Goal: Information Seeking & Learning: Compare options

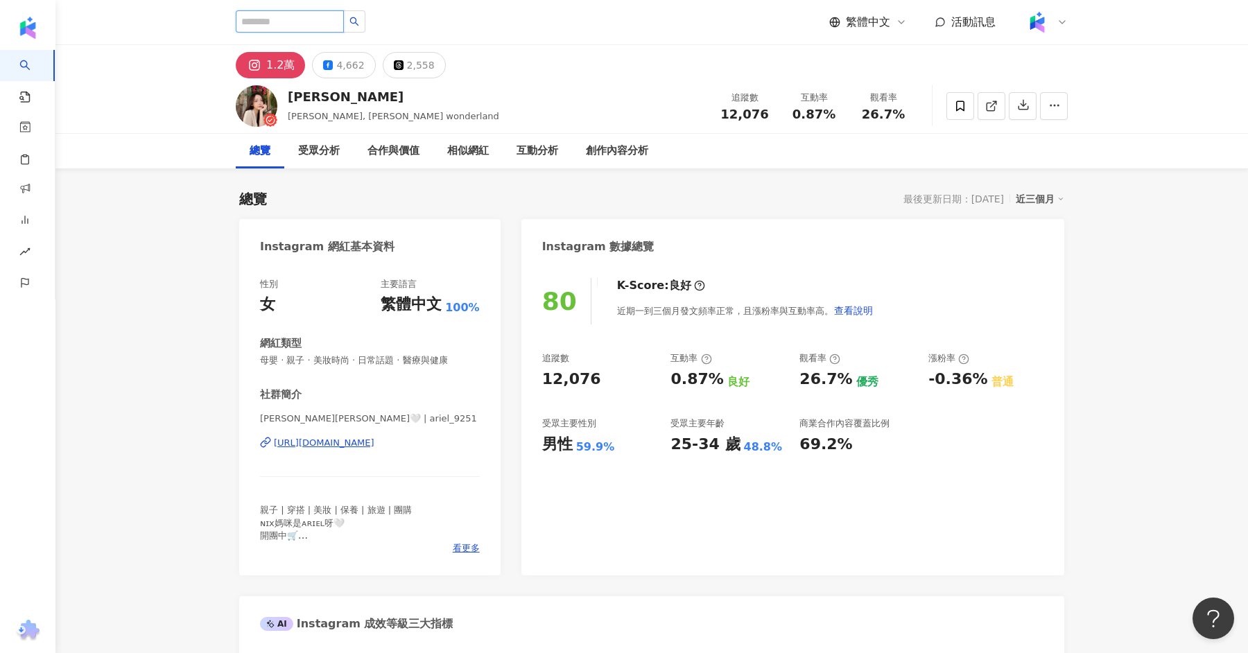
click at [302, 13] on input "search" at bounding box center [290, 21] width 108 height 22
type input "**"
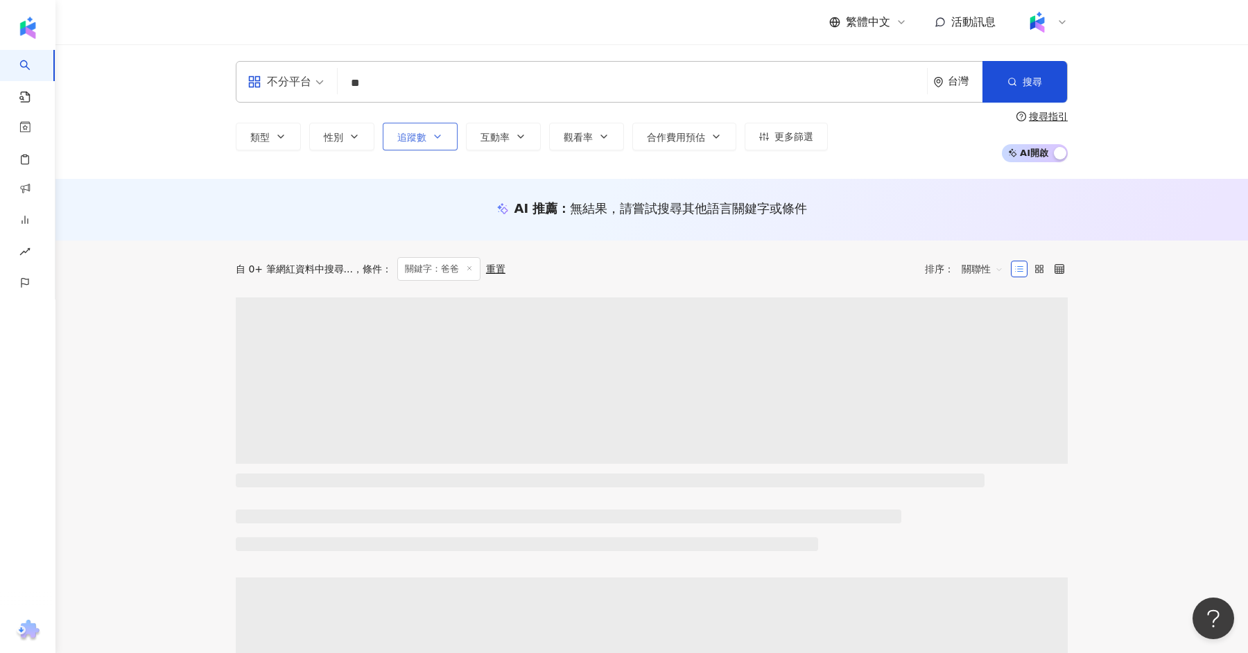
click at [397, 132] on span "追蹤數" at bounding box center [411, 137] width 29 height 11
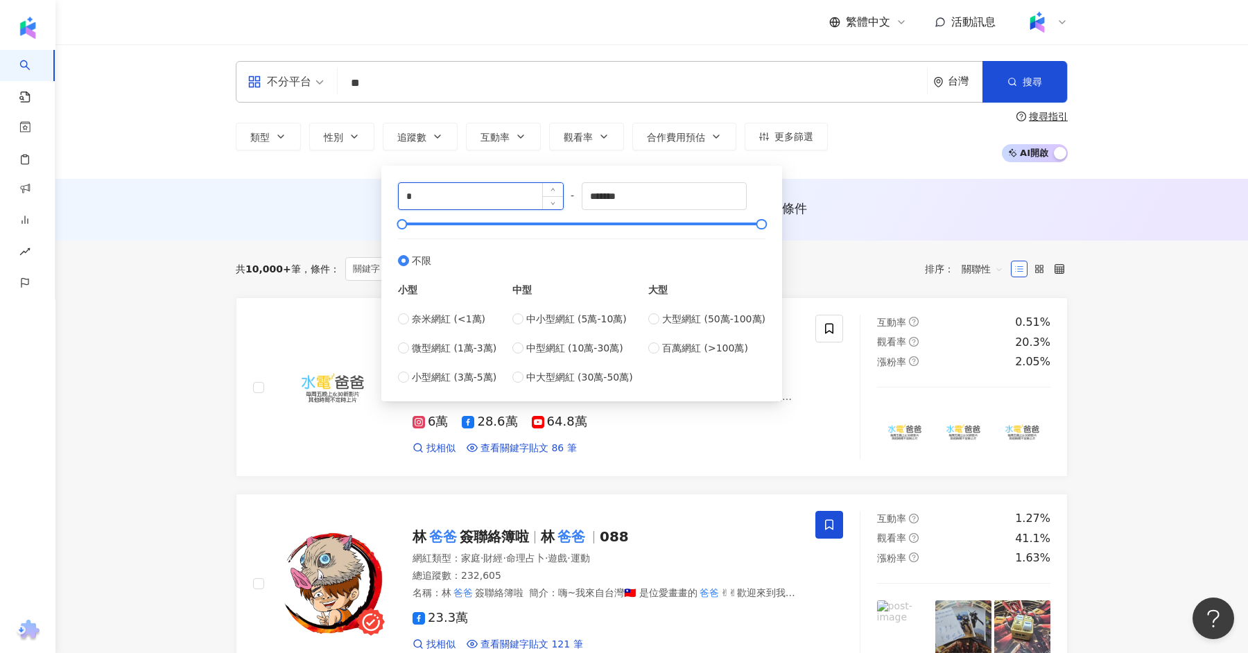
click at [449, 197] on input "*" at bounding box center [481, 196] width 164 height 26
type input "*****"
click at [611, 195] on input "*******" at bounding box center [664, 196] width 164 height 26
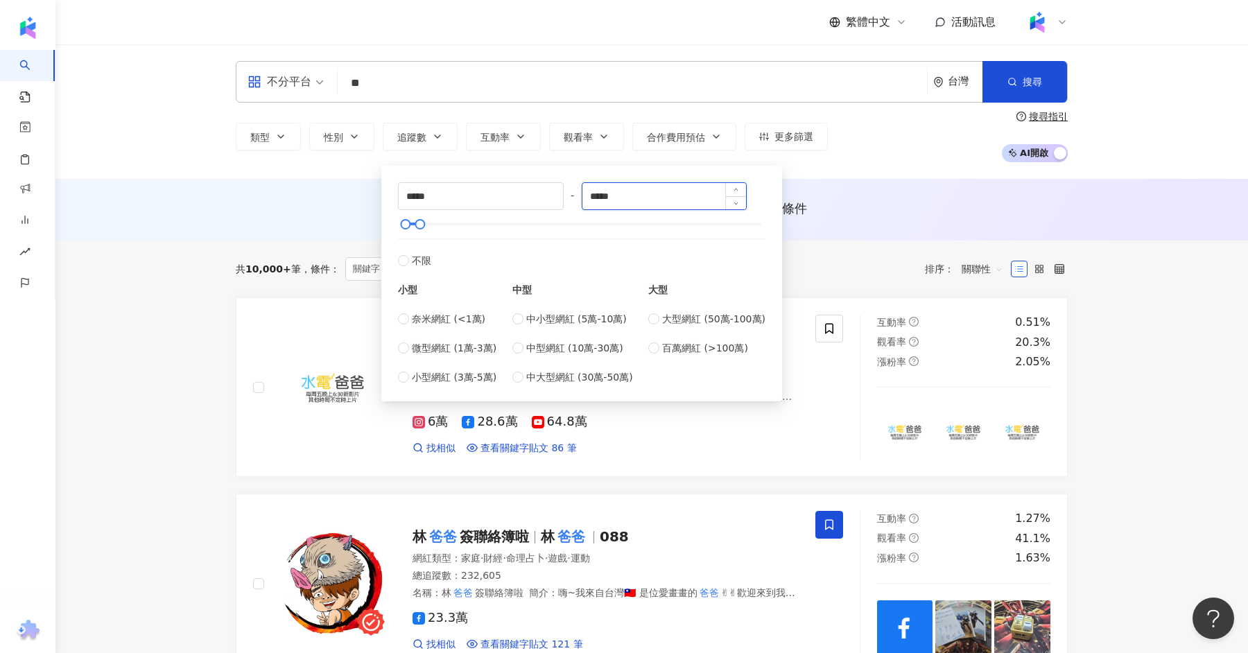
type input "*****"
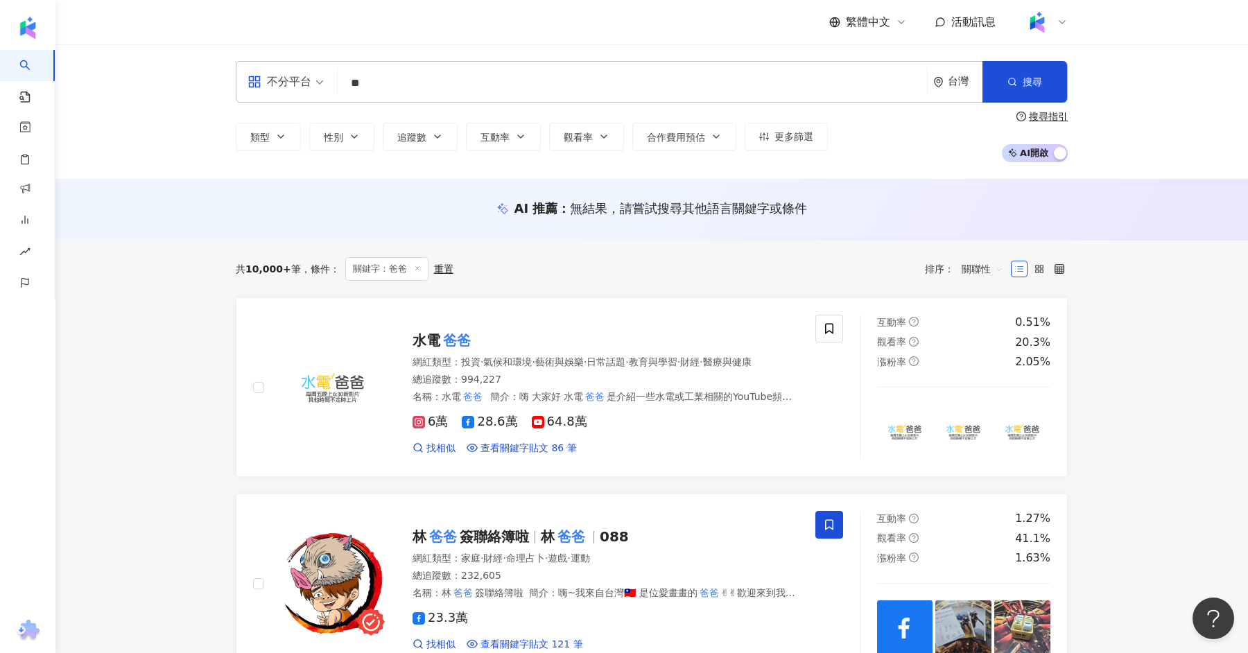
click at [276, 213] on div "AI 推薦 ： 無結果，請嘗試搜尋其他語言關鍵字或條件" at bounding box center [652, 208] width 832 height 17
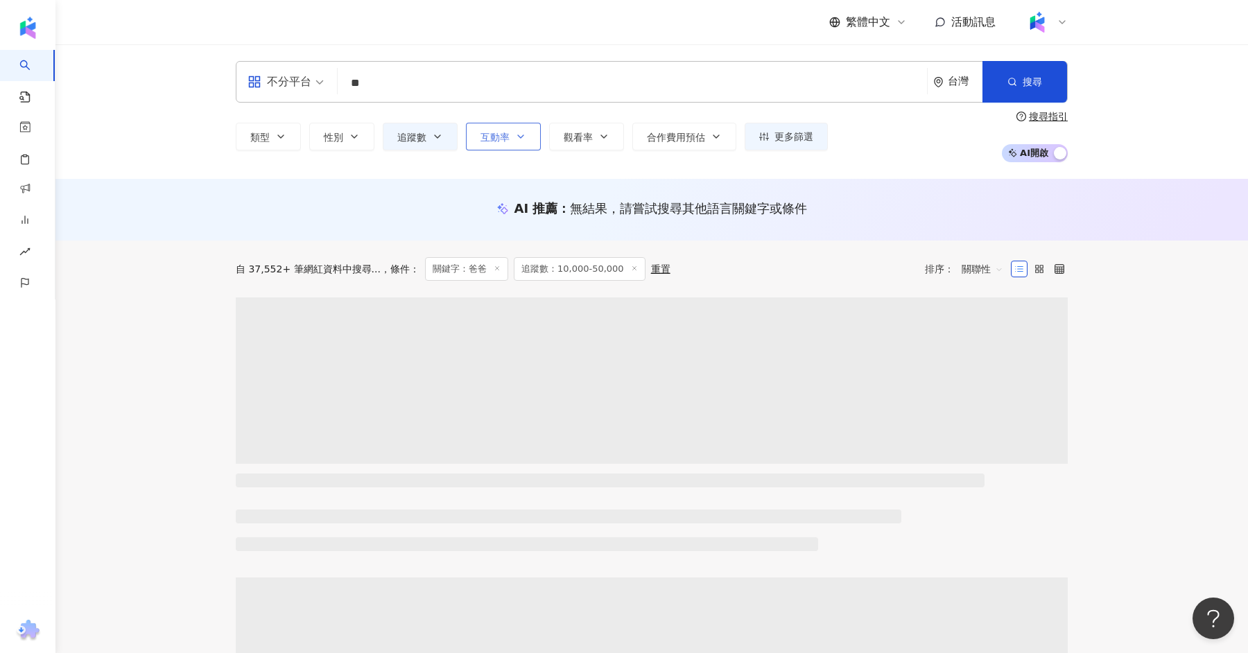
click at [518, 132] on icon "button" at bounding box center [520, 136] width 11 height 11
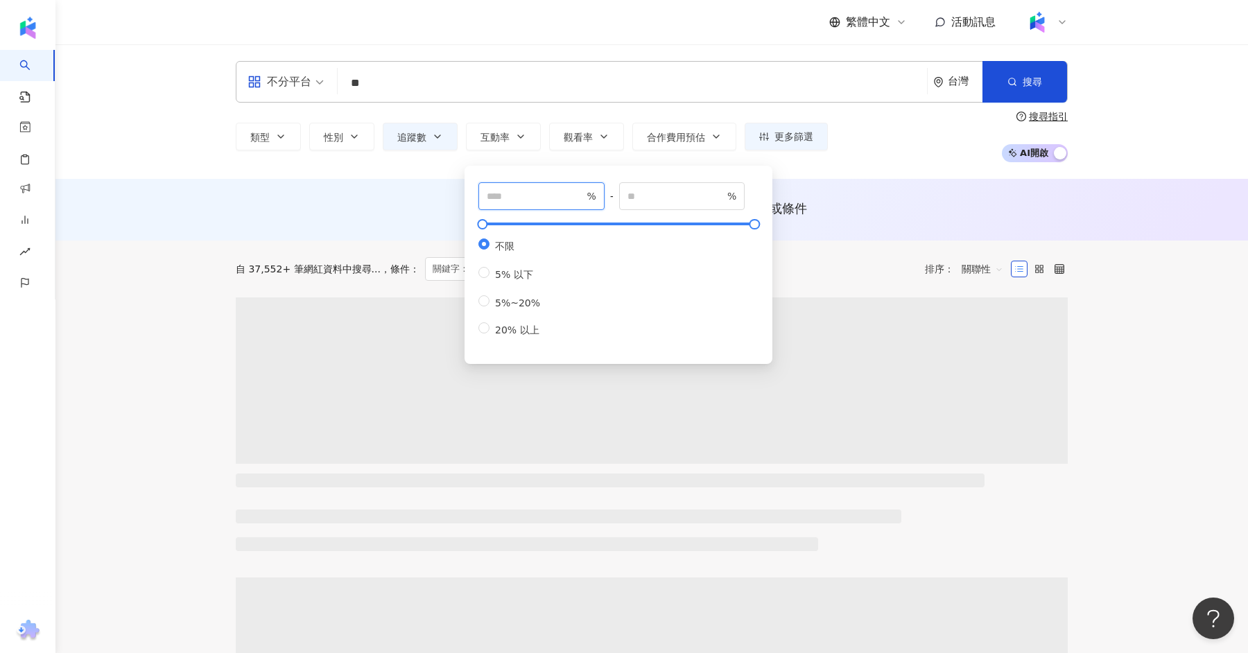
click at [518, 197] on input "number" at bounding box center [535, 196] width 97 height 15
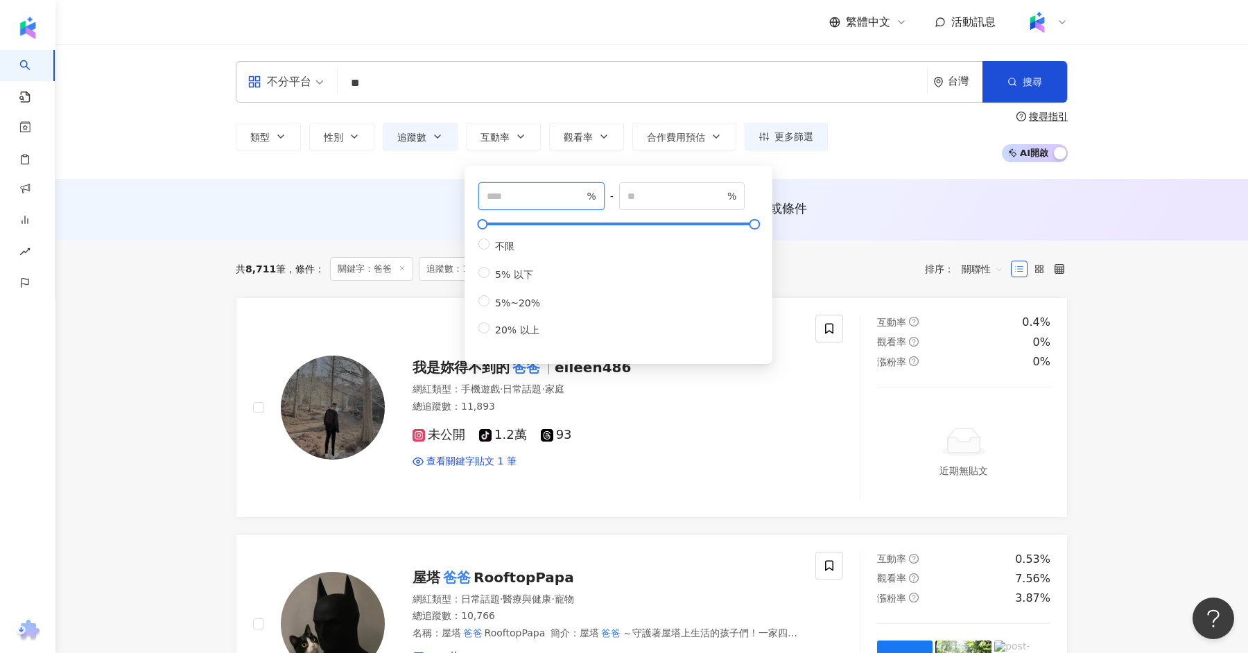
type input "*"
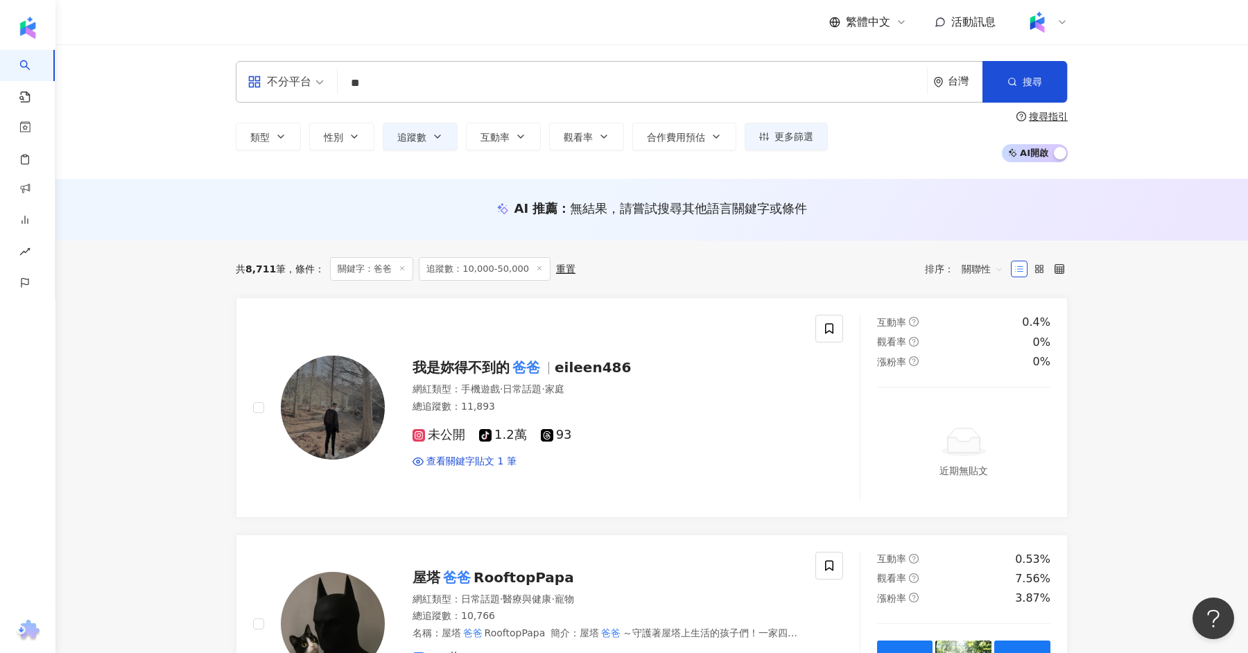
click at [409, 217] on div "AI 推薦 ： 無結果，請嘗試搜尋其他語言關鍵字或條件" at bounding box center [651, 213] width 887 height 26
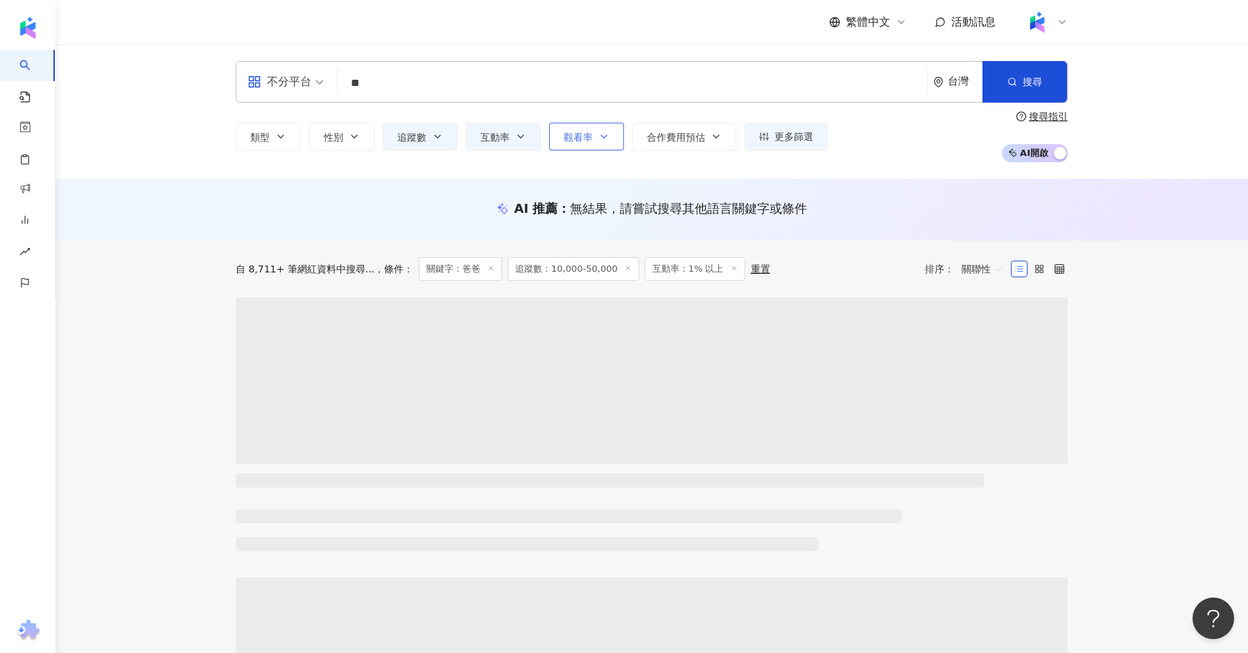
click at [594, 134] on button "觀看率" at bounding box center [586, 137] width 75 height 28
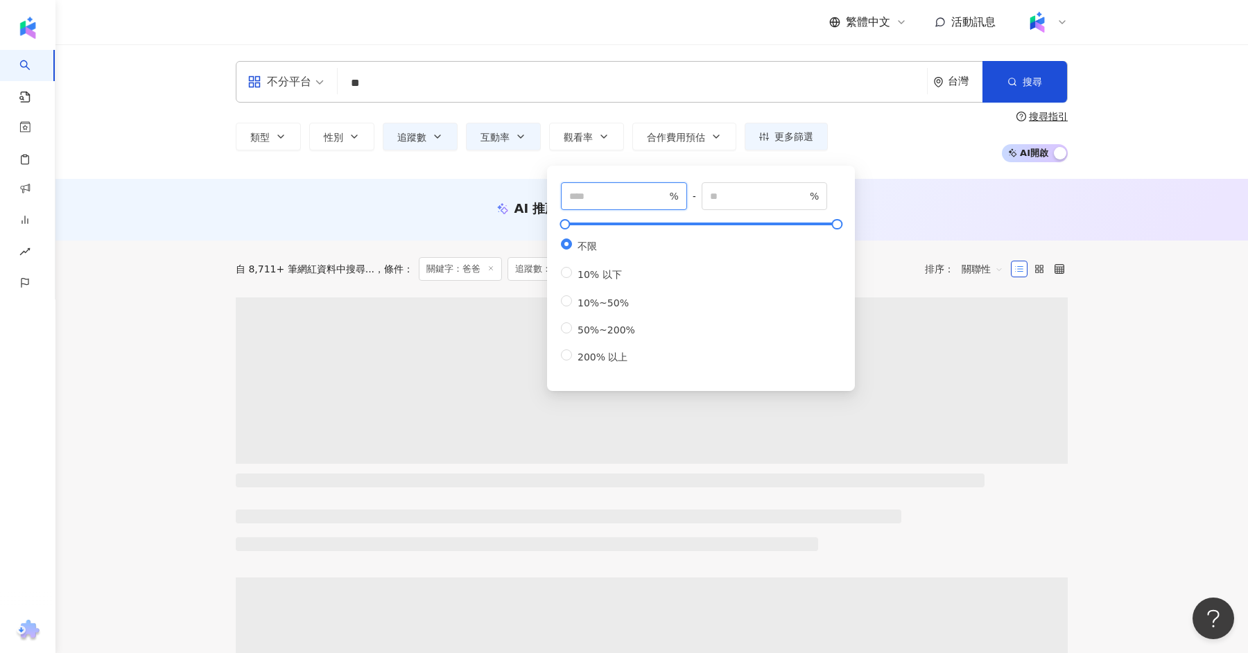
click at [577, 200] on input "number" at bounding box center [617, 196] width 97 height 15
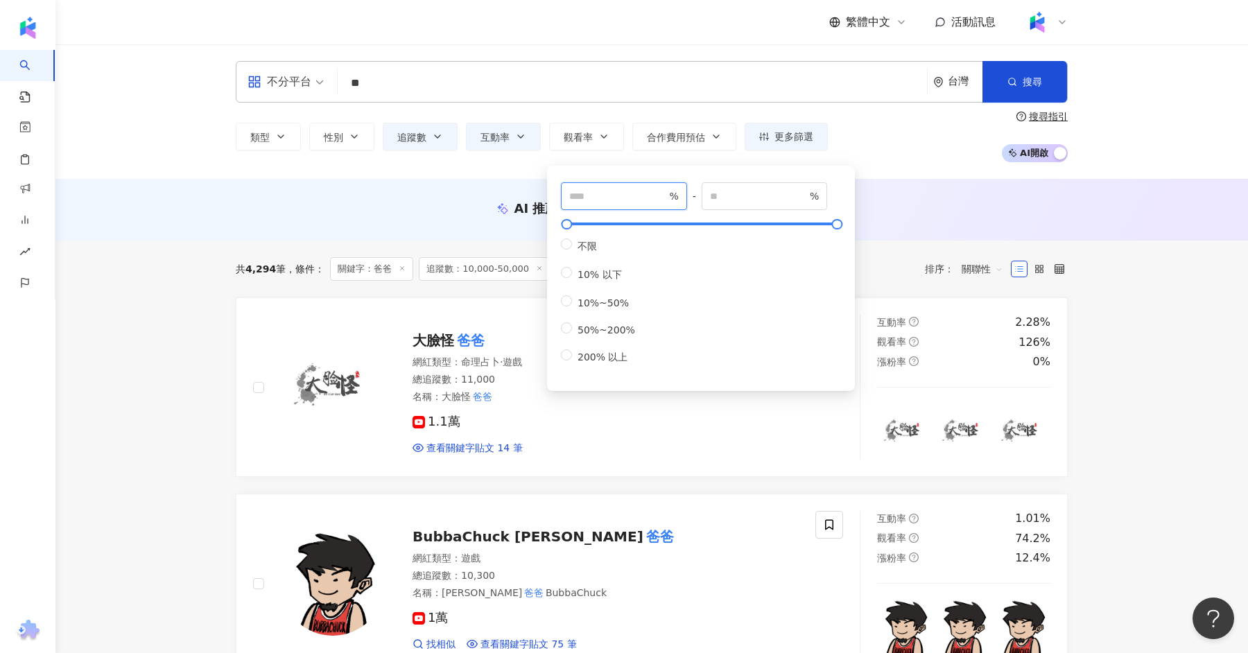
type input "**"
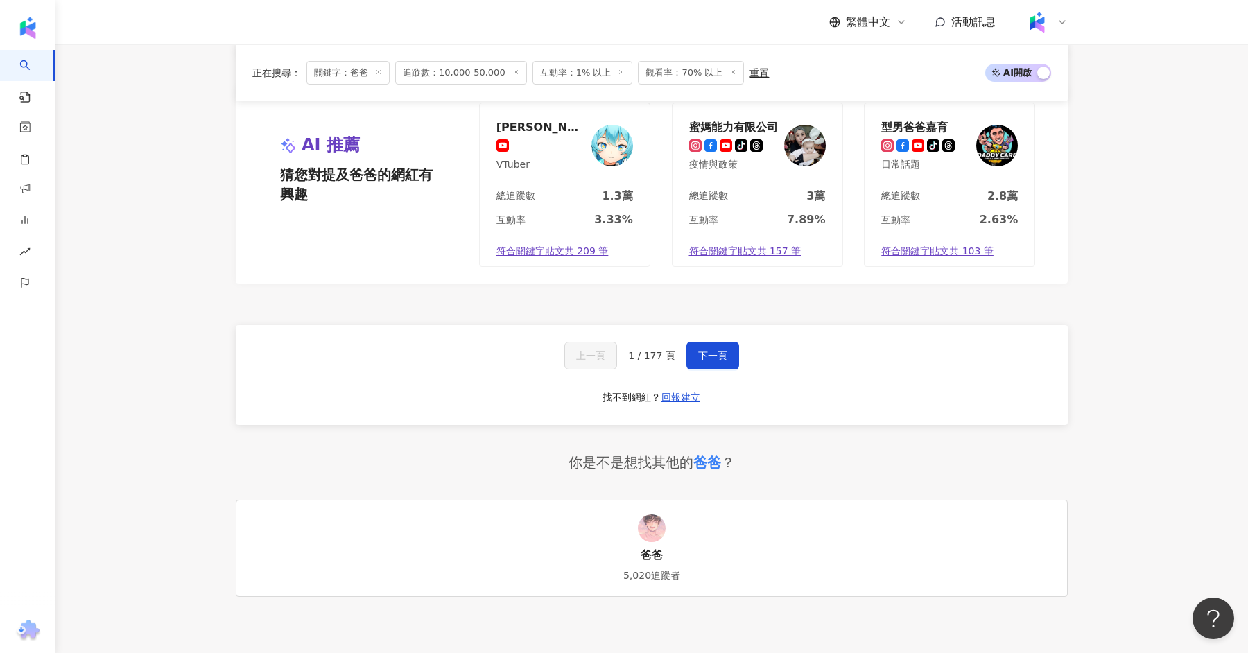
scroll to position [2614, 0]
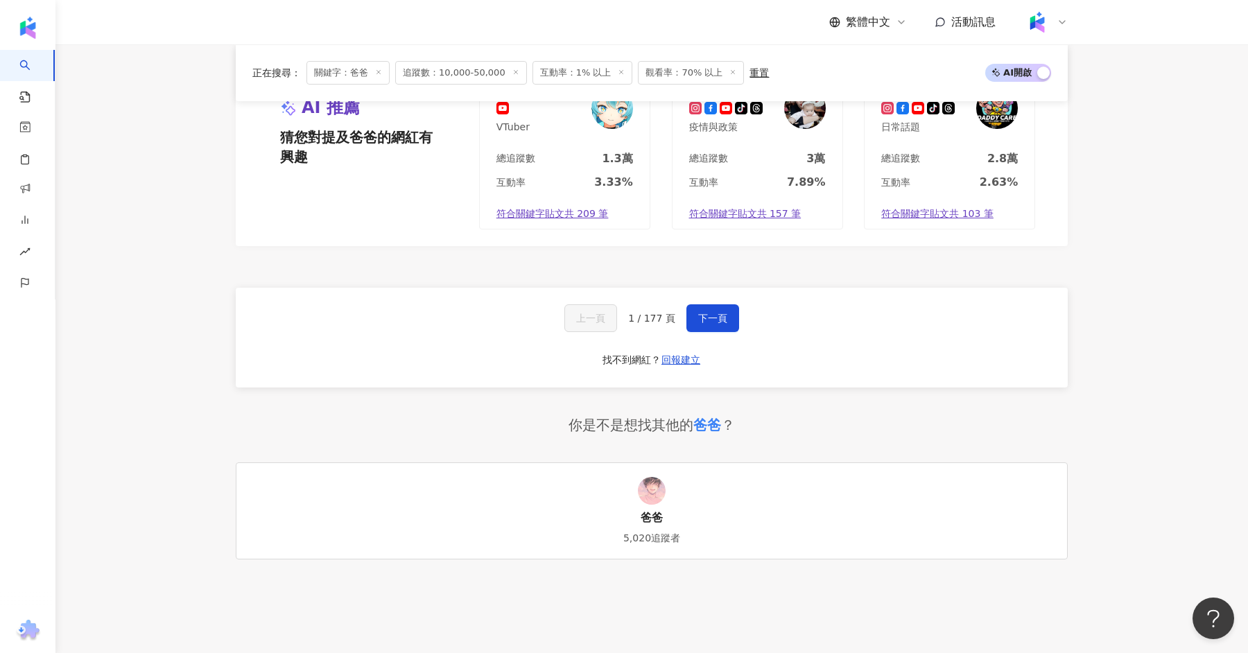
click at [738, 311] on div "上一頁 1 / 177 頁 下一頁 找不到網紅？ 回報建立" at bounding box center [652, 338] width 832 height 100
click at [717, 313] on span "下一頁" at bounding box center [712, 318] width 29 height 11
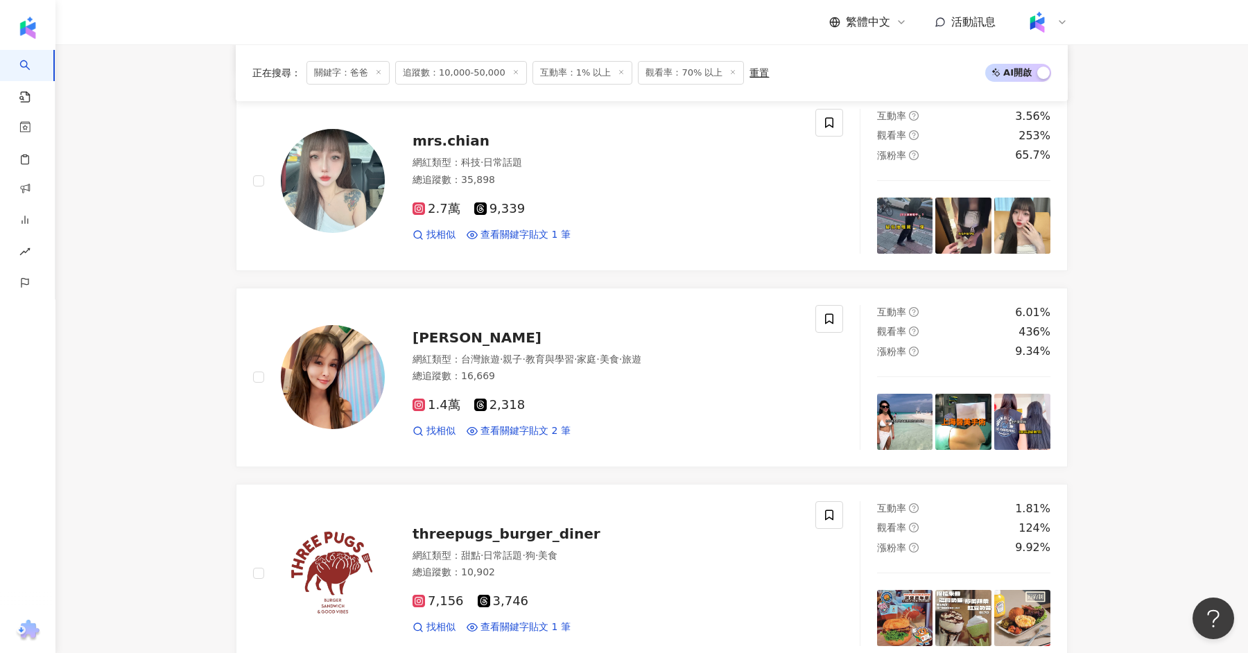
scroll to position [1381, 0]
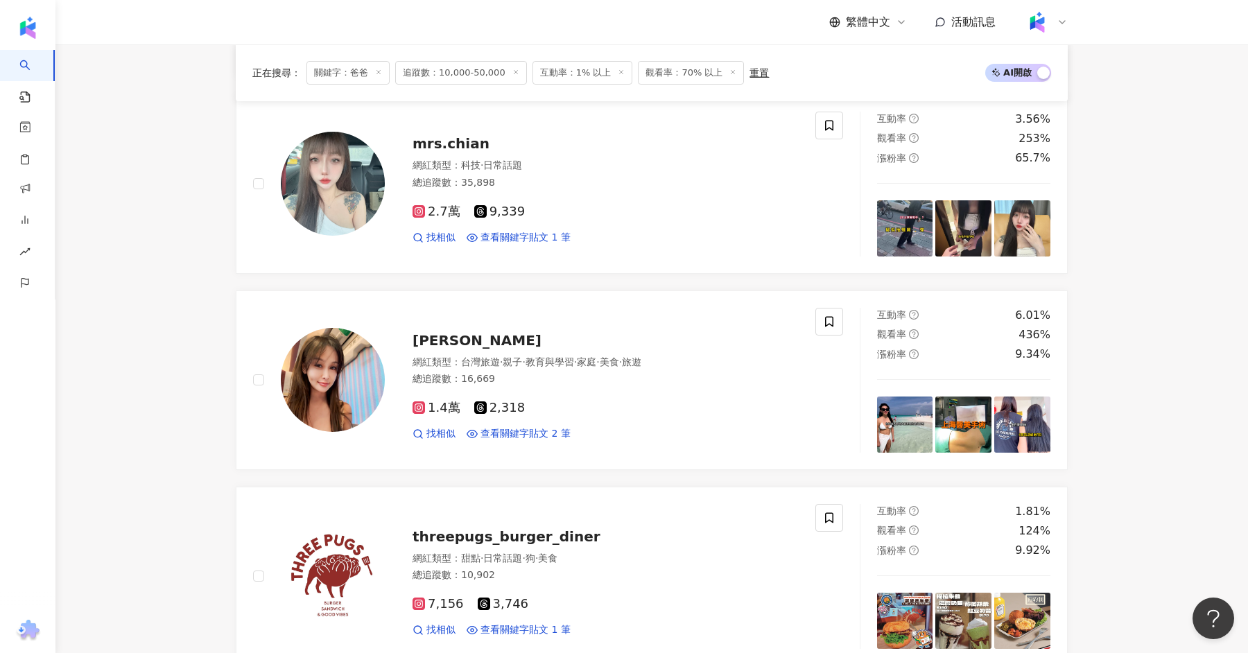
click at [1132, 319] on main "不分平台 ** 台灣 搜尋 類型 性別 追蹤數 互動率 觀看率 合作費用預估 更多篩選 ***** - ***** 不限 小型 奈米網紅 (<1萬) 微型網紅…" at bounding box center [651, 246] width 1192 height 3164
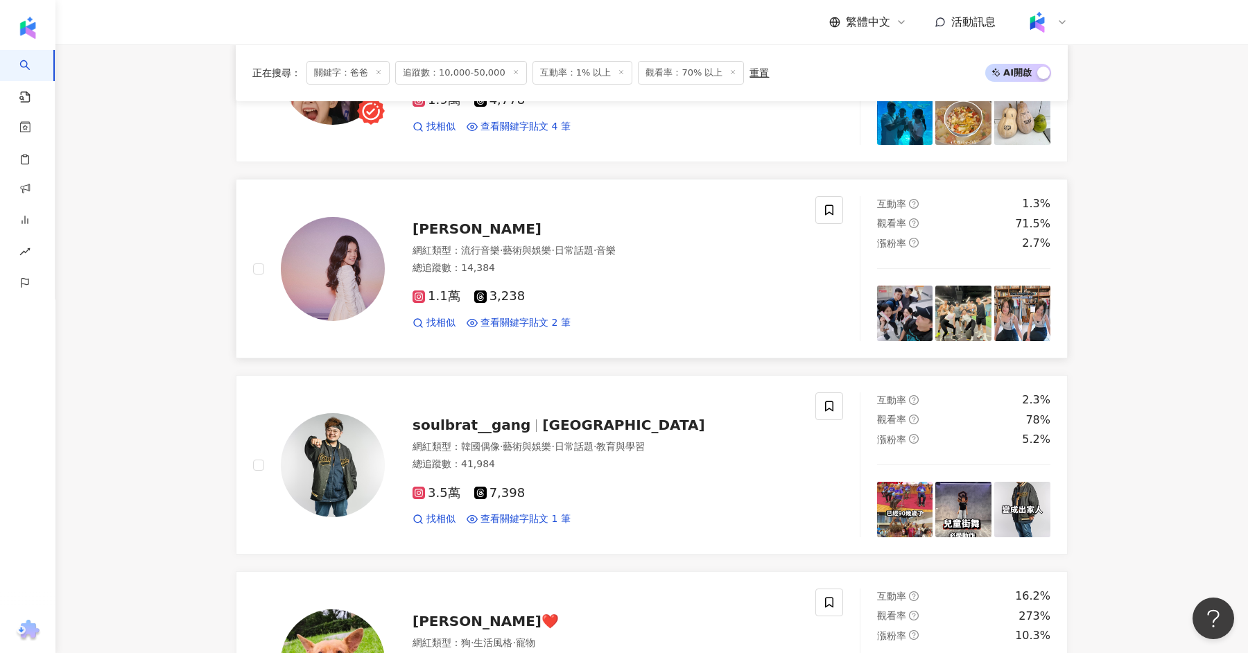
scroll to position [514, 0]
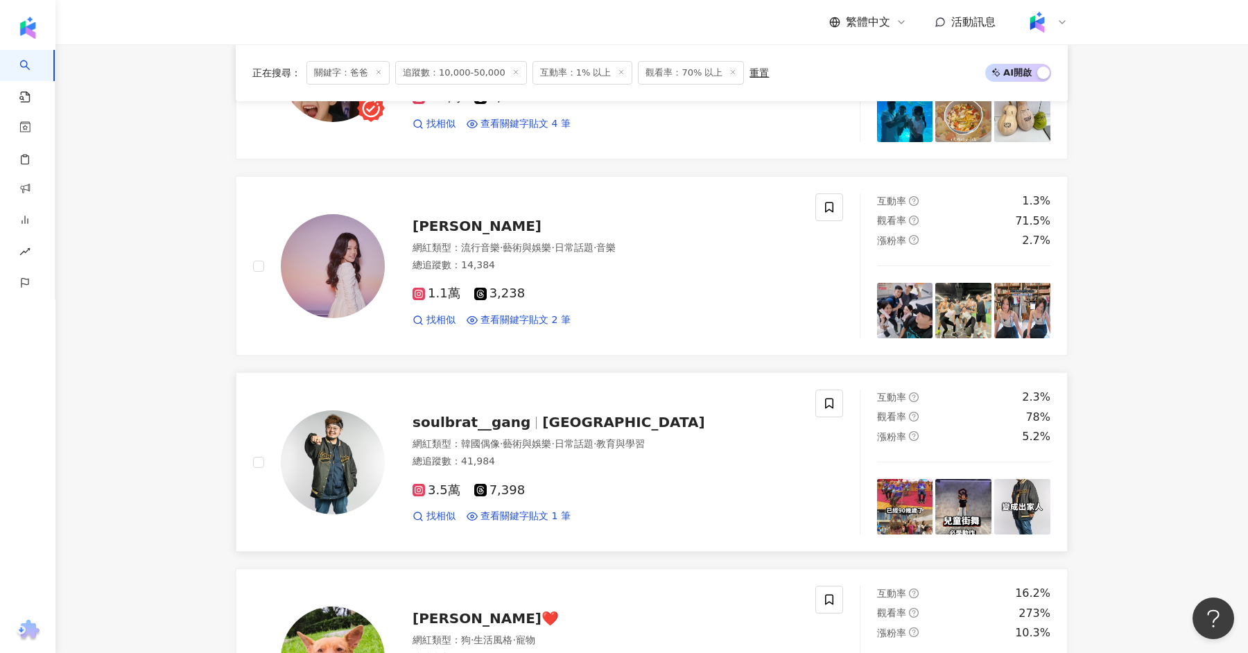
click at [480, 415] on span "soulbrat__gang" at bounding box center [471, 422] width 118 height 17
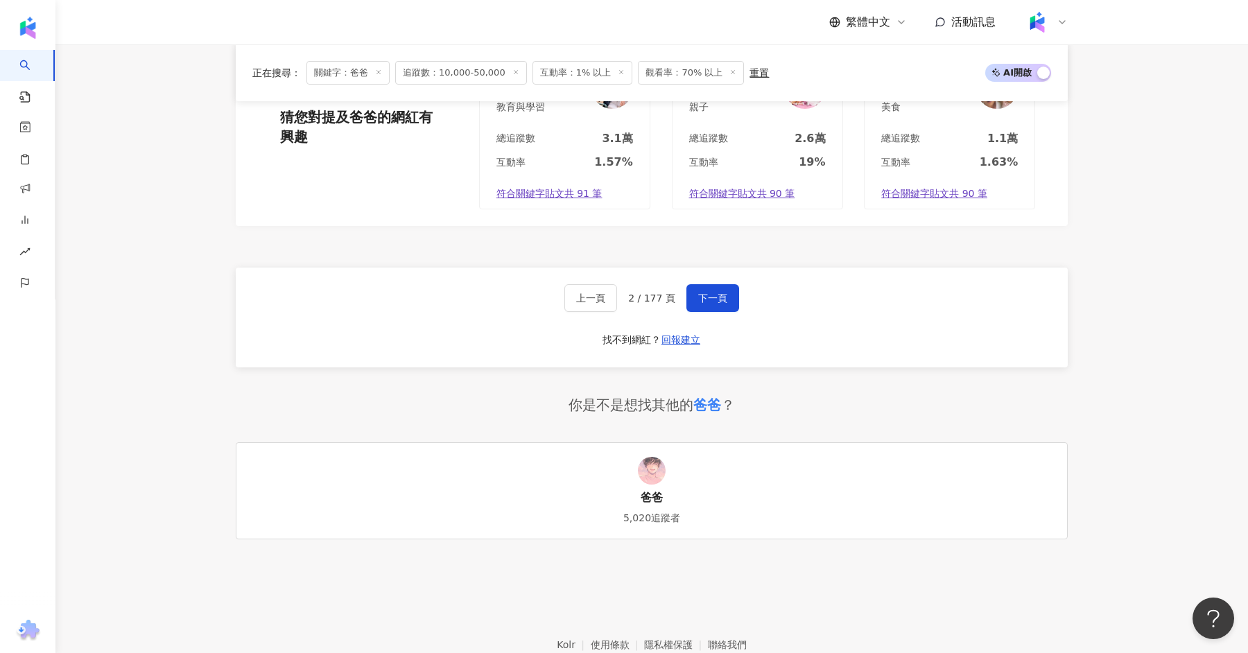
scroll to position [2679, 0]
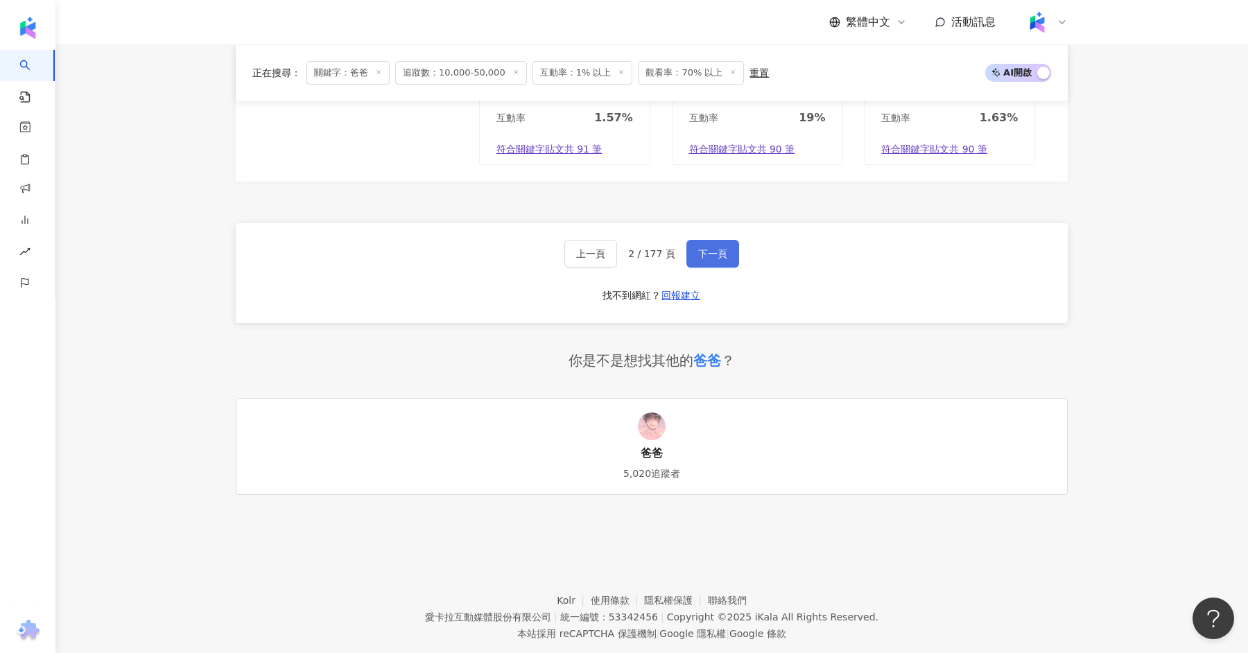
click at [724, 240] on button "下一頁" at bounding box center [712, 254] width 53 height 28
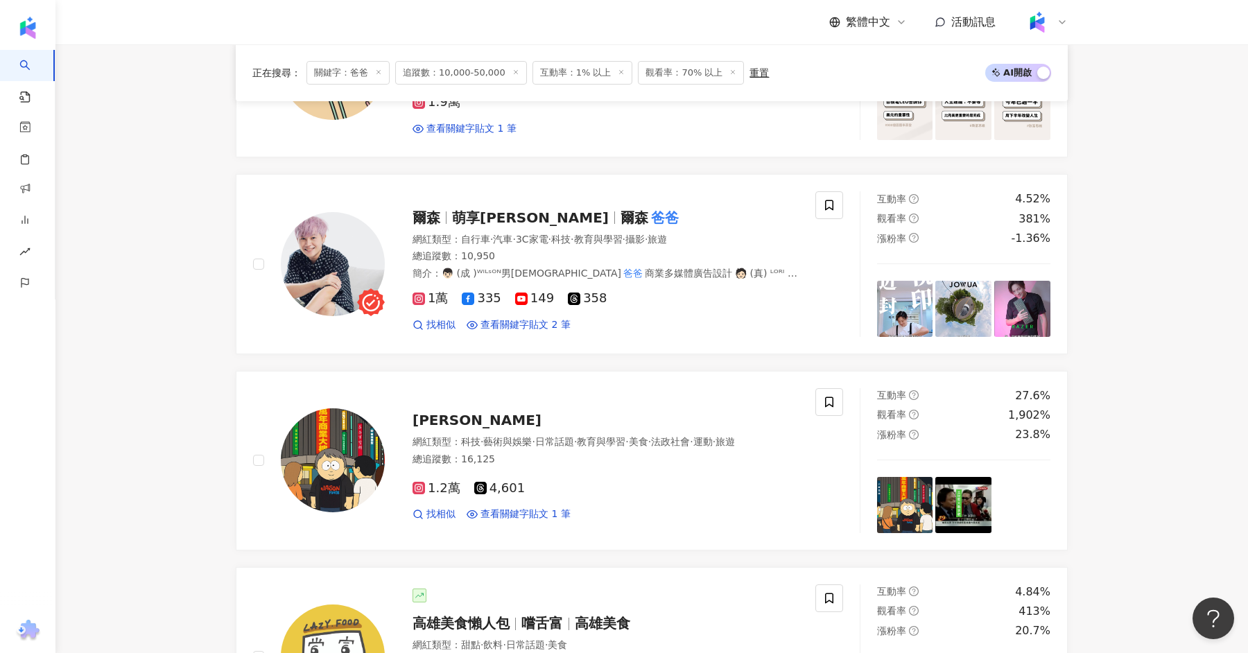
scroll to position [903, 0]
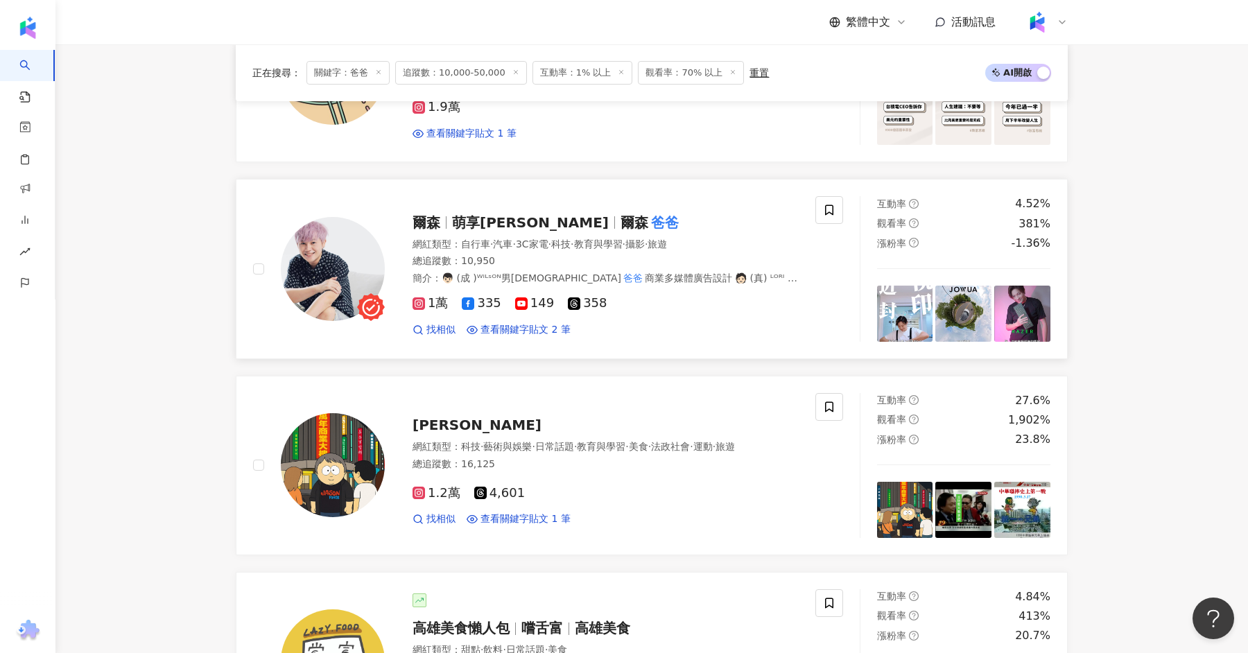
click at [648, 211] on mark "爸爸" at bounding box center [664, 222] width 33 height 22
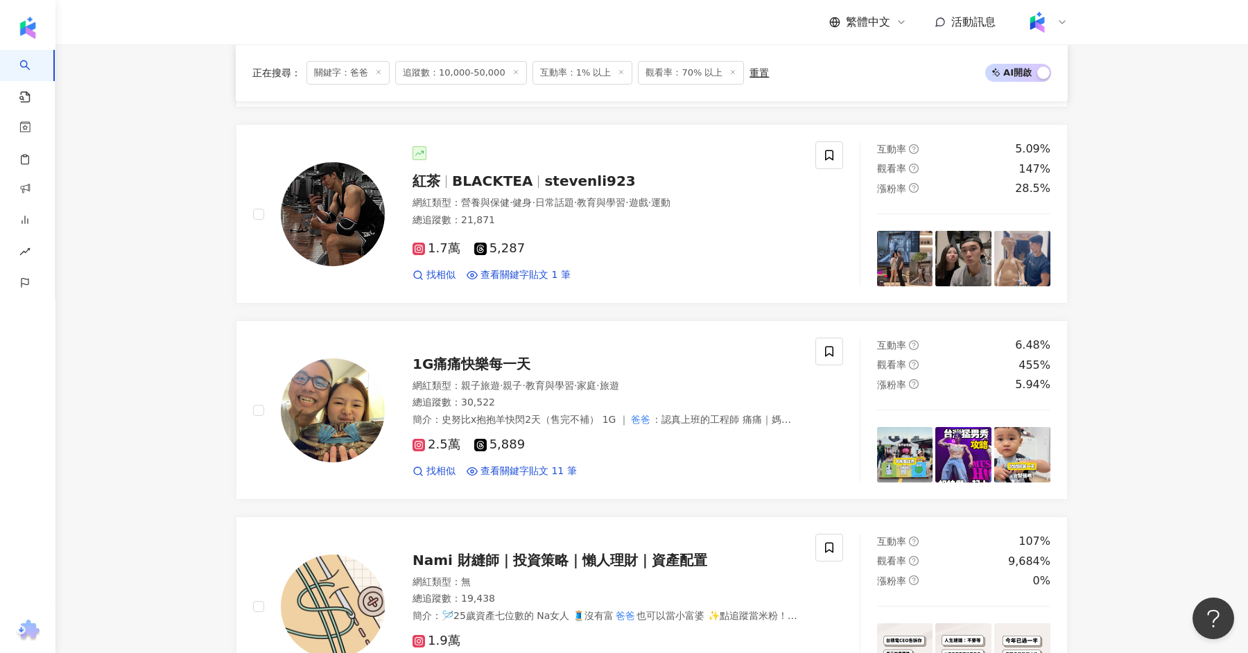
scroll to position [372, 0]
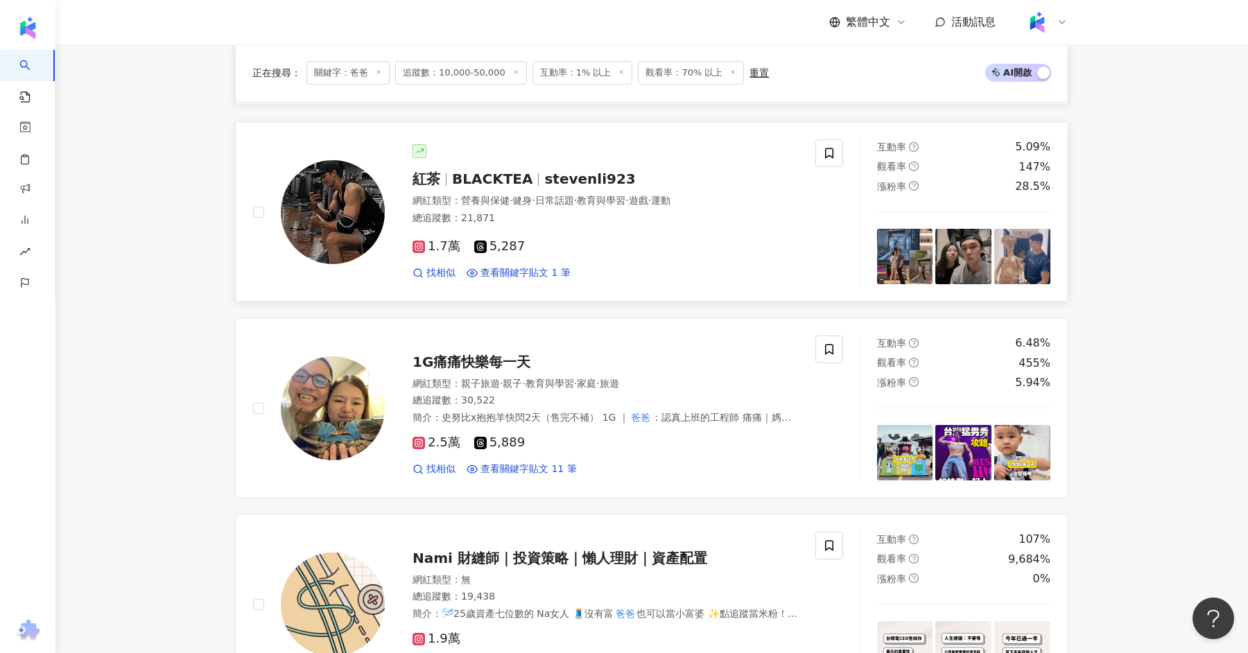
click at [495, 178] on span "BLACKTEA" at bounding box center [492, 179] width 80 height 17
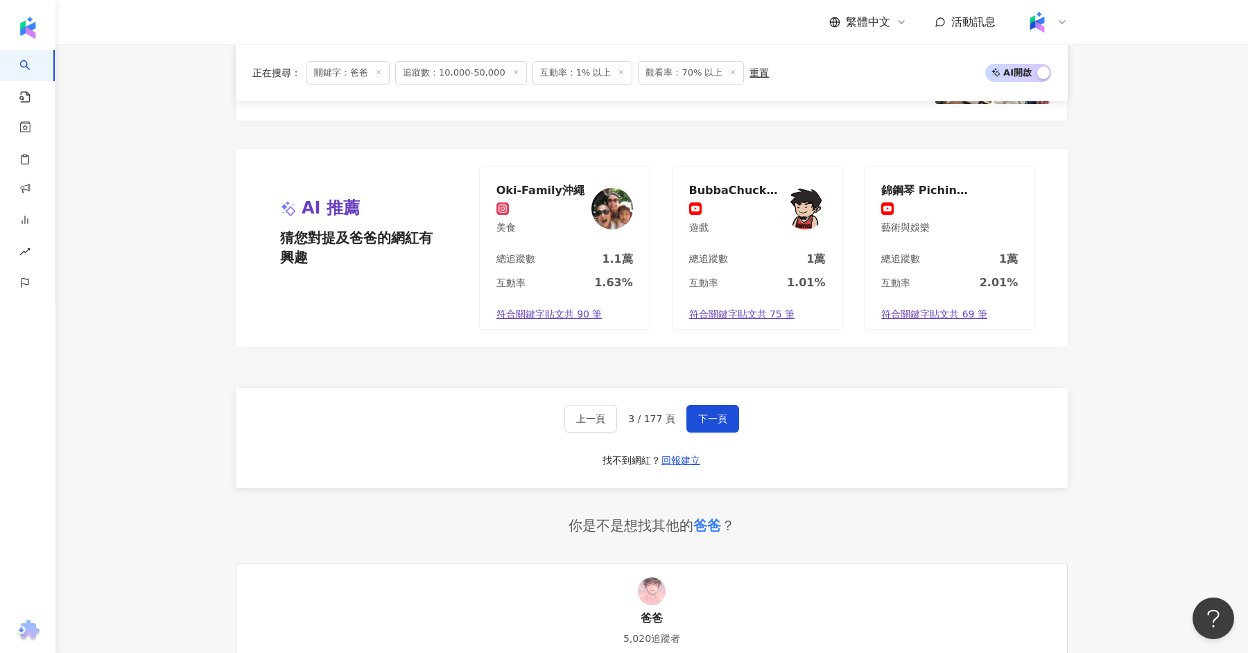
scroll to position [2700, 0]
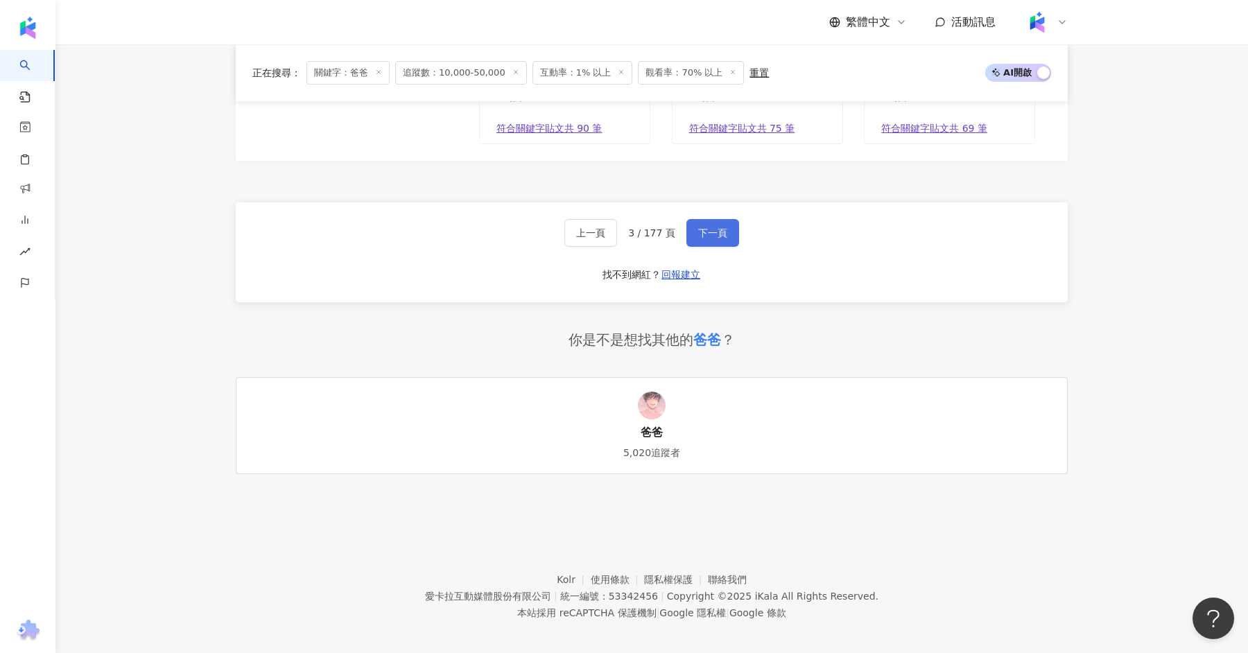
click at [702, 233] on button "下一頁" at bounding box center [712, 233] width 53 height 28
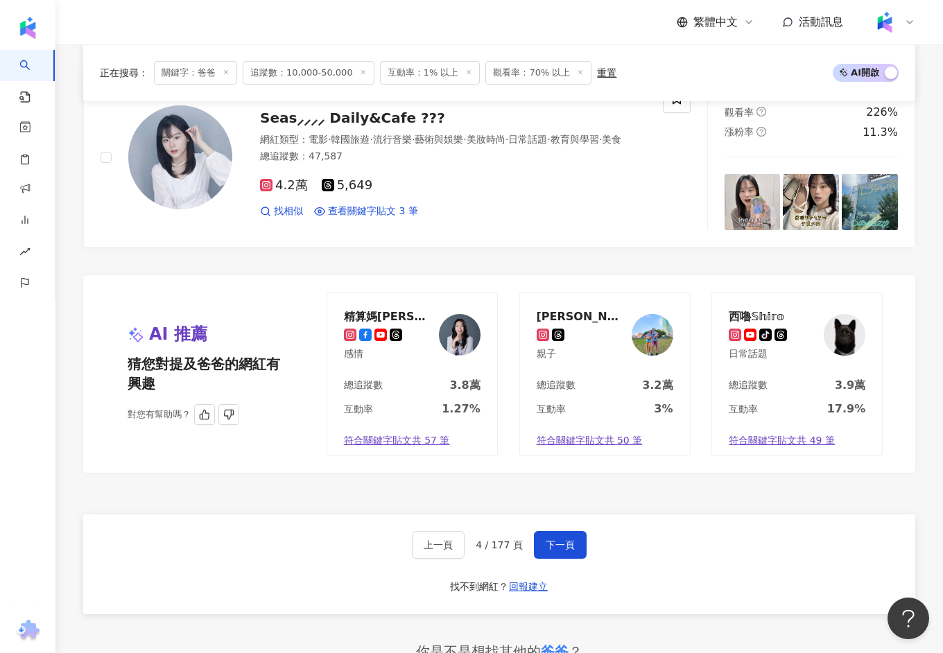
scroll to position [2694, 0]
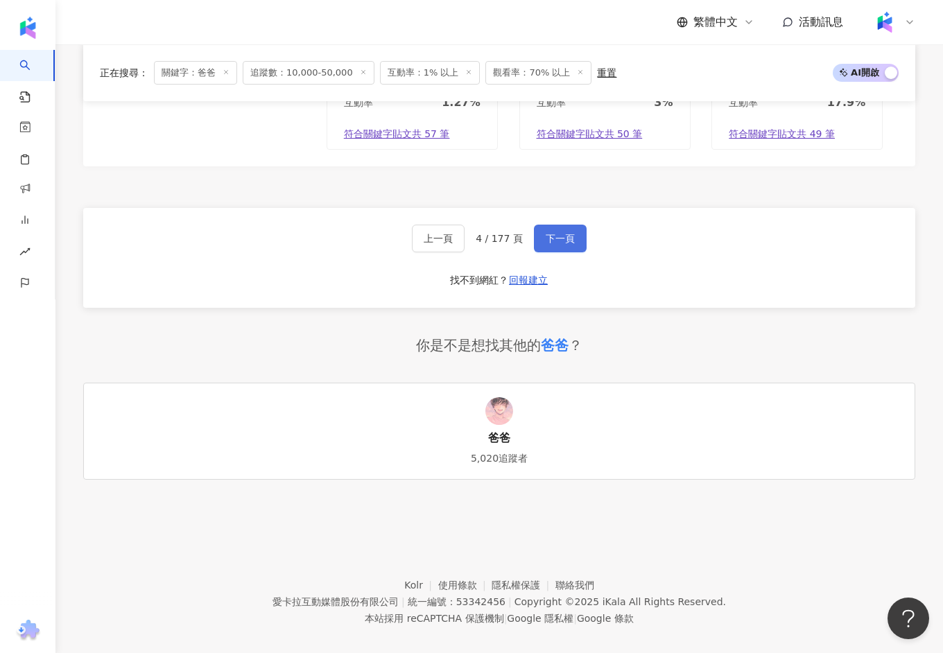
click at [552, 233] on span "下一頁" at bounding box center [559, 238] width 29 height 11
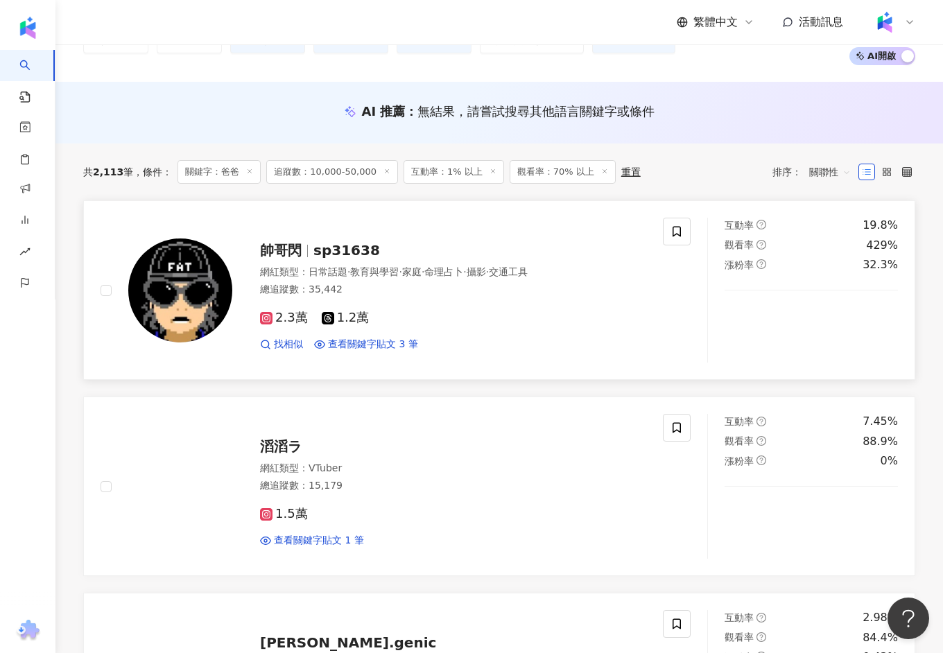
scroll to position [0, 0]
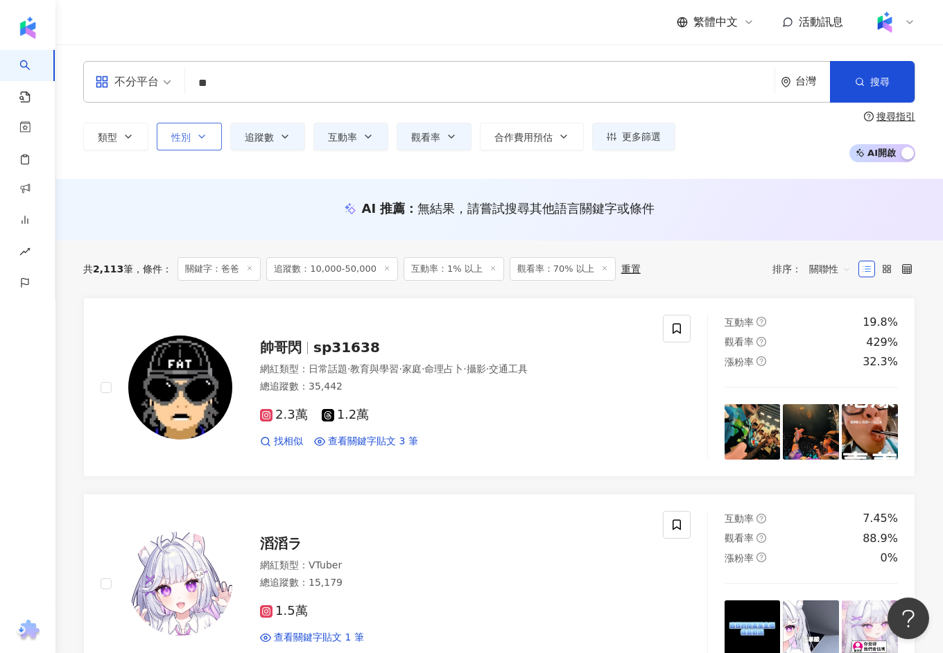
click at [186, 134] on span "性別" at bounding box center [180, 137] width 19 height 11
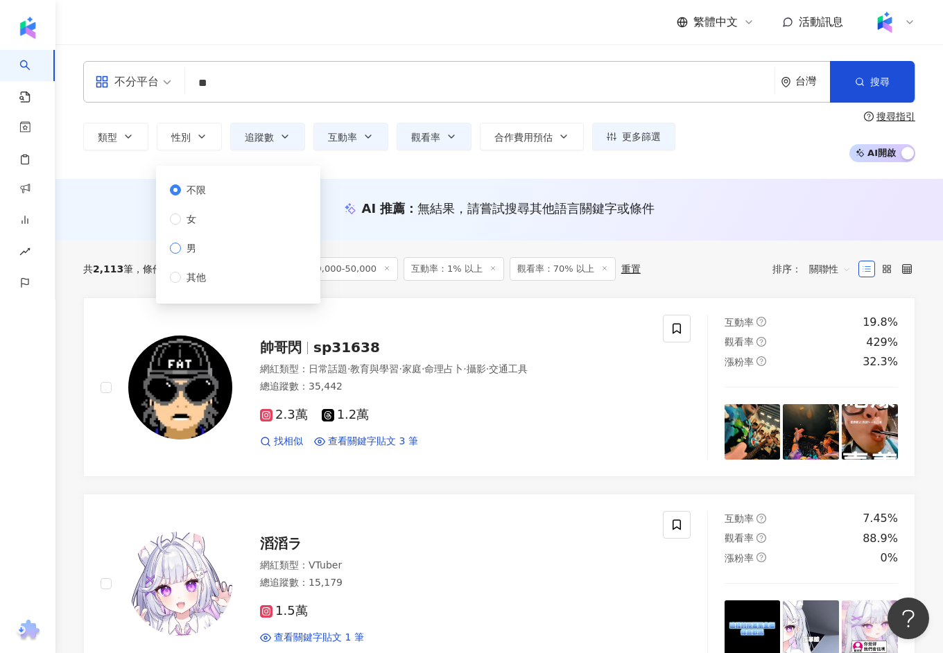
click at [190, 248] on span "男" at bounding box center [191, 248] width 21 height 15
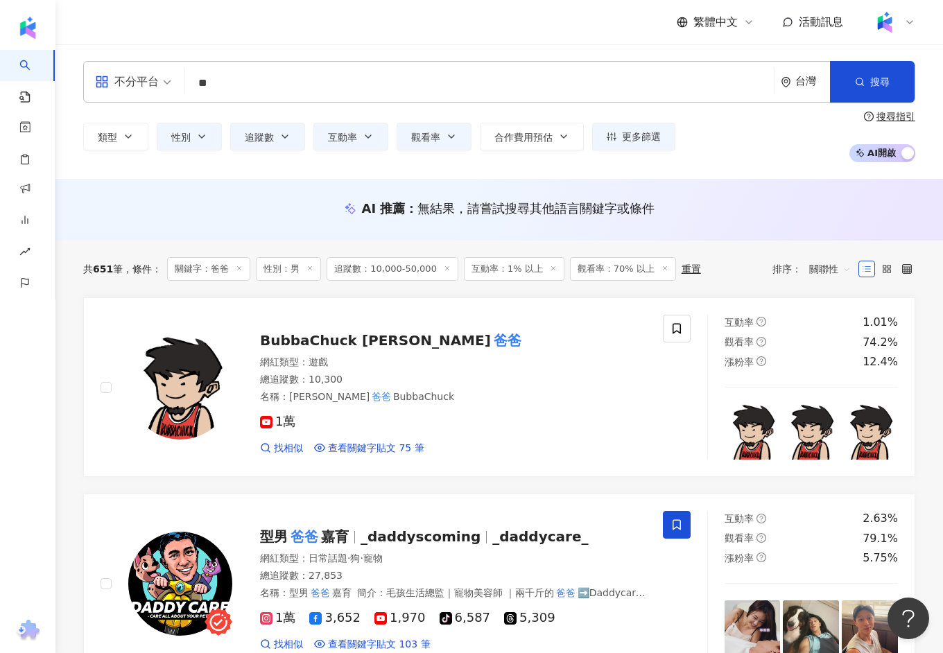
click at [152, 87] on div "不分平台" at bounding box center [127, 82] width 64 height 22
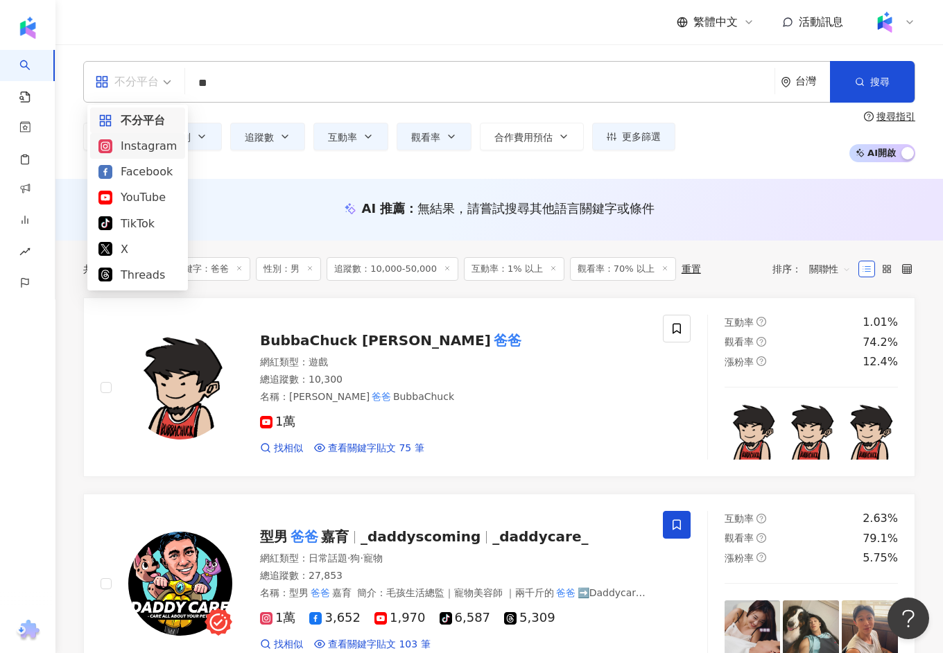
click at [143, 151] on div "Instagram" at bounding box center [137, 145] width 78 height 17
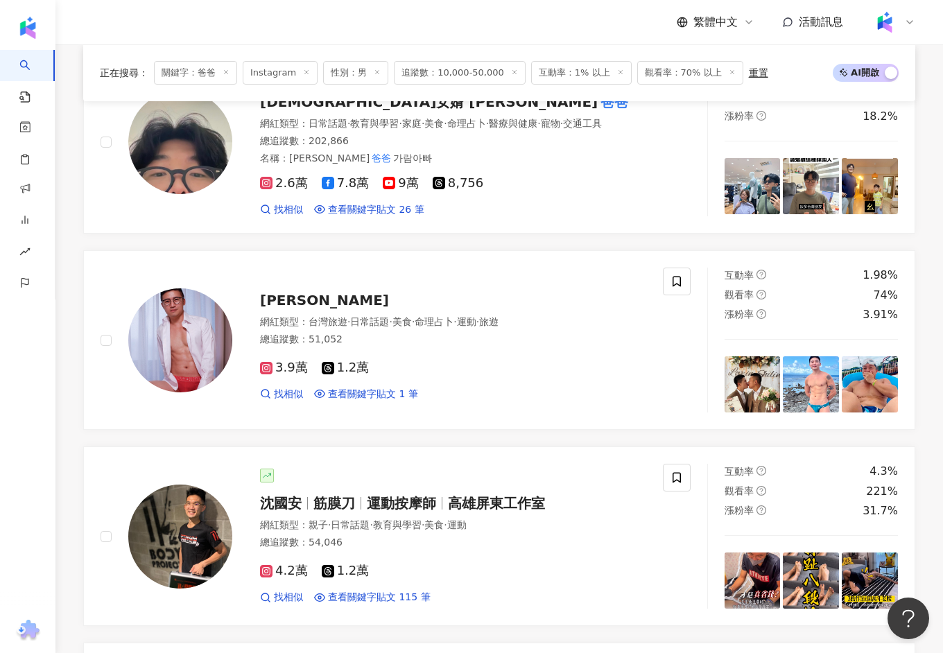
scroll to position [395, 0]
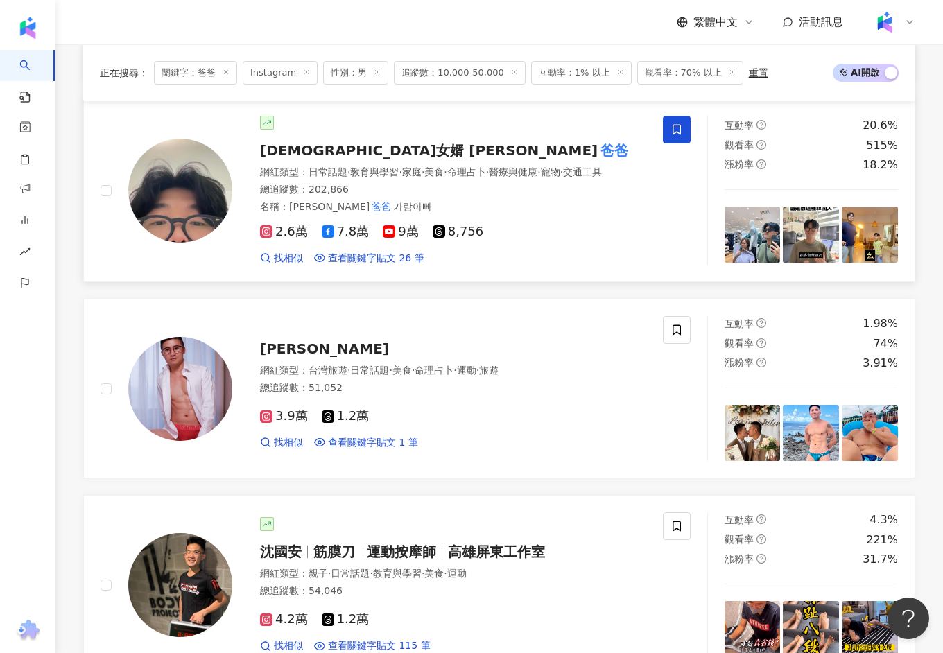
click at [343, 144] on span "韓國女婿 小朗哥" at bounding box center [429, 150] width 338 height 17
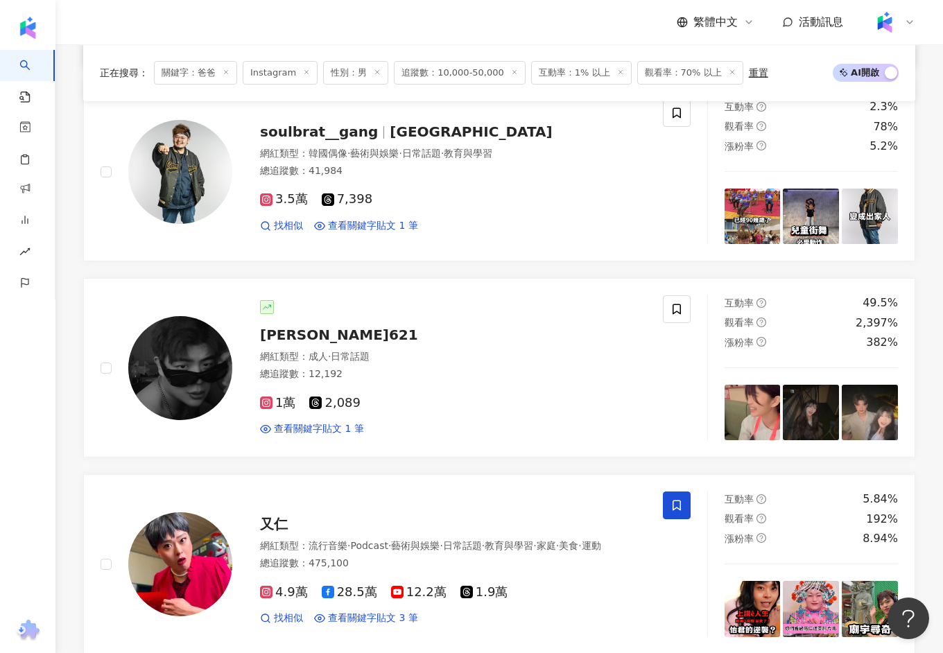
scroll to position [1417, 0]
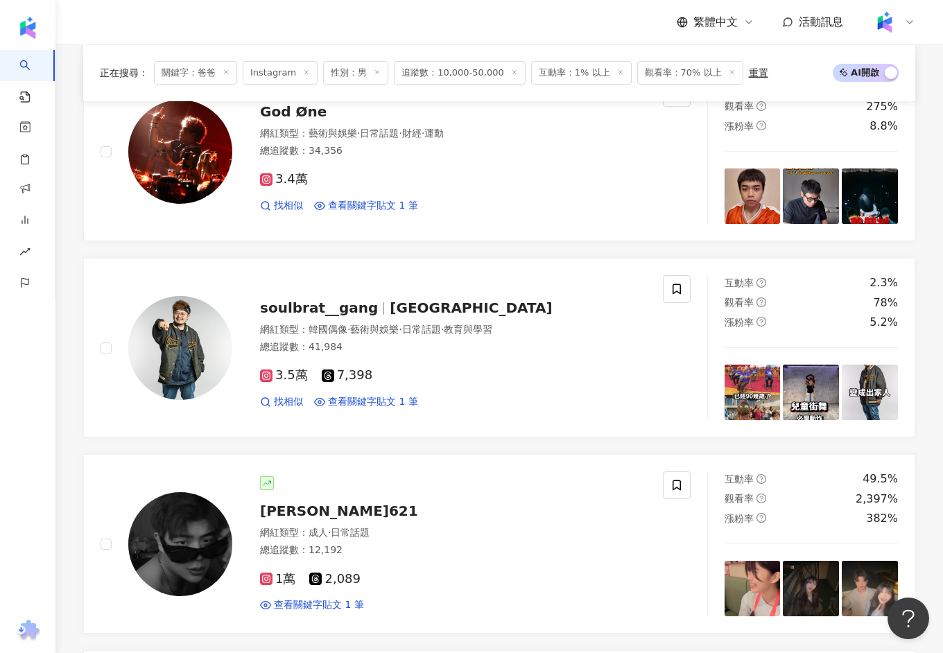
click at [227, 69] on icon at bounding box center [225, 72] width 7 height 7
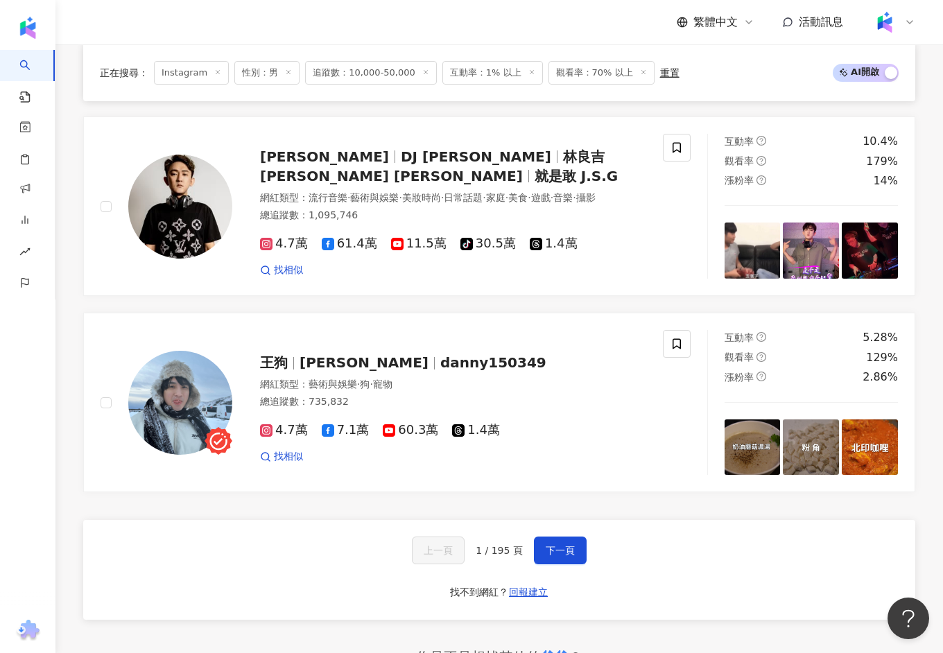
scroll to position [2572, 0]
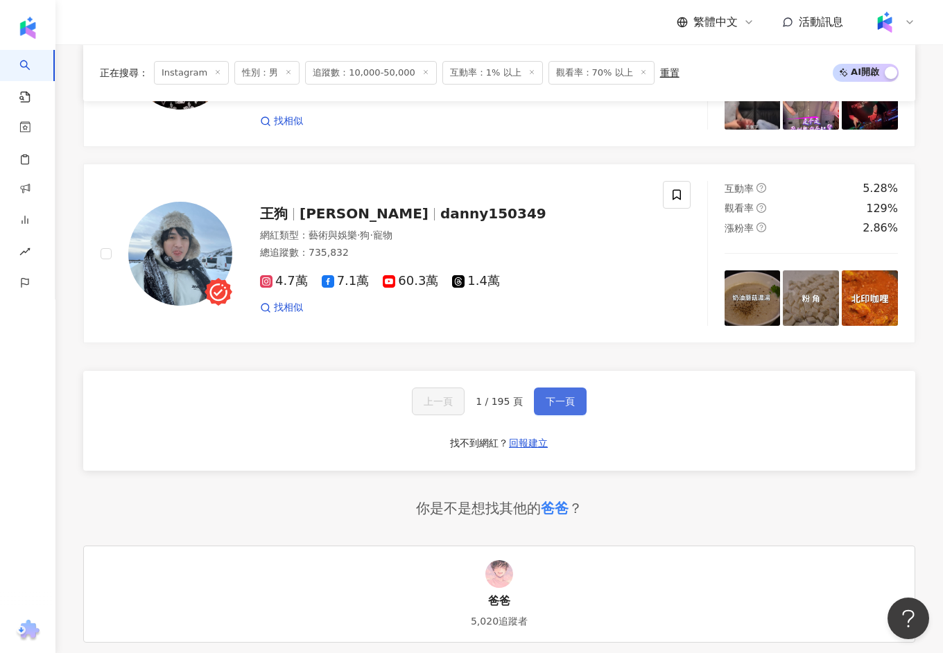
click at [575, 387] on button "下一頁" at bounding box center [560, 401] width 53 height 28
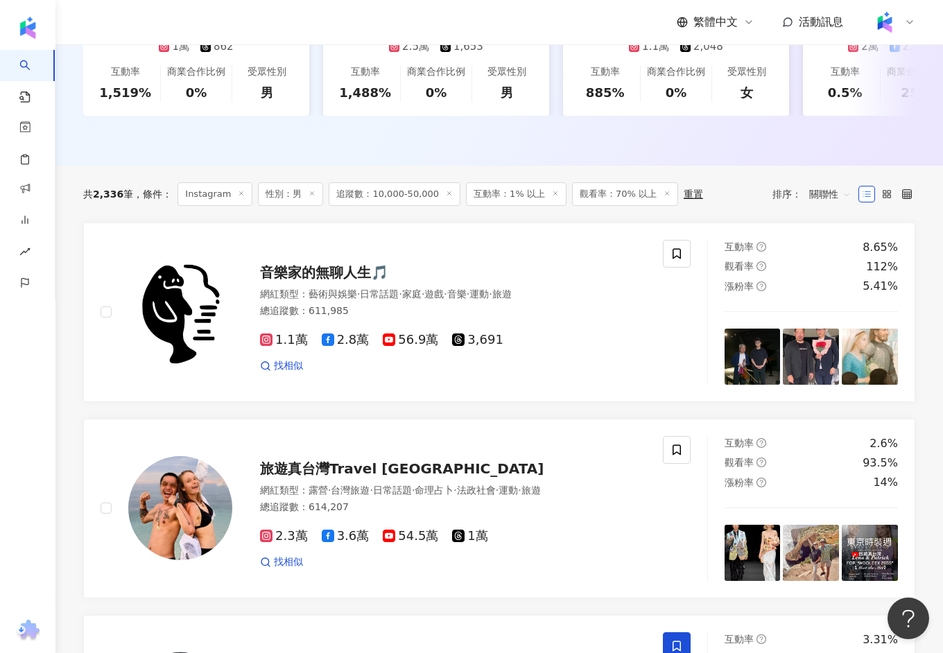
scroll to position [0, 0]
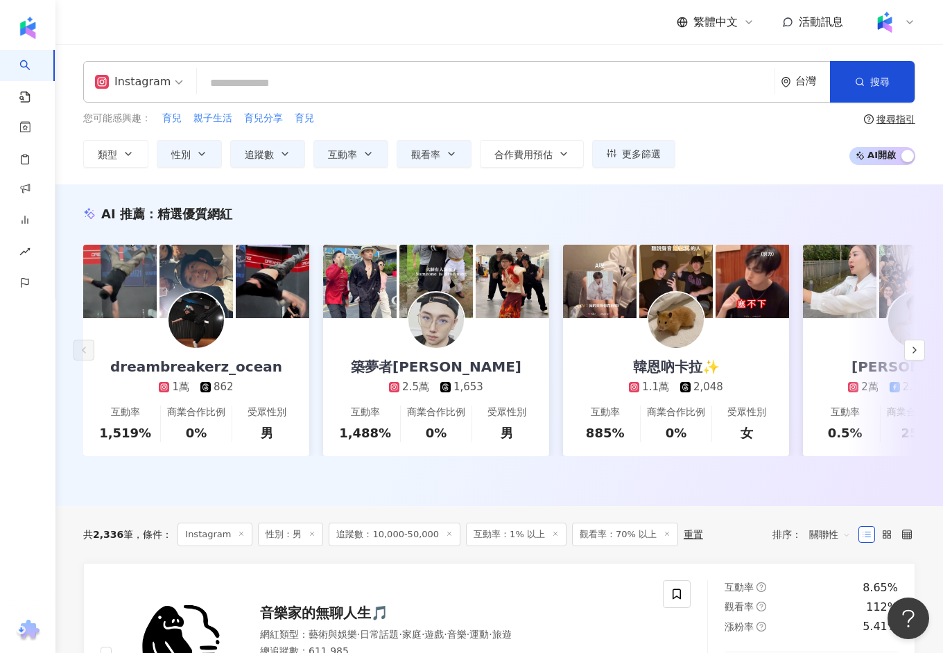
click at [222, 87] on input "search" at bounding box center [485, 83] width 566 height 26
type input "**"
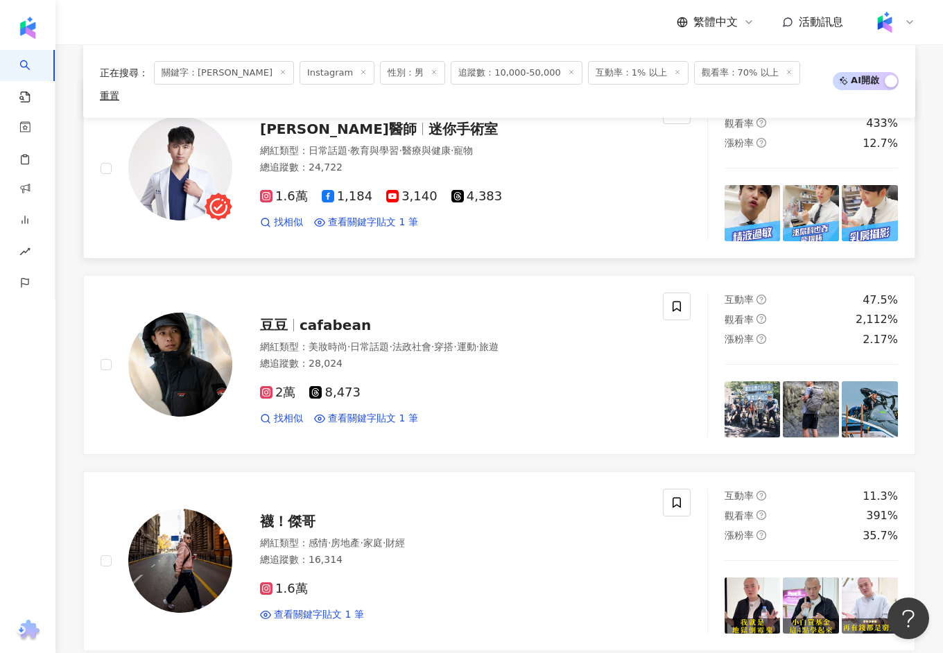
scroll to position [522, 0]
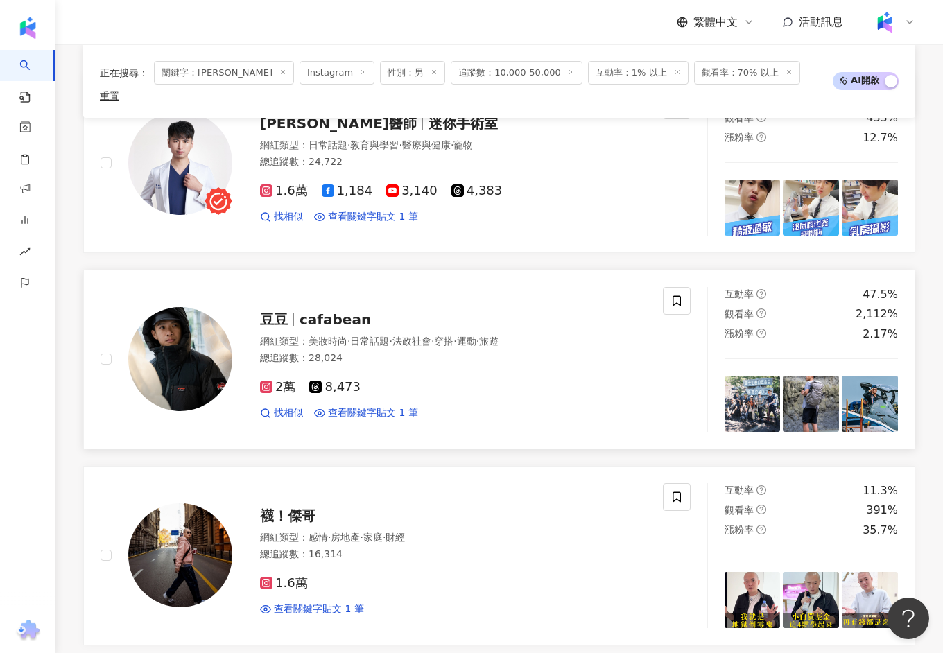
click at [305, 311] on span "cafabean" at bounding box center [334, 319] width 71 height 17
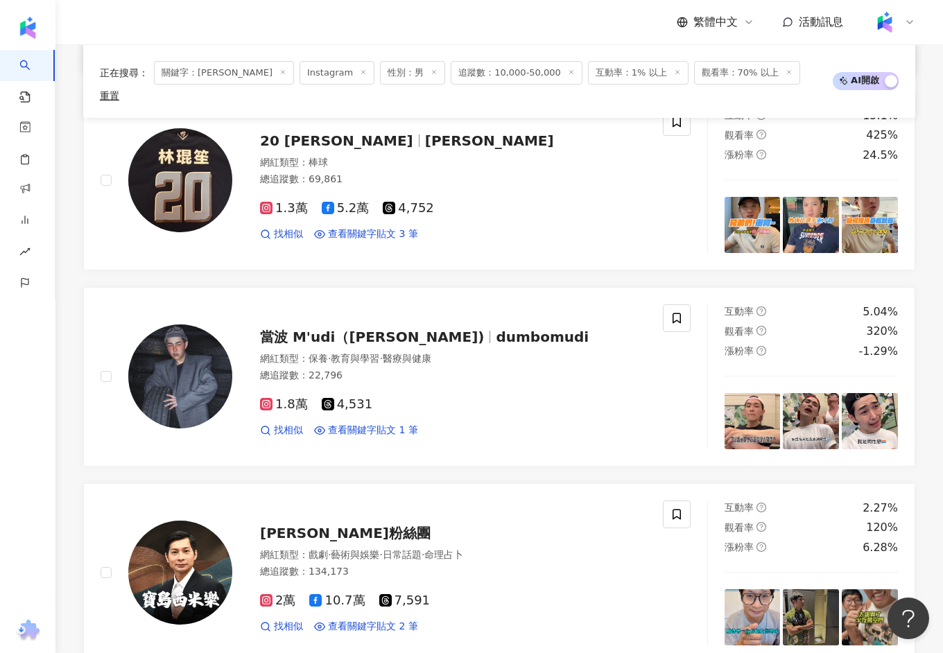
scroll to position [1104, 0]
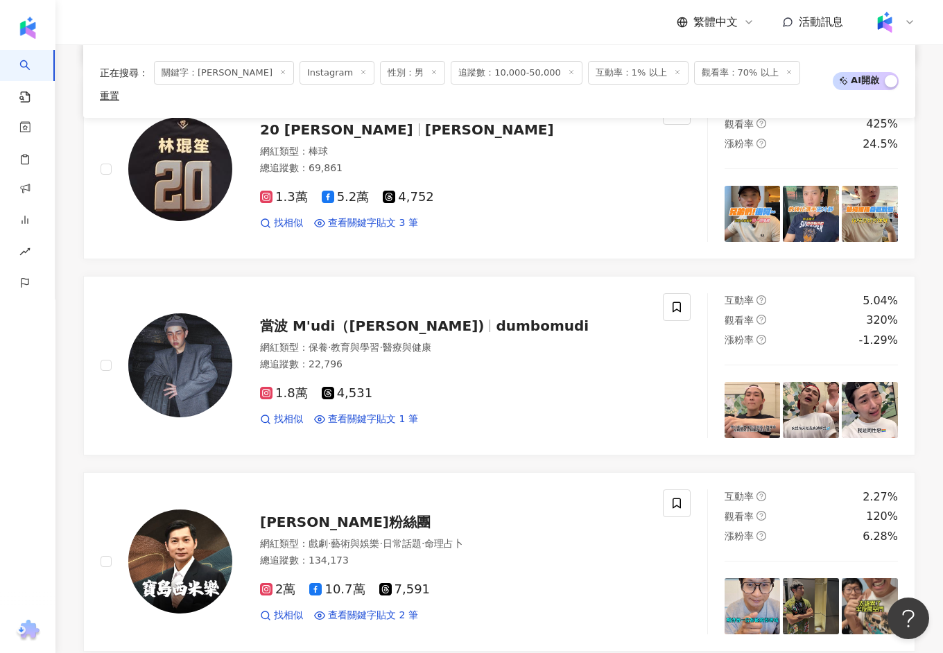
click at [297, 317] on span "當波 M'udi（dumbomudi)" at bounding box center [372, 325] width 224 height 17
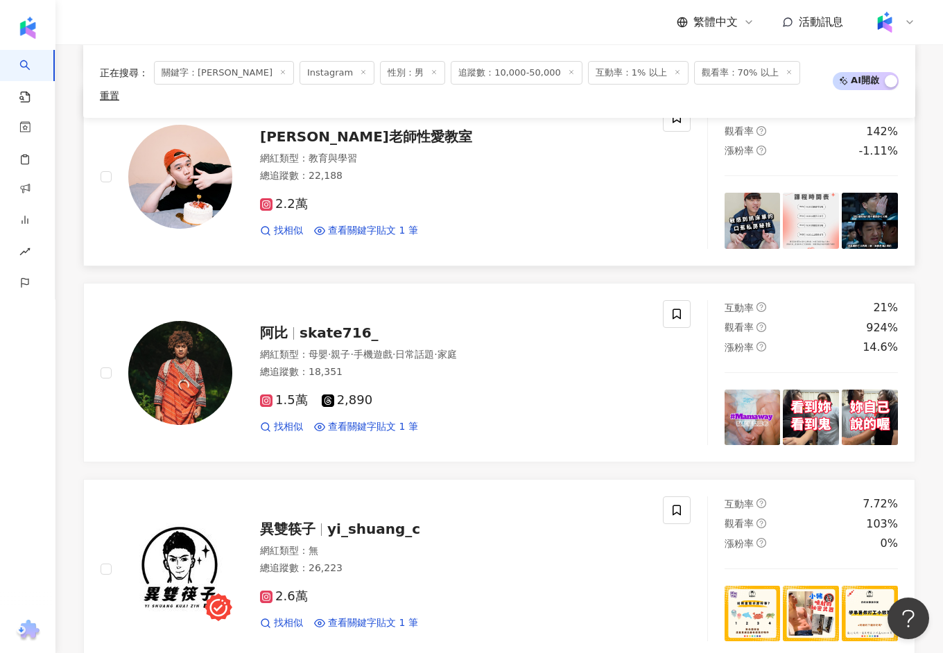
scroll to position [2081, 0]
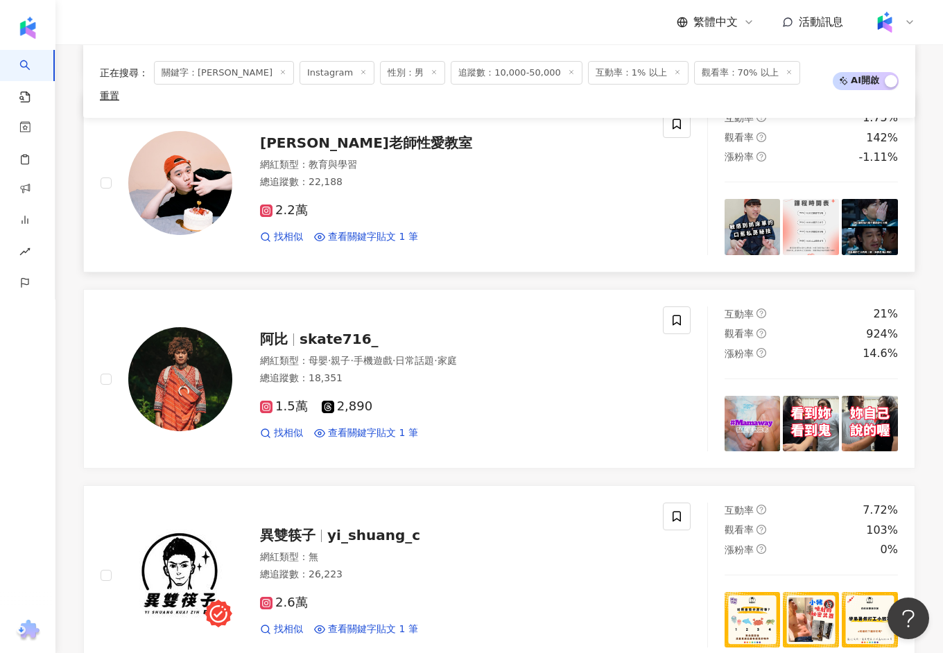
click at [328, 134] on span "徐老師性愛教室" at bounding box center [366, 142] width 212 height 17
click at [279, 329] on div "阿比 skate716_" at bounding box center [453, 338] width 386 height 19
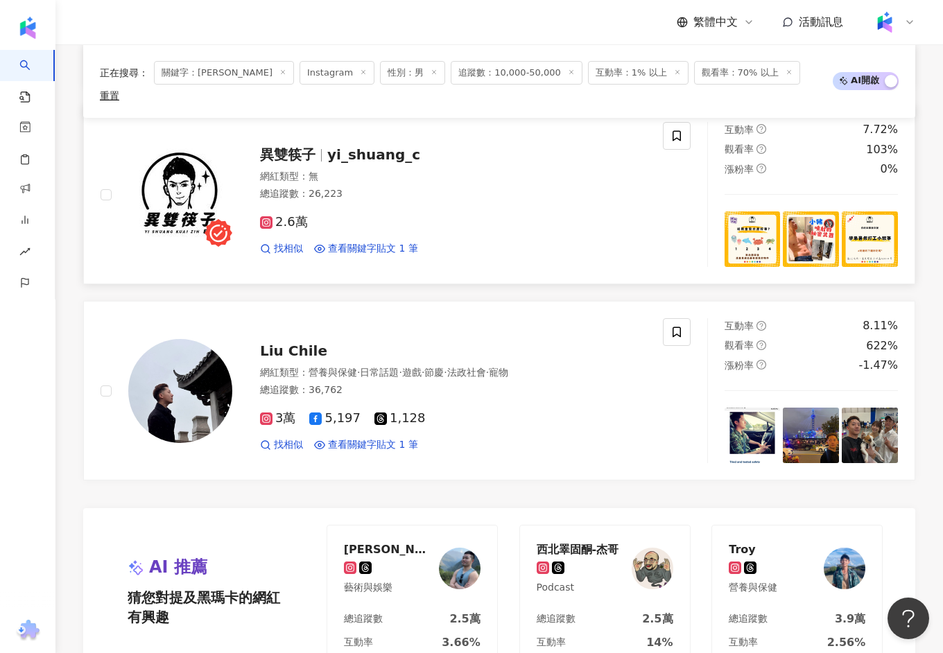
scroll to position [2472, 0]
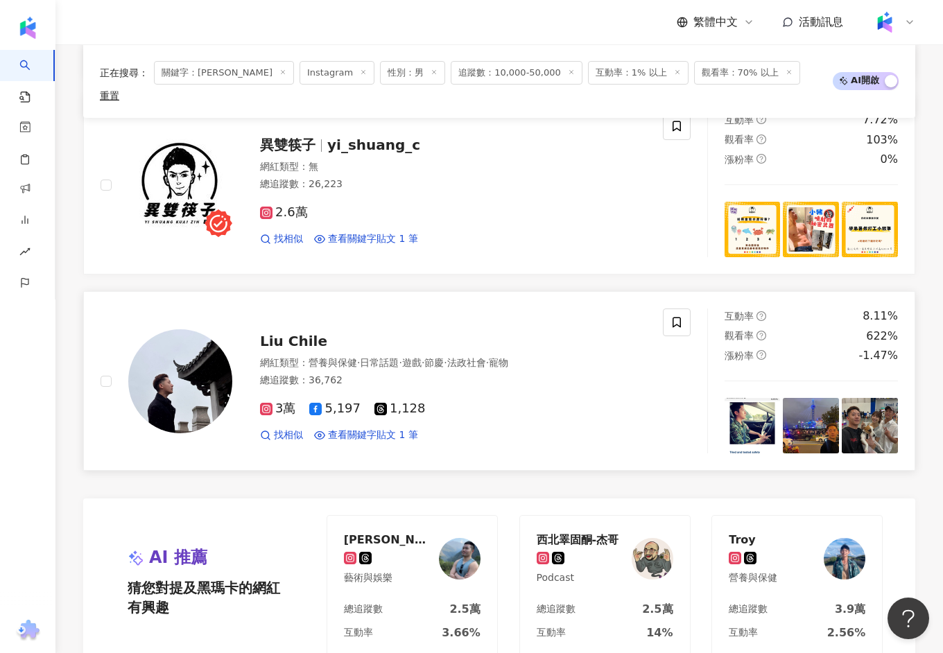
click at [297, 320] on div "Liu Chile 網紅類型 ： 營養與保健 · 日常話題 · 遊戲 · 節慶 · 法政社會 · 寵物 總追蹤數 ： 36,762 3萬 5,197 1,12…" at bounding box center [439, 380] width 414 height 121
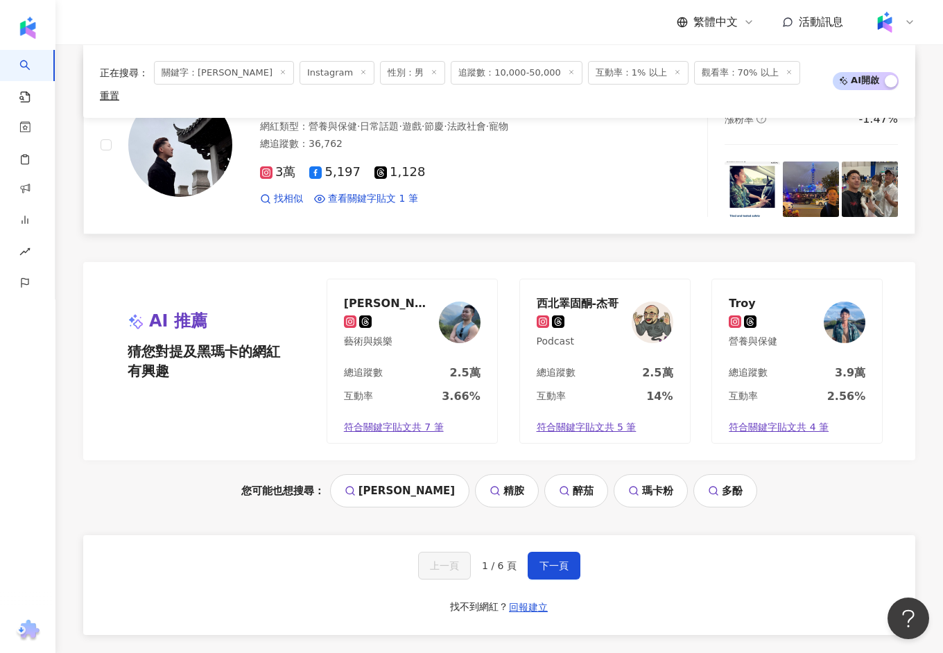
scroll to position [2851, 0]
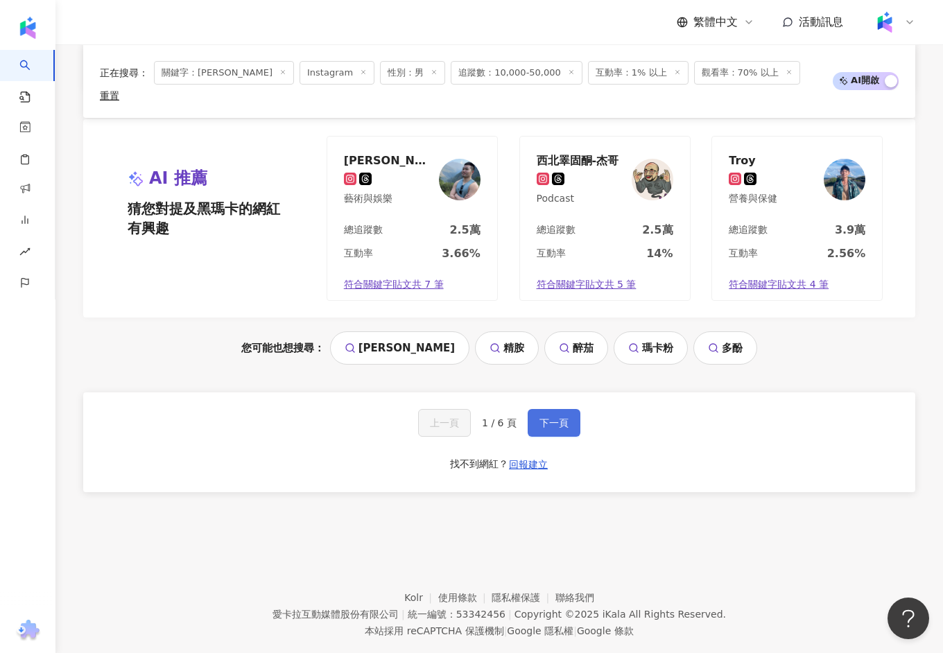
click at [548, 409] on button "下一頁" at bounding box center [553, 423] width 53 height 28
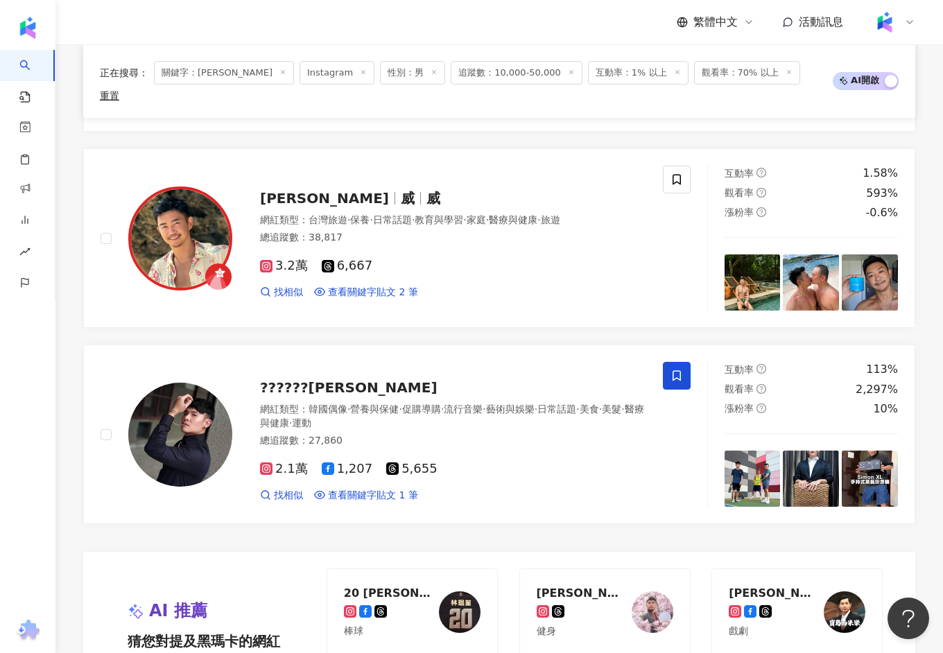
scroll to position [2416, 0]
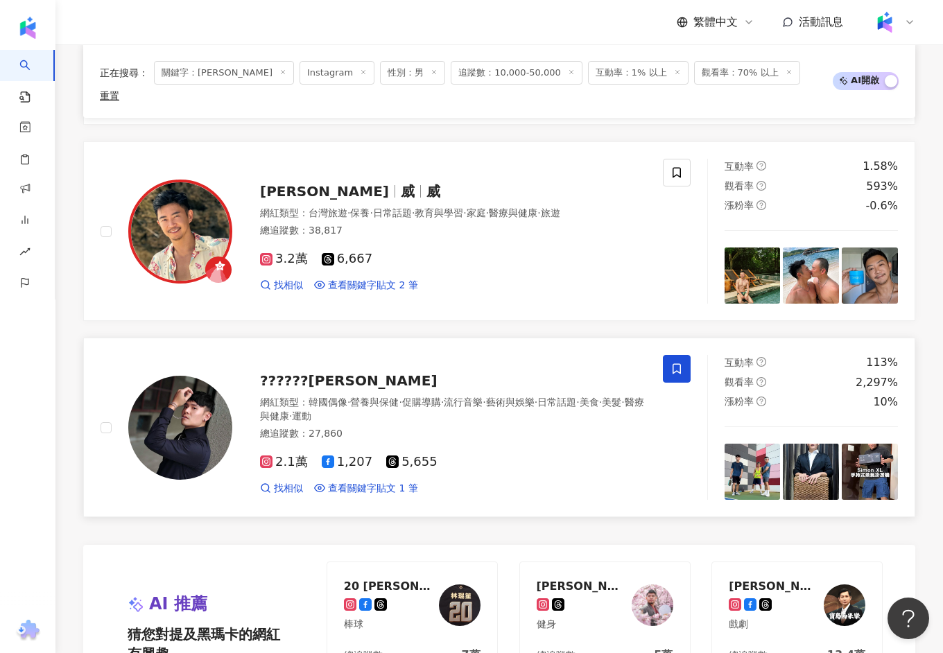
click at [328, 372] on span "??????安德魯" at bounding box center [348, 380] width 177 height 17
click at [307, 183] on span "Avery Wang" at bounding box center [324, 191] width 129 height 17
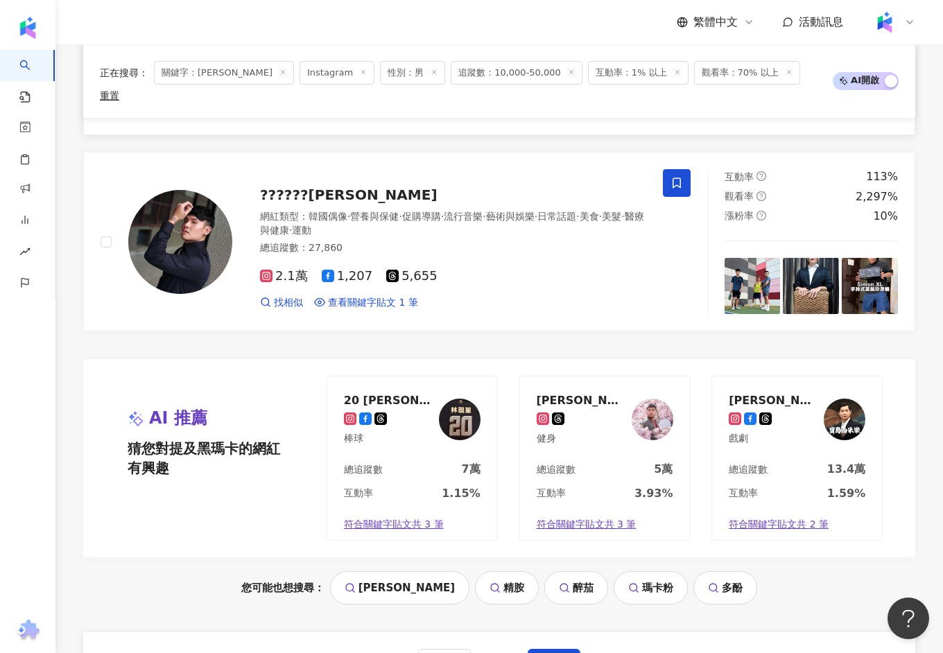
scroll to position [2841, 0]
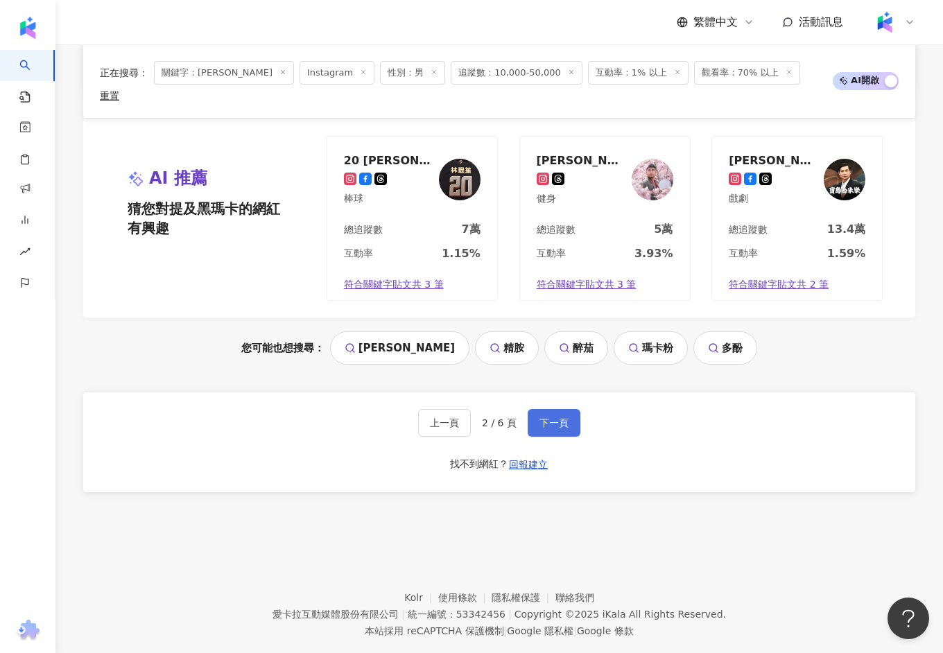
click at [559, 409] on button "下一頁" at bounding box center [553, 423] width 53 height 28
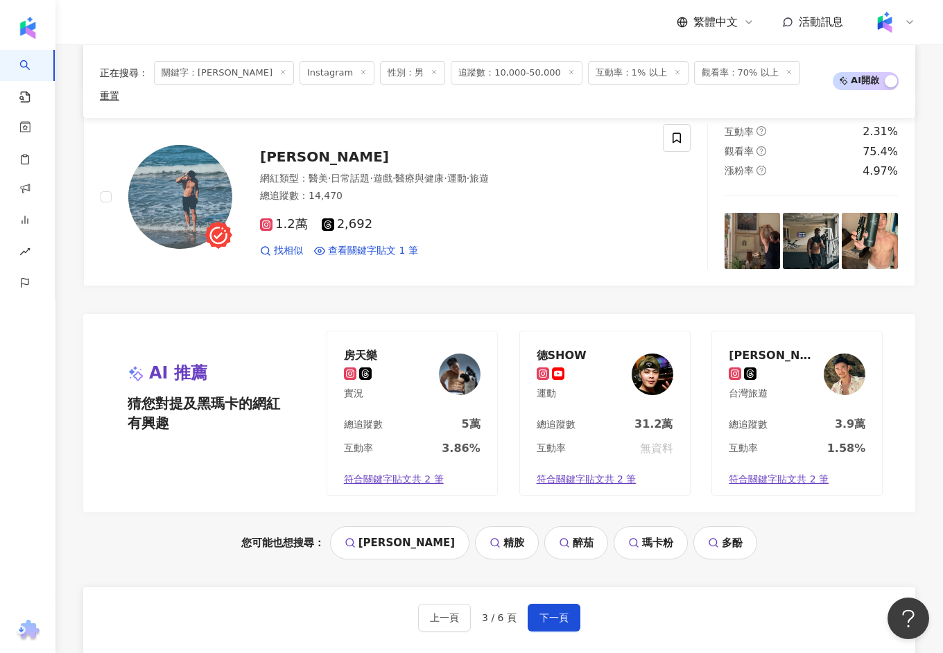
scroll to position [2748, 0]
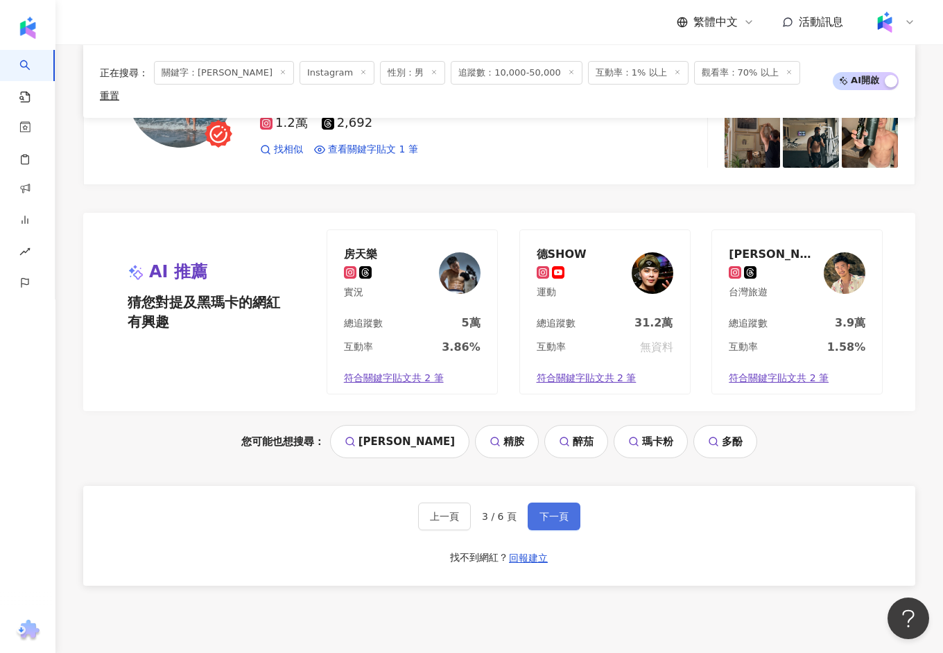
click at [545, 503] on button "下一頁" at bounding box center [553, 517] width 53 height 28
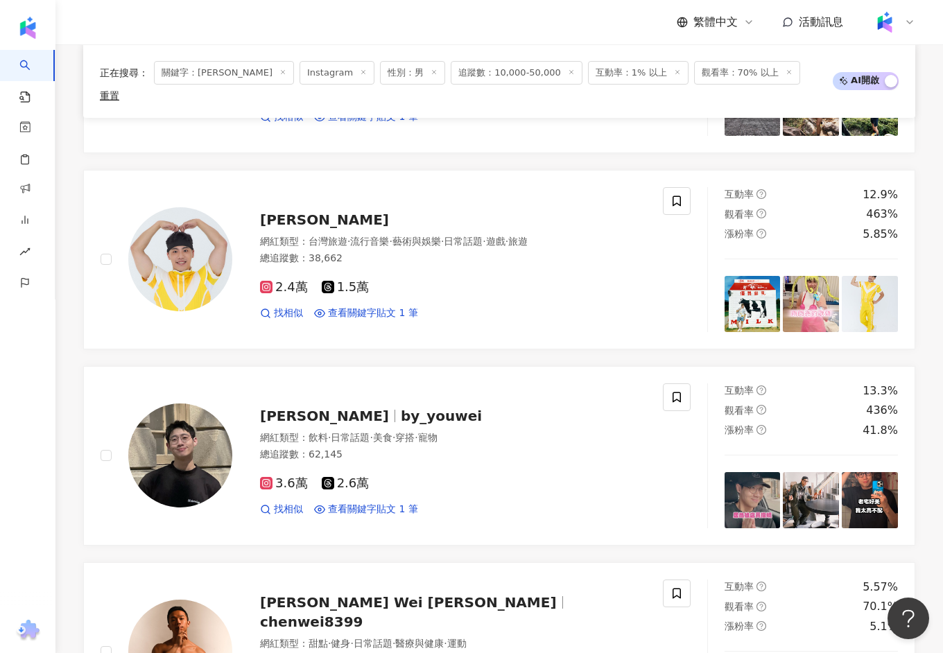
scroll to position [1217, 0]
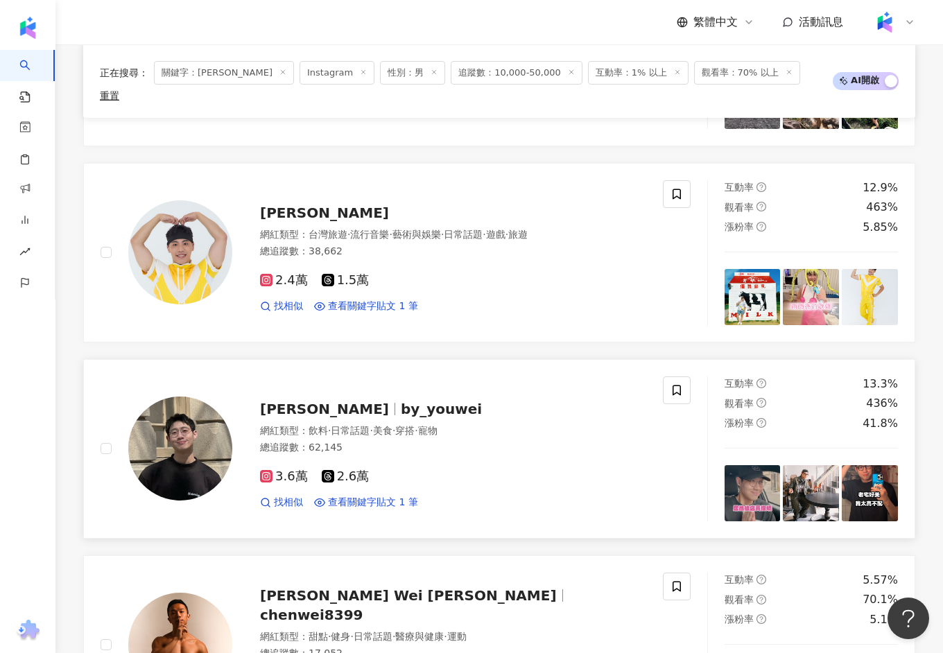
click at [401, 401] on span "by_youwei" at bounding box center [441, 409] width 81 height 17
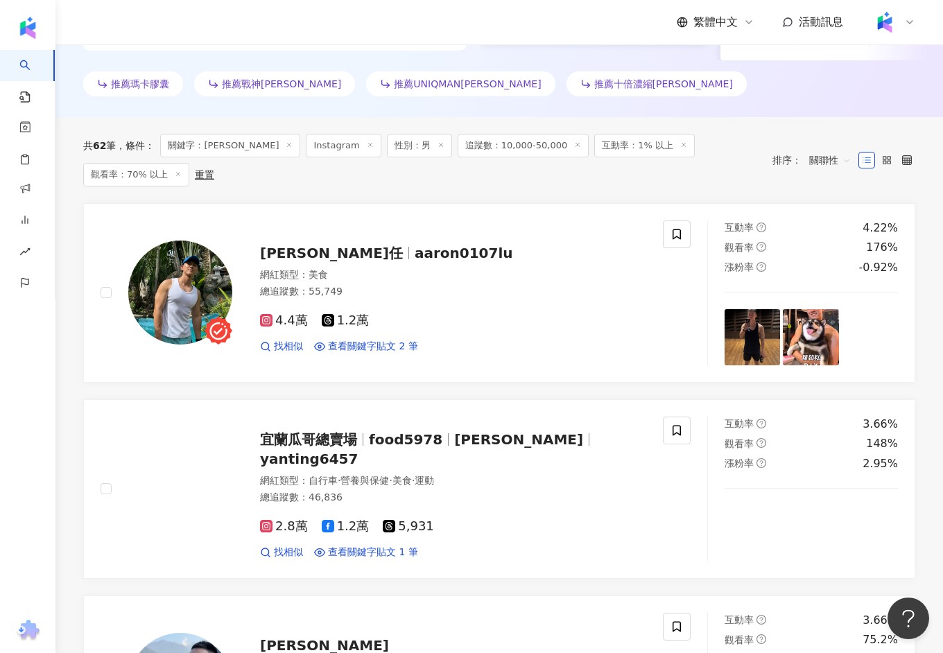
scroll to position [401, 0]
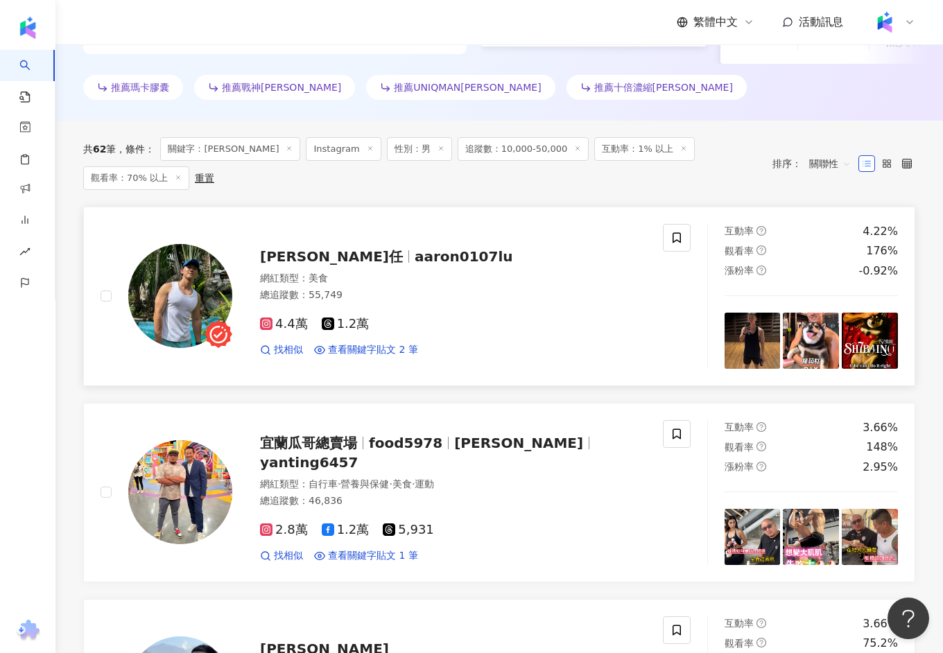
click at [333, 248] on span "AARON 瑜任" at bounding box center [331, 256] width 143 height 17
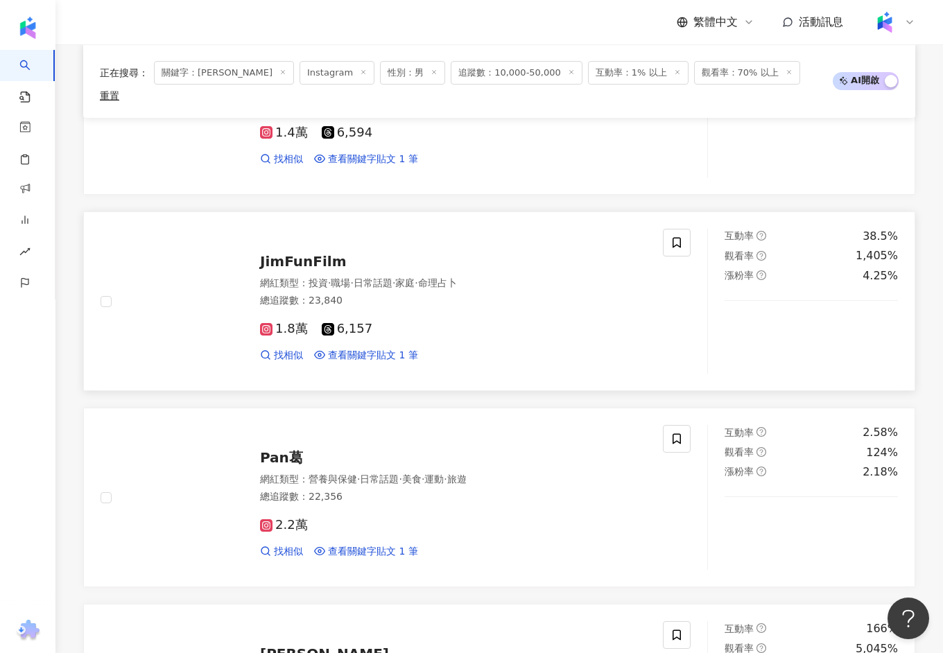
scroll to position [1961, 0]
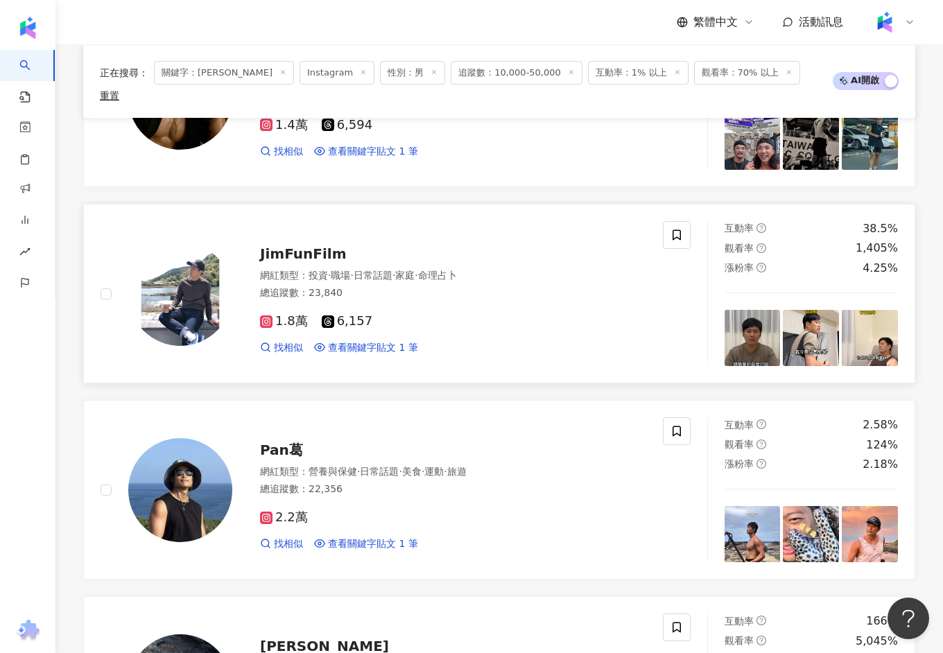
click at [301, 245] on span "JimFunFilm" at bounding box center [303, 253] width 87 height 17
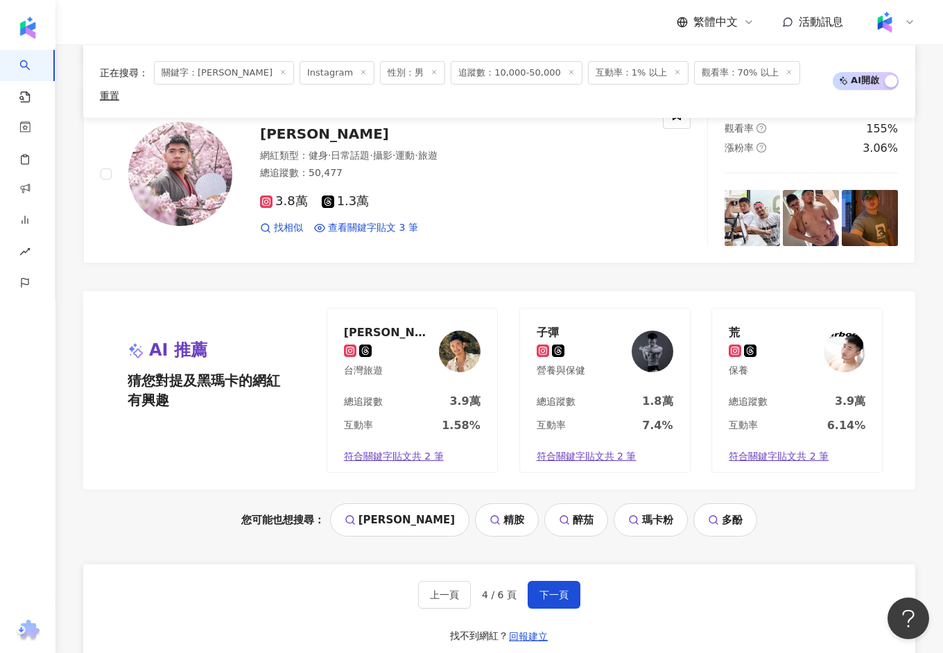
scroll to position [2672, 0]
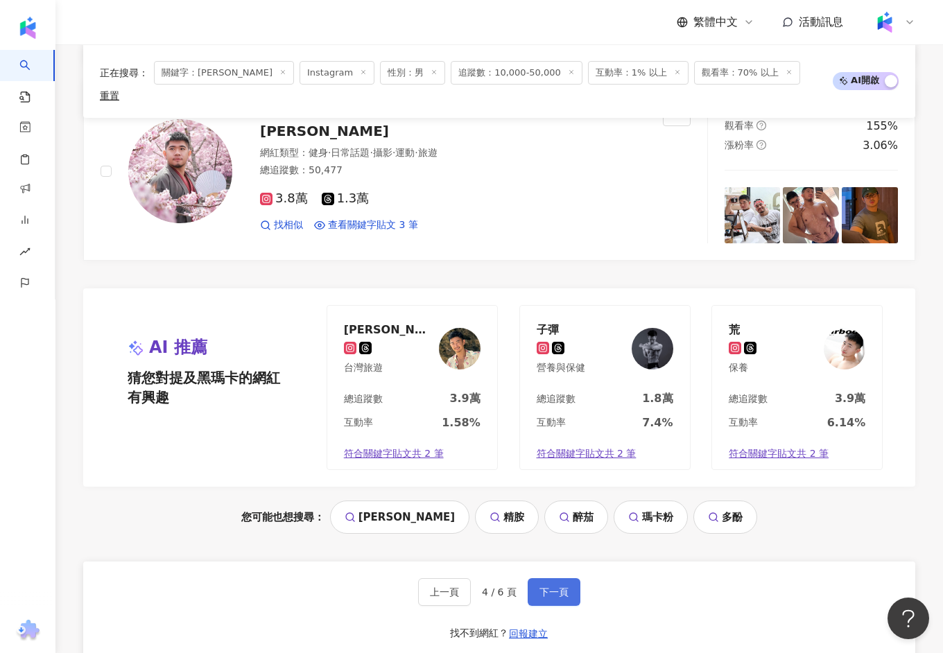
click at [562, 586] on span "下一頁" at bounding box center [553, 591] width 29 height 11
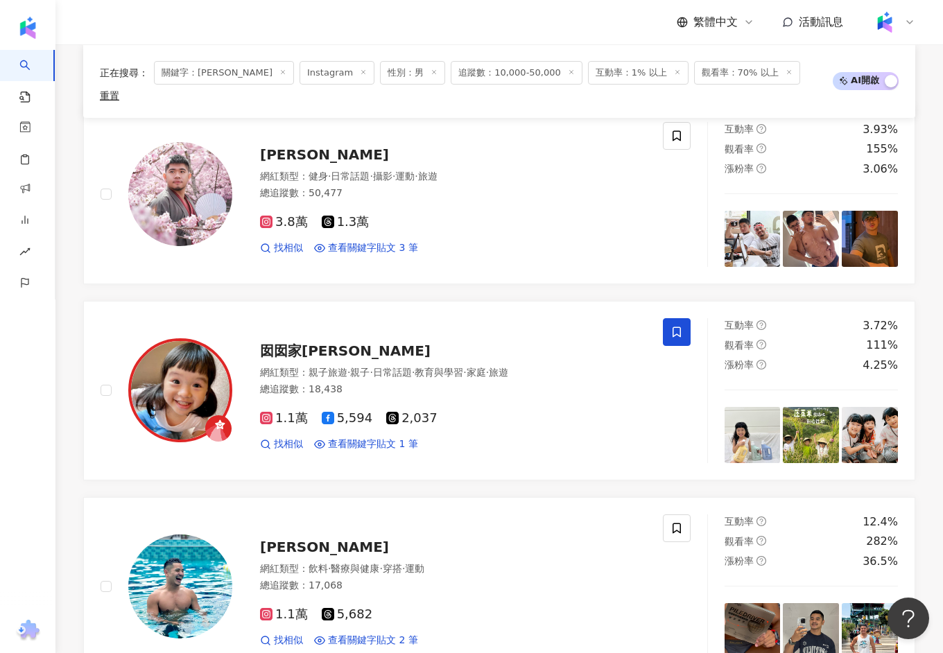
scroll to position [503, 0]
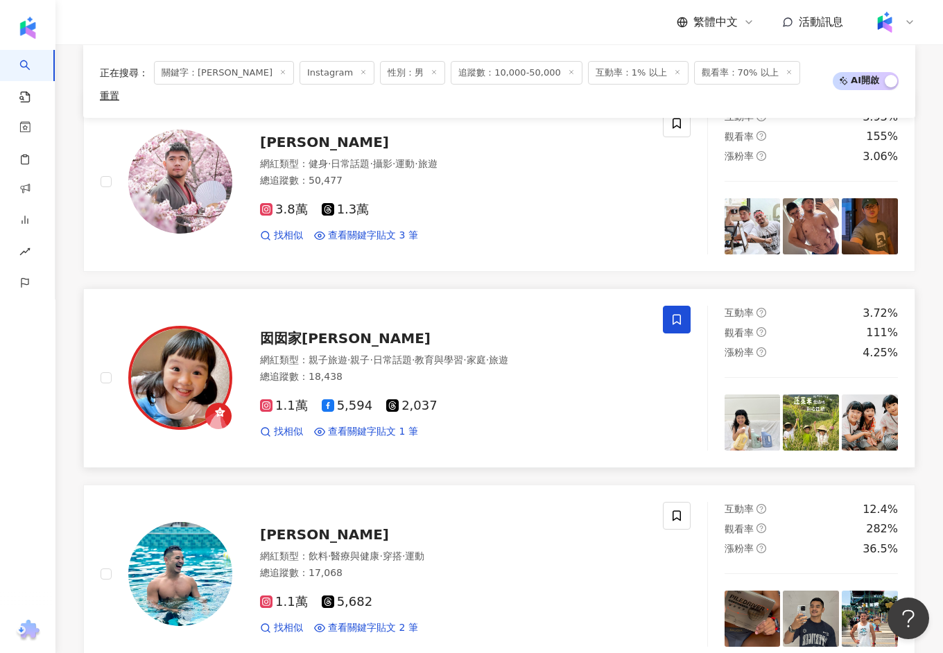
click at [277, 330] on span "囡囡家小日子" at bounding box center [345, 338] width 171 height 17
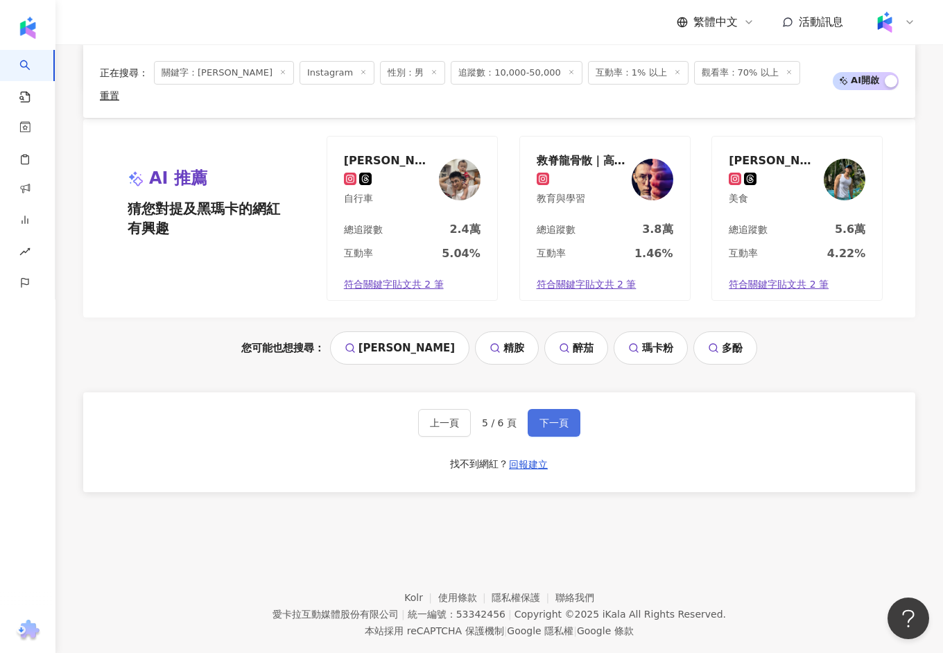
click at [561, 417] on span "下一頁" at bounding box center [553, 422] width 29 height 11
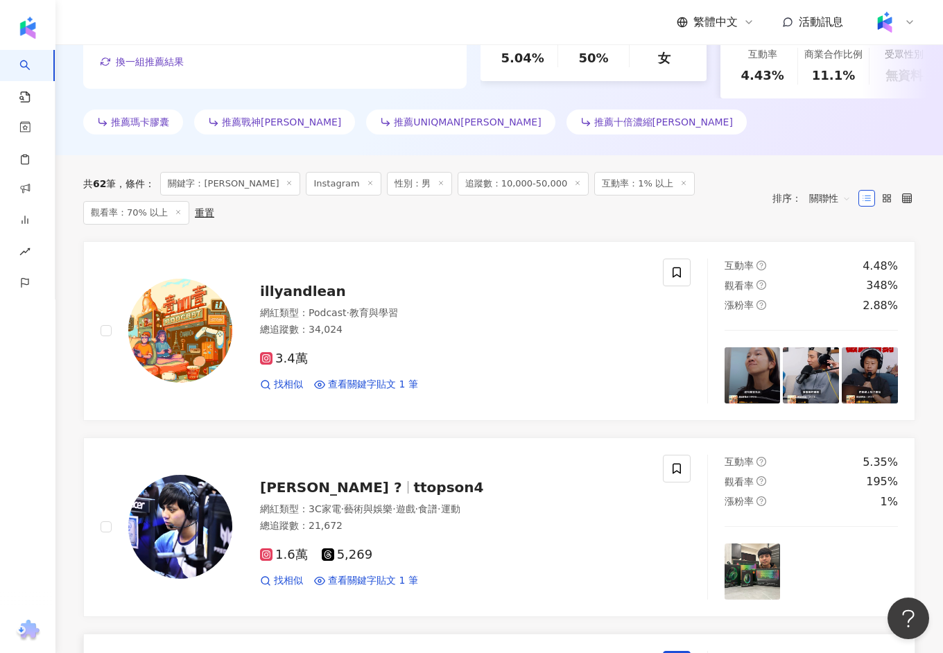
scroll to position [316, 0]
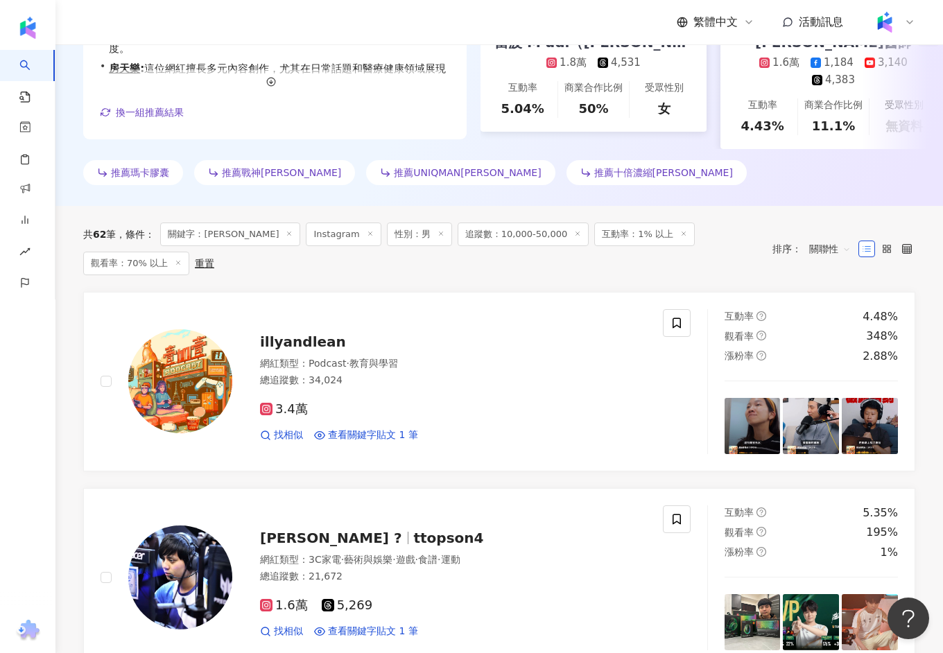
click at [286, 232] on icon at bounding box center [289, 233] width 7 height 7
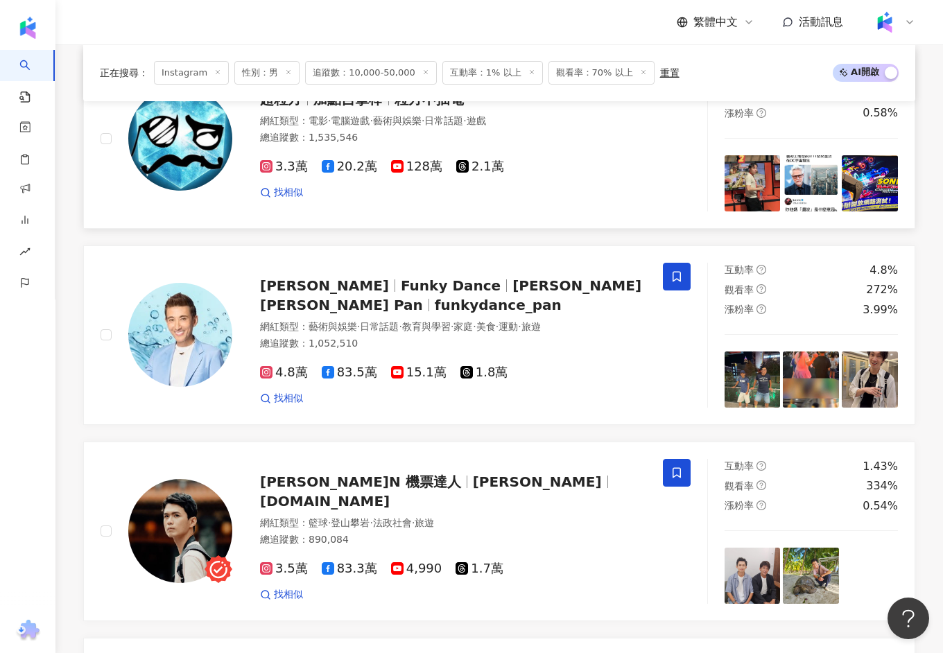
scroll to position [713, 0]
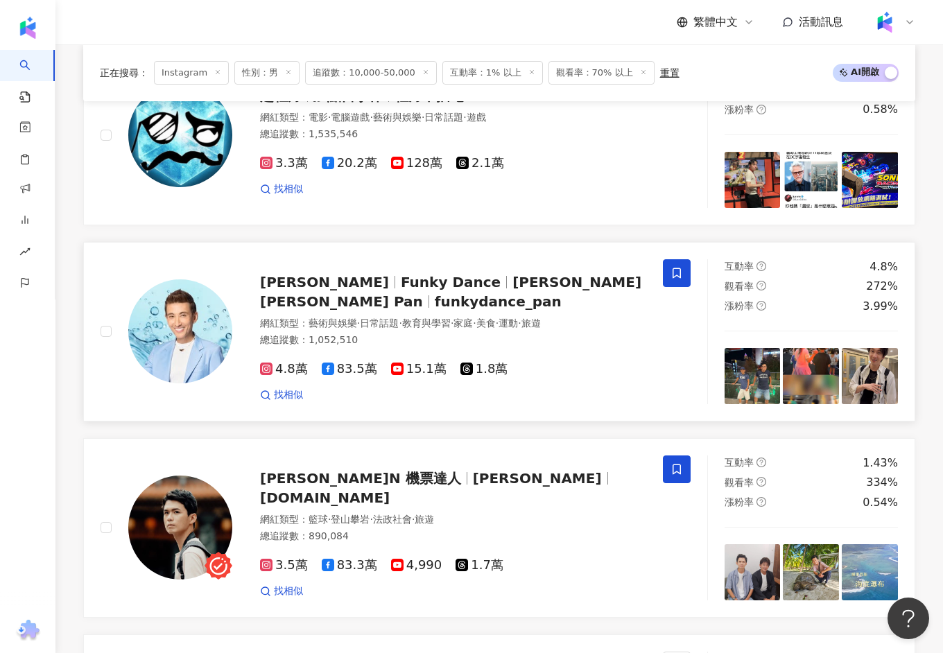
click at [401, 274] on span "Funky Dance" at bounding box center [451, 282] width 100 height 17
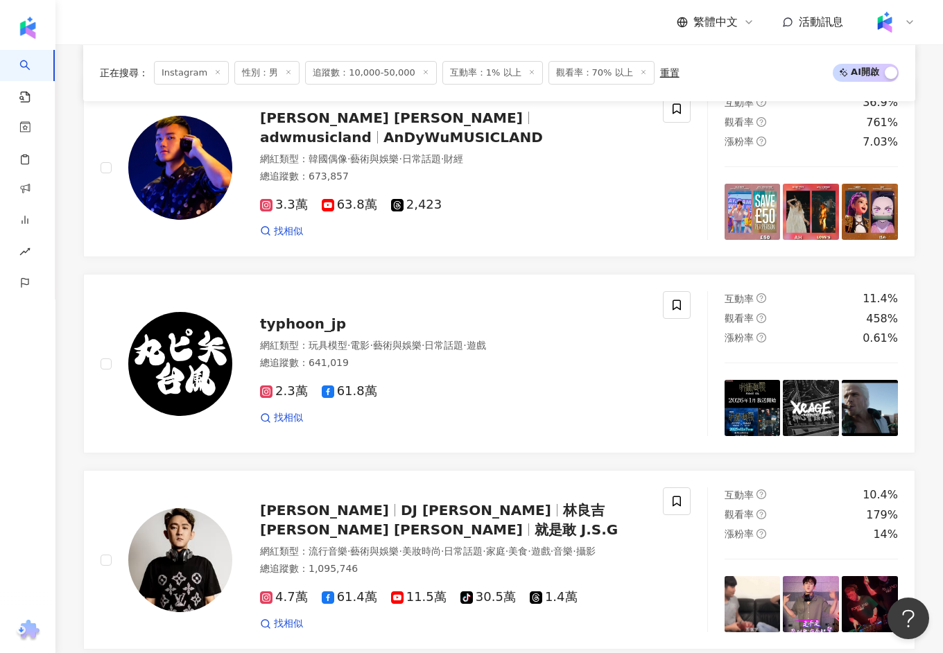
scroll to position [2553, 0]
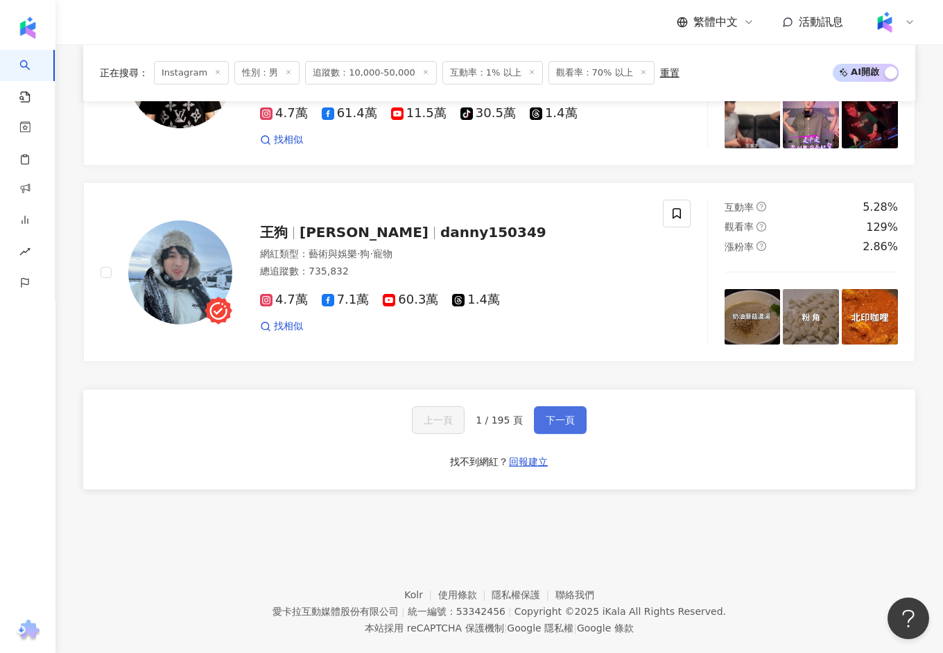
click at [563, 406] on button "下一頁" at bounding box center [560, 420] width 53 height 28
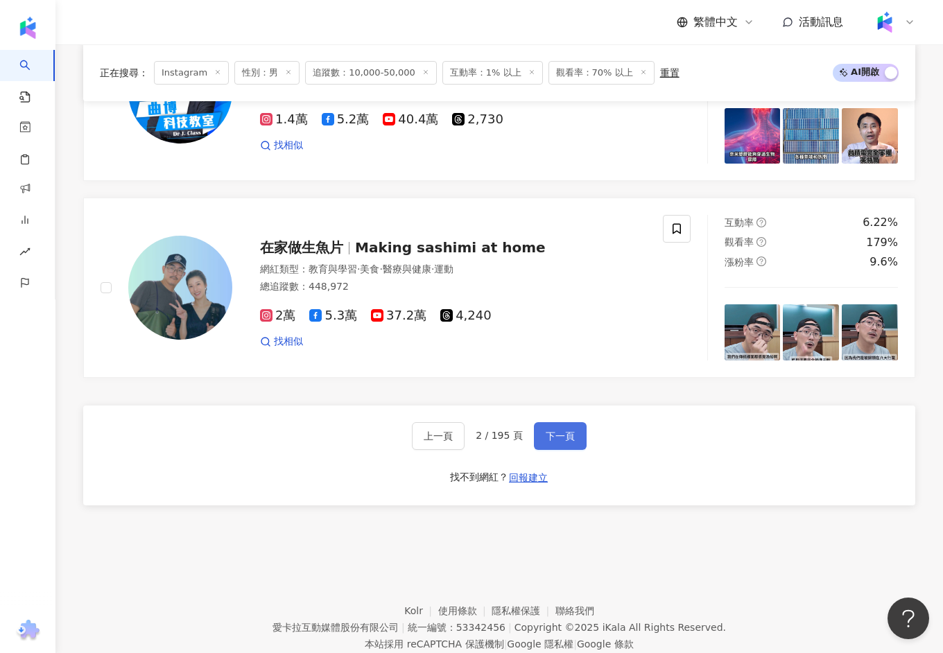
click at [562, 422] on button "下一頁" at bounding box center [560, 436] width 53 height 28
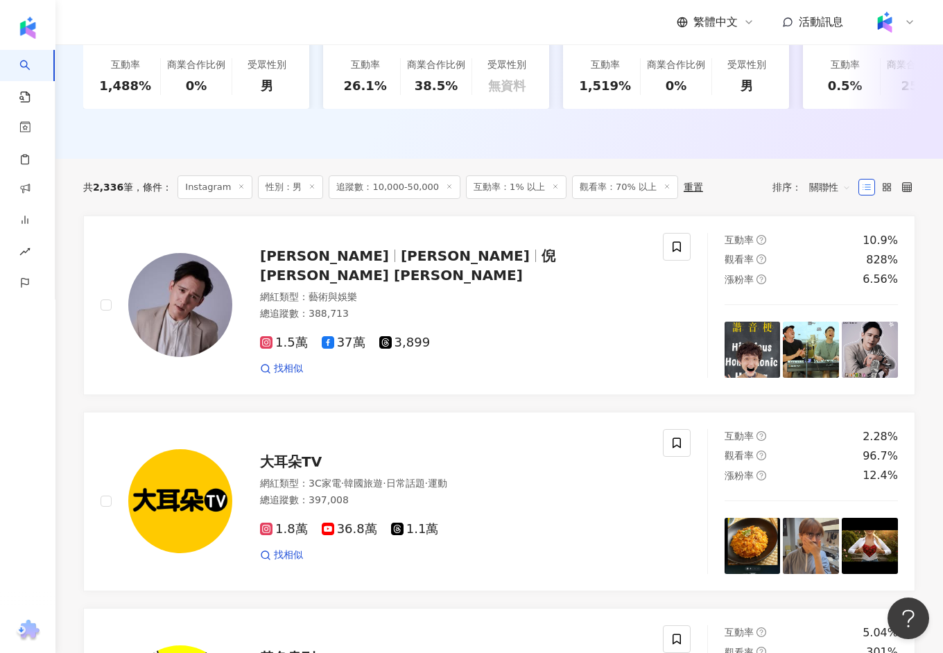
scroll to position [346, 0]
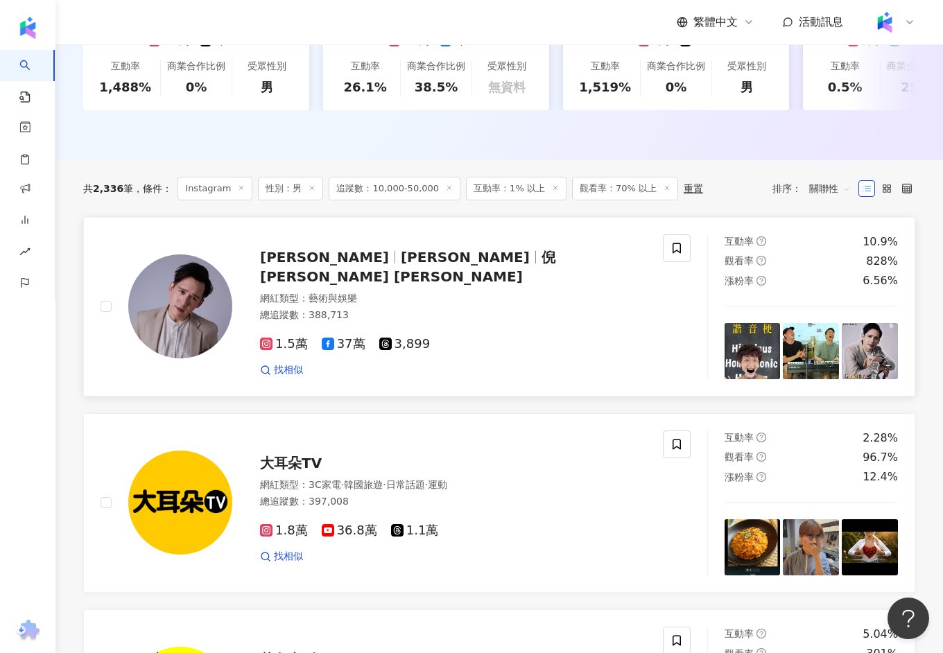
click at [448, 269] on span "倪安東 Anthony" at bounding box center [407, 267] width 295 height 36
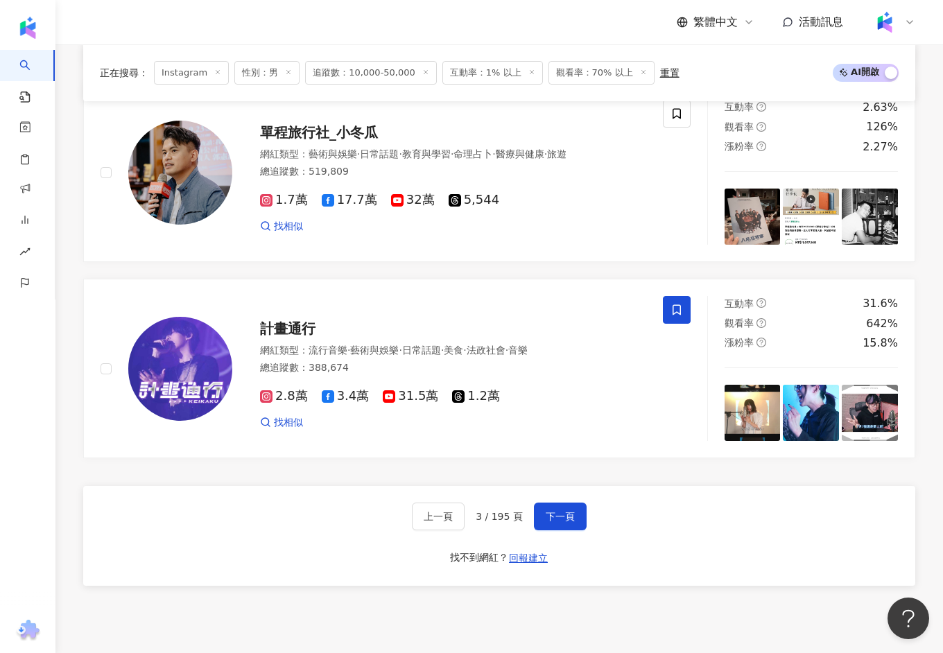
scroll to position [2553, 0]
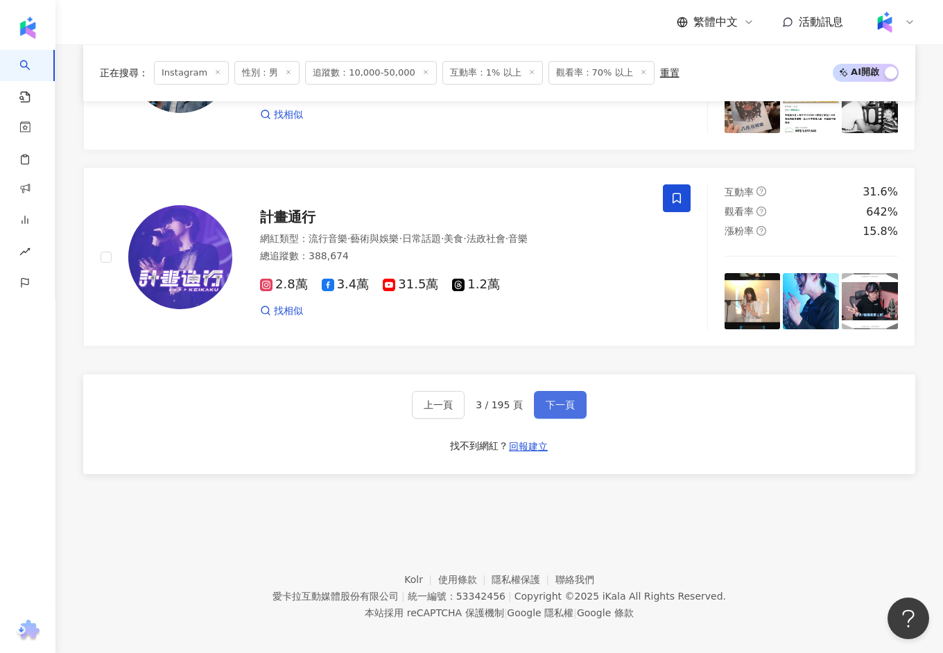
click at [559, 405] on button "下一頁" at bounding box center [560, 405] width 53 height 28
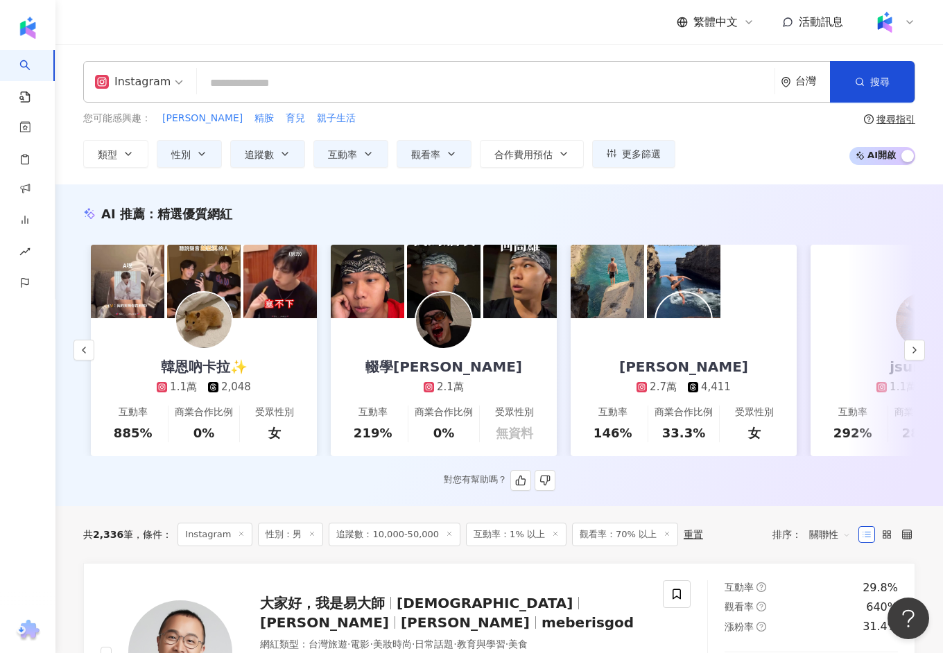
scroll to position [0, 954]
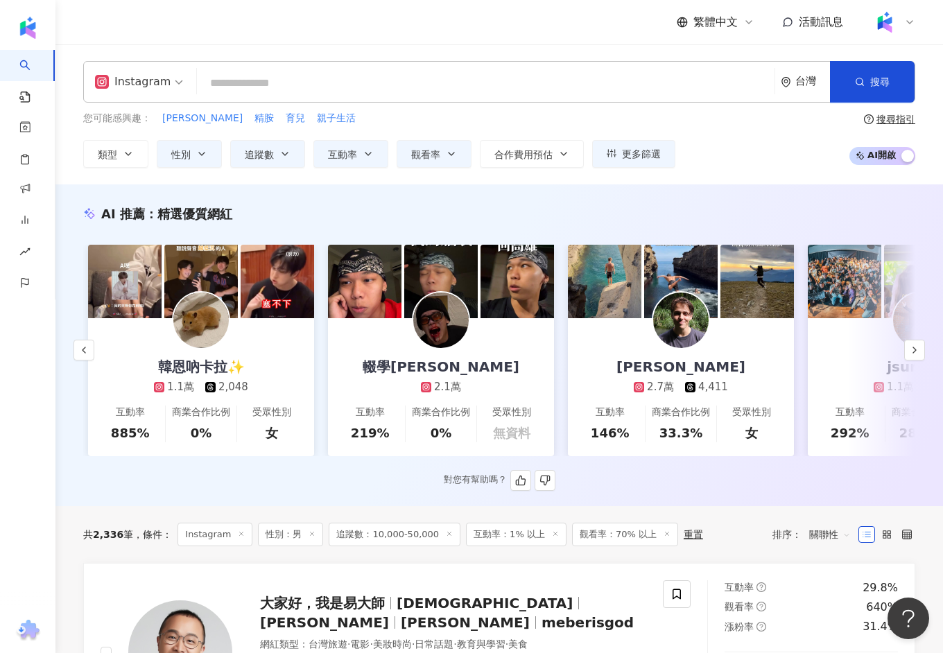
click at [378, 450] on link "輟學恩杰 2.1萬 互動率 219% 商業合作比例 0% 受眾性別 無資料" at bounding box center [441, 387] width 226 height 138
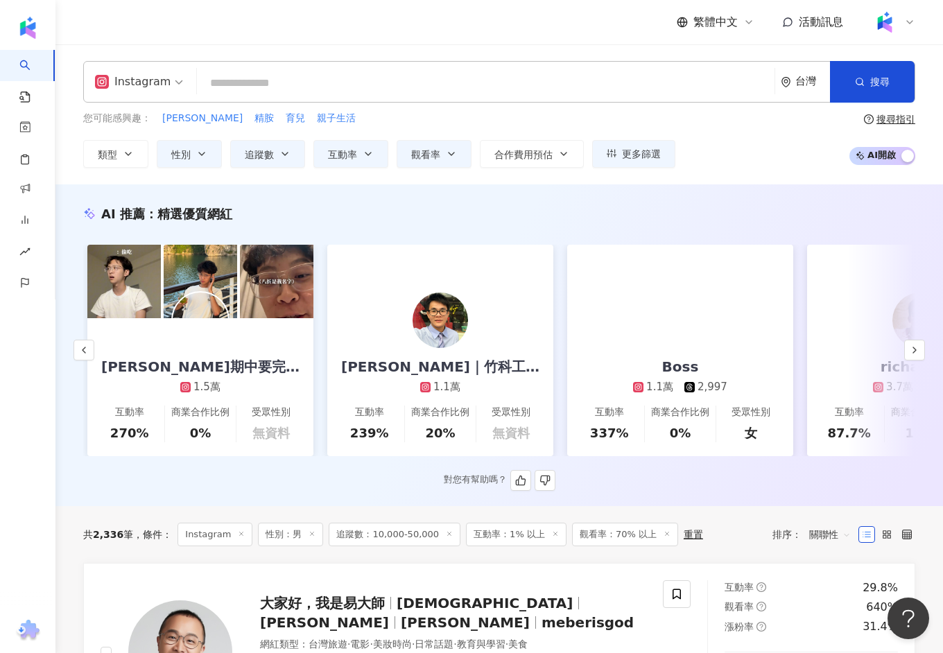
scroll to position [0, 2073]
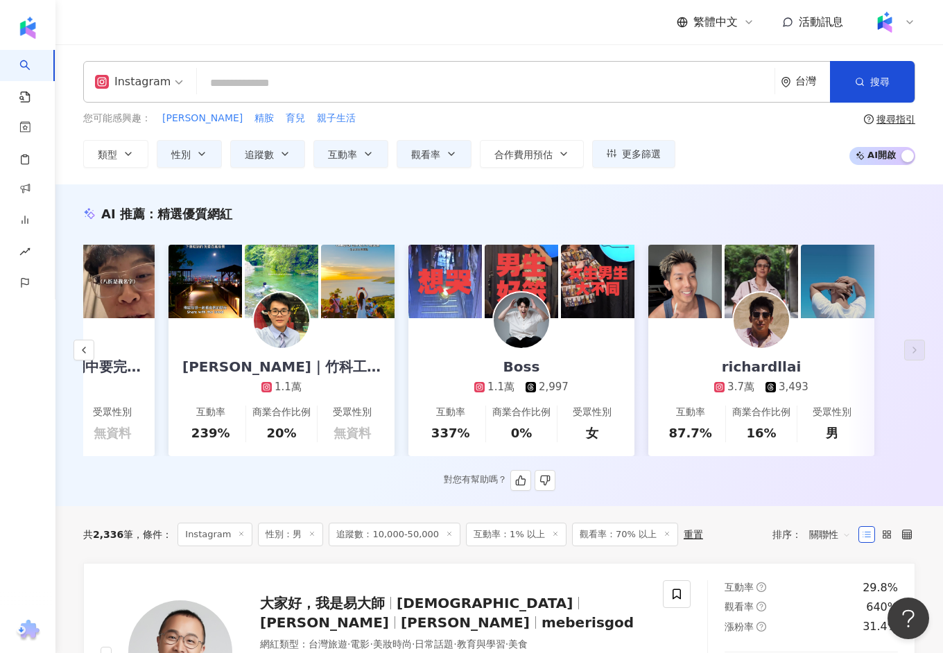
click at [791, 324] on div "richardllai 3.7萬 3,493" at bounding box center [761, 356] width 122 height 76
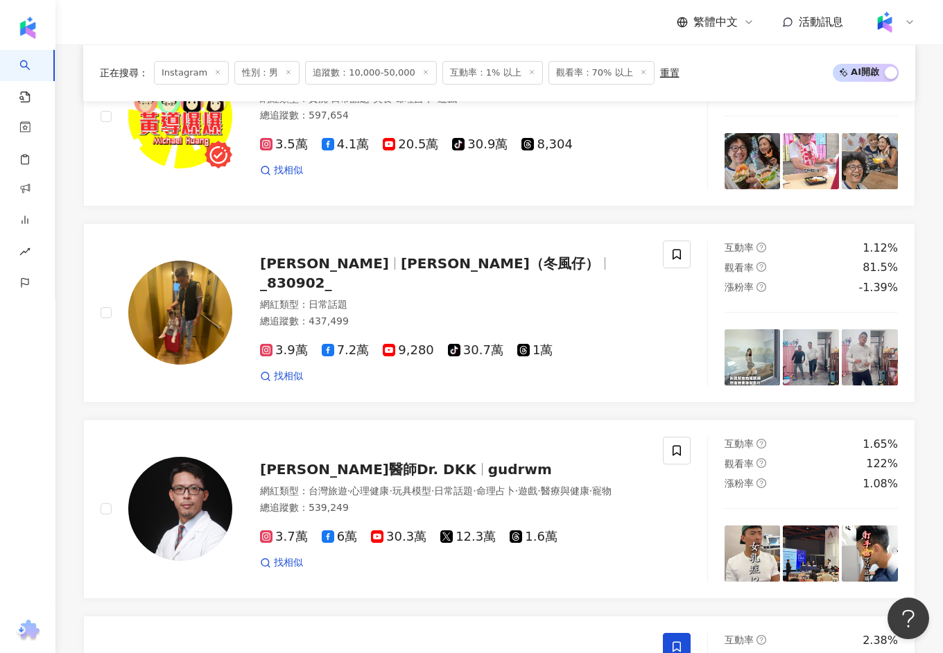
scroll to position [735, 0]
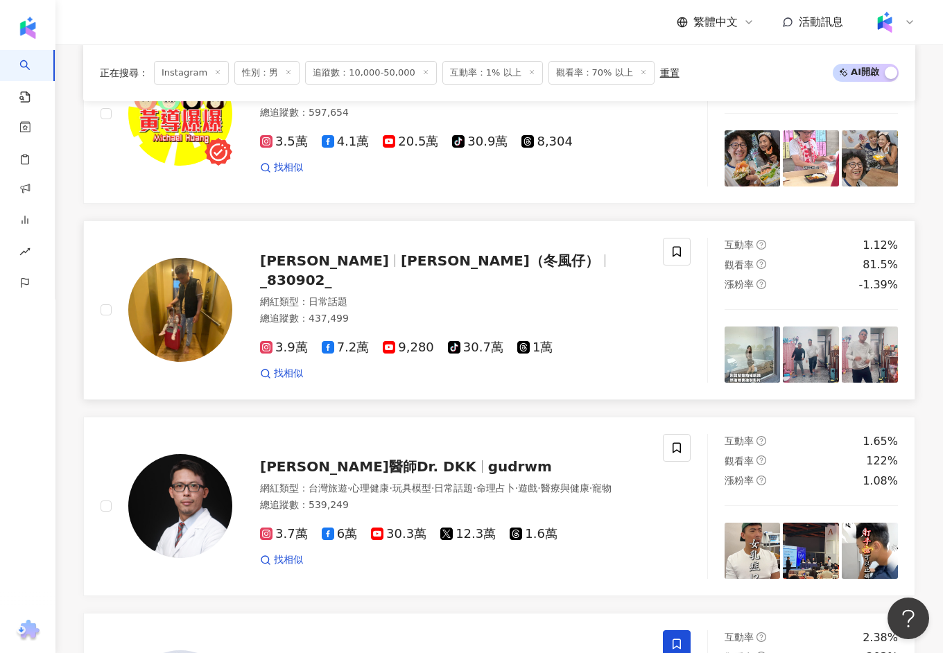
click at [332, 272] on span "_830902_" at bounding box center [296, 280] width 72 height 17
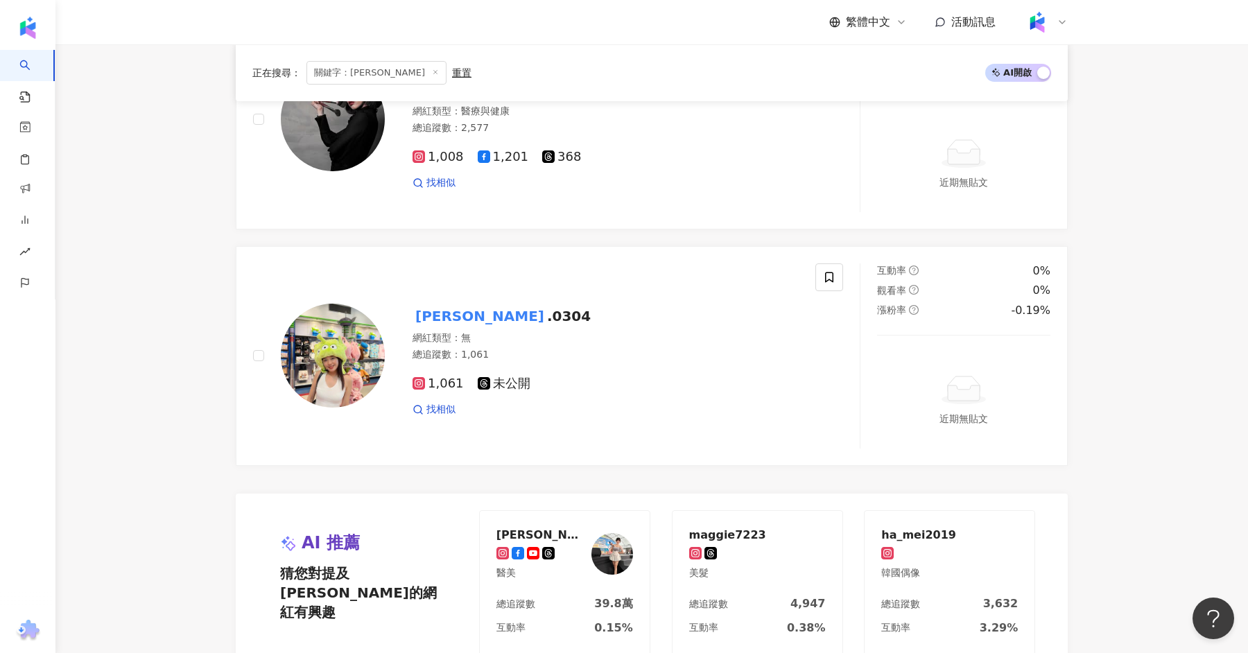
scroll to position [2608, 0]
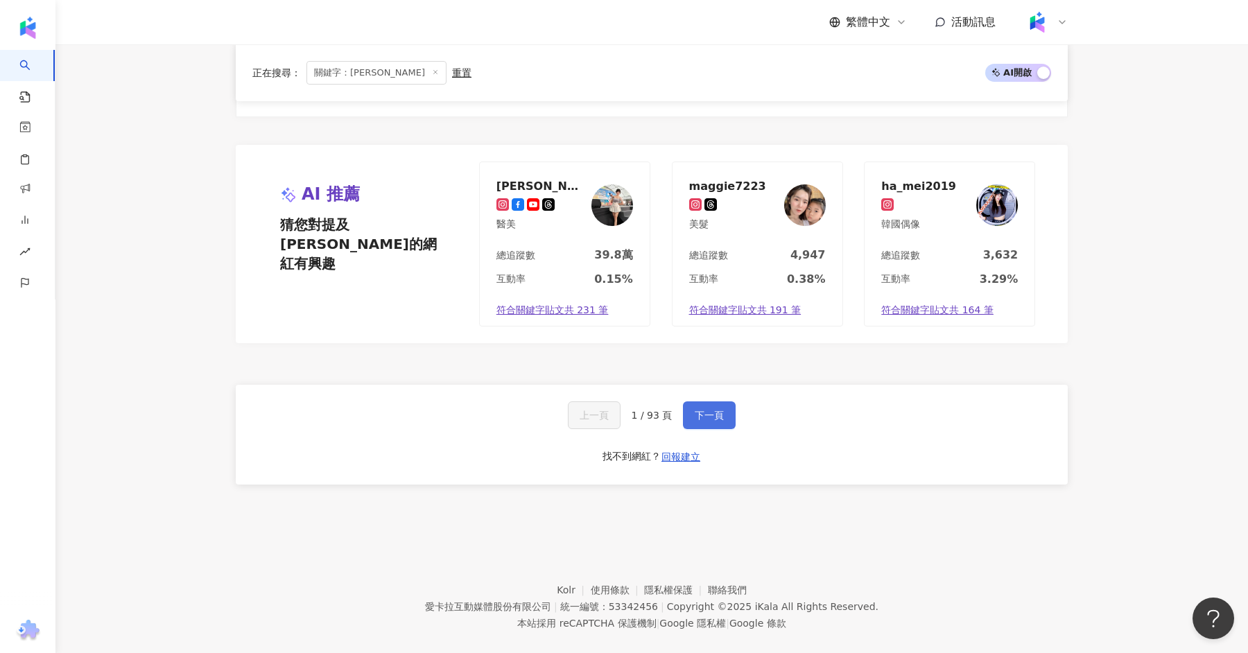
click at [731, 401] on button "下一頁" at bounding box center [709, 415] width 53 height 28
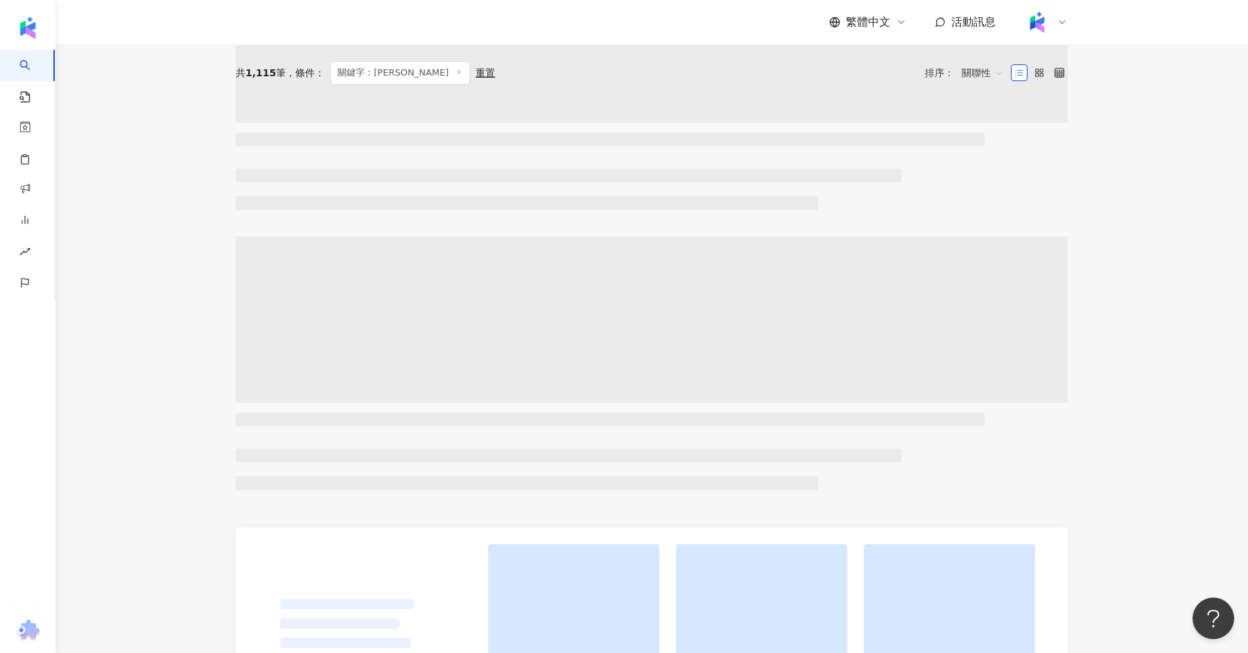
scroll to position [0, 0]
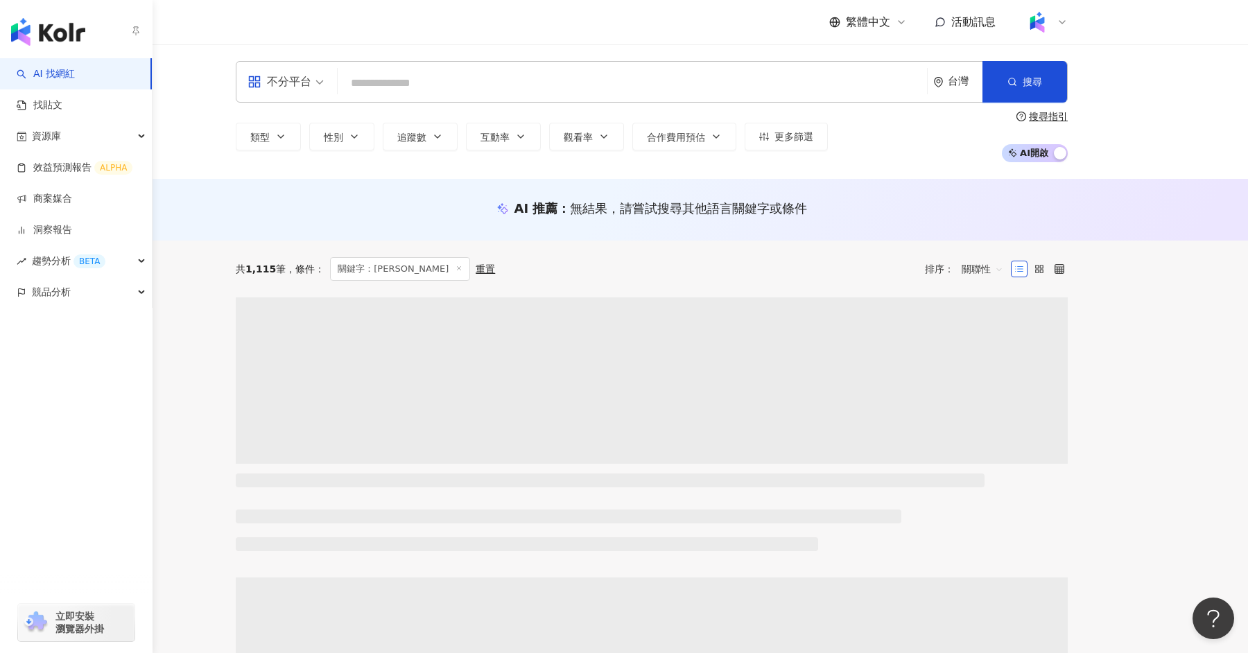
click at [26, 25] on img "button" at bounding box center [48, 32] width 74 height 28
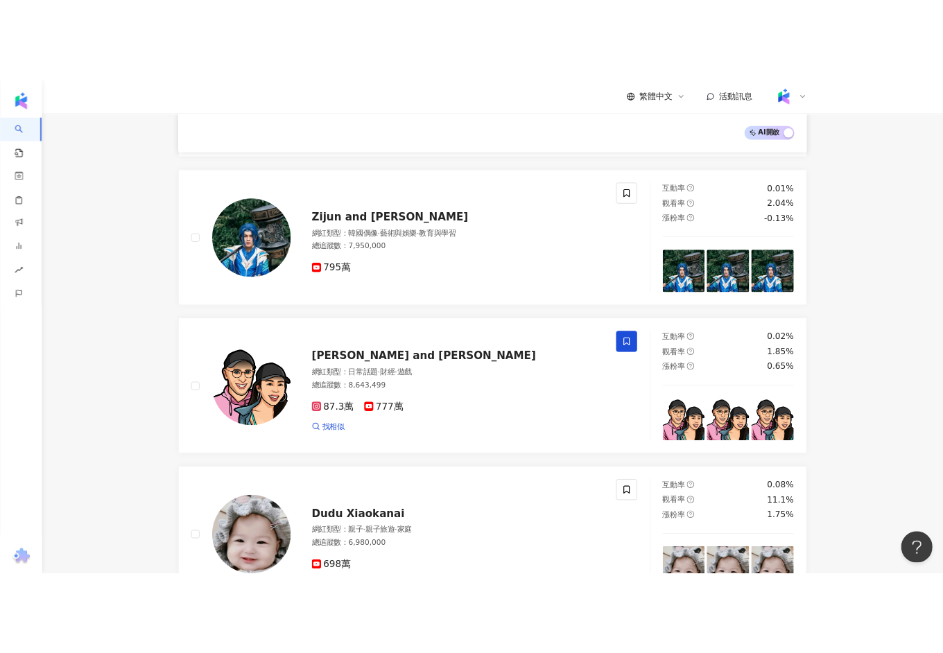
scroll to position [1110, 0]
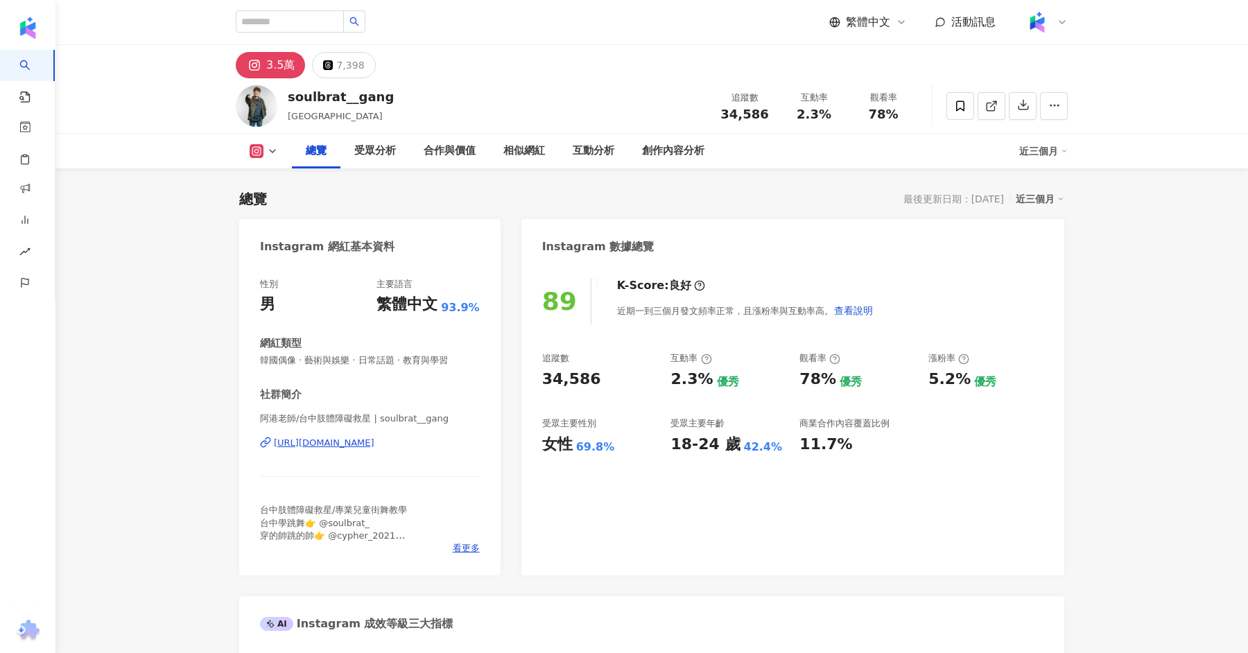
click at [356, 446] on div "https://www.instagram.com/soulbrat__gang/" at bounding box center [324, 443] width 101 height 12
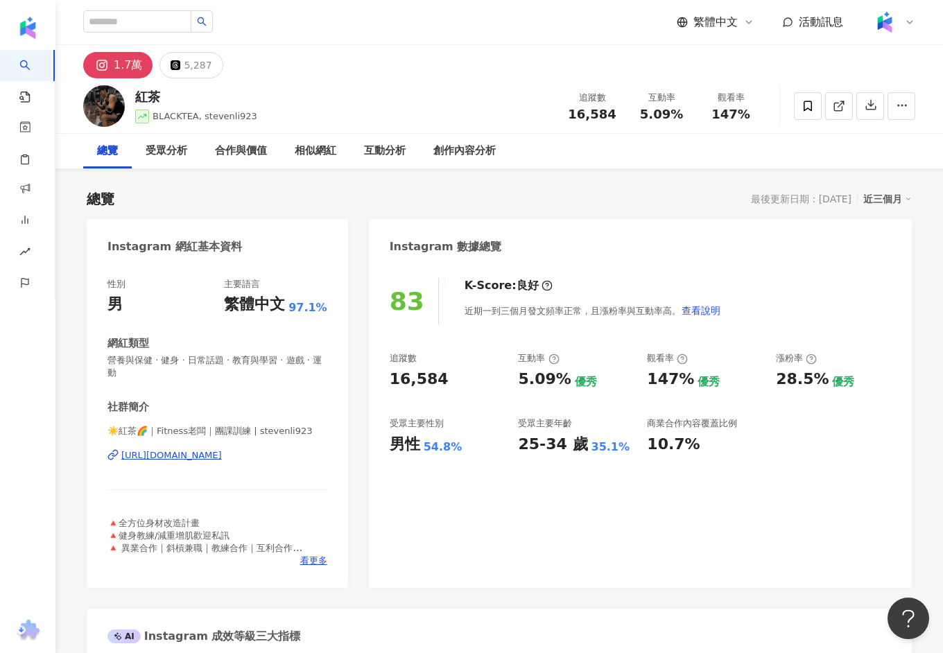
click at [246, 428] on div "☀️紅茶🌈｜Fitness老闆｜團課訓練 | stevenli923 https://www.instagram.com/stevenli923/" at bounding box center [217, 465] width 220 height 81
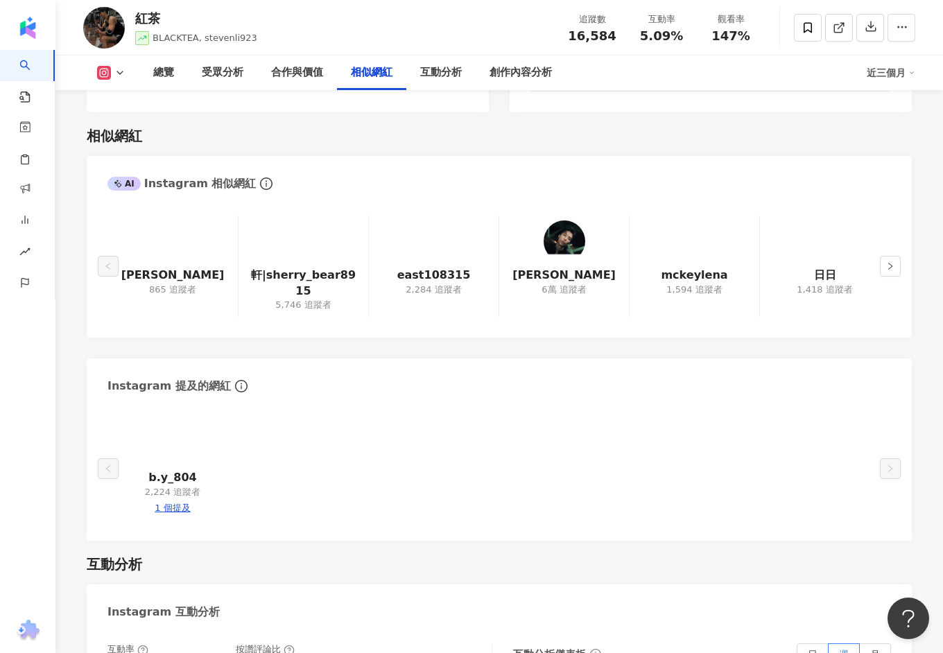
scroll to position [2248, 0]
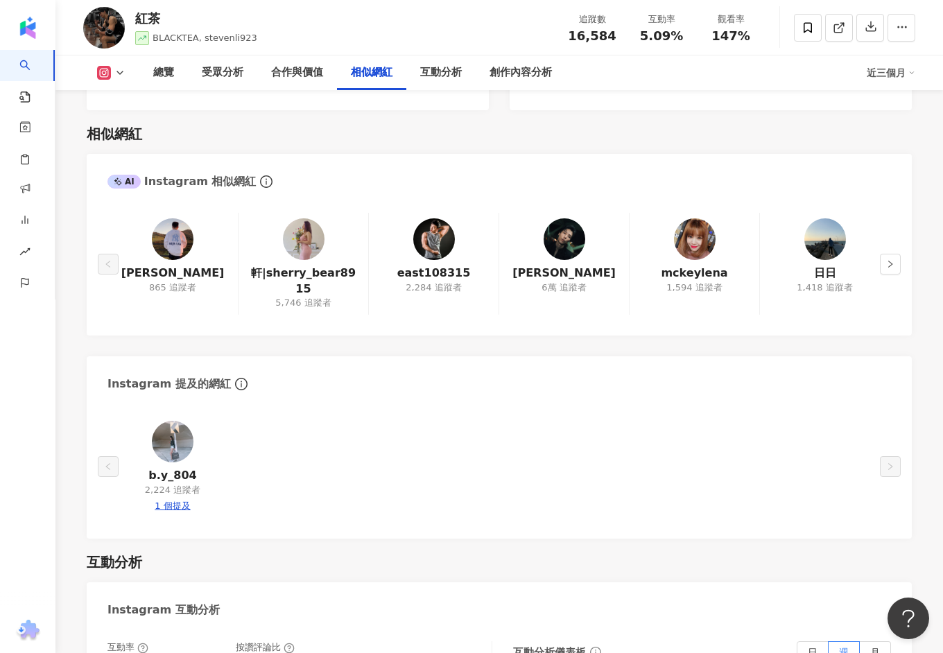
click at [559, 234] on img at bounding box center [564, 239] width 42 height 42
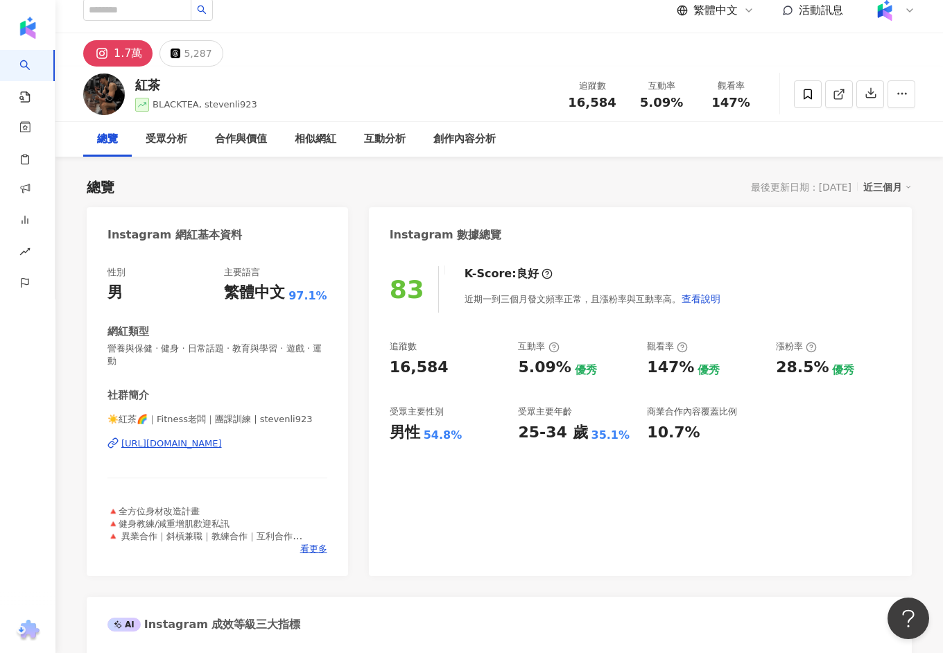
scroll to position [0, 0]
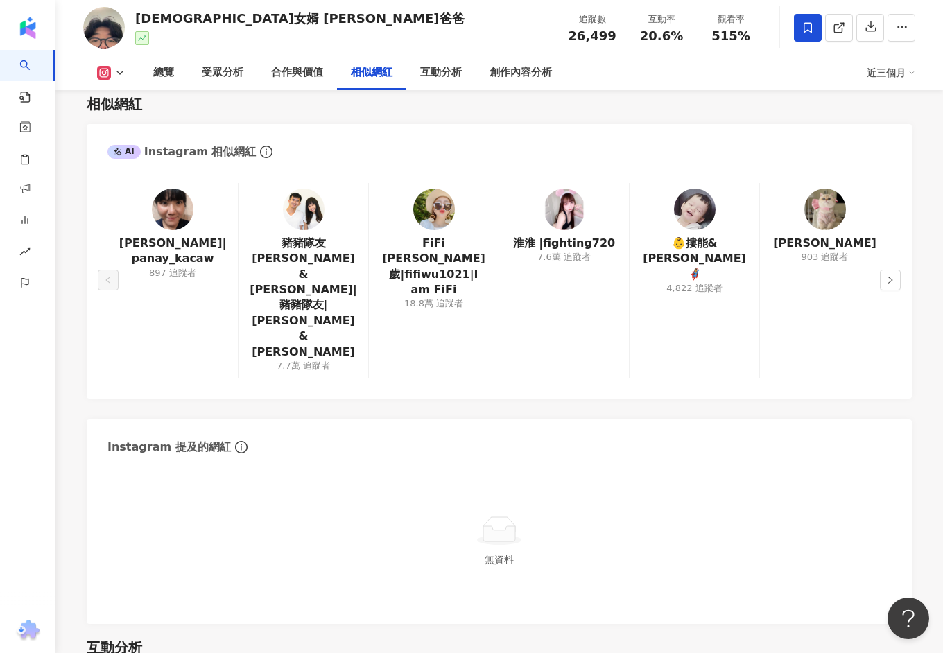
scroll to position [2244, 0]
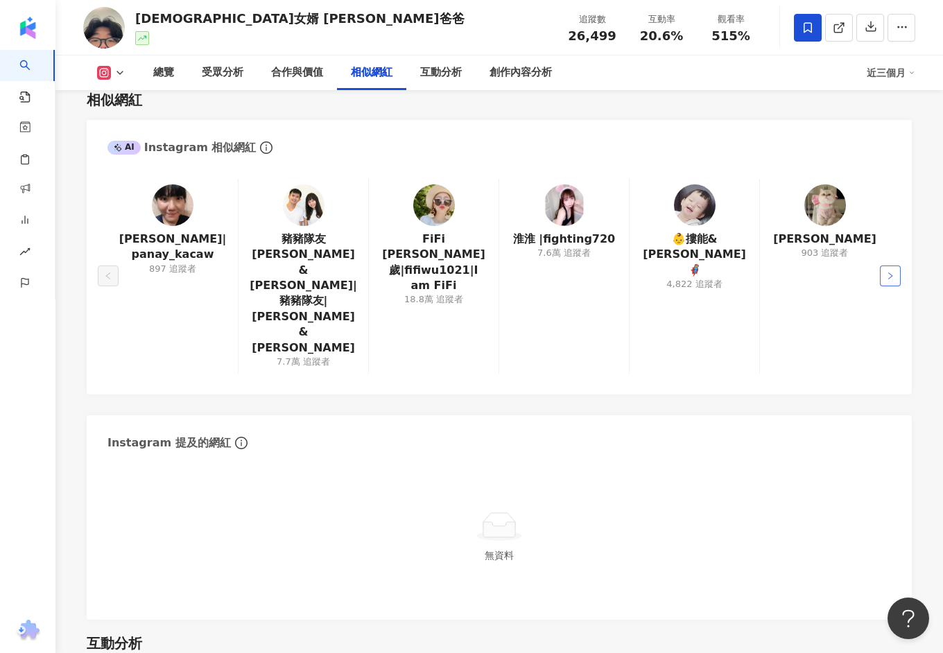
click at [753, 272] on icon "right" at bounding box center [890, 276] width 8 height 8
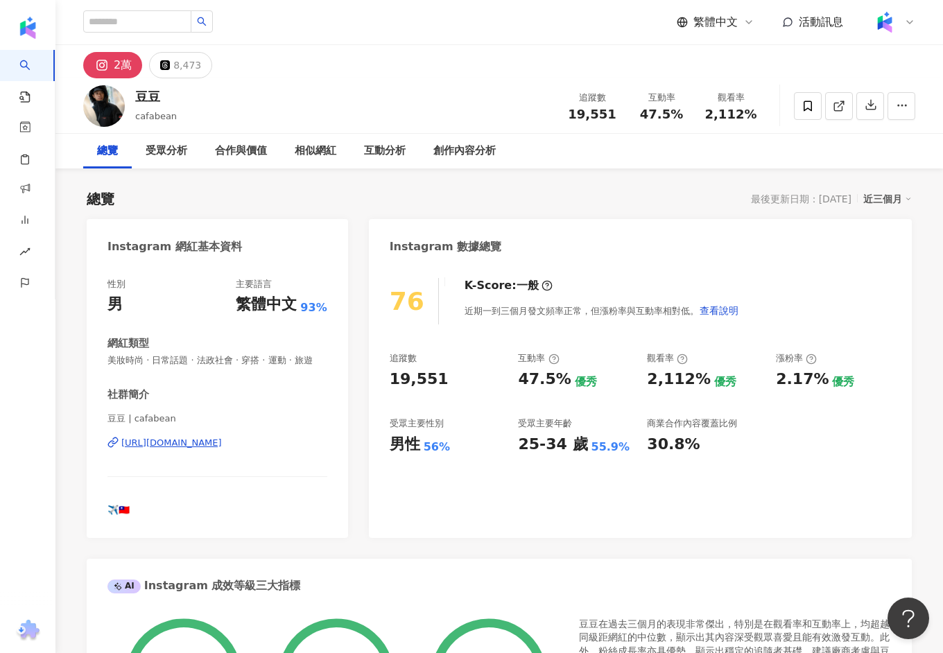
click at [204, 445] on div "[URL][DOMAIN_NAME]" at bounding box center [171, 443] width 101 height 12
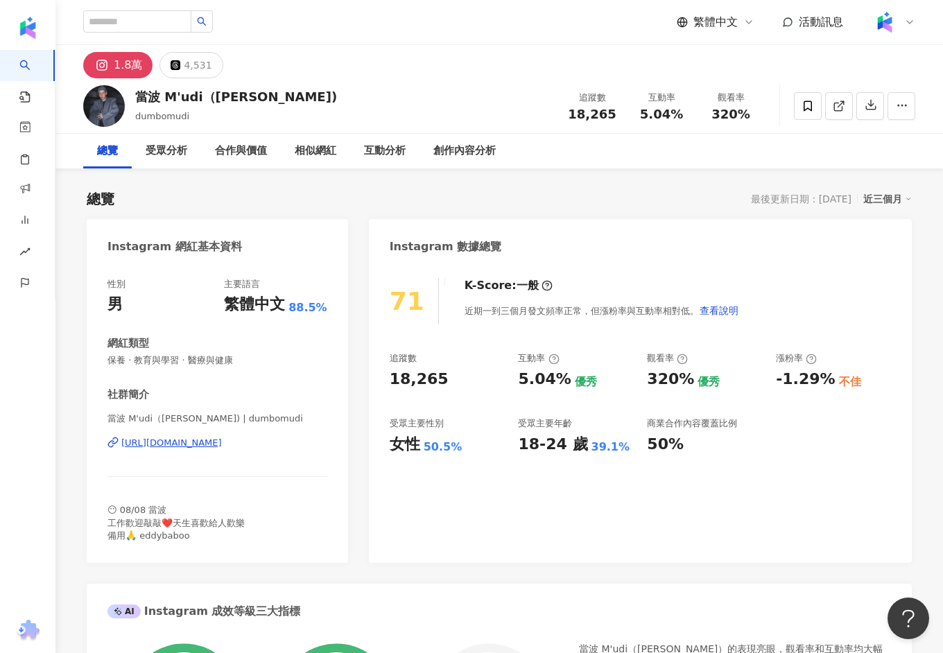
click at [222, 447] on div "https://www.instagram.com/dumbomudi/" at bounding box center [171, 443] width 101 height 12
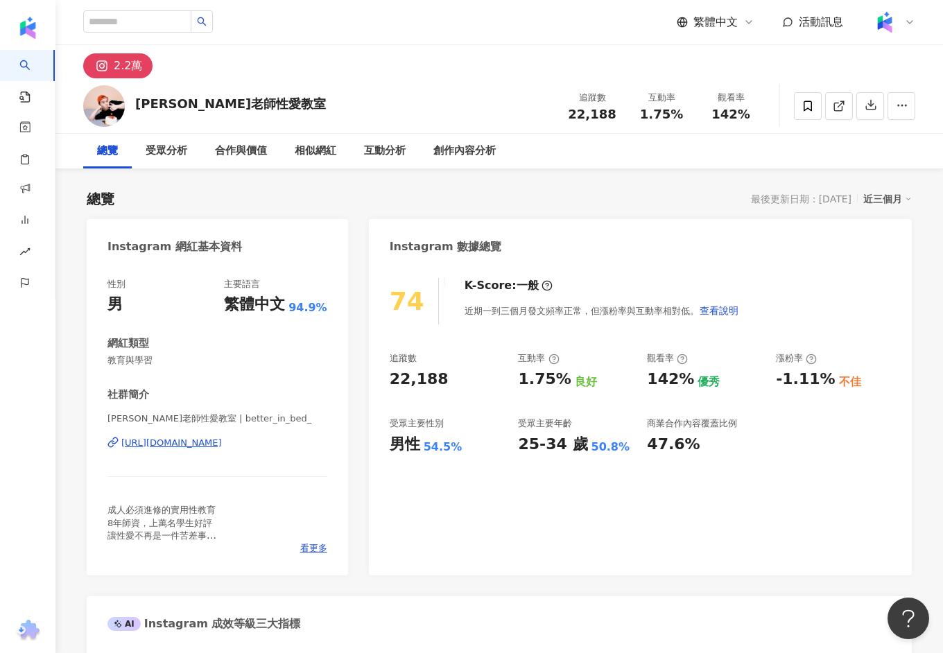
click at [222, 437] on div "[URL][DOMAIN_NAME]" at bounding box center [171, 443] width 101 height 12
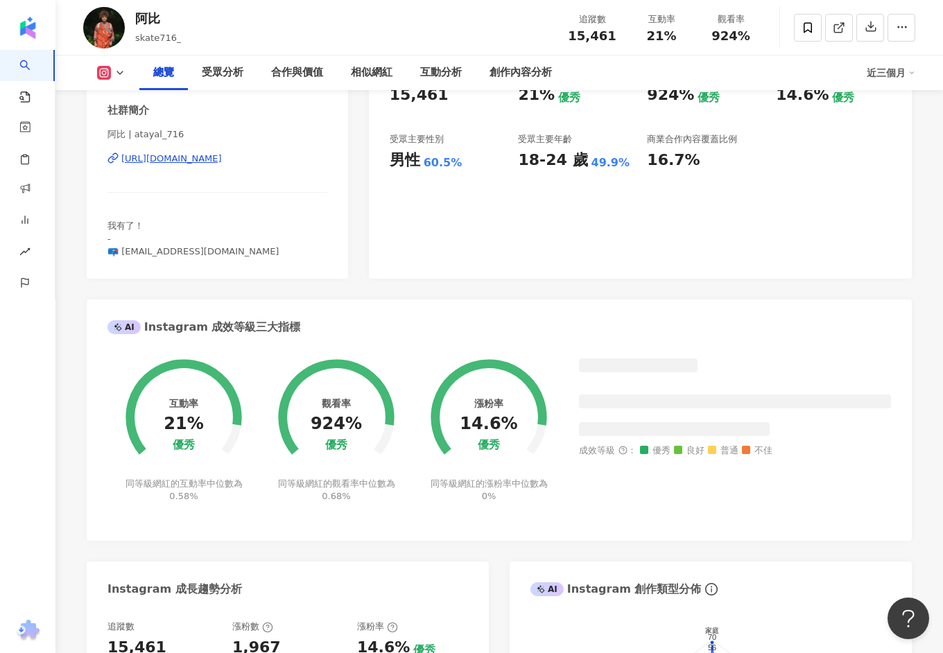
scroll to position [276, 0]
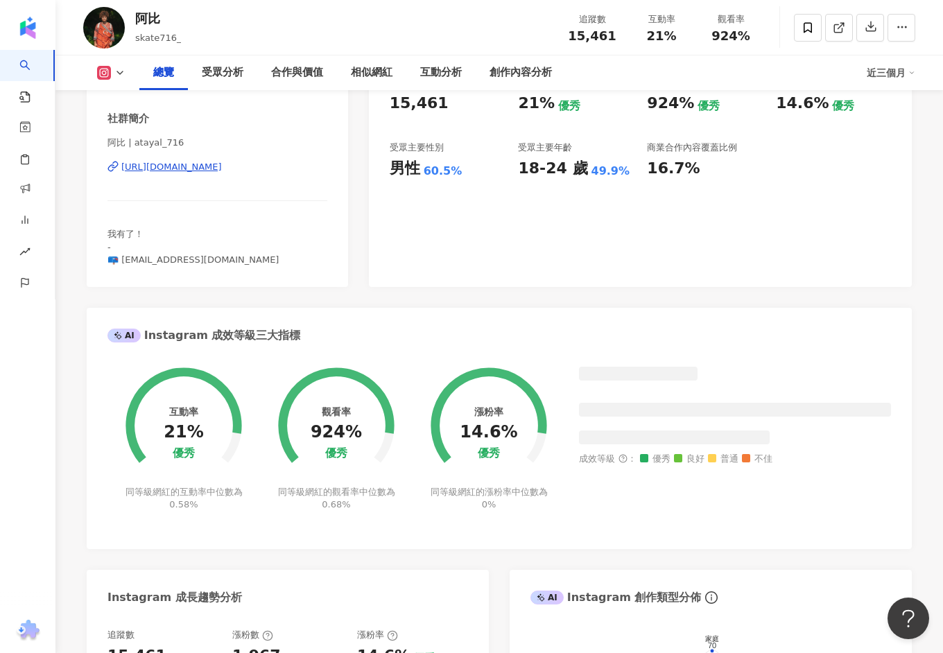
click at [222, 167] on div "https://www.instagram.com/atayal_716/" at bounding box center [171, 167] width 101 height 12
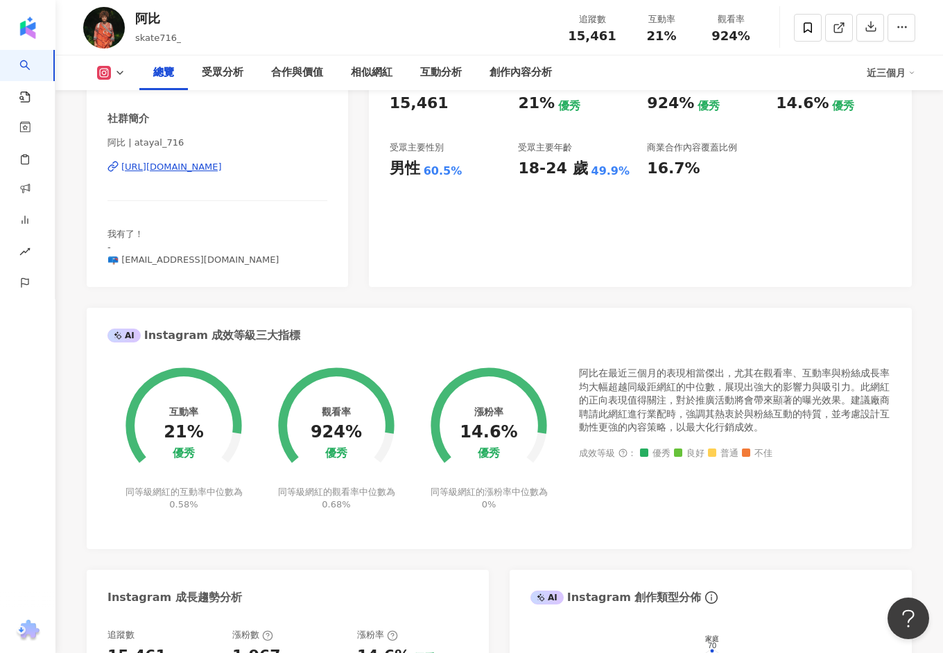
scroll to position [0, 0]
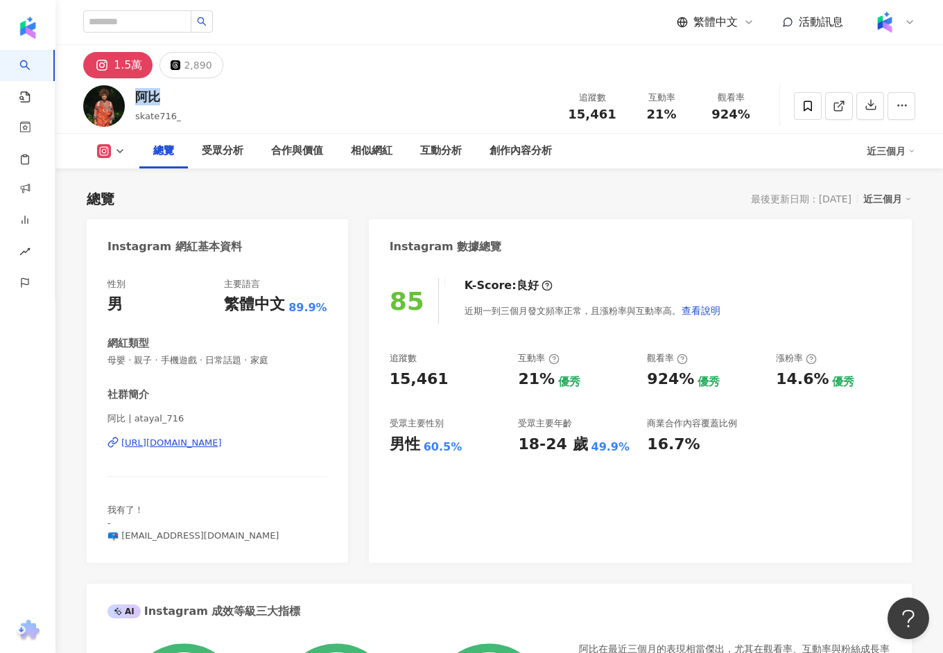
drag, startPoint x: 161, startPoint y: 94, endPoint x: 131, endPoint y: 94, distance: 30.5
click at [131, 94] on div "阿比 skate716_ 追蹤數 15,461 互動率 21% 觀看率 924%" at bounding box center [498, 105] width 887 height 55
copy div "阿比"
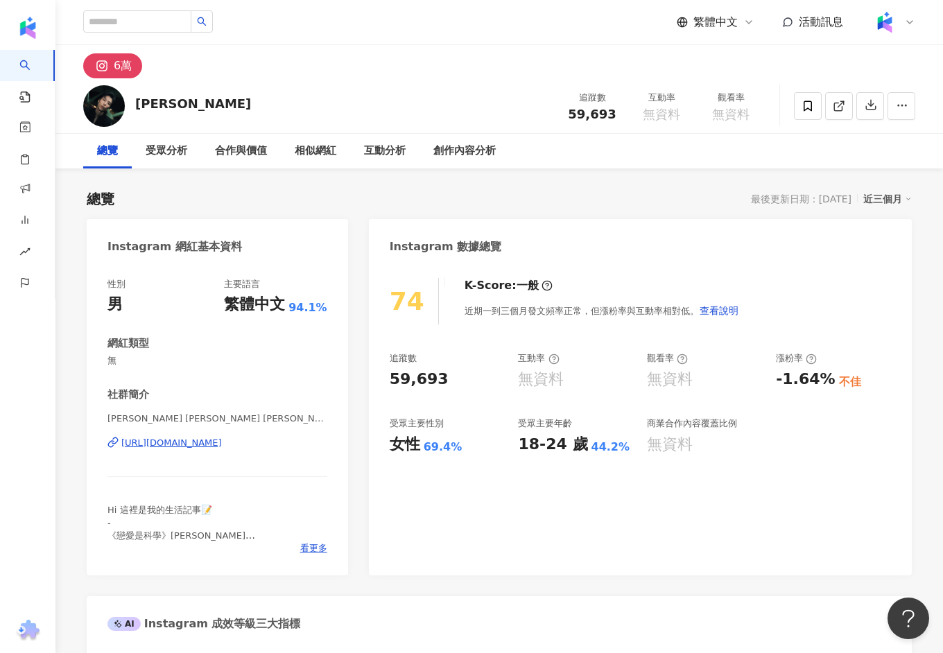
click at [222, 442] on div "https://www.instagram.com/linyu19901103/" at bounding box center [171, 443] width 101 height 12
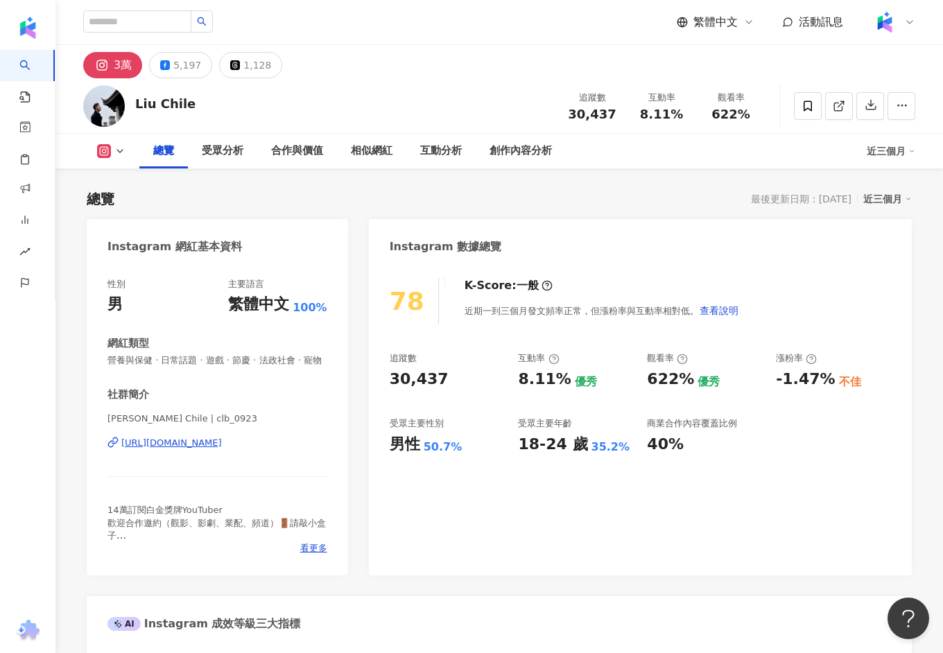
click at [222, 439] on div "[URL][DOMAIN_NAME]" at bounding box center [171, 443] width 101 height 12
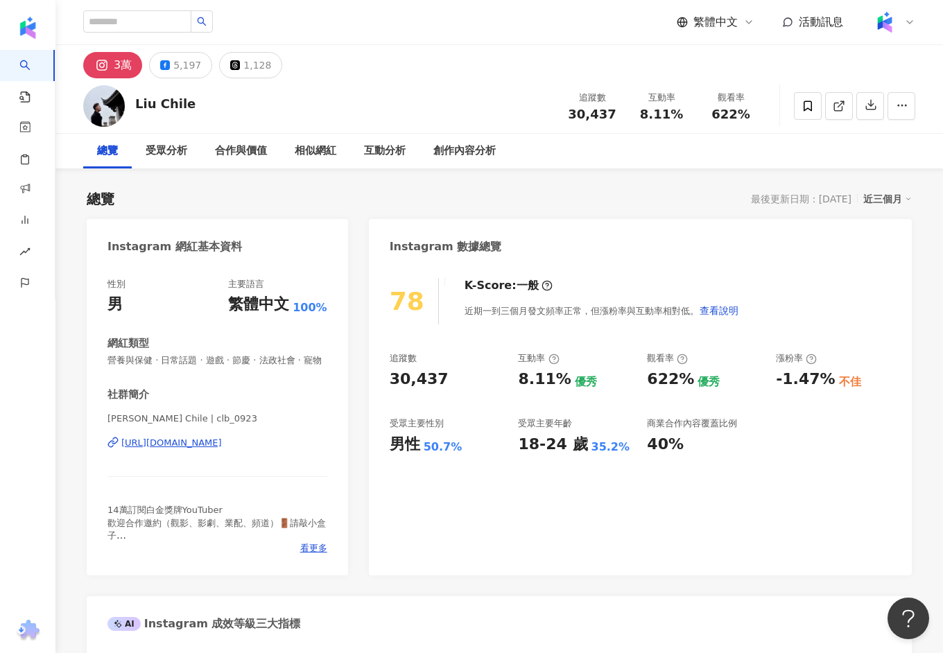
scroll to position [654, 0]
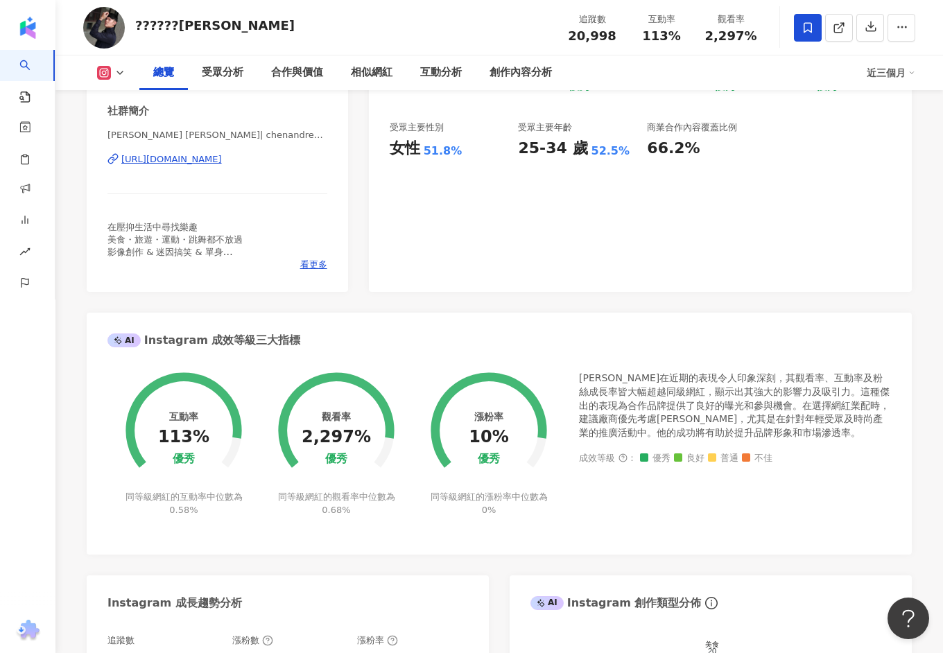
scroll to position [247, 0]
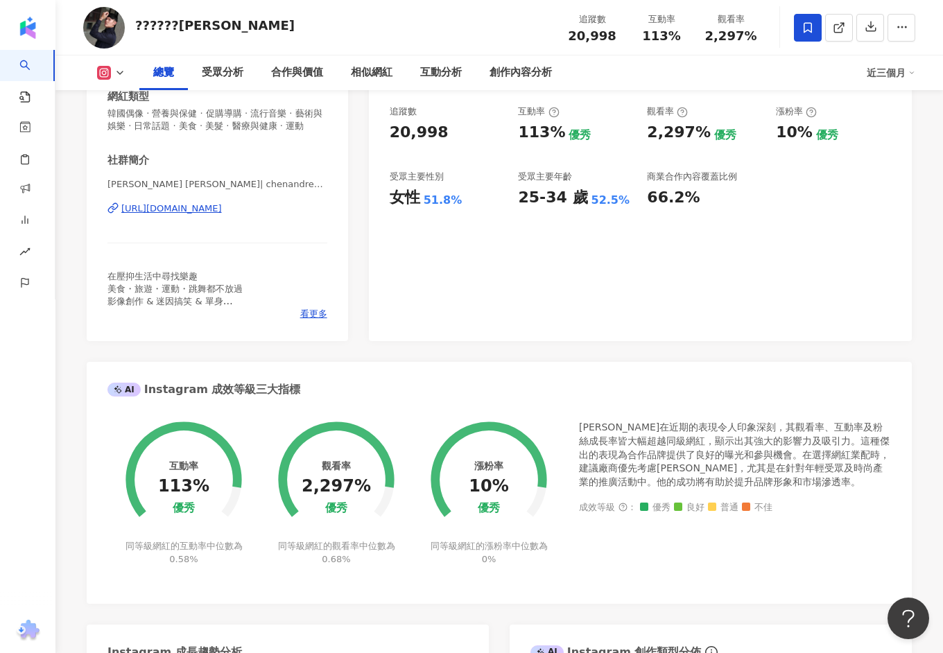
click at [222, 212] on div "[URL][DOMAIN_NAME]" at bounding box center [171, 208] width 101 height 12
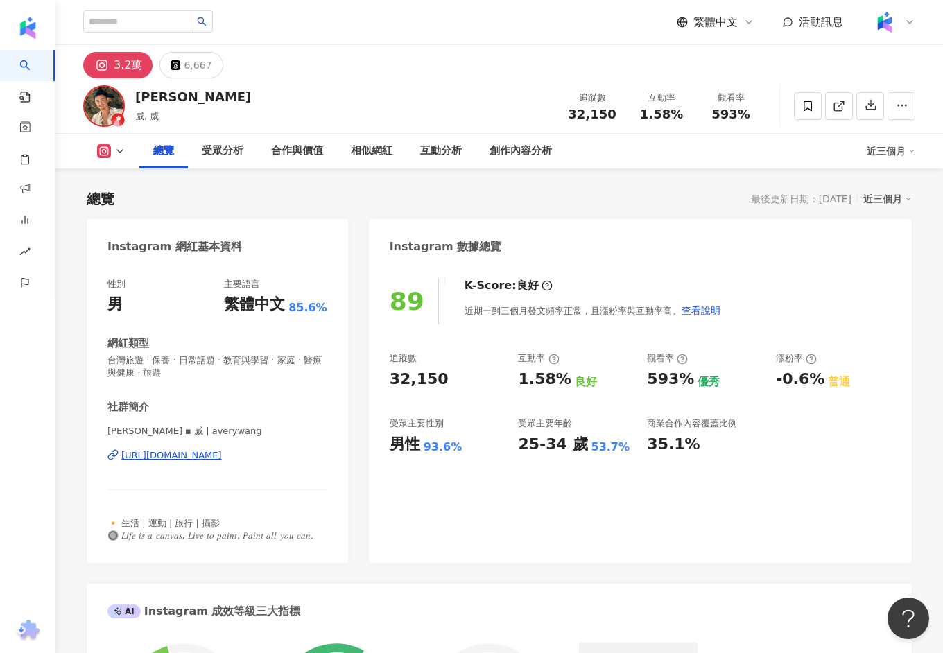
click at [222, 455] on div "https://www.instagram.com/averywang/" at bounding box center [171, 455] width 101 height 12
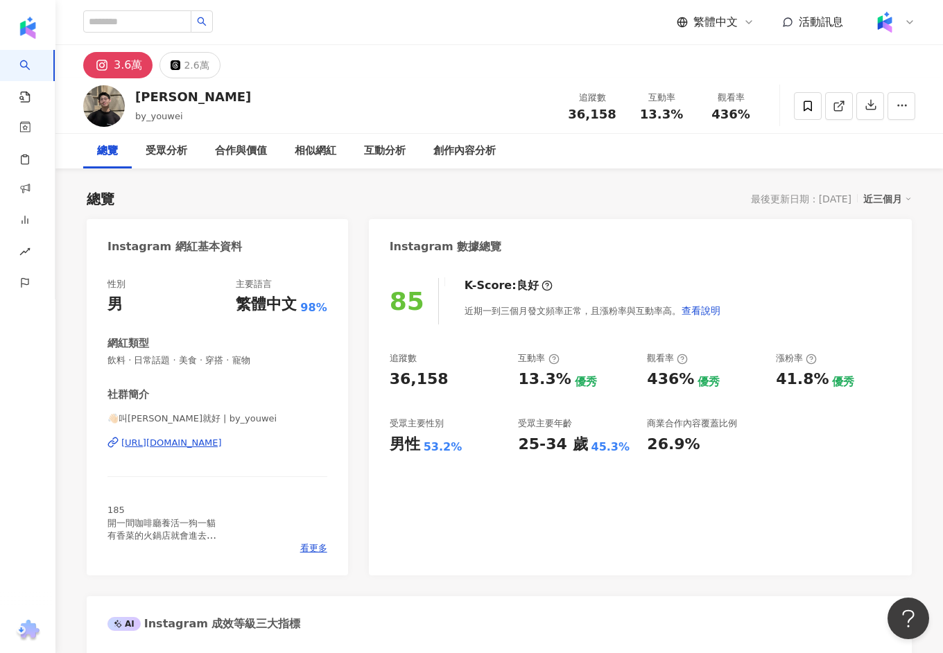
click at [208, 445] on div "[URL][DOMAIN_NAME]" at bounding box center [171, 443] width 101 height 12
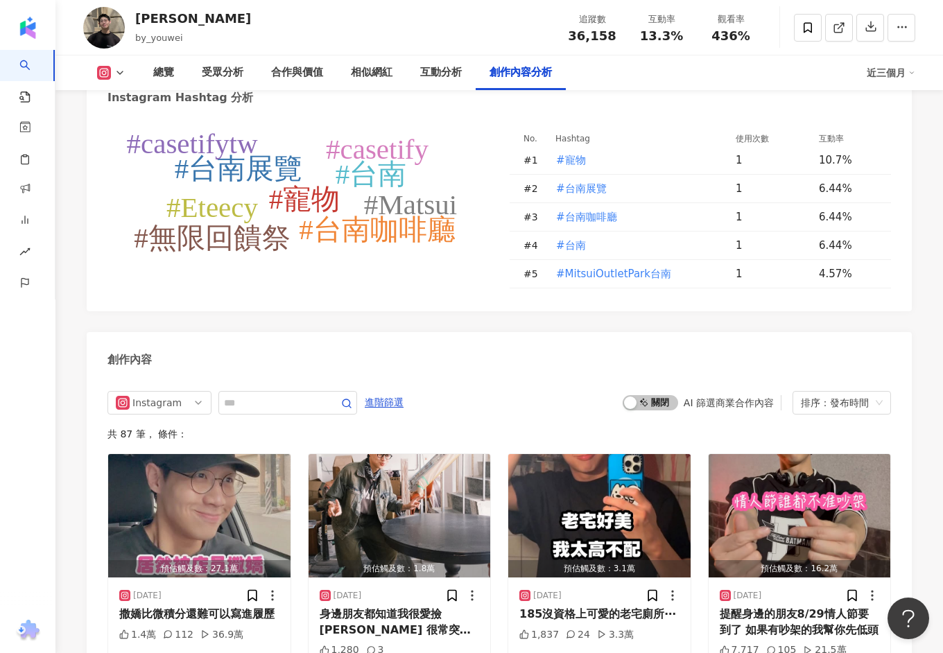
scroll to position [4052, 0]
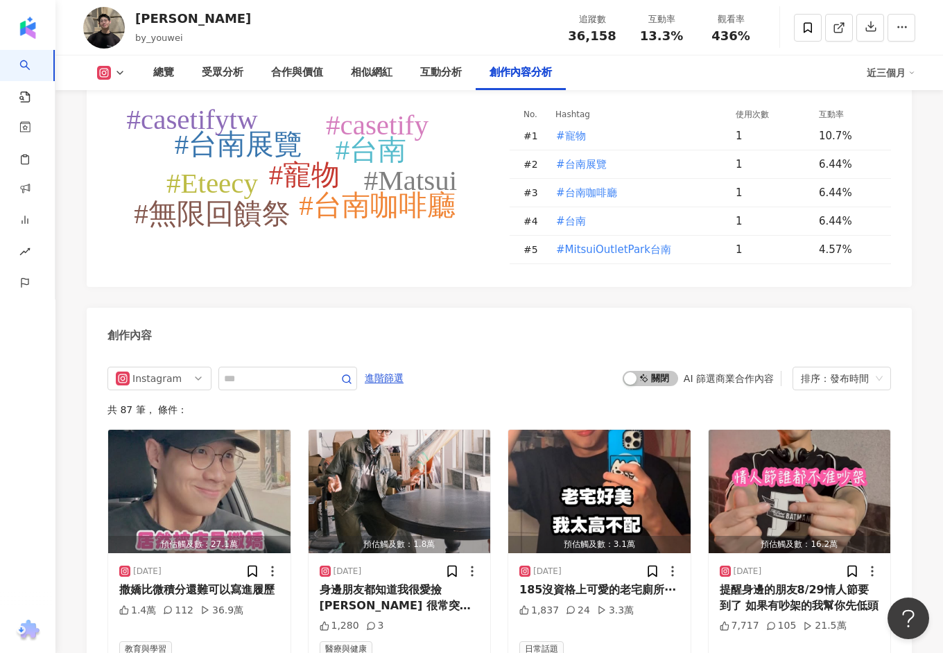
click at [267, 367] on span at bounding box center [287, 379] width 139 height 24
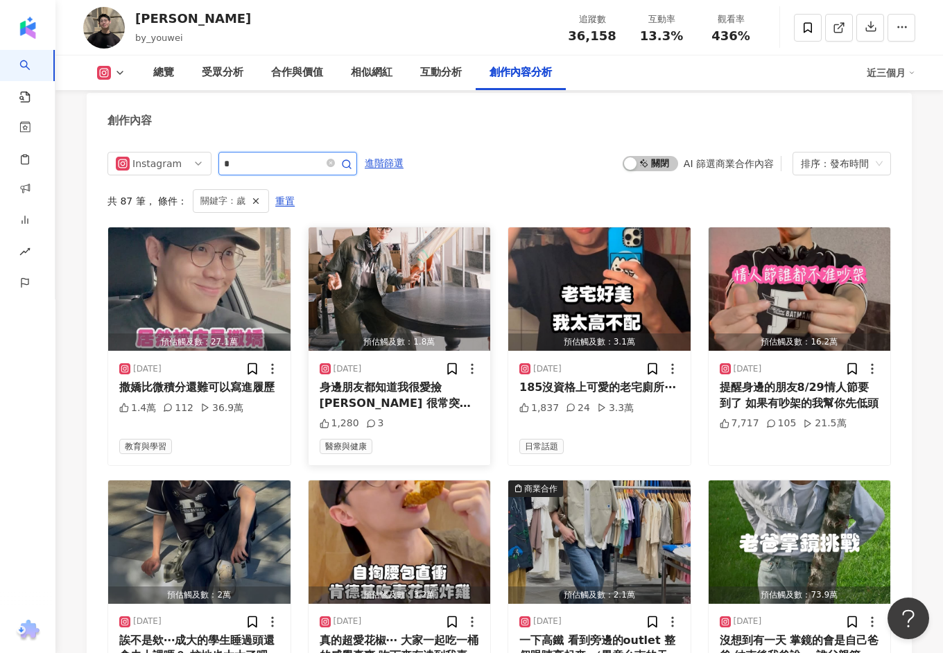
scroll to position [4250, 0]
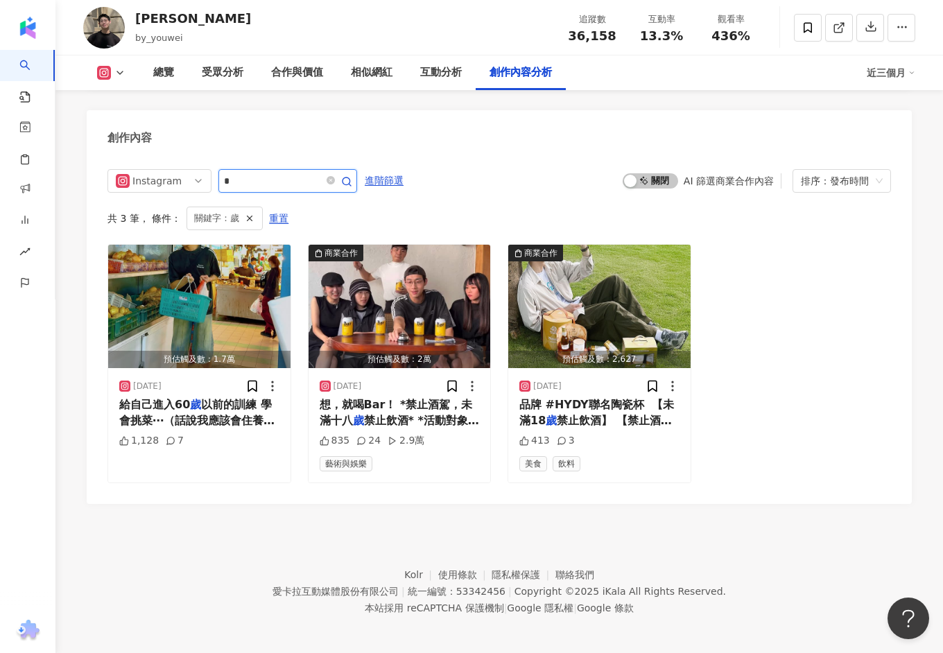
type input "*"
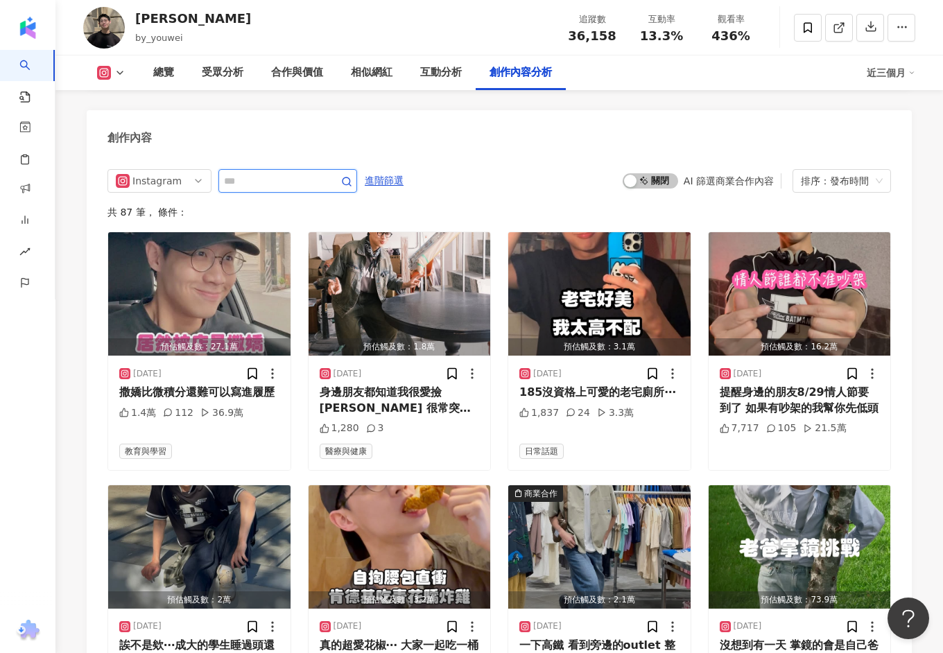
scroll to position [4267, 0]
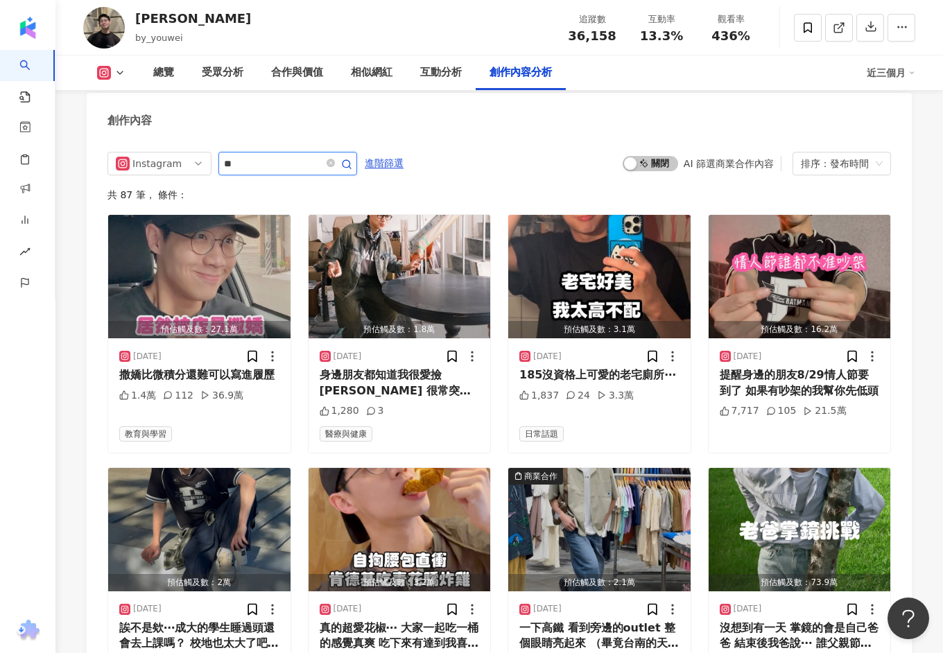
type input "**"
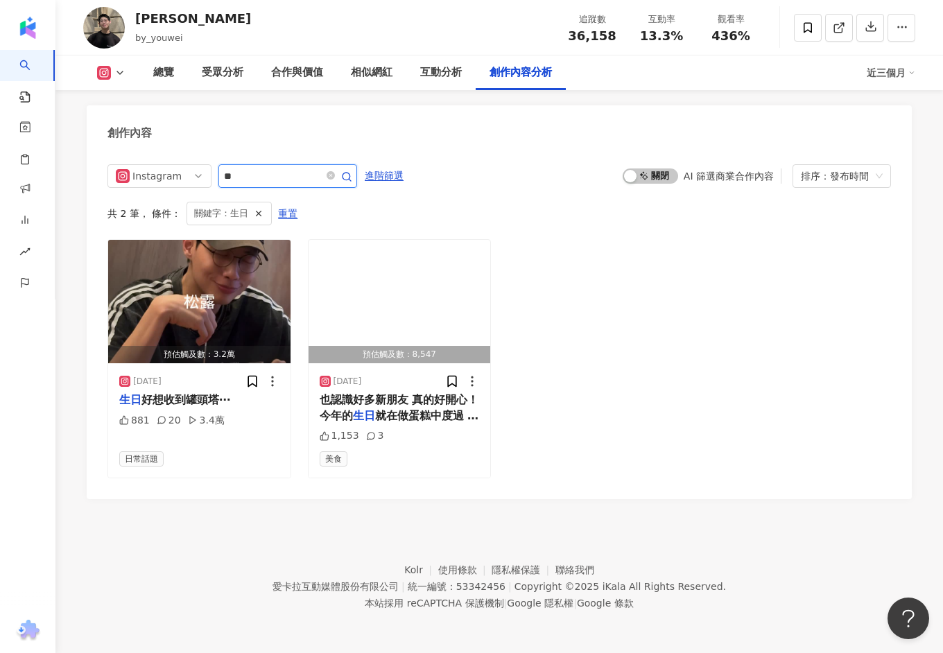
scroll to position [4250, 0]
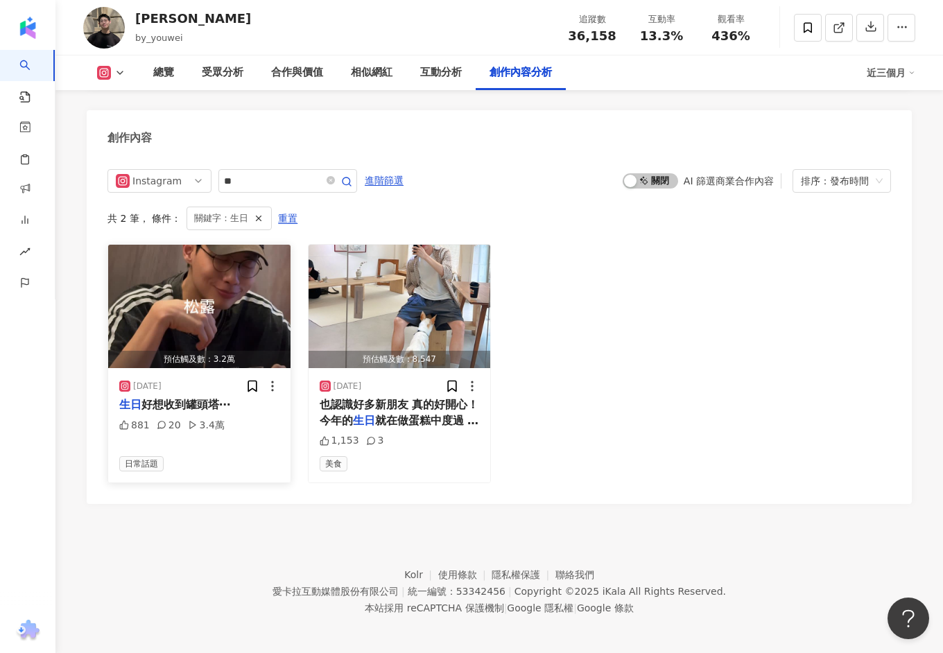
click at [193, 399] on span "好想收到罐頭塔⋯" at bounding box center [185, 404] width 89 height 13
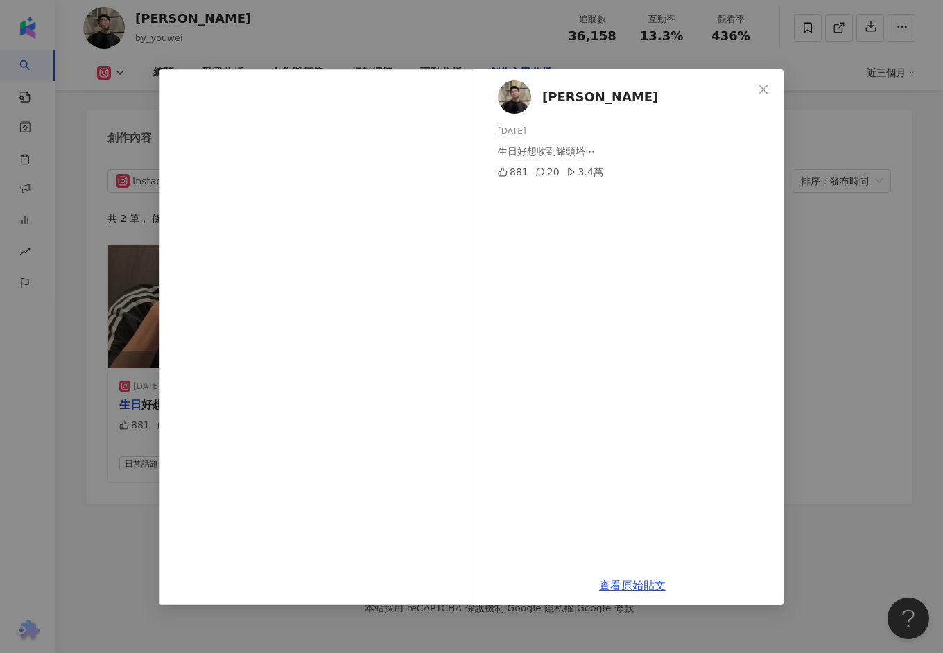
click at [873, 236] on div "宥維 2025/7/12 生日好想收到罐頭塔⋯ 881 20 3.4萬 查看原始貼文" at bounding box center [471, 326] width 943 height 653
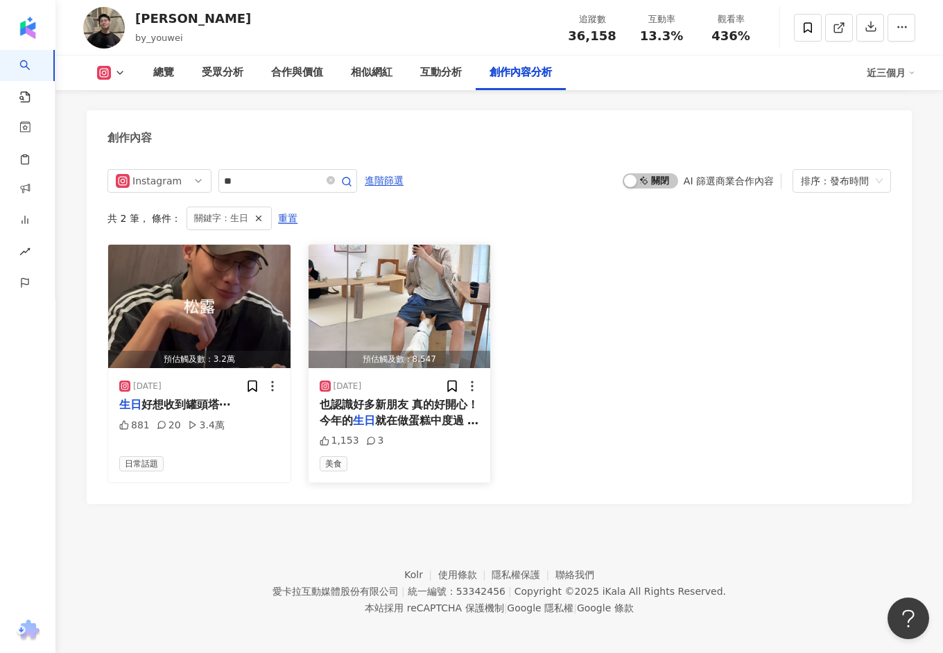
click at [431, 403] on span "也認識好多新朋友 真的好開心！ 今年的" at bounding box center [399, 412] width 159 height 28
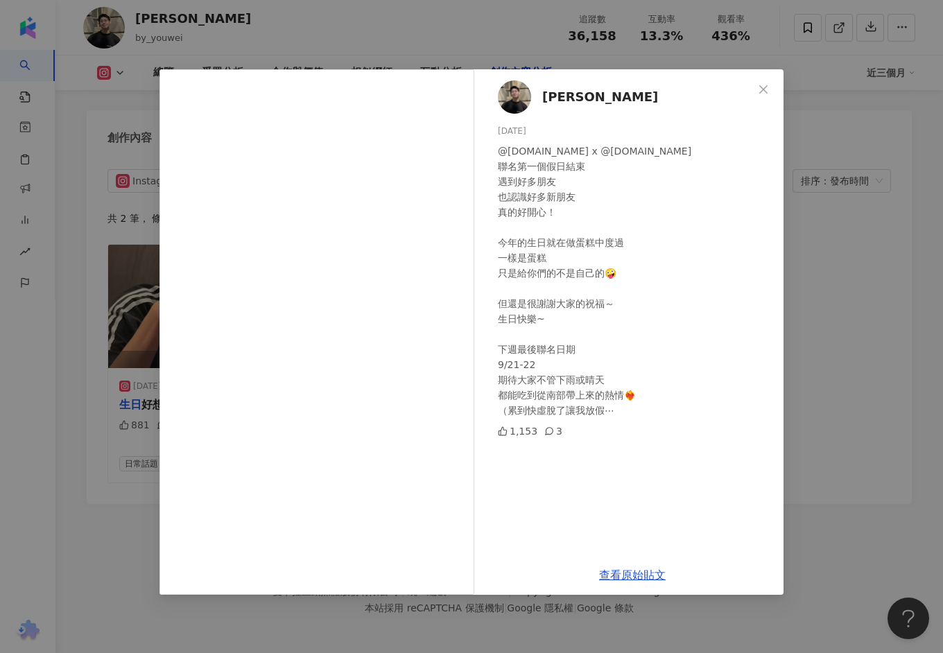
click at [807, 271] on div "宥維 2024/9/15 @sandun.coffee x @wearethirsty.tw 聯名第一個假日結束 遇到好多朋友 也認識好多新朋友 真的好開心！…" at bounding box center [471, 326] width 943 height 653
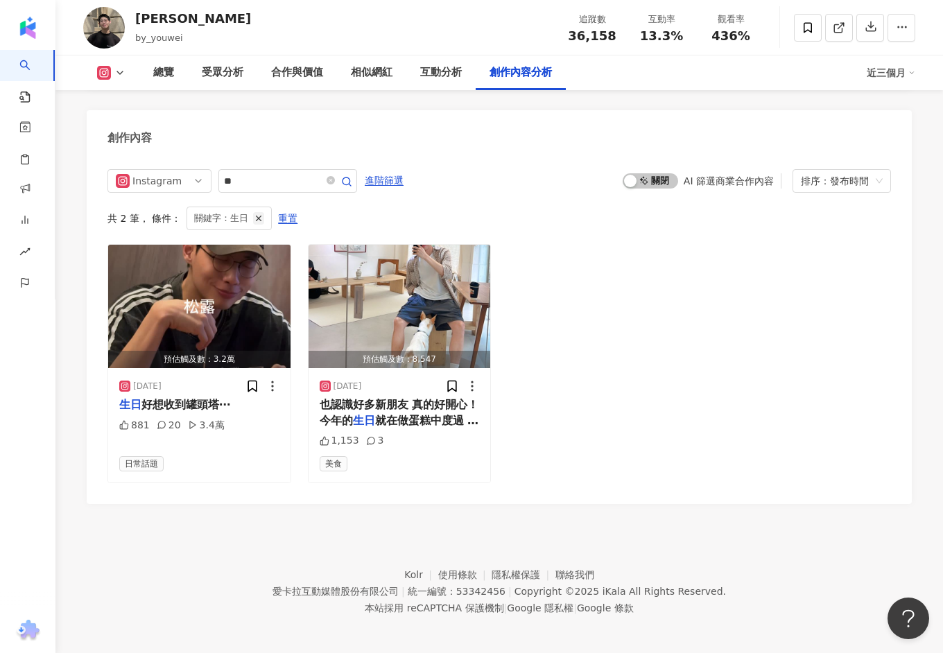
click at [258, 216] on line "button" at bounding box center [258, 218] width 5 height 5
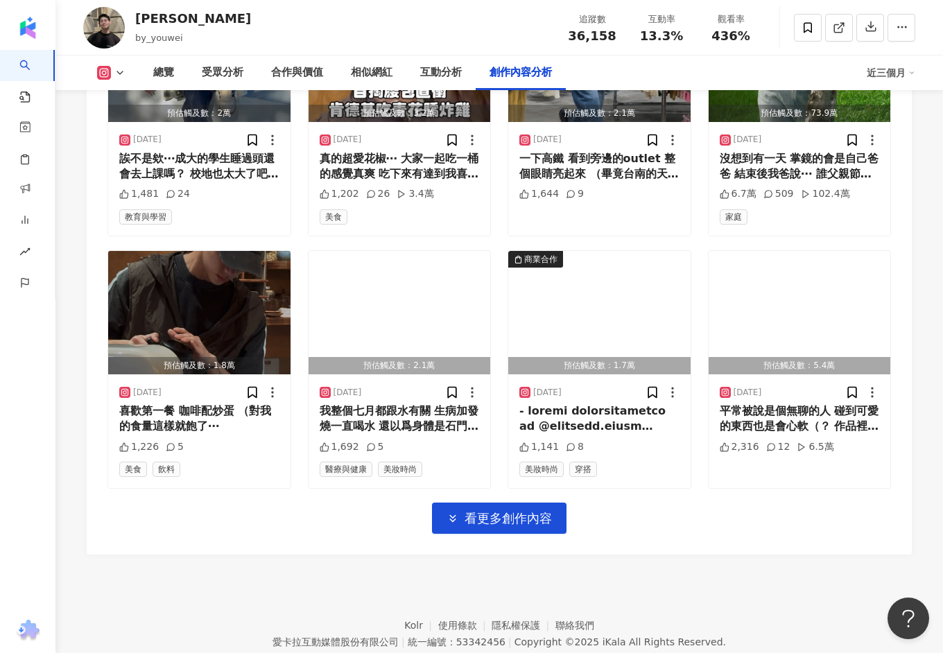
scroll to position [4786, 0]
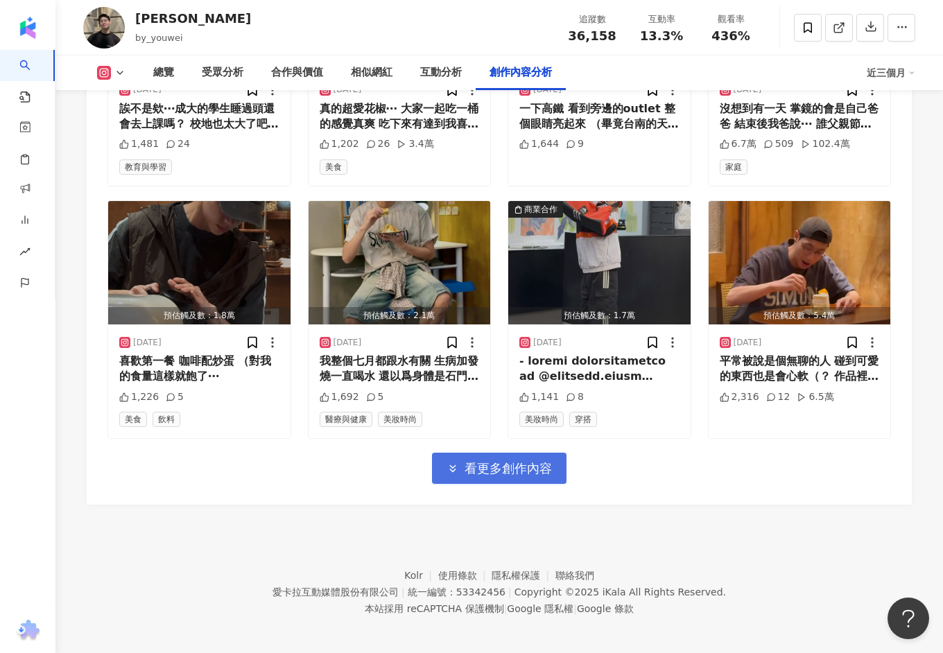
click at [464, 462] on span "看更多創作內容" at bounding box center [507, 468] width 87 height 15
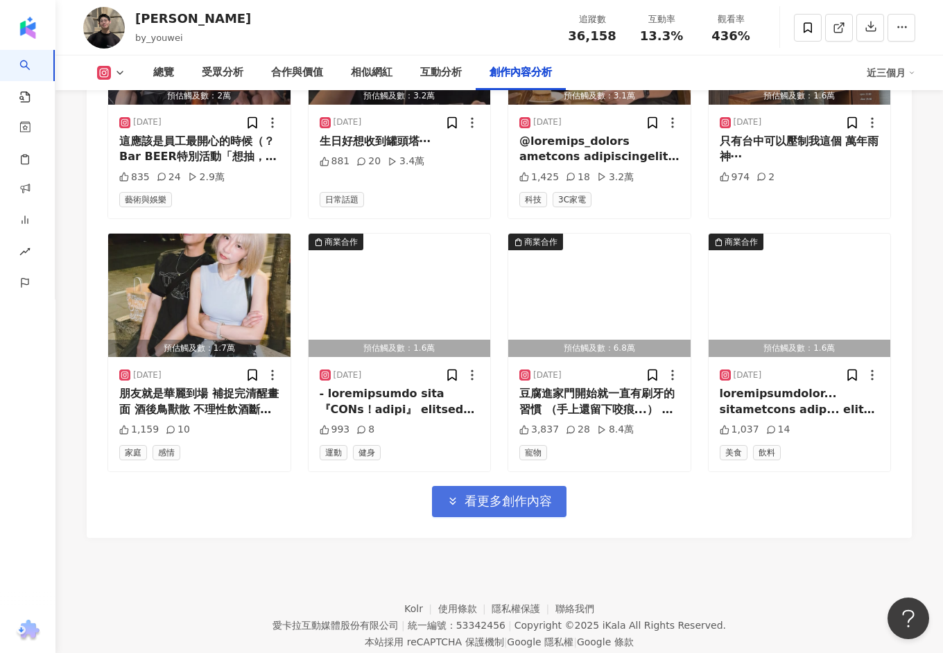
scroll to position [5516, 0]
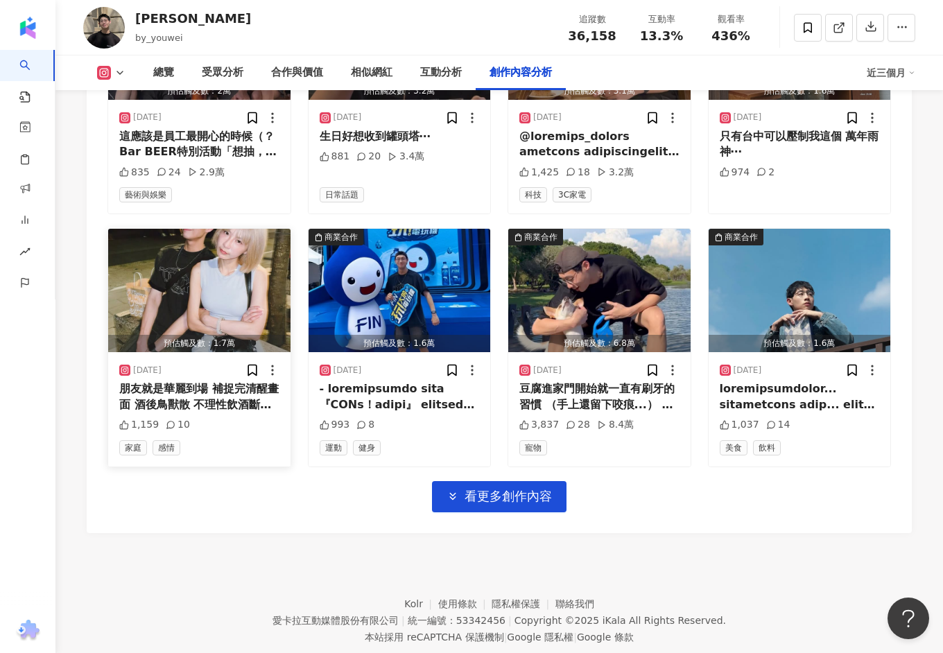
click at [250, 392] on div "朋友就是華麗到場 補捉完清醒畫面 酒後鳥獸散 不理性飲酒斷片日常⋯" at bounding box center [199, 396] width 160 height 31
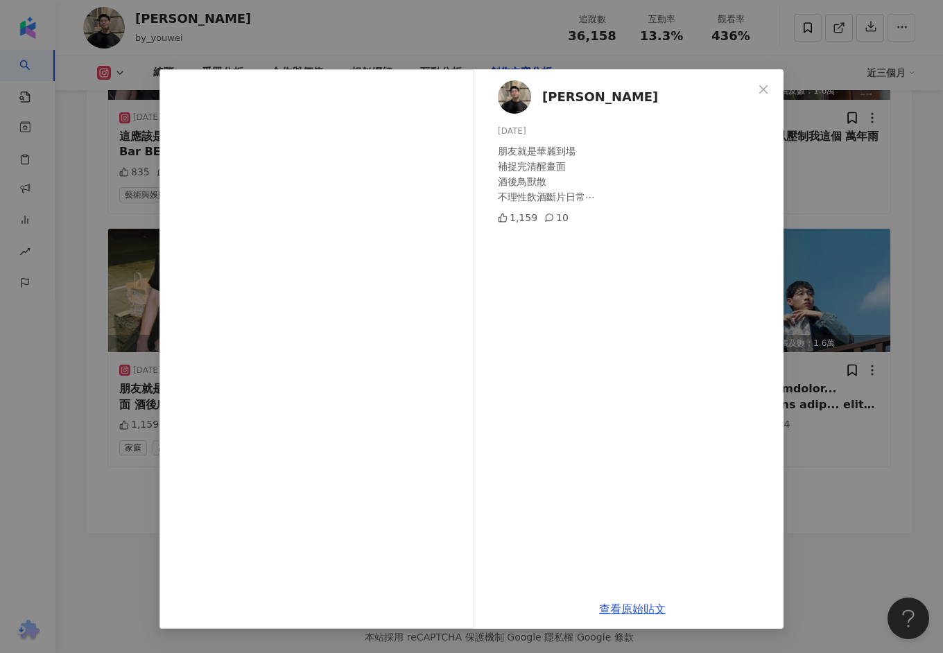
click at [802, 265] on div "宥維 2025/6/30 朋友就是華麗到場 補捉完清醒畫面 酒後鳥獸散 不理性飲酒斷片日常⋯ 1,159 10 查看原始貼文" at bounding box center [471, 326] width 943 height 653
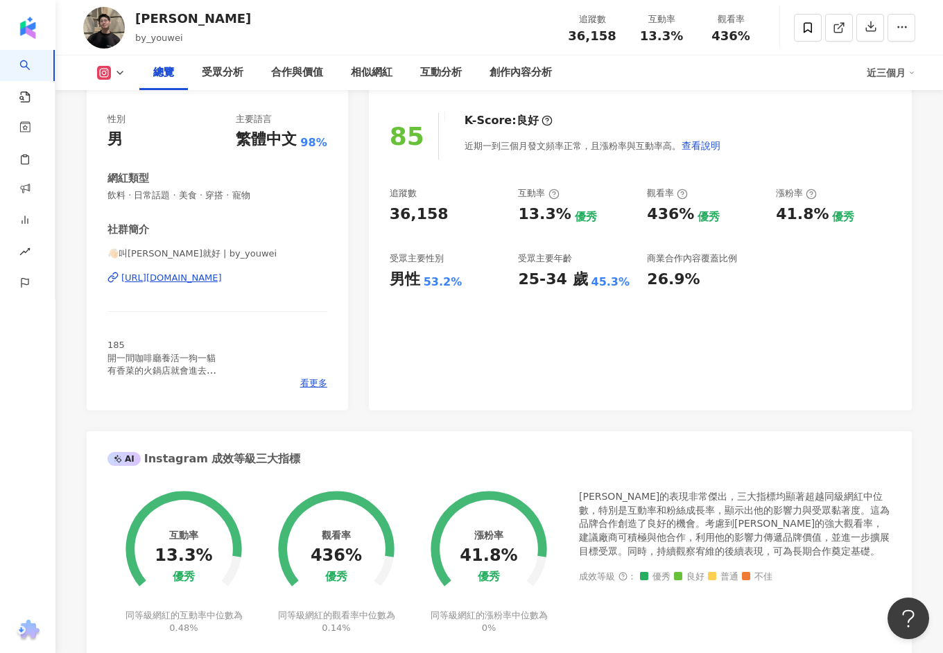
scroll to position [0, 0]
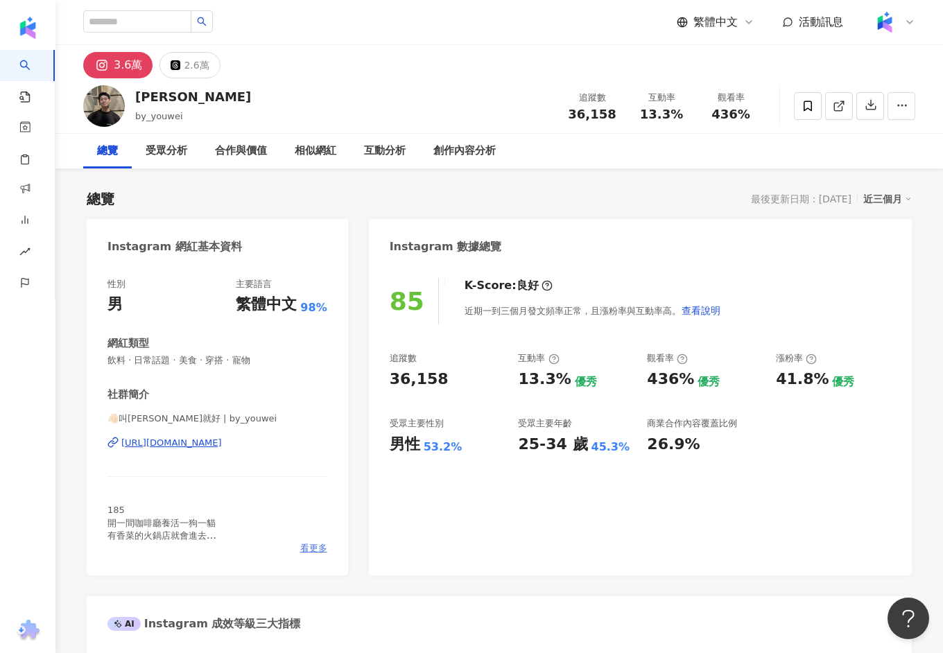
click at [308, 551] on span "看更多" at bounding box center [313, 548] width 27 height 12
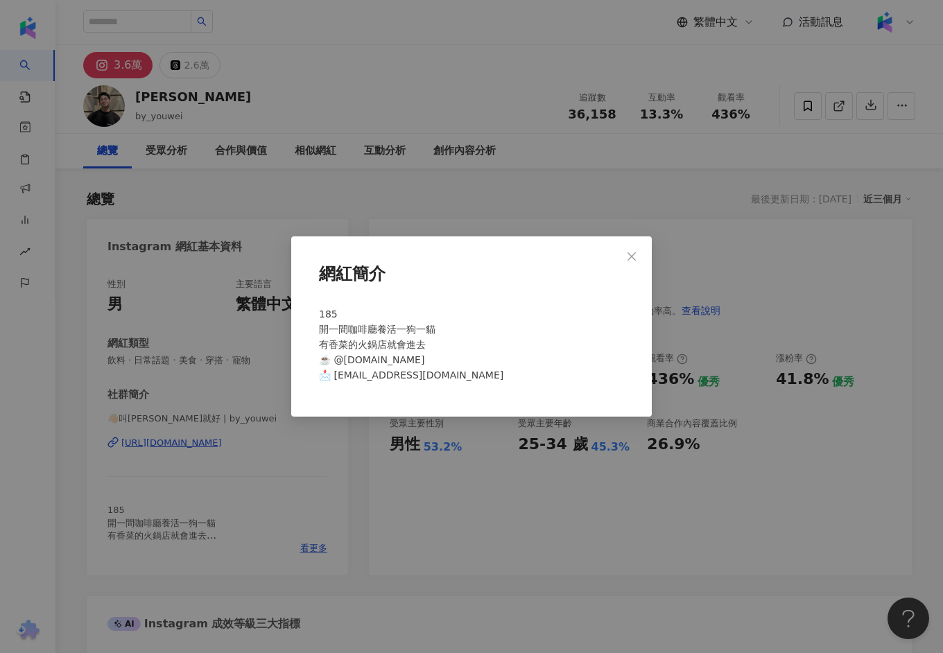
click at [365, 475] on div "網紅簡介 185 開一間咖啡廳養活一狗一貓 有香菜的火鍋店就會進去 ☕️ @sandun.coffee 📩 asd850914asd@gmail.com" at bounding box center [471, 326] width 943 height 653
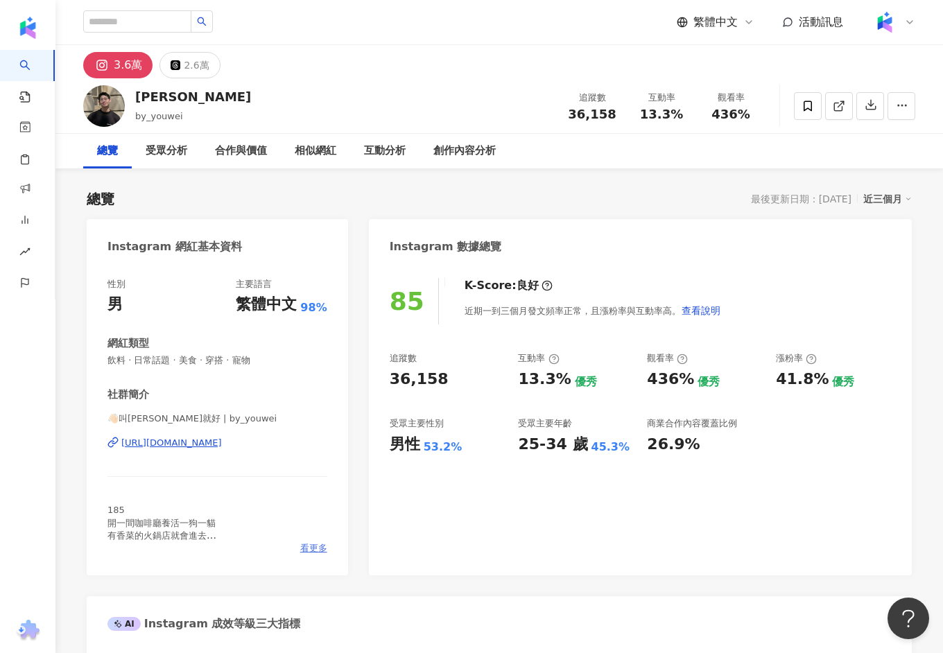
click at [313, 543] on span "看更多" at bounding box center [313, 548] width 27 height 12
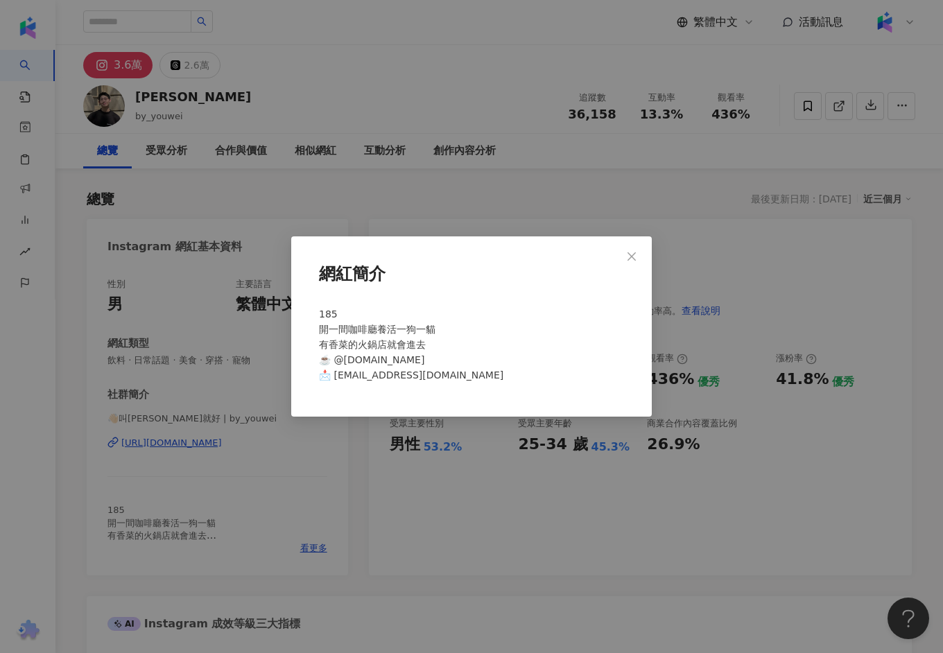
click at [388, 503] on div "網紅簡介 185 開一間咖啡廳養活一狗一貓 有香菜的火鍋店就會進去 ☕️ @sandun.coffee 📩 asd850914asd@gmail.com" at bounding box center [471, 326] width 943 height 653
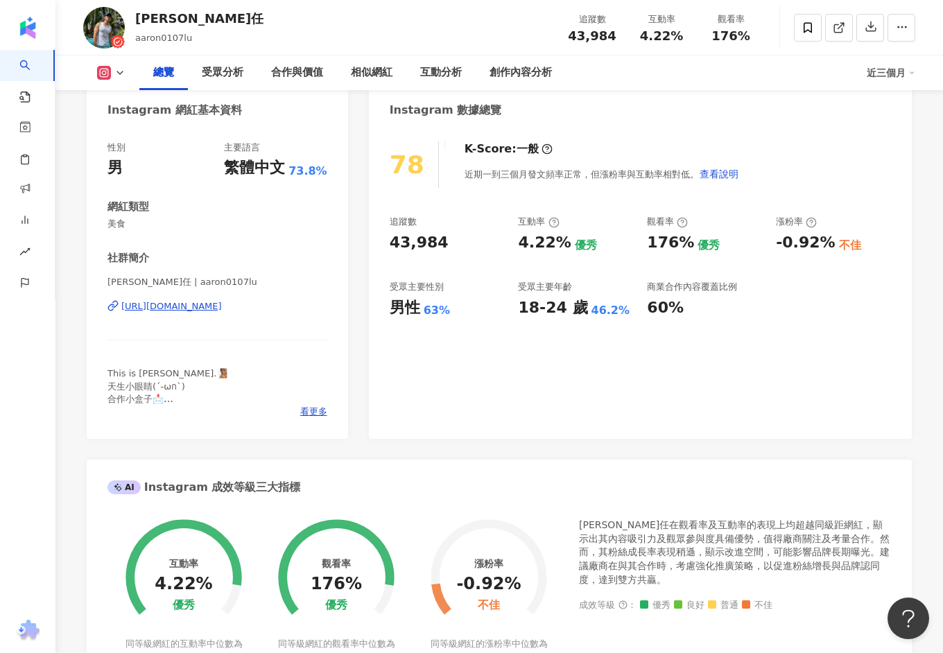
scroll to position [136, 0]
click at [248, 293] on div "AARON 瑜任 | aaron0107lu https://www.instagram.com/aaron0107lu/" at bounding box center [217, 317] width 220 height 81
click at [222, 307] on div "https://www.instagram.com/aaron0107lu/" at bounding box center [171, 307] width 101 height 12
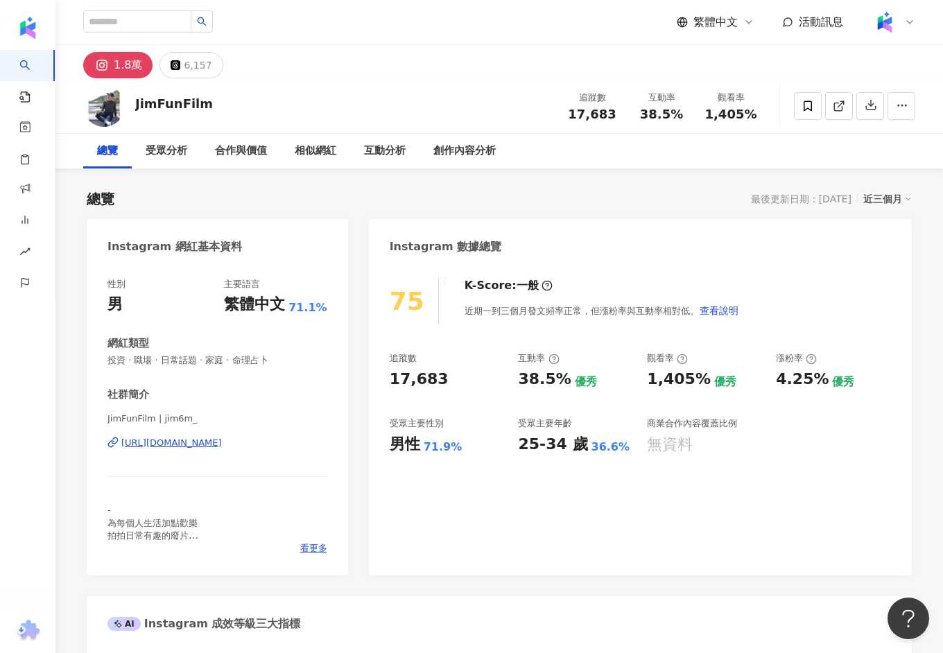
click at [222, 440] on div "[URL][DOMAIN_NAME]" at bounding box center [171, 443] width 101 height 12
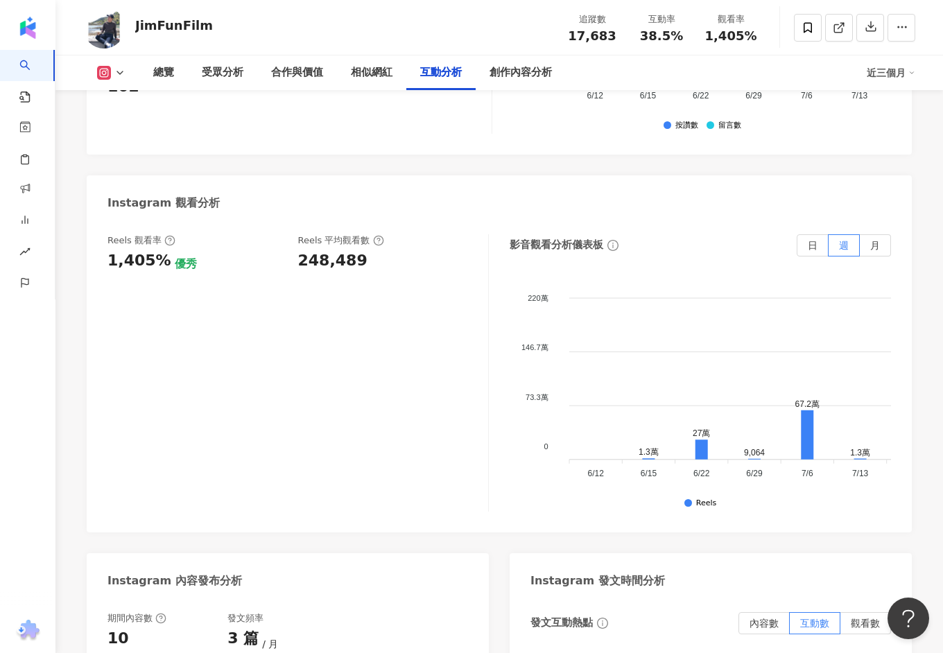
scroll to position [3138, 0]
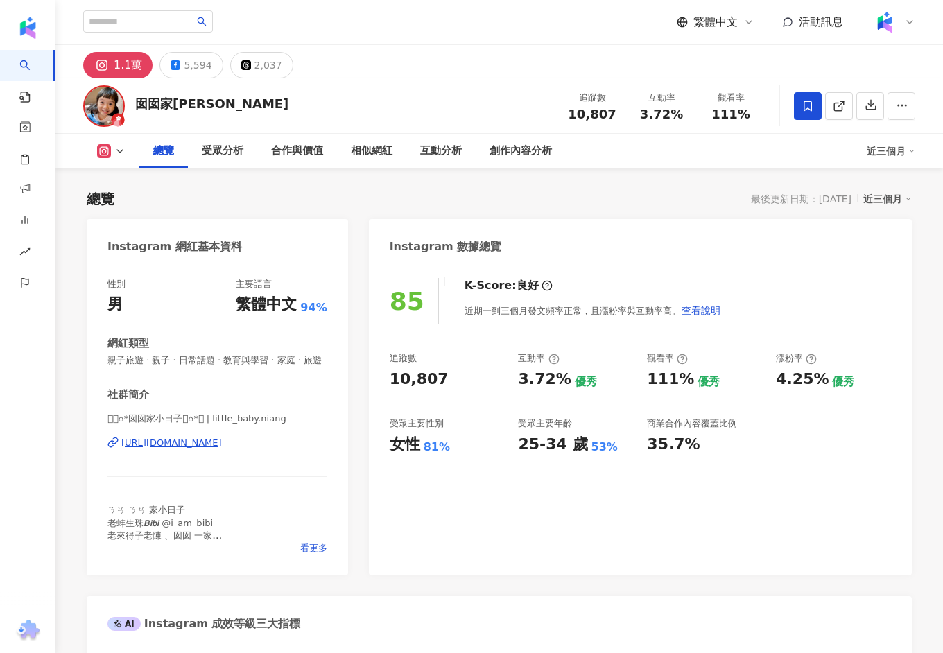
click at [222, 437] on div "[URL][DOMAIN_NAME]" at bounding box center [171, 443] width 101 height 12
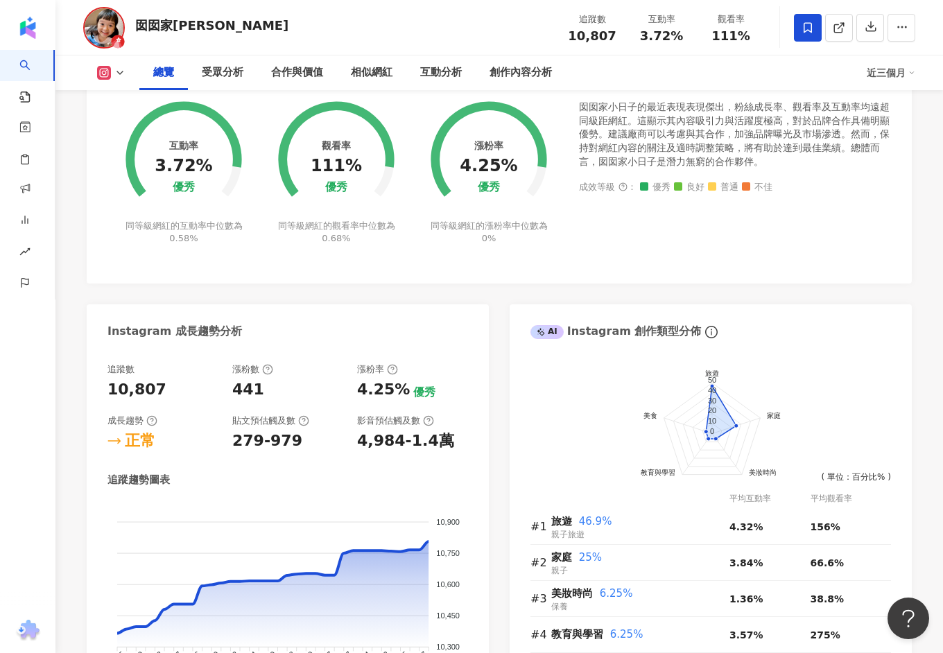
scroll to position [598, 0]
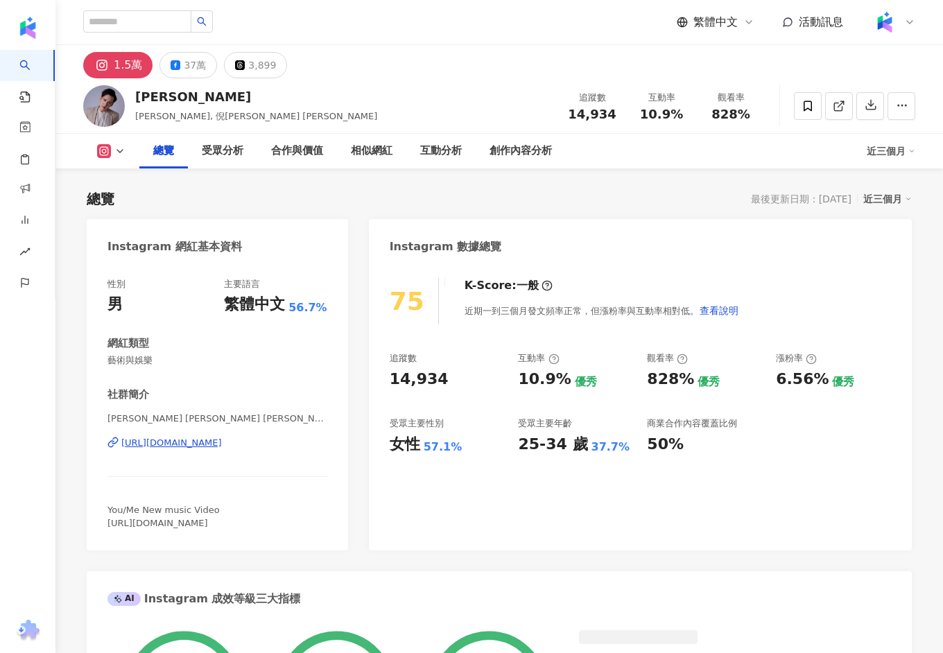
click at [180, 448] on div "[URL][DOMAIN_NAME]" at bounding box center [171, 443] width 101 height 12
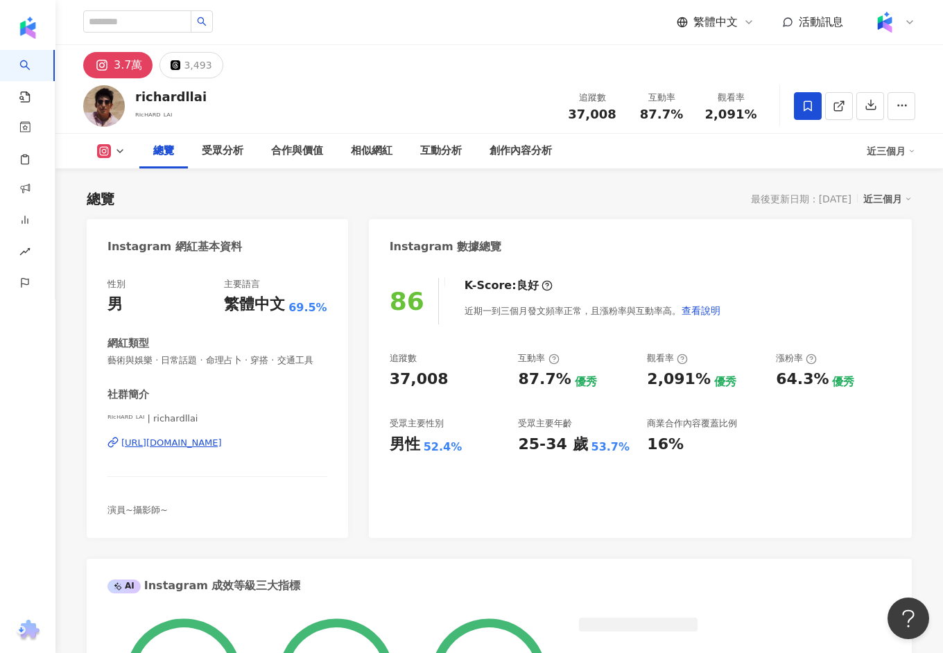
scroll to position [40, 0]
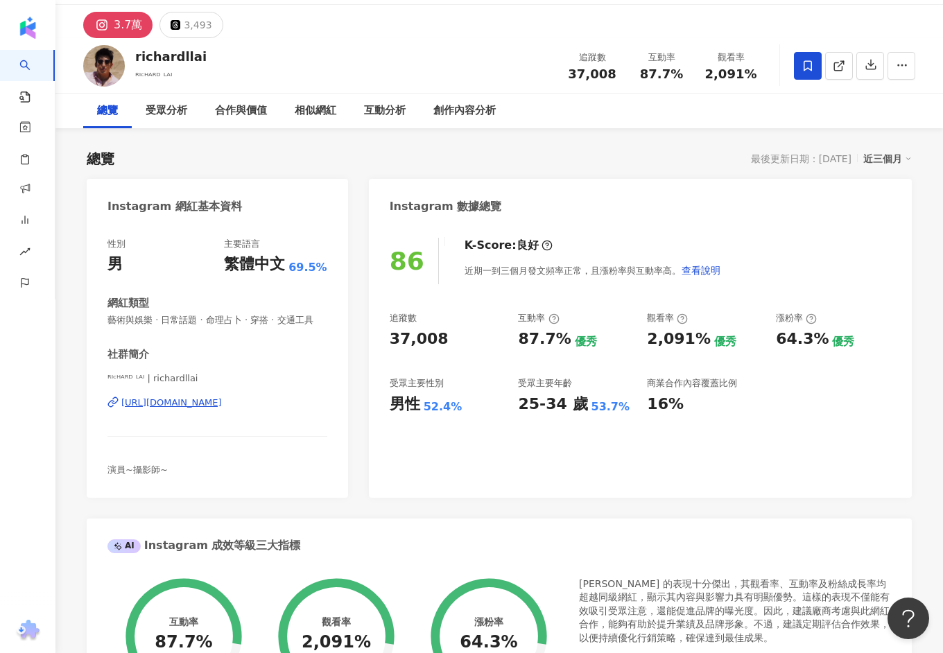
click at [219, 405] on div "[URL][DOMAIN_NAME]" at bounding box center [171, 402] width 101 height 12
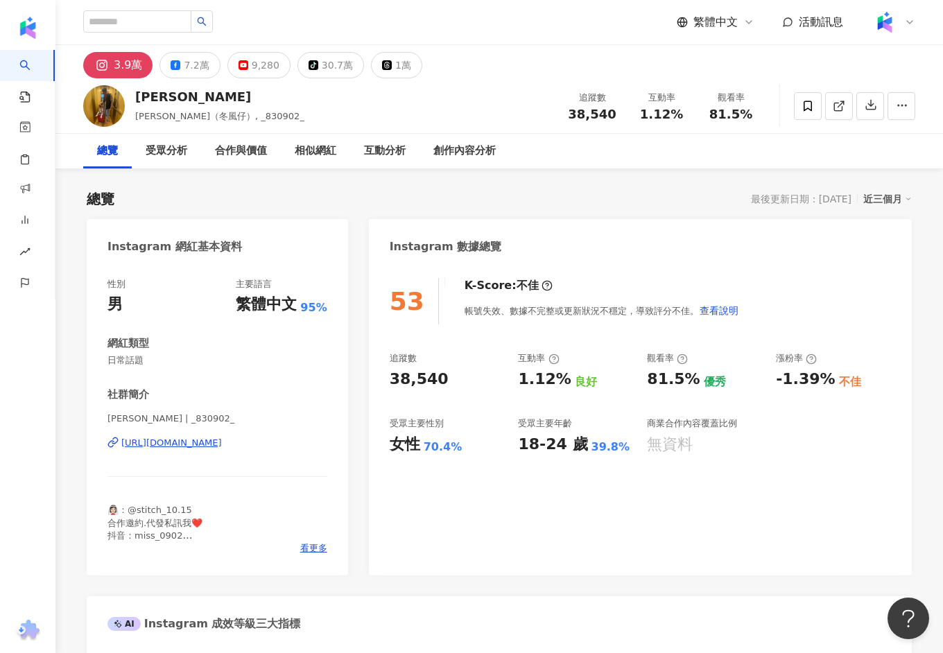
click at [222, 448] on div "[URL][DOMAIN_NAME]" at bounding box center [171, 443] width 101 height 12
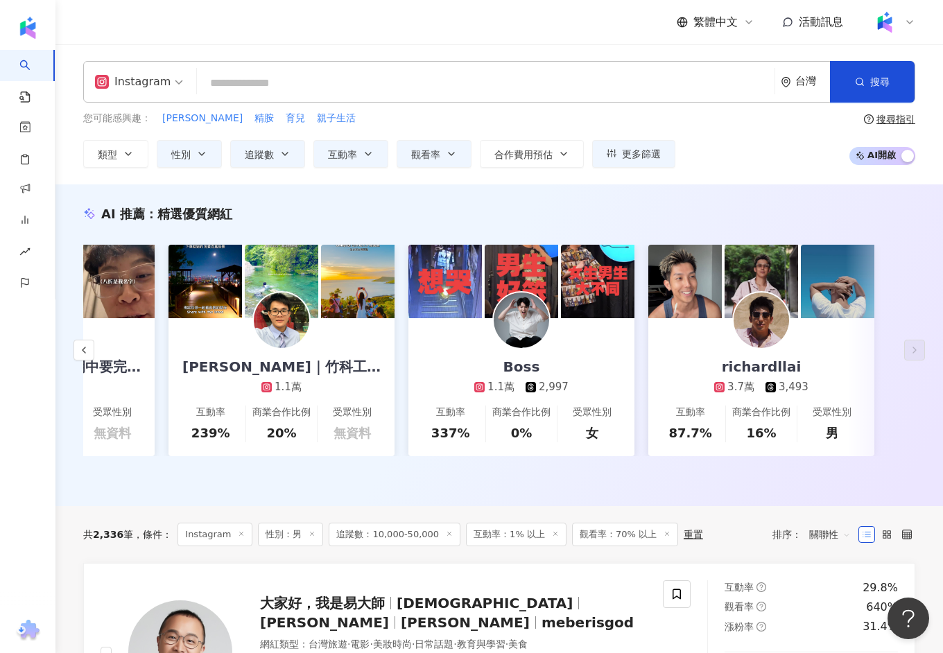
click at [430, 198] on div "AI 推薦 ： 精選優質網紅 築夢者[PERSON_NAME] 2.5萬 1,653 互動率 1,488% 商業合作比例 0% 受眾性別 男 [PERSON_…" at bounding box center [498, 345] width 887 height 322
click at [261, 82] on input "search" at bounding box center [485, 83] width 566 height 26
click at [254, 119] on span "精胺" at bounding box center [263, 119] width 19 height 14
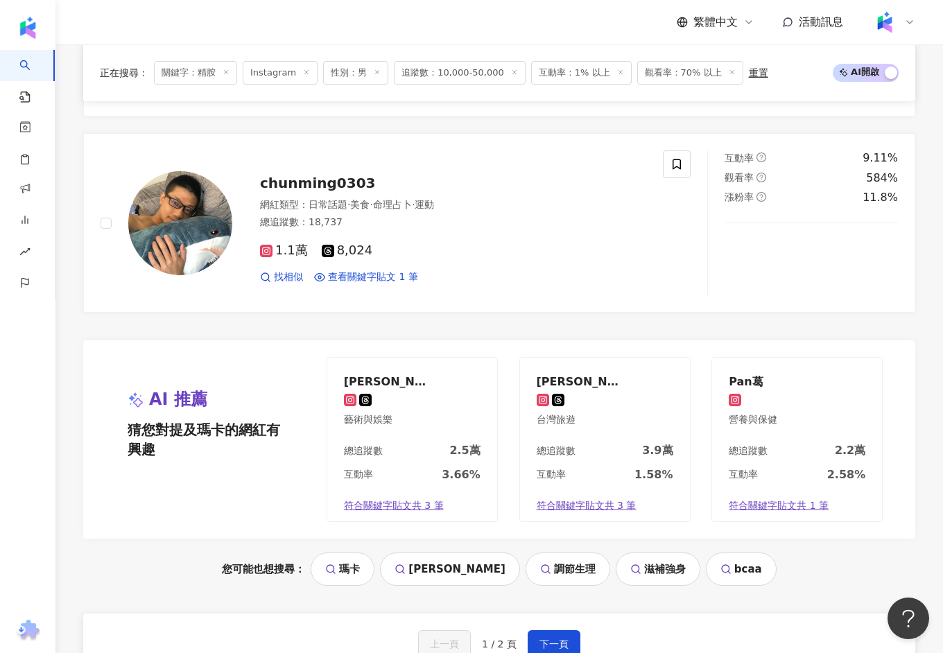
scroll to position [2702, 0]
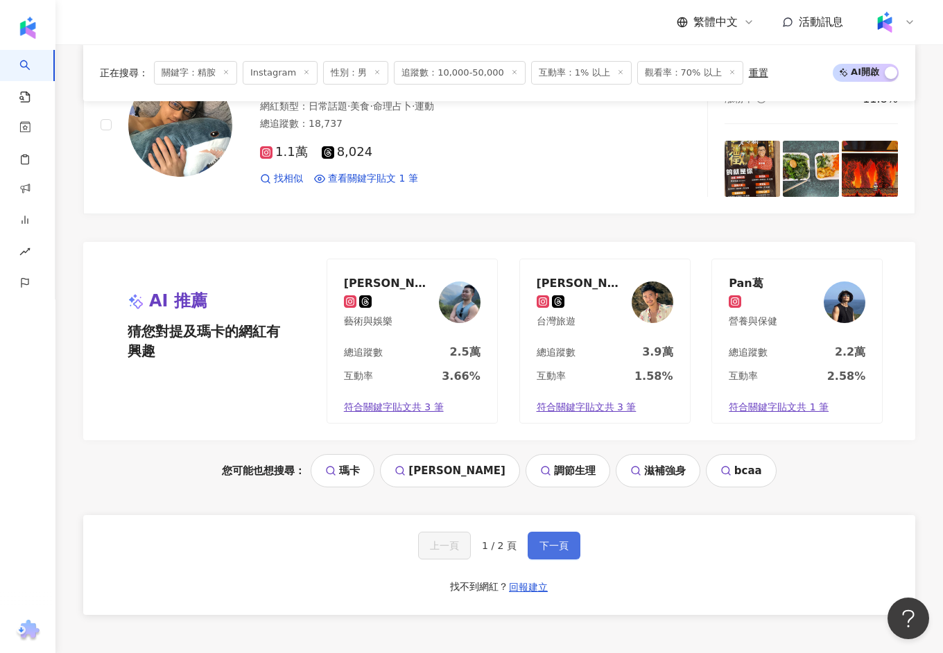
click at [556, 532] on button "下一頁" at bounding box center [553, 546] width 53 height 28
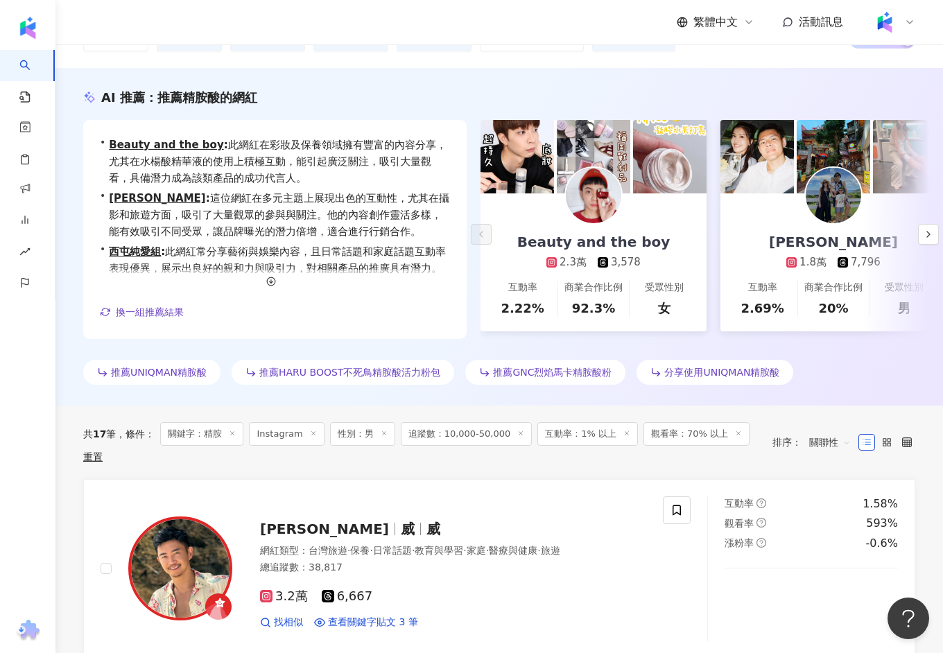
scroll to position [0, 0]
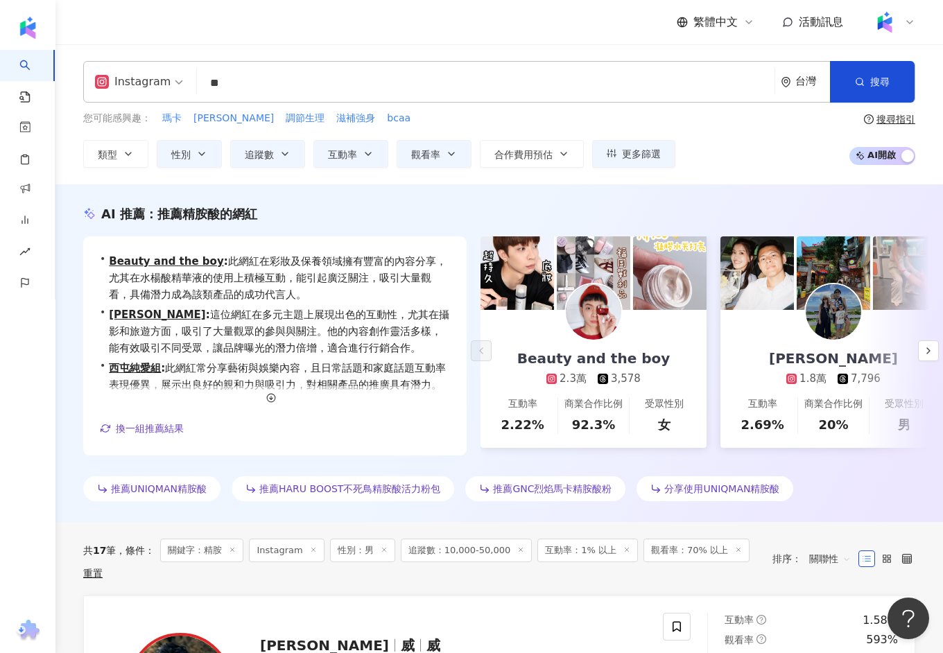
click at [239, 90] on input "**" at bounding box center [485, 83] width 566 height 26
click at [290, 52] on div "Instagram ** 台灣 搜尋 f1e23fad-4eae-4ce8-b383-a8bd7c421ba7 瑪卡巴卡累崩了(̨̡ ¨̯ )̧̢🃏 5,23…" at bounding box center [498, 114] width 887 height 140
click at [336, 117] on span "滋補強身" at bounding box center [355, 119] width 39 height 14
type input "****"
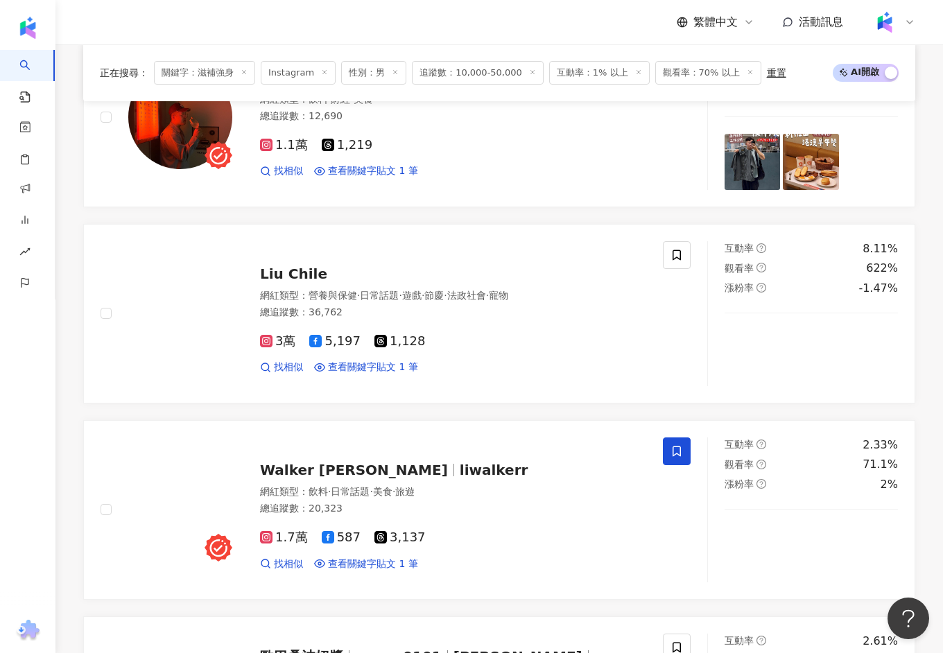
scroll to position [1345, 0]
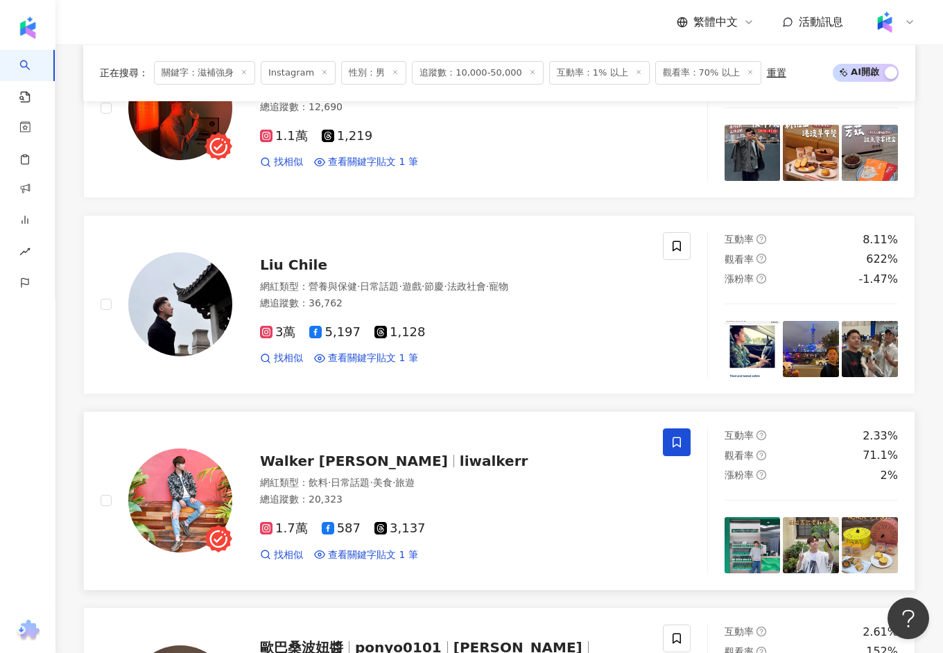
click at [460, 460] on span "liwalkerr" at bounding box center [494, 461] width 69 height 17
click at [243, 73] on line at bounding box center [244, 72] width 3 height 3
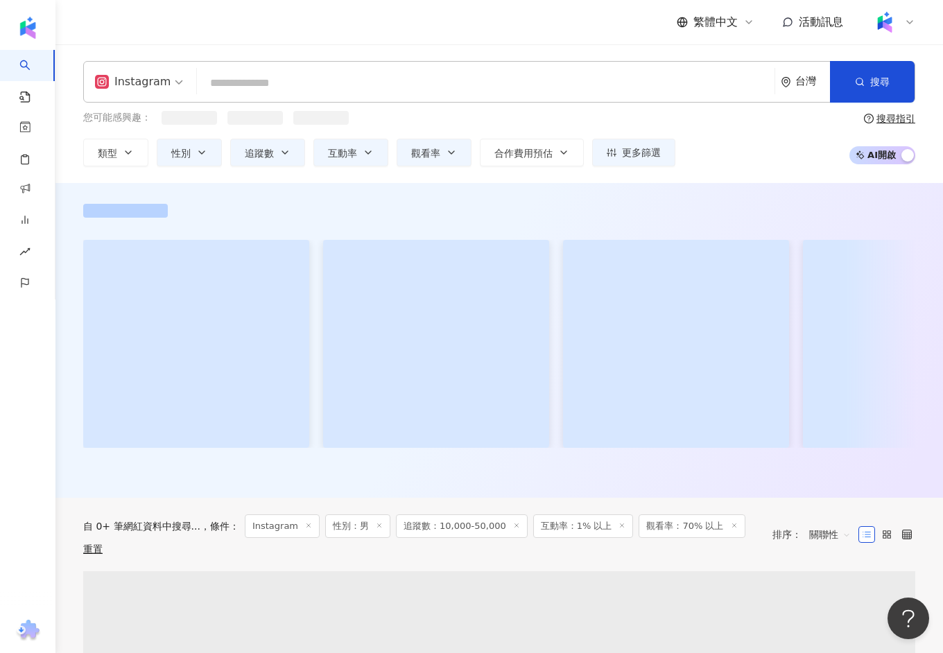
click at [234, 87] on input "search" at bounding box center [485, 83] width 566 height 26
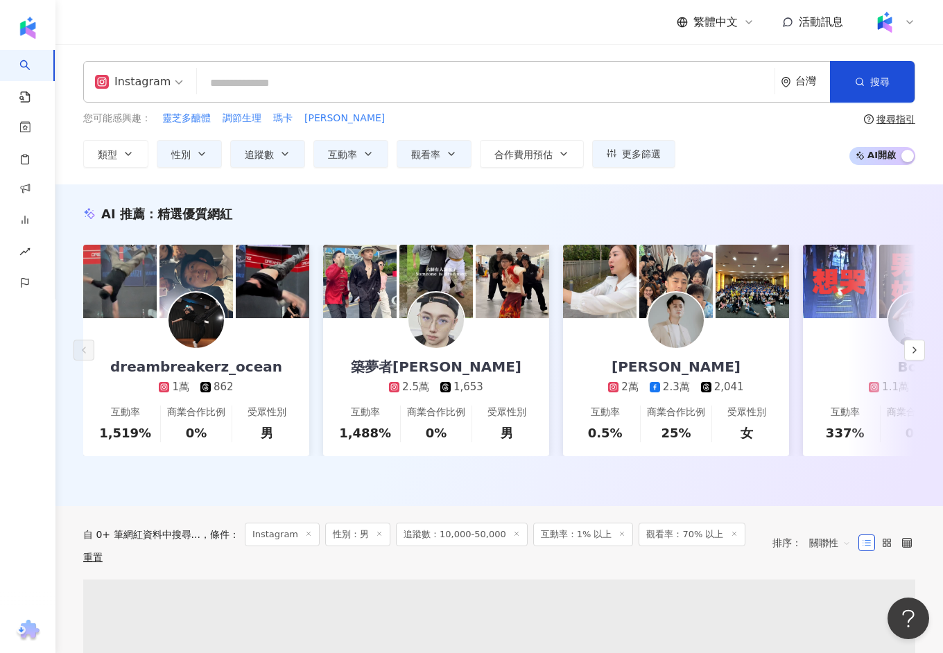
paste input "*****"
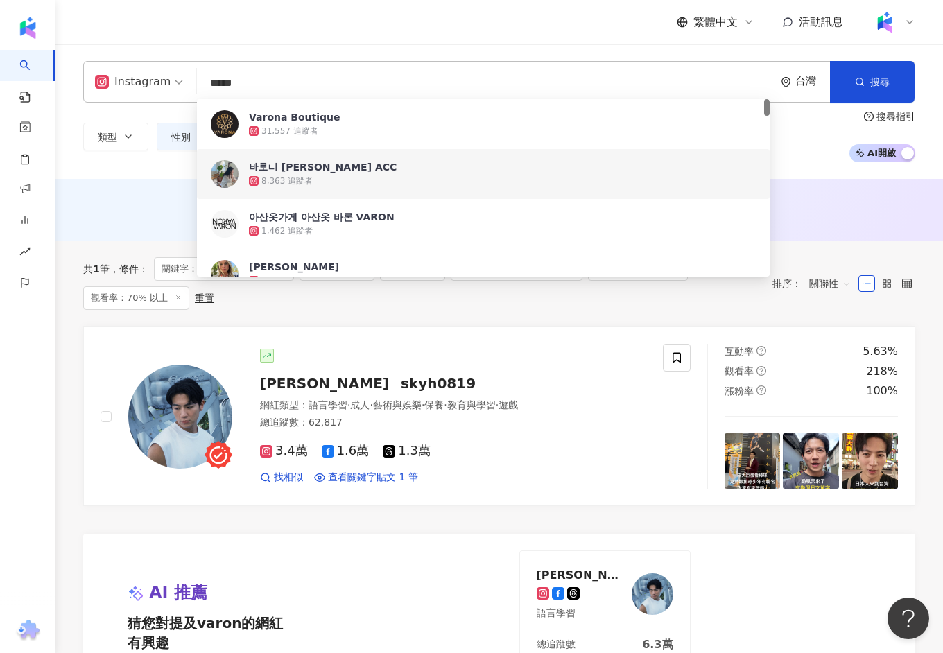
click at [802, 188] on div "AI 推薦 ： 無結果，請嘗試搜尋其他語言關鍵字或條件" at bounding box center [498, 210] width 887 height 62
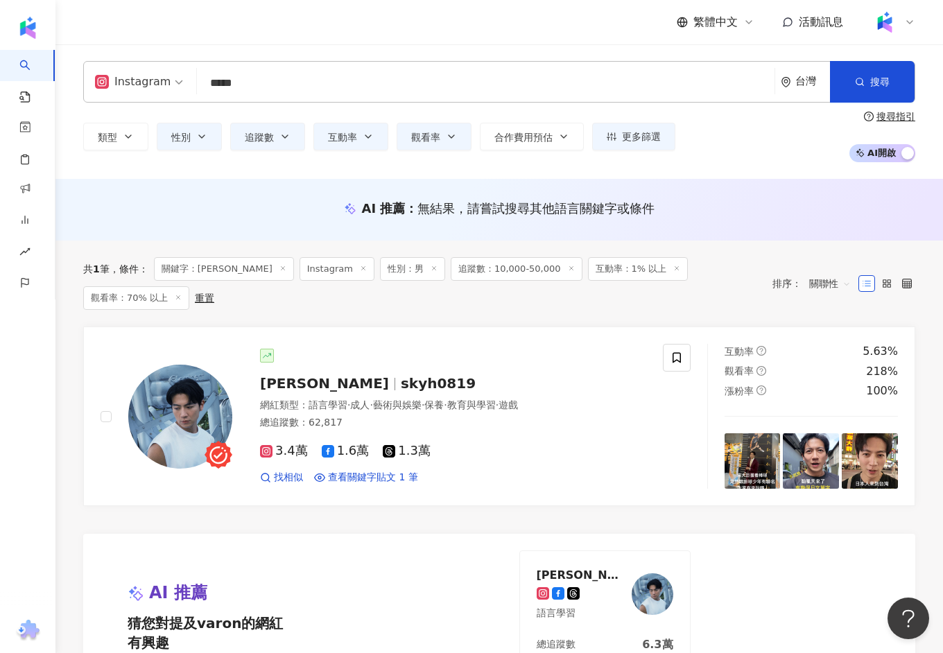
click at [673, 271] on icon at bounding box center [676, 268] width 7 height 7
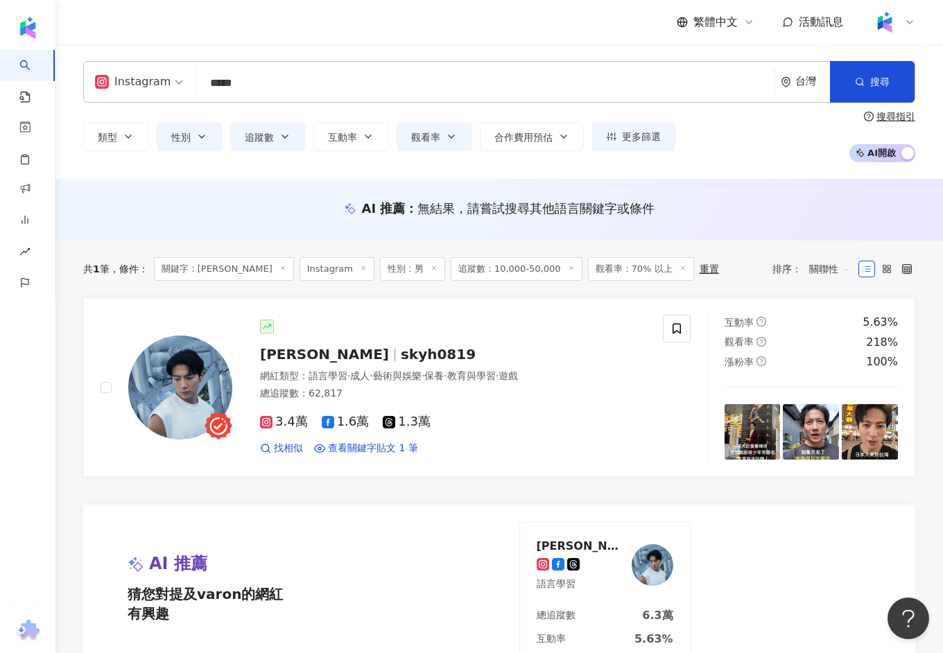
click at [700, 269] on div "共 1 筆 條件 ： 關鍵字：varon Instagram 性別：男 追蹤數：10,000-50,000 觀看率：70% 以上 重置 排序： 關聯性" at bounding box center [499, 269] width 832 height 24
click at [679, 266] on icon at bounding box center [682, 268] width 7 height 7
click at [250, 88] on input "*****" at bounding box center [485, 83] width 566 height 26
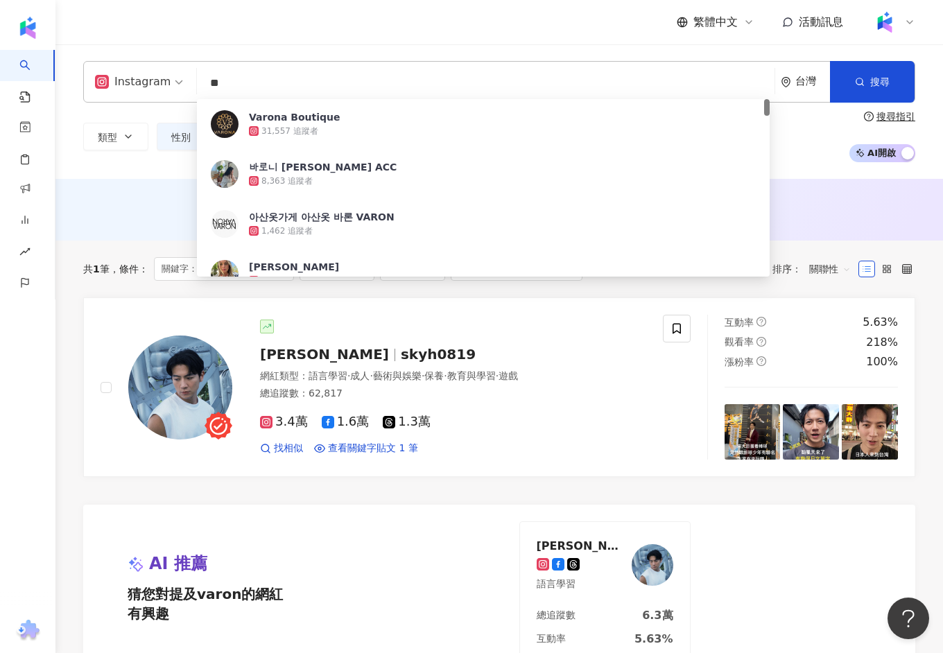
type input "*"
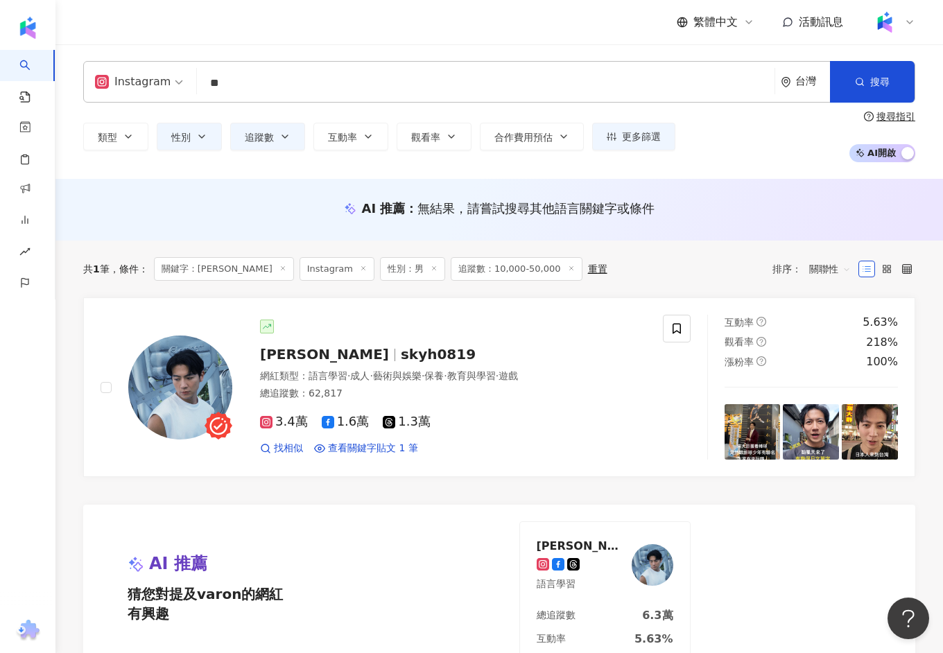
type input "*"
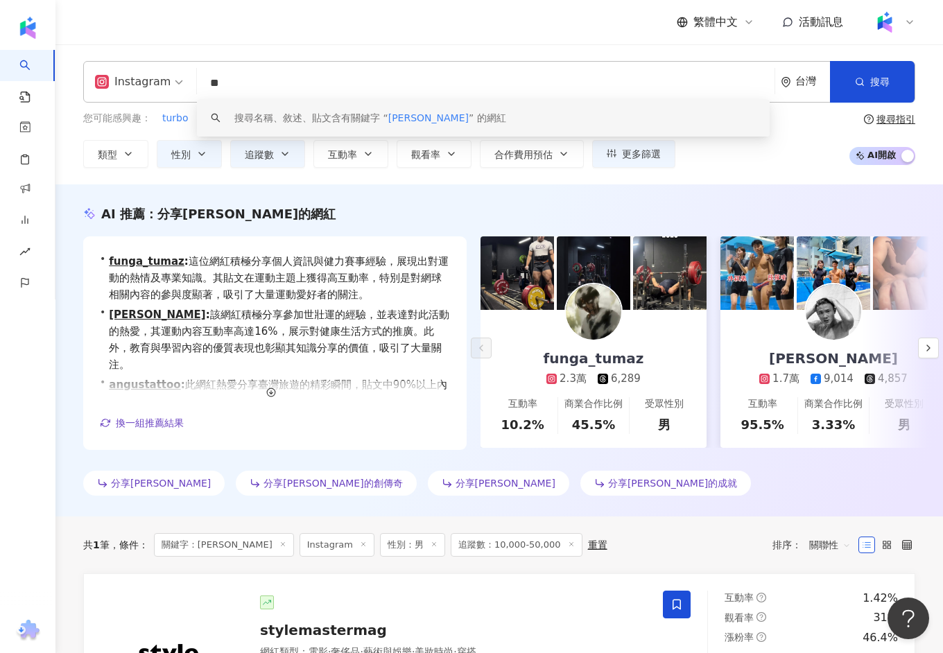
click at [216, 87] on input "**" at bounding box center [485, 83] width 566 height 26
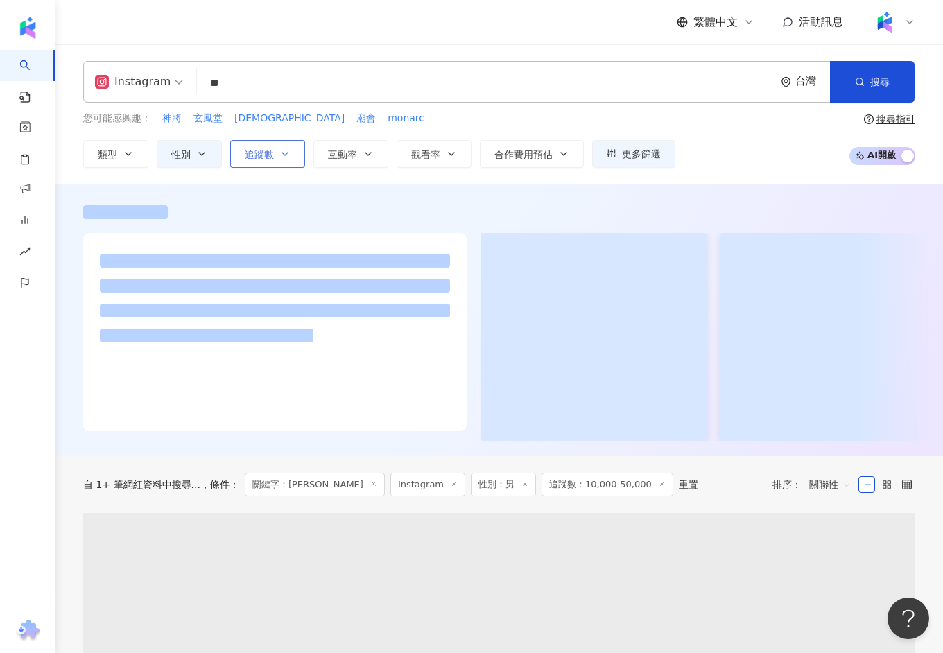
type input "**"
click at [290, 153] on button "追蹤數" at bounding box center [267, 154] width 75 height 28
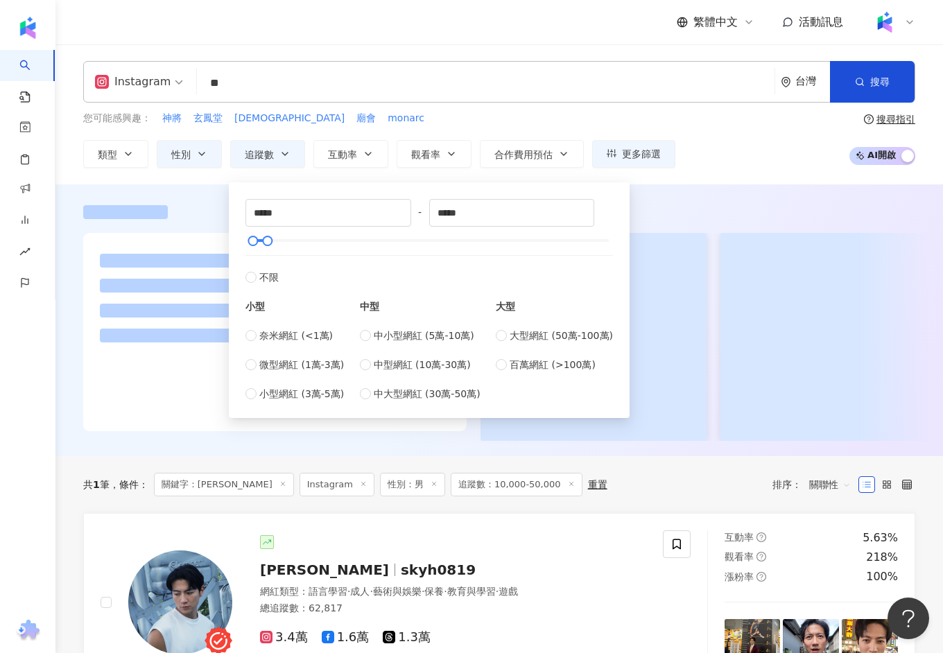
click at [573, 114] on div "您可能感興趣： [DEMOGRAPHIC_DATA]將 [DEMOGRAPHIC_DATA] monarc" at bounding box center [379, 118] width 592 height 15
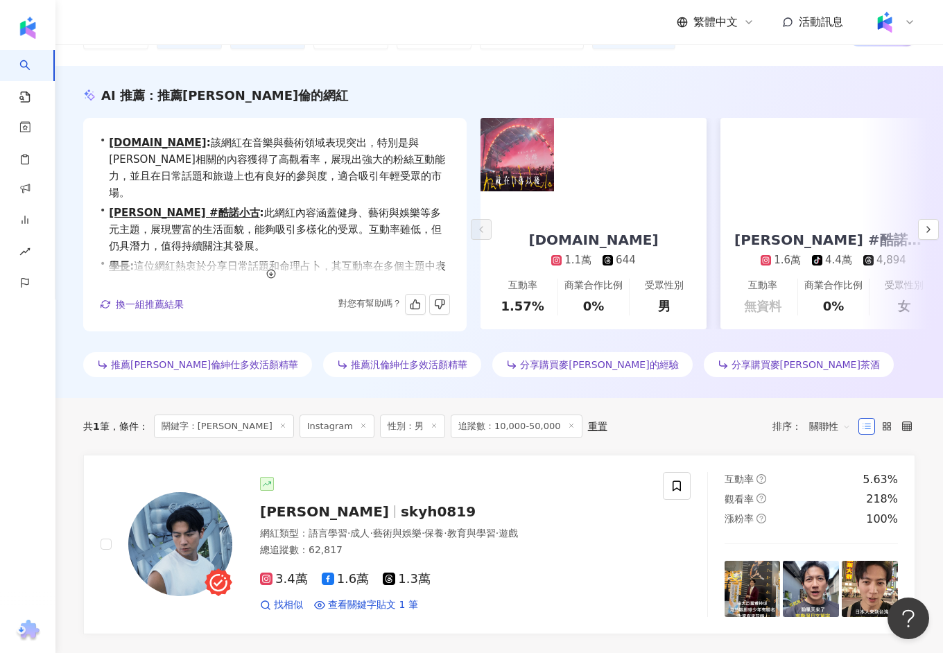
scroll to position [1, 0]
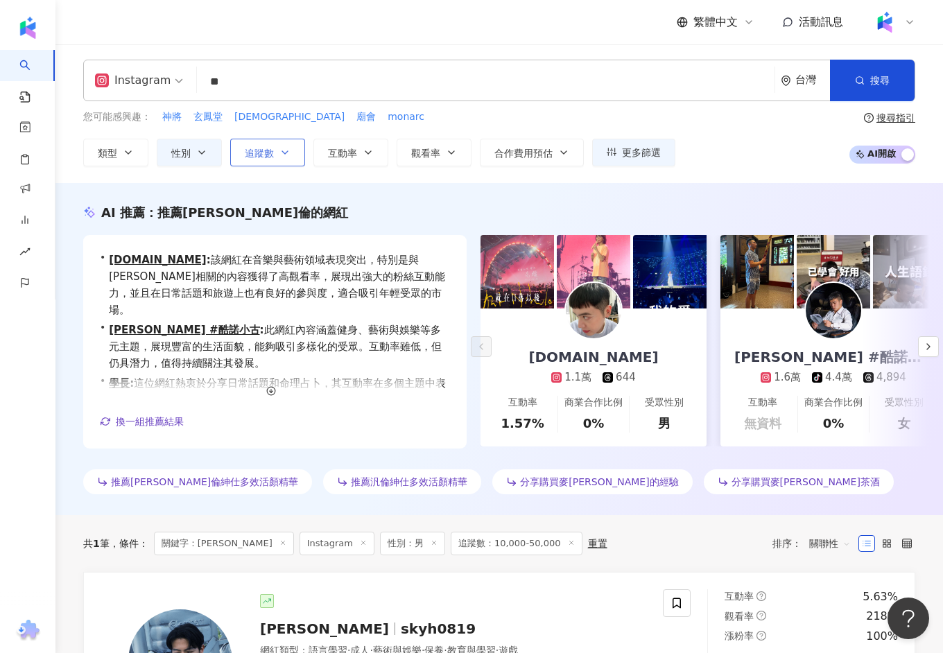
click at [268, 156] on span "追蹤數" at bounding box center [259, 153] width 29 height 11
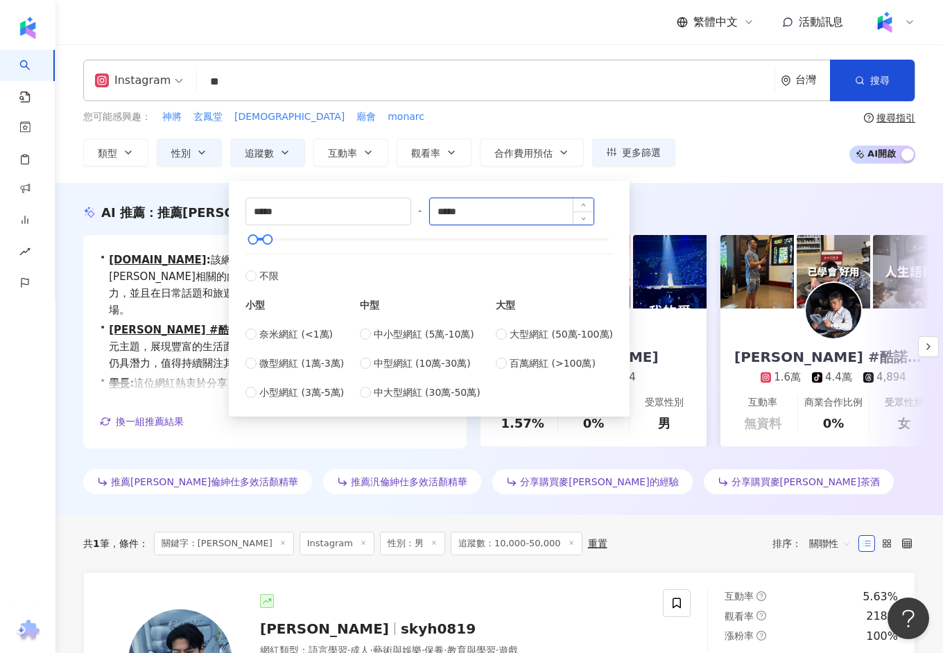
click at [471, 205] on input "*****" at bounding box center [512, 211] width 164 height 26
click at [261, 272] on span "不限" at bounding box center [268, 275] width 19 height 15
type input "*"
type input "*******"
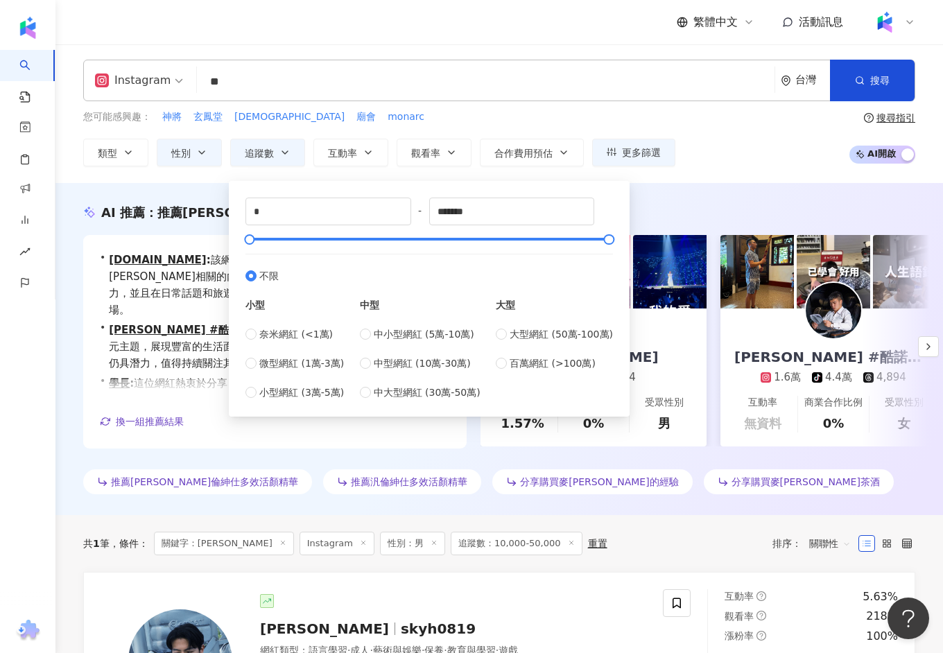
click at [600, 89] on input "**" at bounding box center [485, 82] width 566 height 26
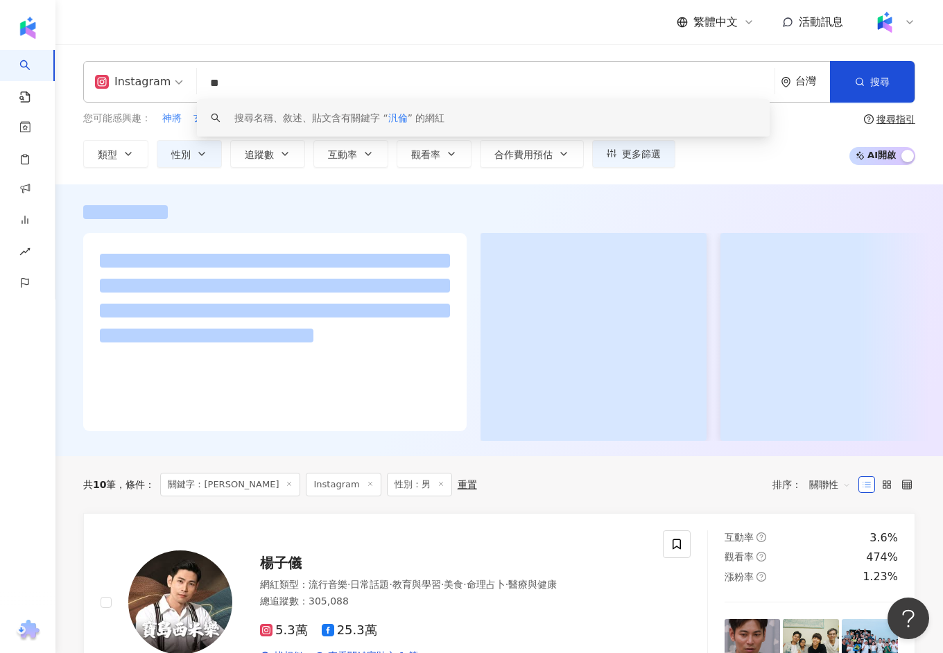
click at [78, 331] on div at bounding box center [498, 323] width 887 height 236
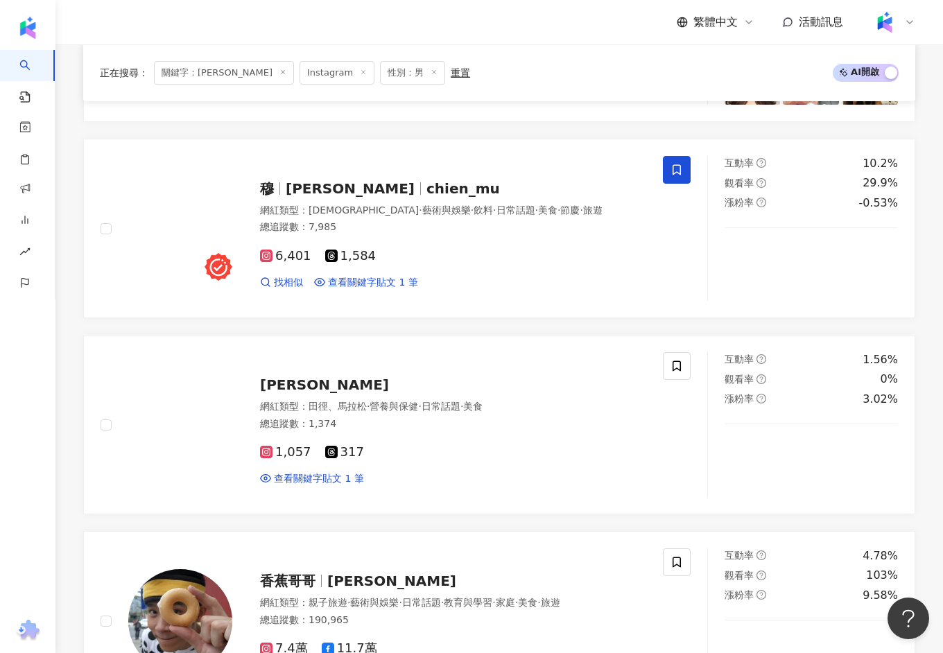
scroll to position [288, 0]
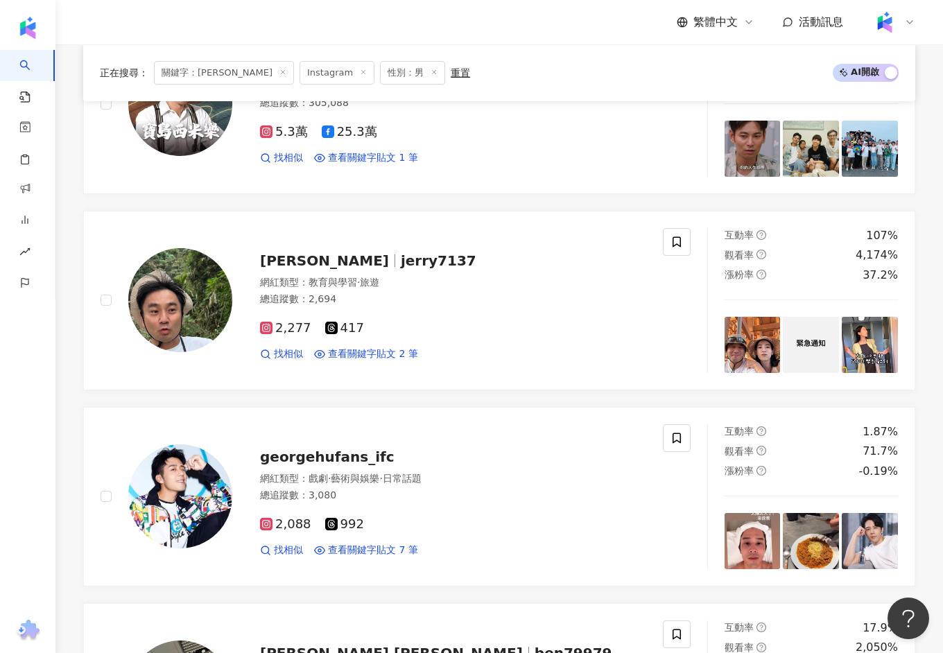
click at [279, 73] on icon at bounding box center [282, 72] width 7 height 7
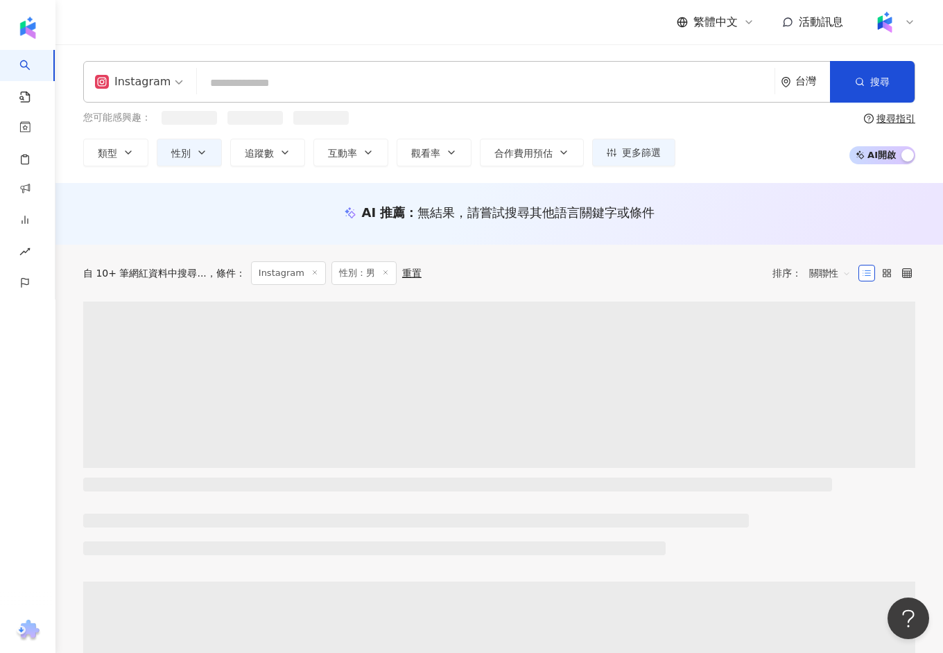
click at [293, 87] on input "search" at bounding box center [485, 83] width 566 height 26
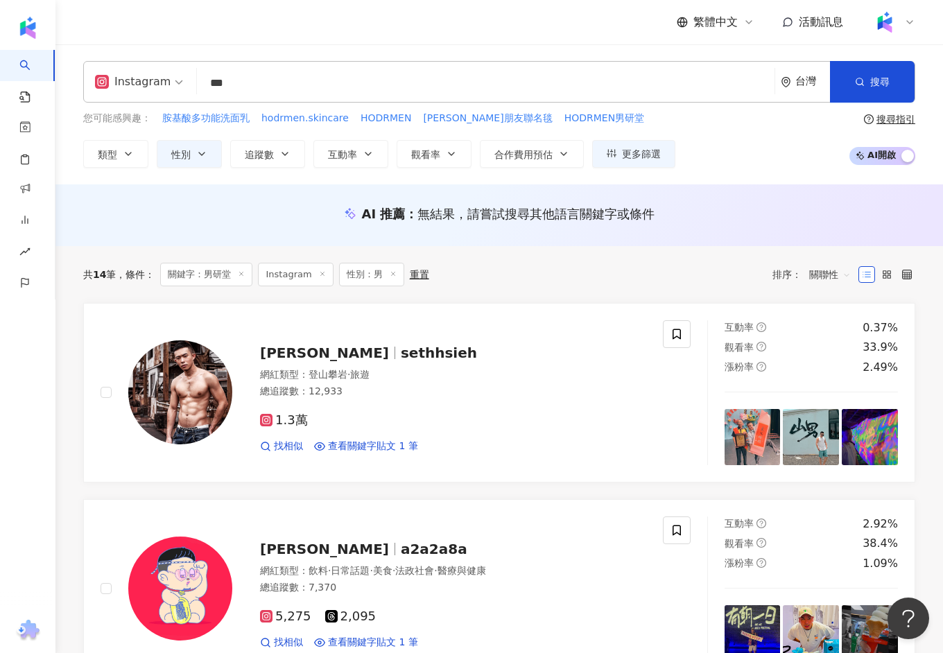
click at [401, 351] on span "sethhsieh" at bounding box center [439, 352] width 76 height 17
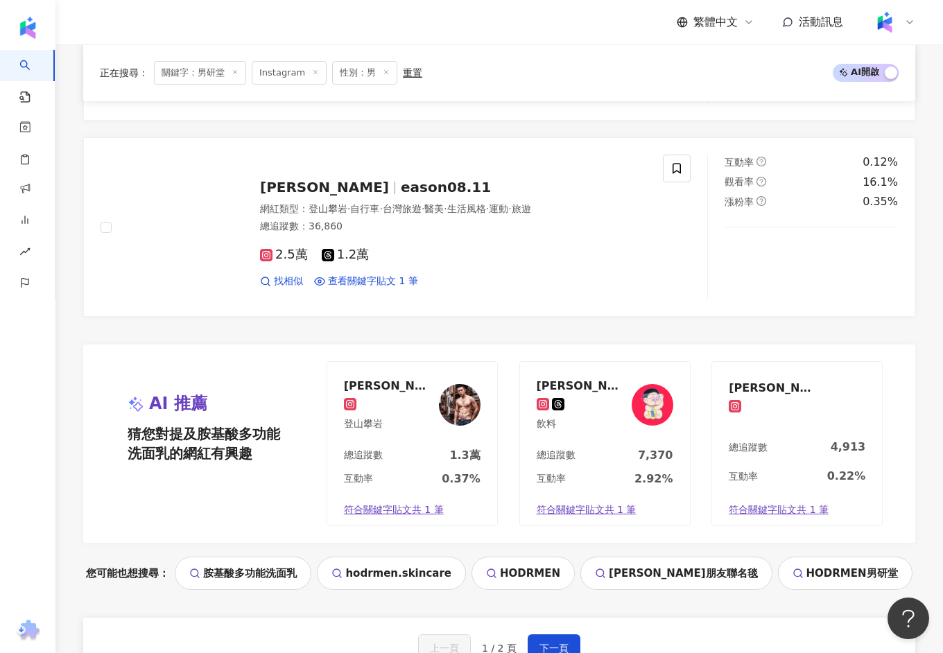
scroll to position [2489, 0]
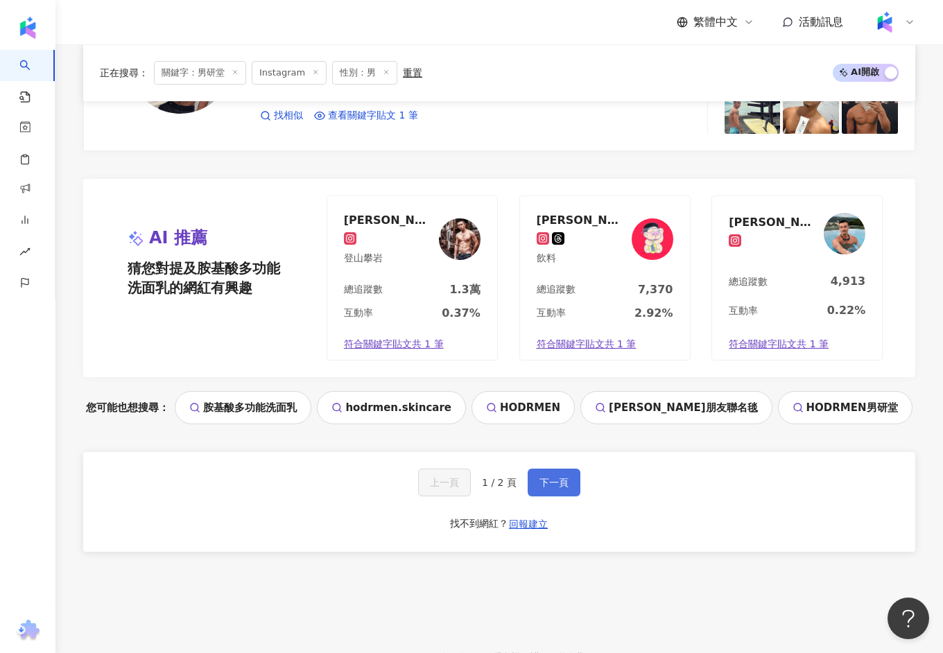
click at [563, 477] on span "下一頁" at bounding box center [553, 482] width 29 height 11
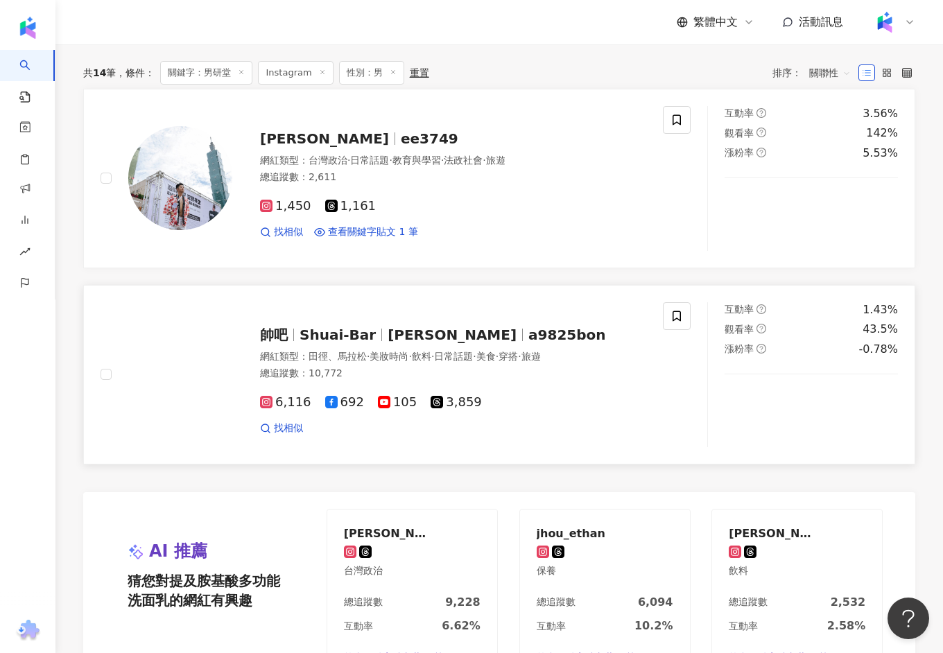
scroll to position [0, 0]
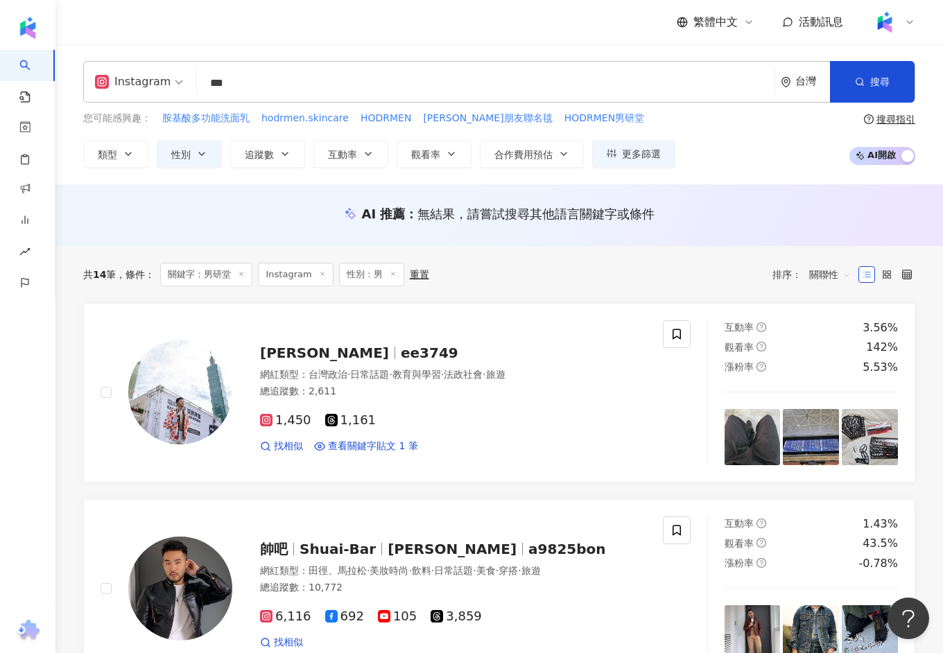
click at [255, 92] on input "***" at bounding box center [485, 83] width 566 height 26
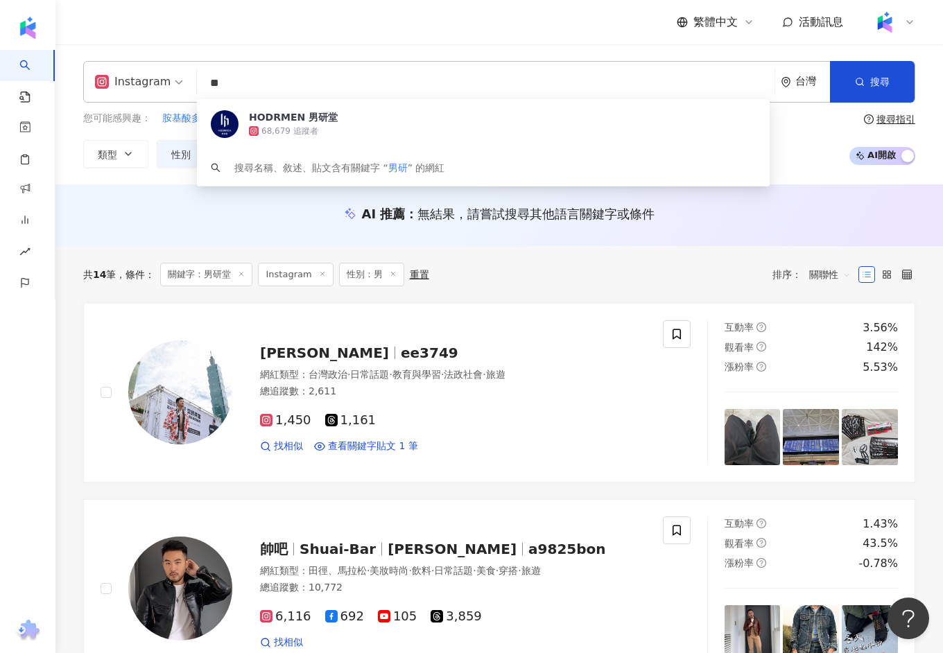
type input "*"
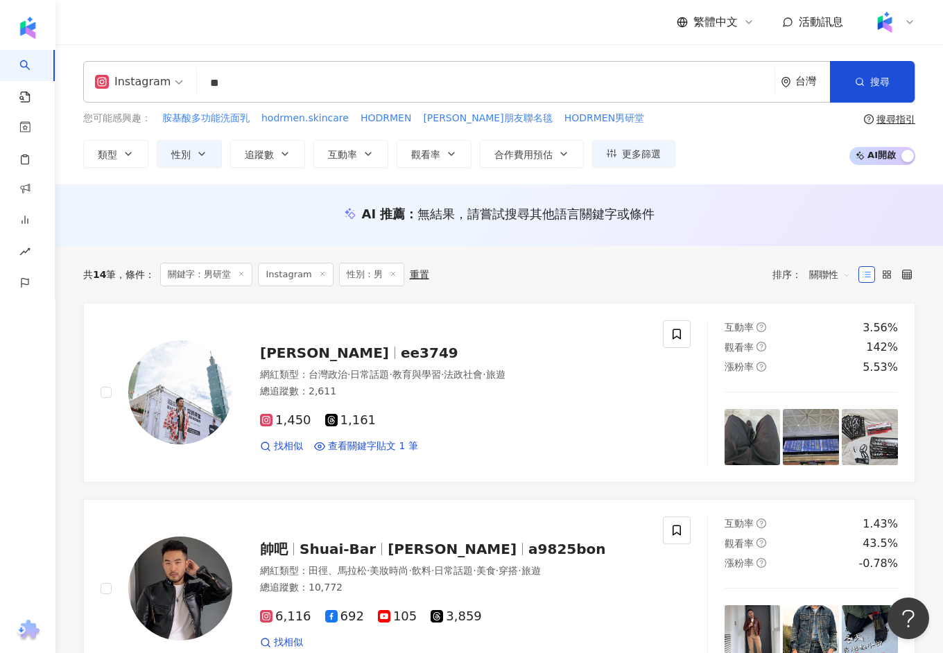
type input "**"
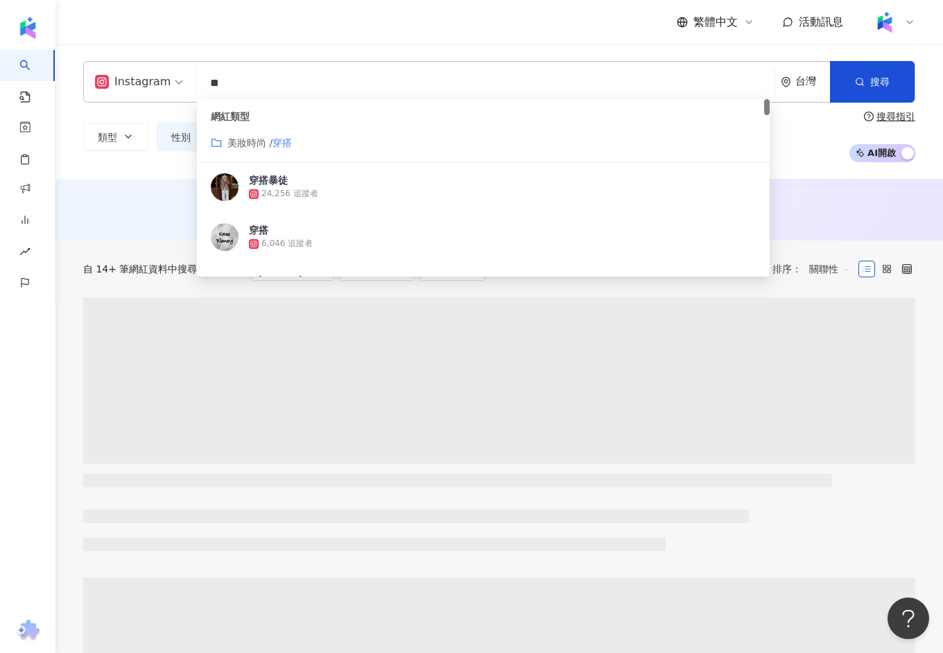
click at [169, 171] on div "Instagram ** 台灣 搜尋 customizedTag 網紅類型 美妝時尚 / 穿搭 穿搭暴徒 24,256 追蹤者 穿搭 6,046 追蹤者 Mi…" at bounding box center [498, 111] width 887 height 134
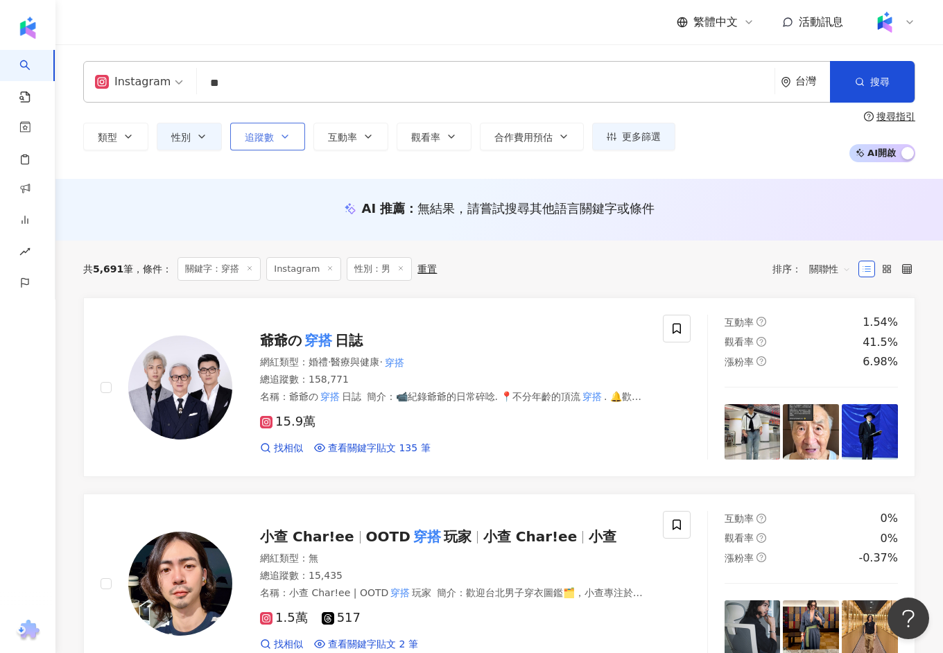
click at [288, 134] on icon "button" at bounding box center [284, 136] width 11 height 11
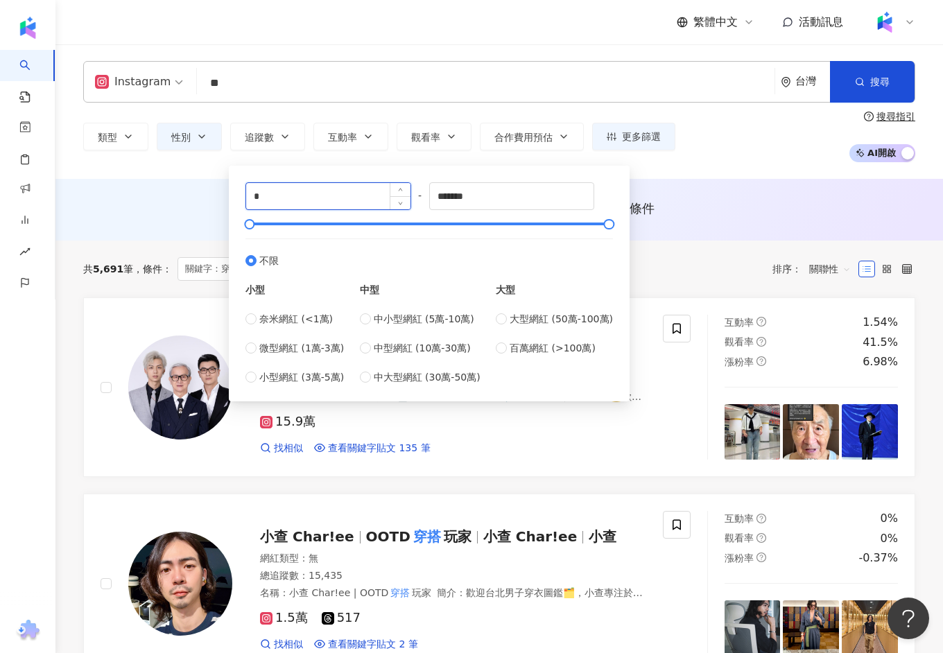
click at [333, 188] on input "*" at bounding box center [328, 196] width 164 height 26
type input "*****"
click at [484, 199] on input "*******" at bounding box center [512, 196] width 164 height 26
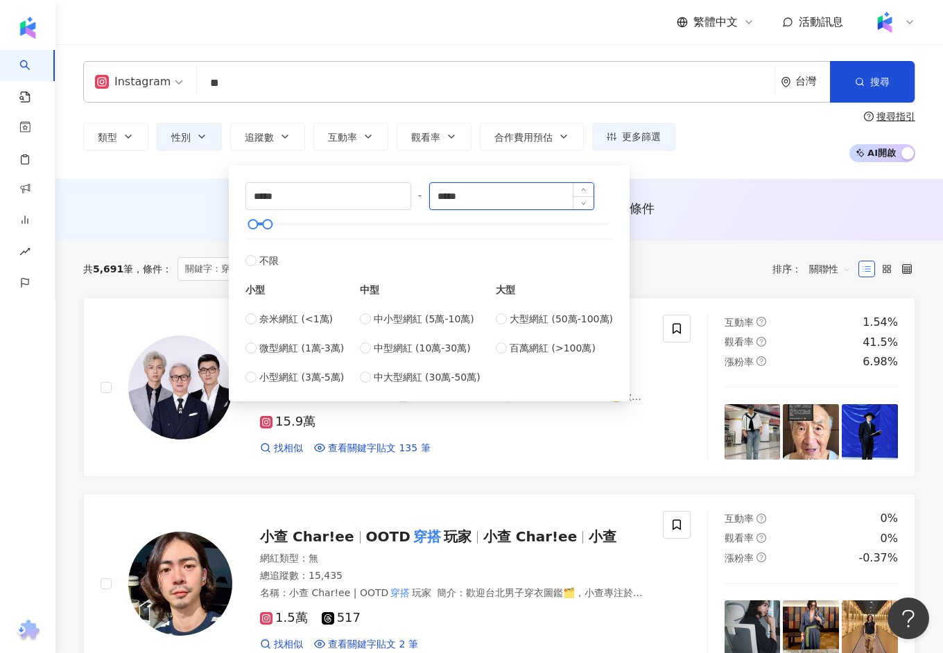
type input "*****"
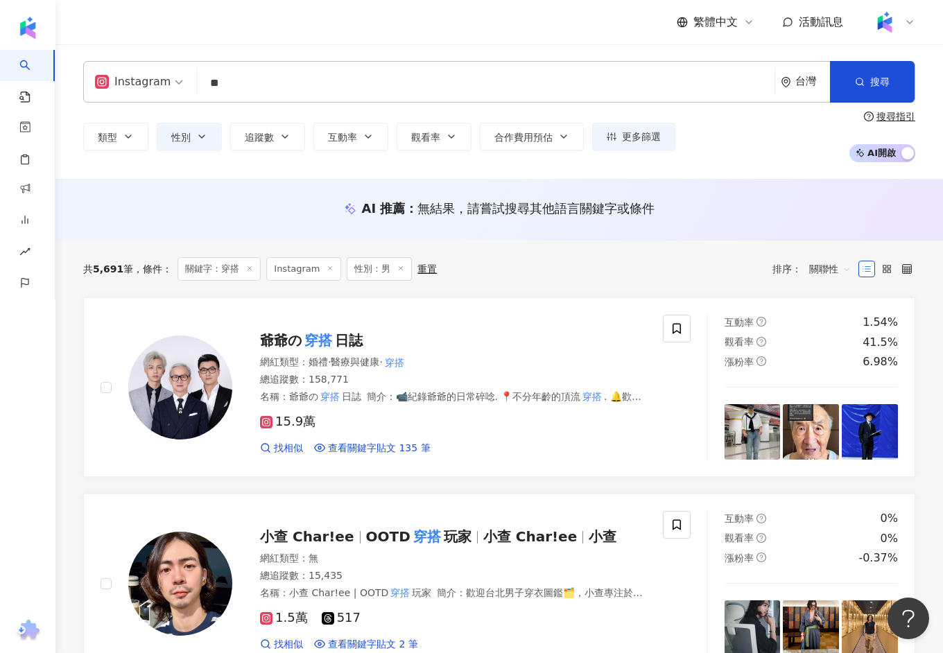
click at [760, 174] on div "Instagram ** 台灣 搜尋 customizedTag 網紅類型 美妝時尚 / 穿搭 穿搭暴徒 24,256 追蹤者 穿搭 6,046 追蹤者 Mi…" at bounding box center [498, 111] width 887 height 134
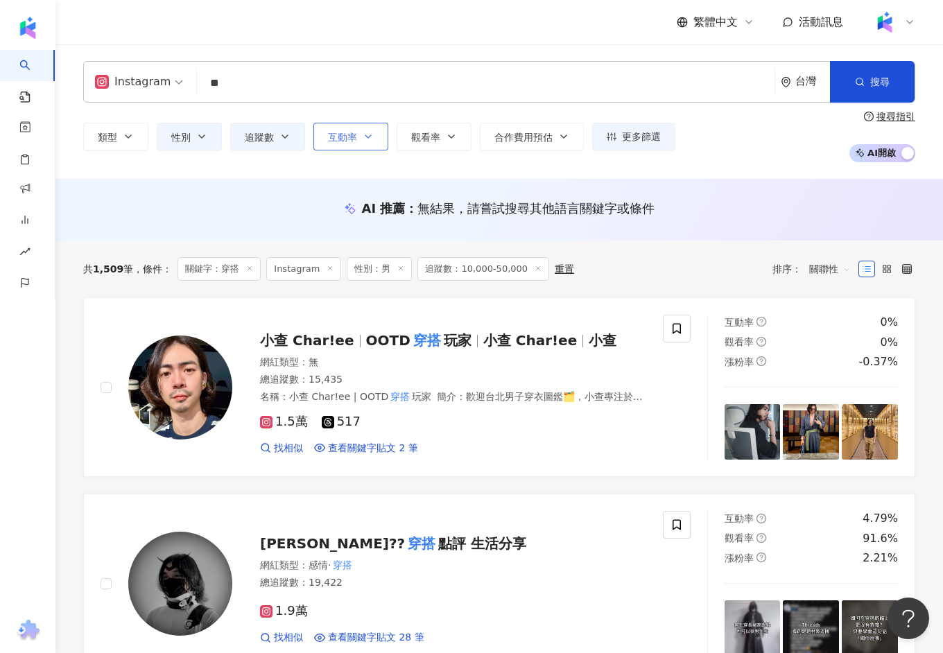
click at [351, 132] on span "互動率" at bounding box center [342, 137] width 29 height 11
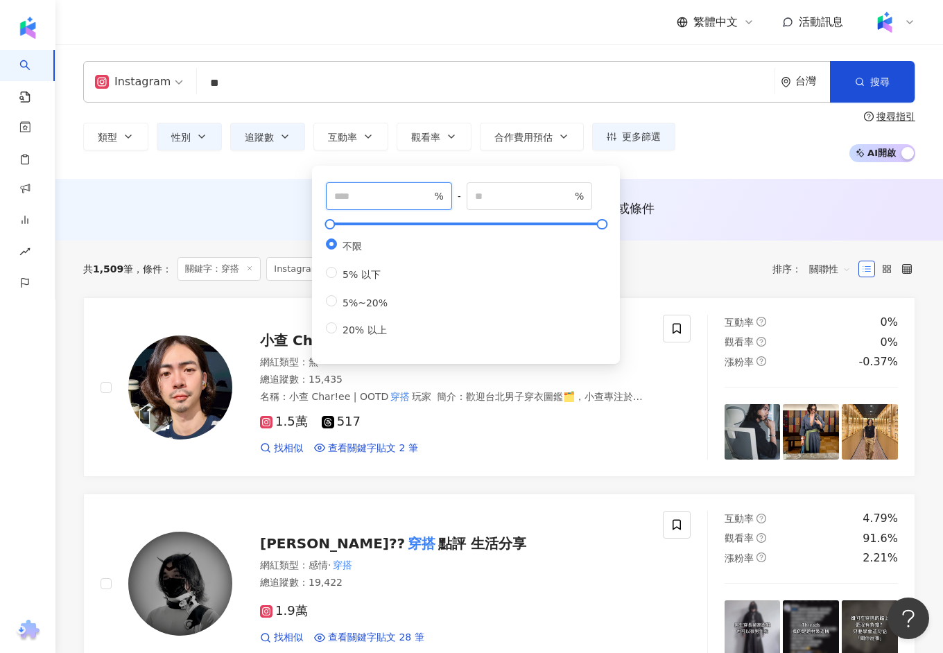
click at [383, 196] on input "number" at bounding box center [382, 196] width 97 height 15
type input "*"
click at [441, 135] on button "觀看率" at bounding box center [433, 137] width 75 height 28
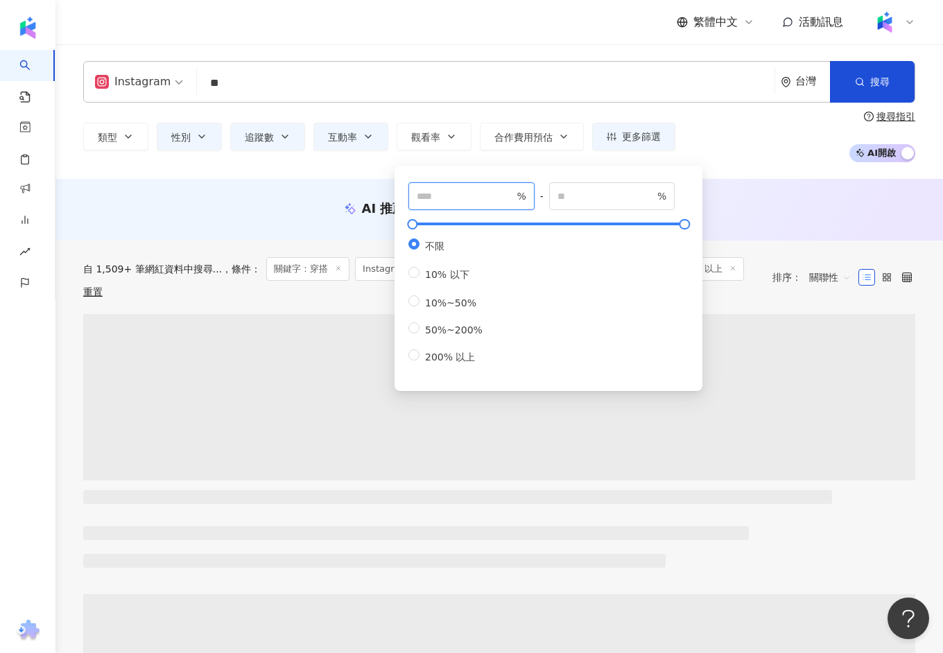
click at [457, 201] on input "number" at bounding box center [465, 196] width 97 height 15
type input "**"
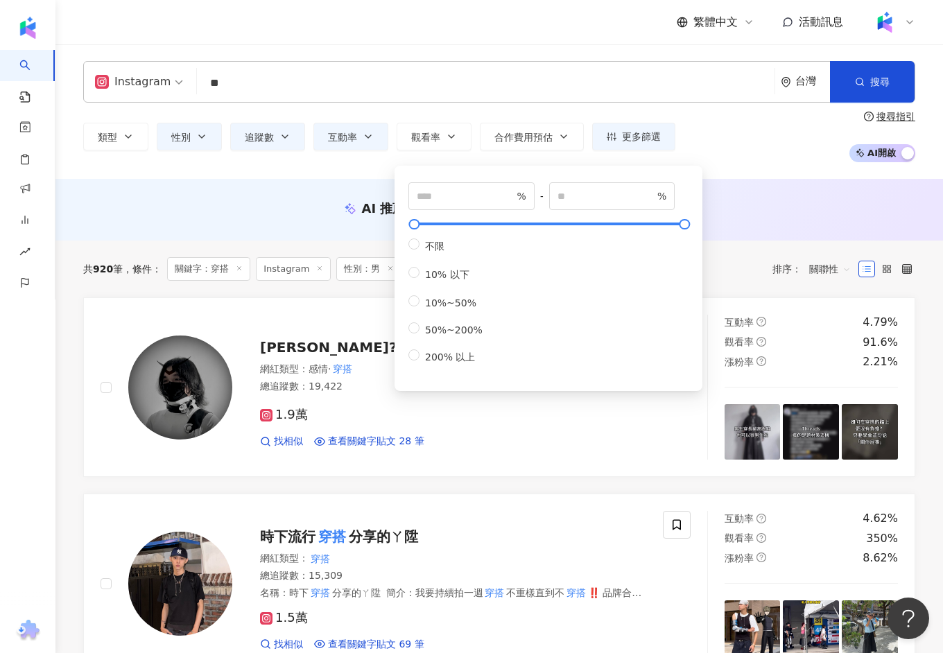
click at [208, 195] on div "AI 推薦 ： 無結果，請嘗試搜尋其他語言關鍵字或條件" at bounding box center [498, 210] width 887 height 62
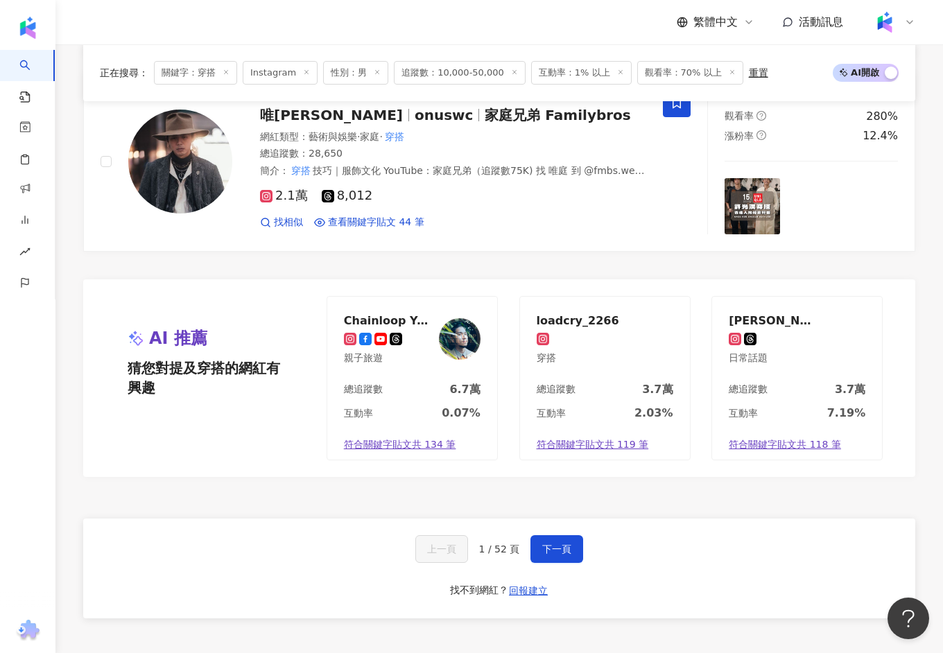
scroll to position [2532, 0]
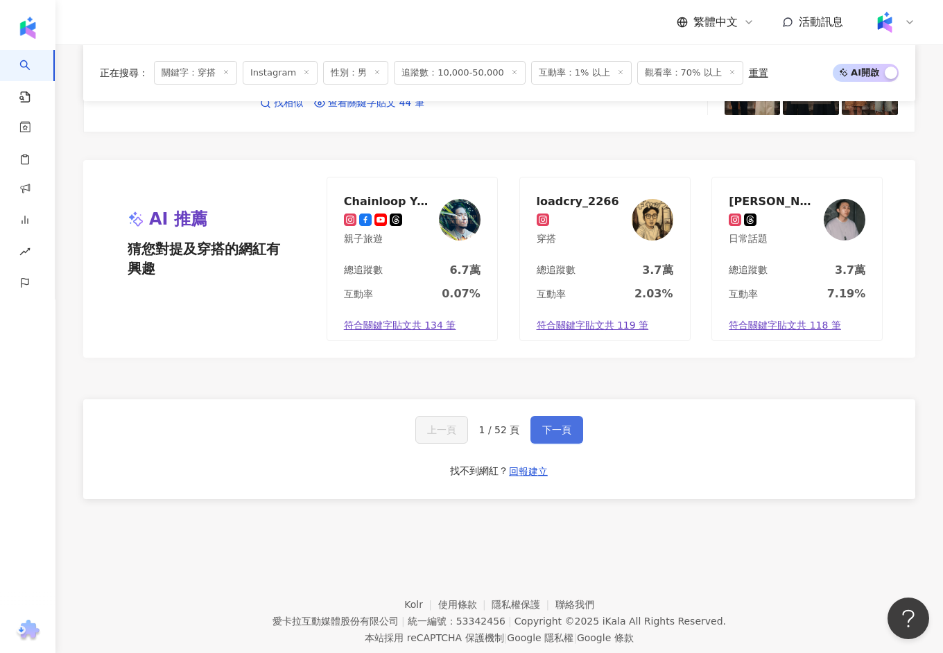
click at [568, 416] on button "下一頁" at bounding box center [556, 430] width 53 height 28
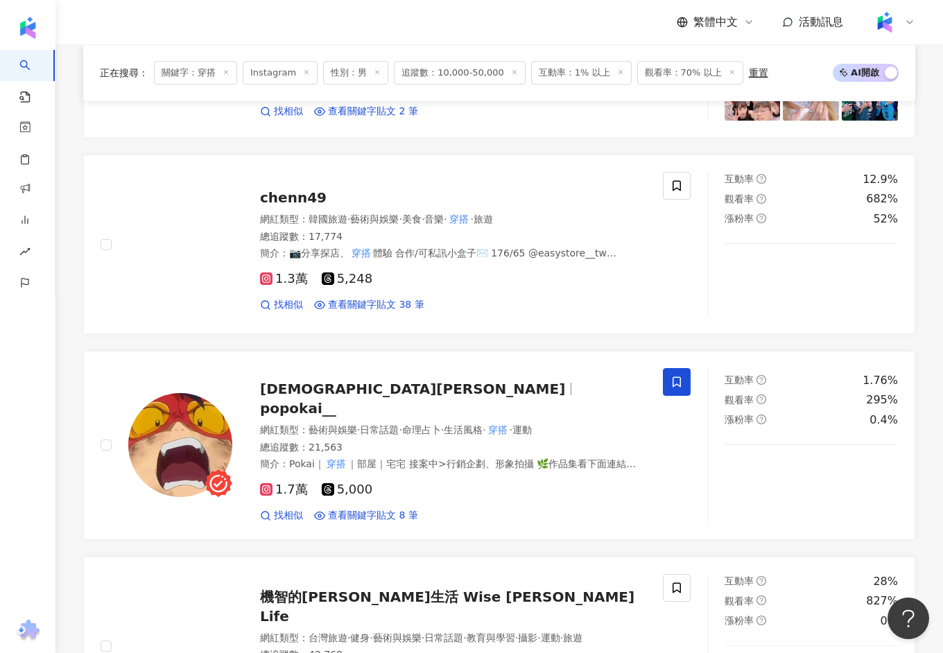
scroll to position [1282, 0]
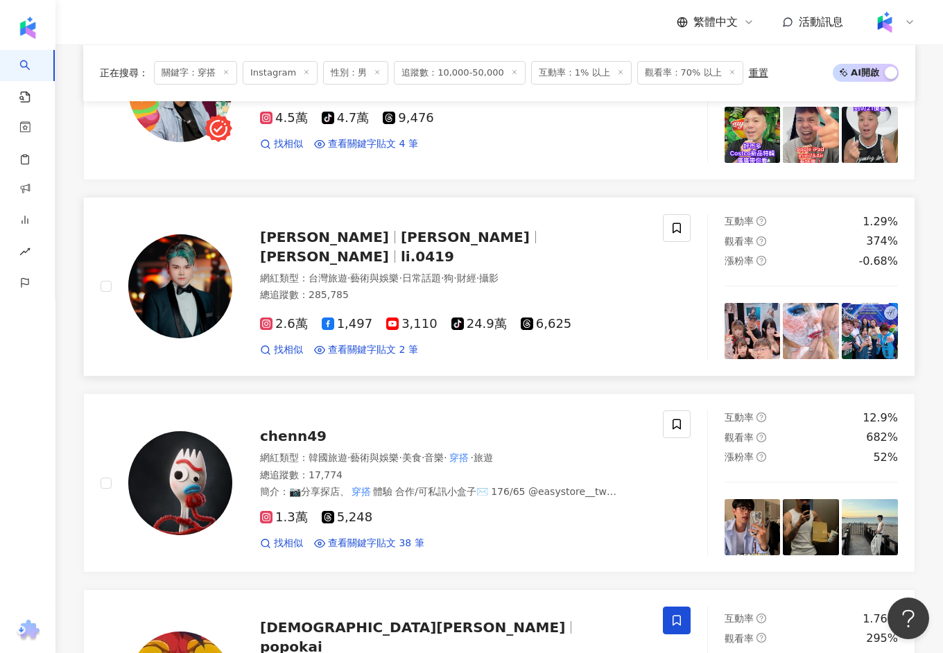
click at [389, 248] on span "[PERSON_NAME]" at bounding box center [324, 256] width 129 height 17
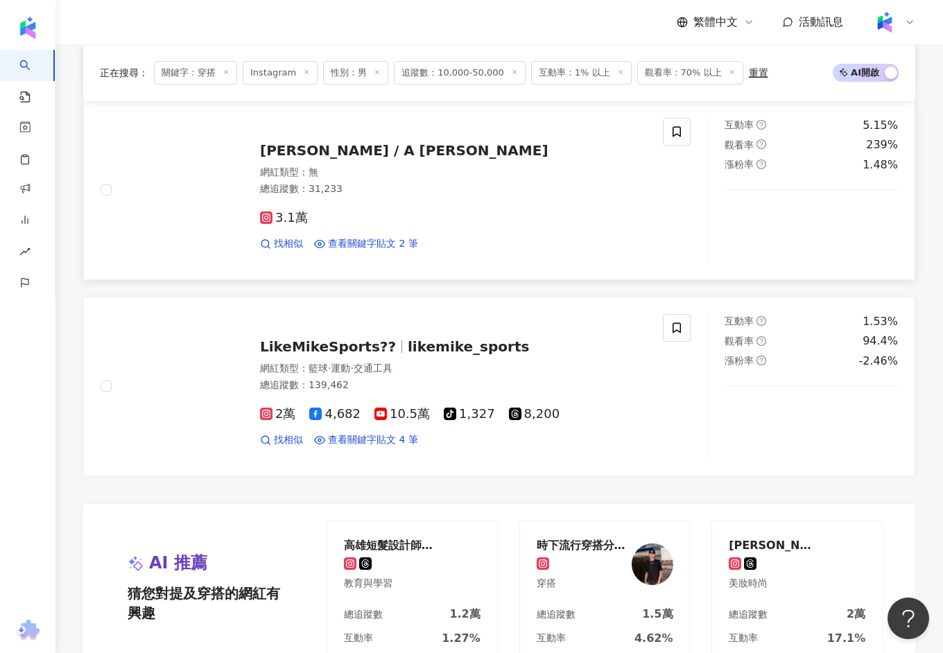
scroll to position [2532, 0]
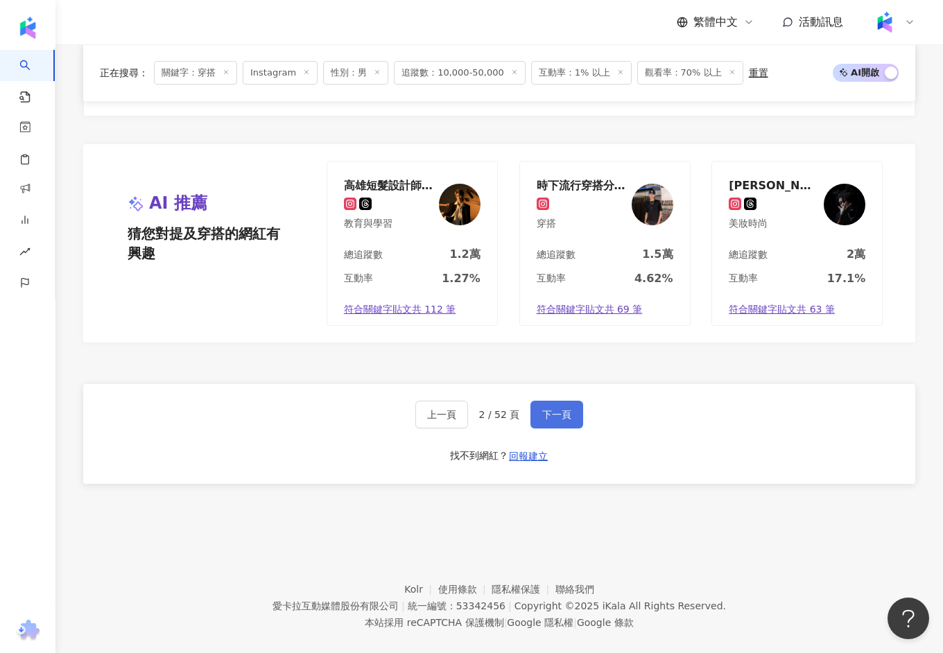
click at [554, 409] on span "下一頁" at bounding box center [556, 414] width 29 height 11
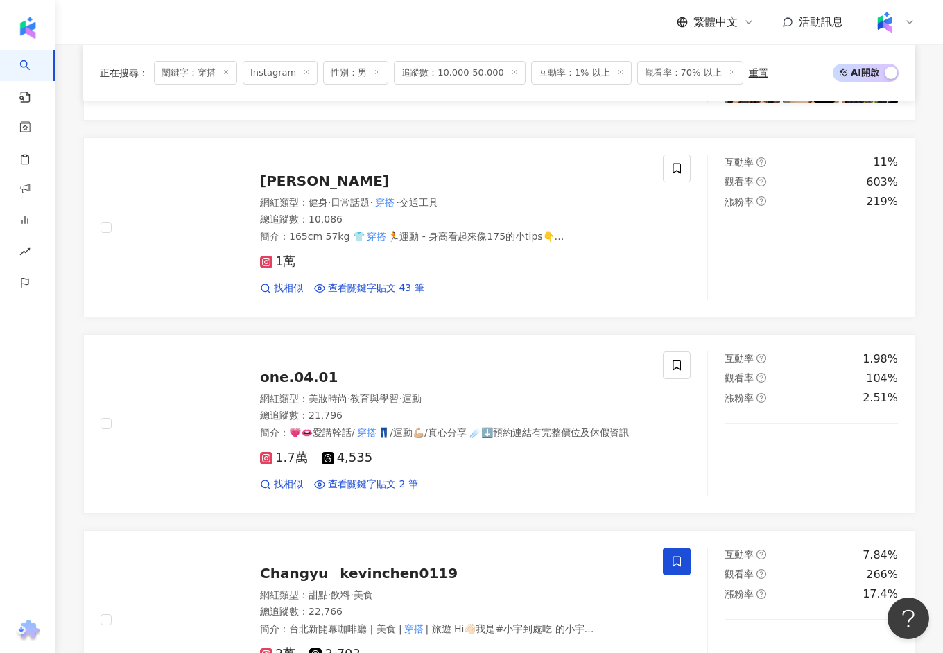
scroll to position [763, 0]
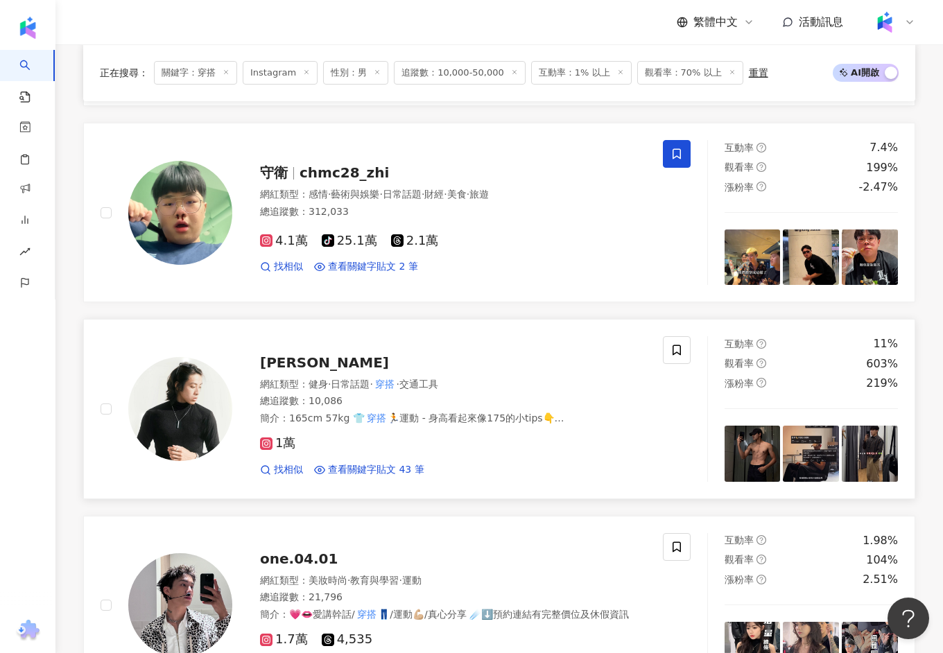
click at [274, 354] on span "[PERSON_NAME]" at bounding box center [324, 362] width 129 height 17
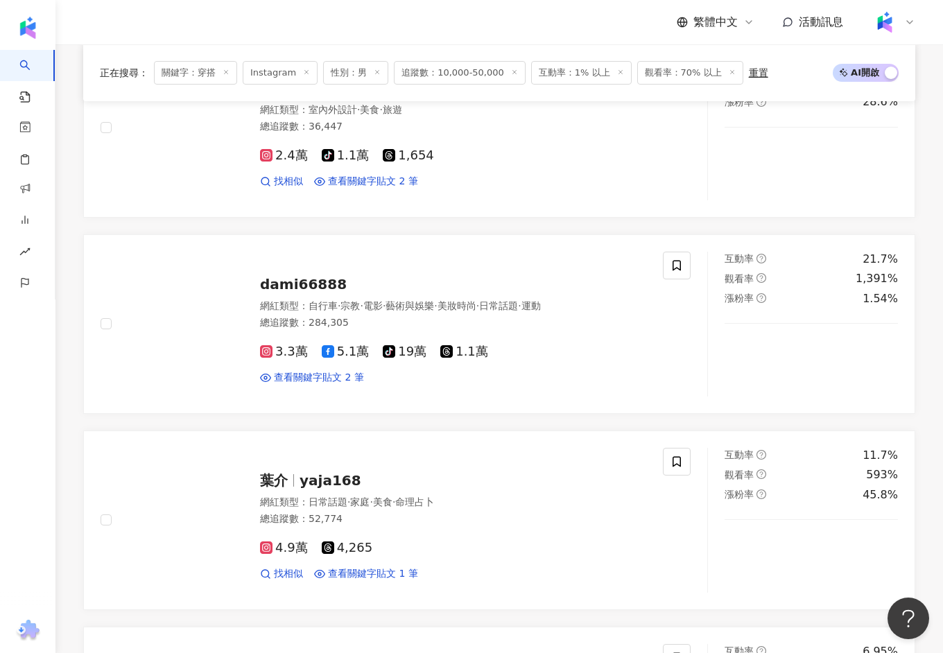
scroll to position [2528, 0]
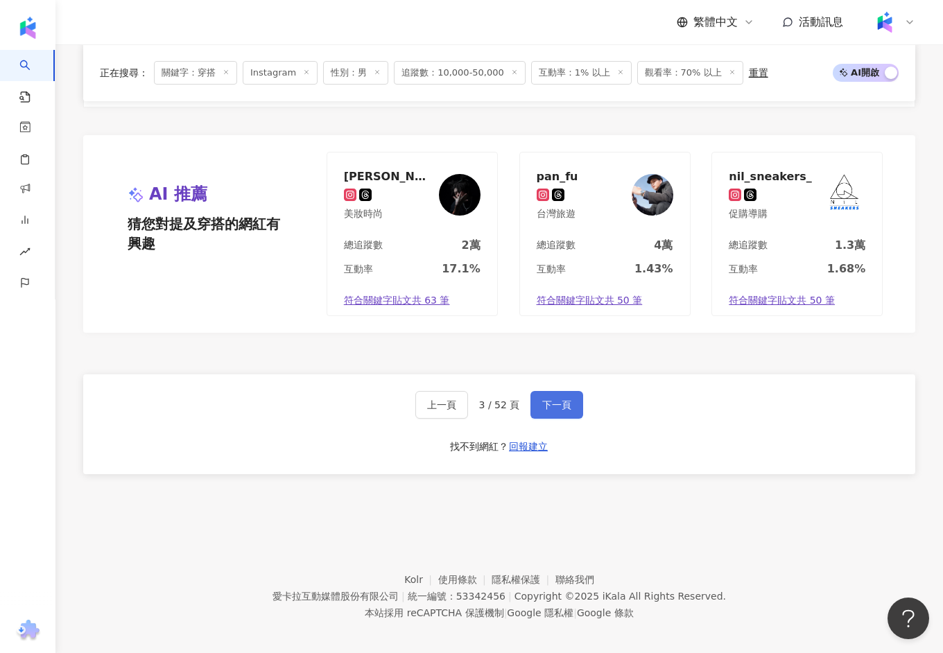
click at [540, 394] on button "下一頁" at bounding box center [556, 405] width 53 height 28
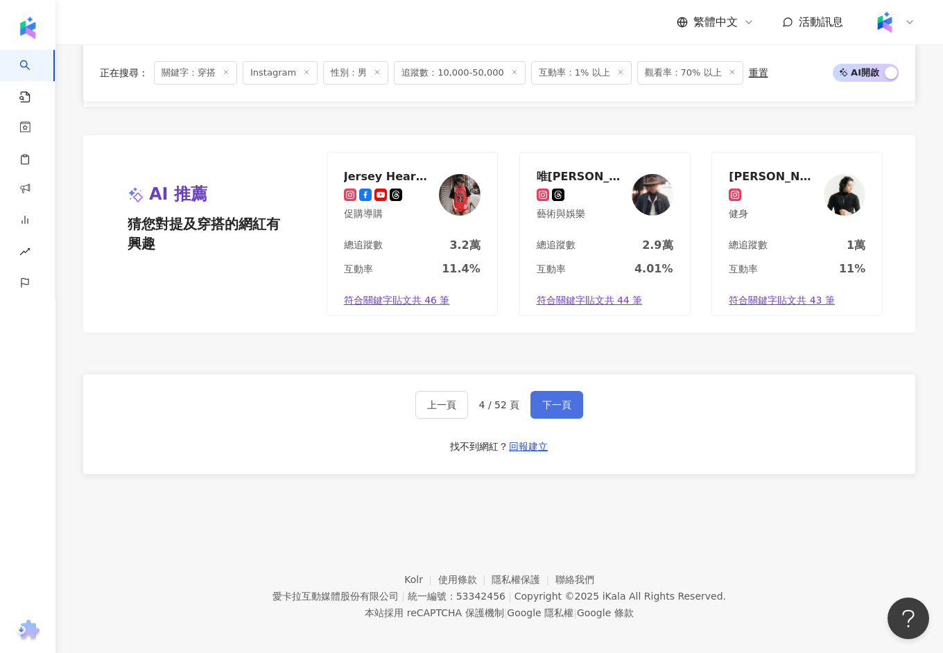
click at [571, 396] on button "下一頁" at bounding box center [556, 405] width 53 height 28
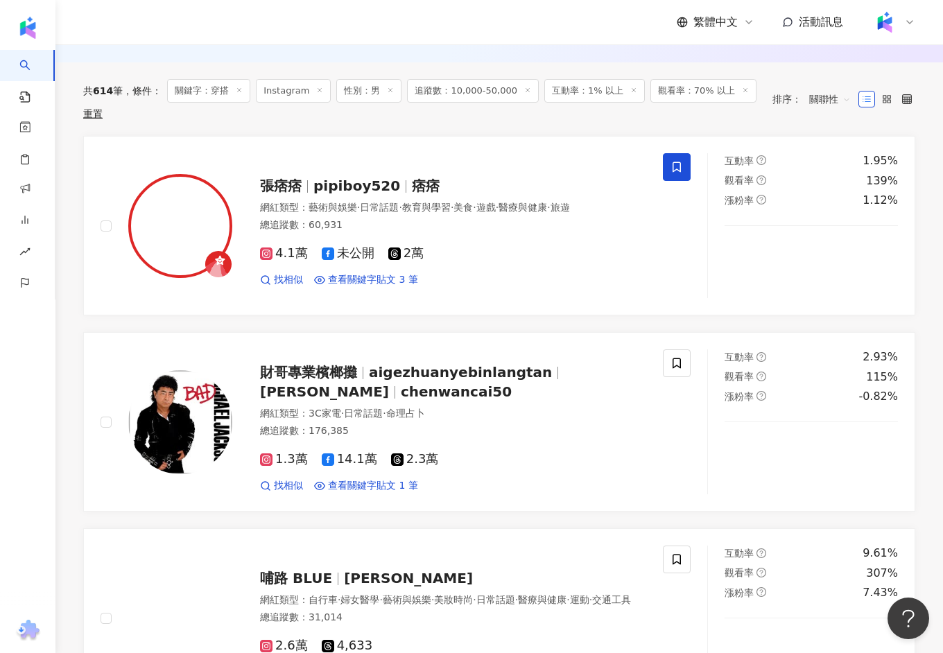
scroll to position [167, 0]
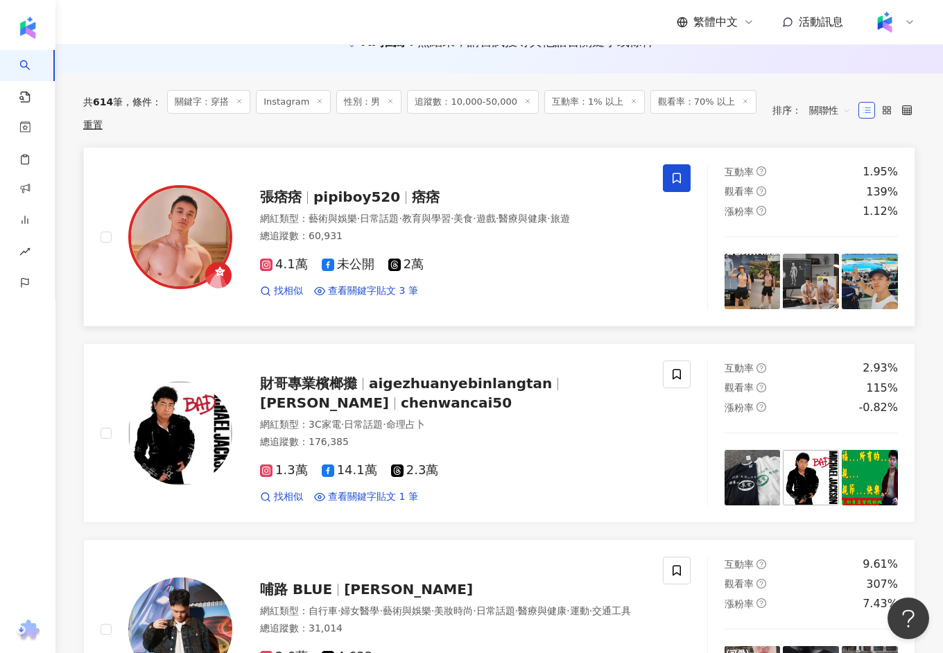
click at [366, 204] on div "張痞痞 pipiboy520 痞痞" at bounding box center [453, 196] width 386 height 19
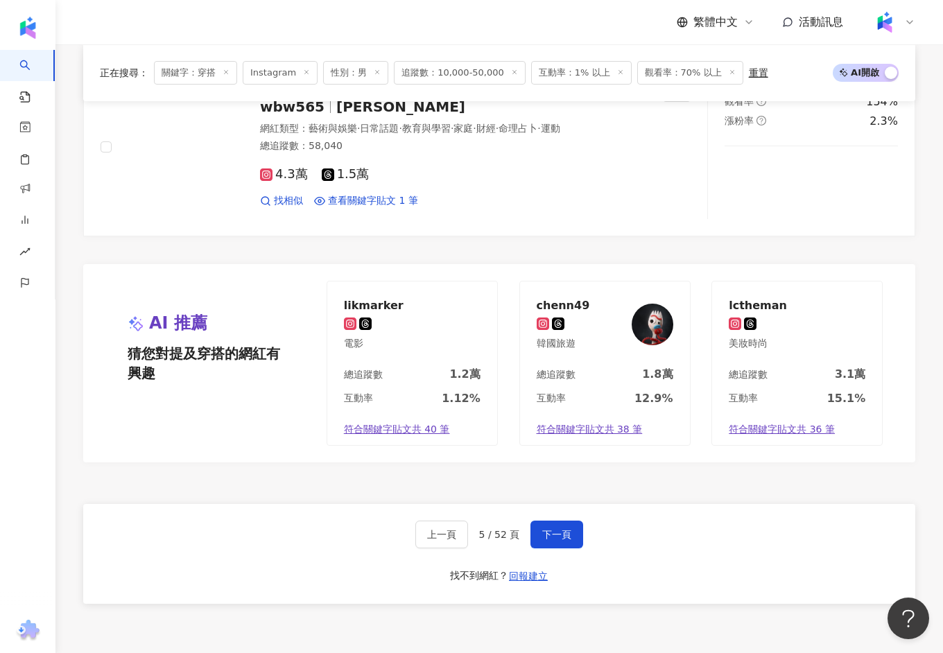
scroll to position [2558, 0]
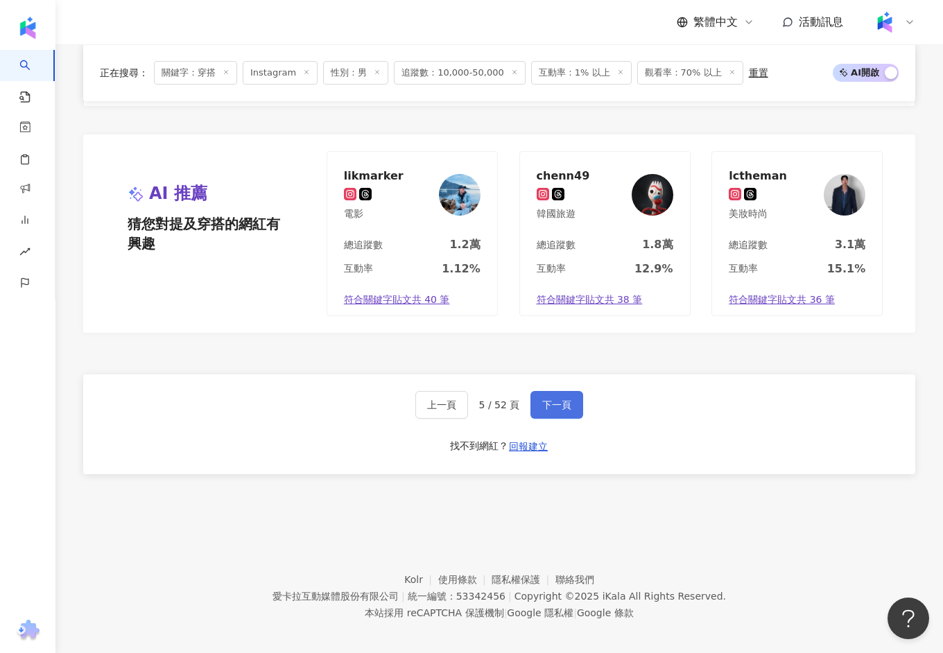
click at [559, 399] on span "下一頁" at bounding box center [556, 404] width 29 height 11
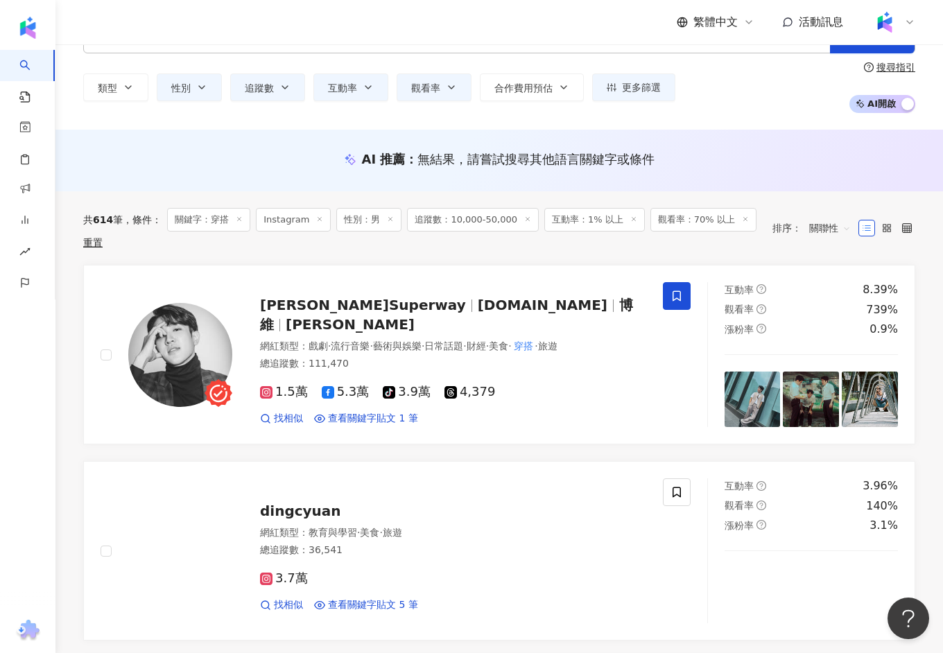
scroll to position [0, 0]
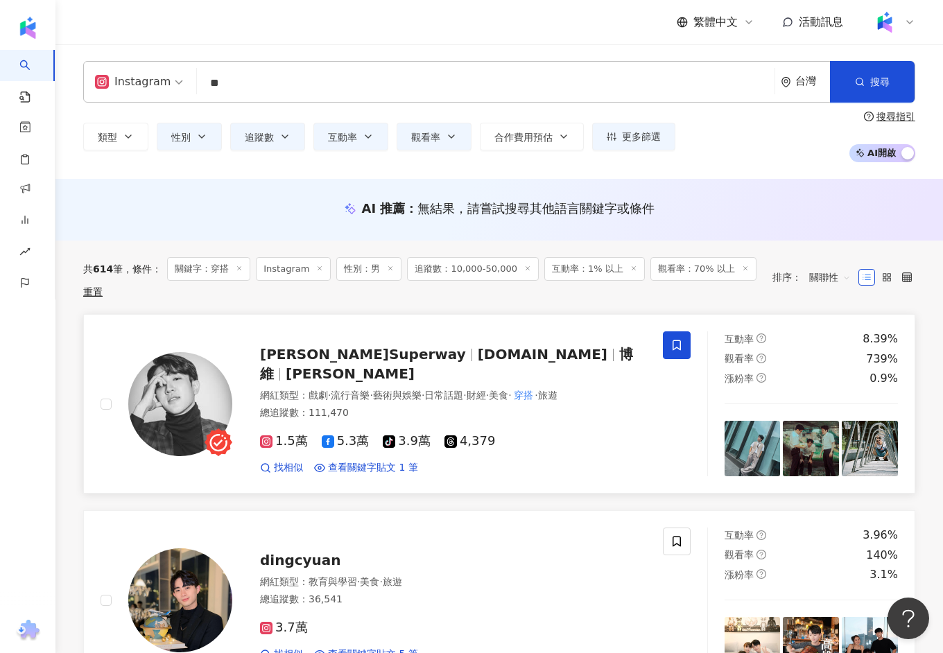
click at [281, 363] on span "[PERSON_NAME]Superway" at bounding box center [363, 354] width 206 height 17
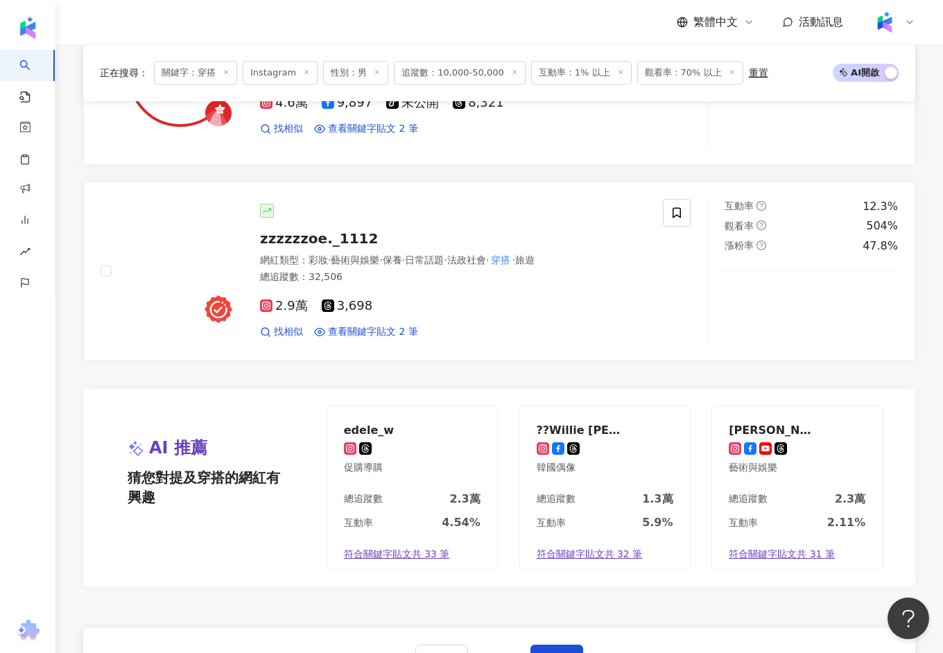
scroll to position [2031, 0]
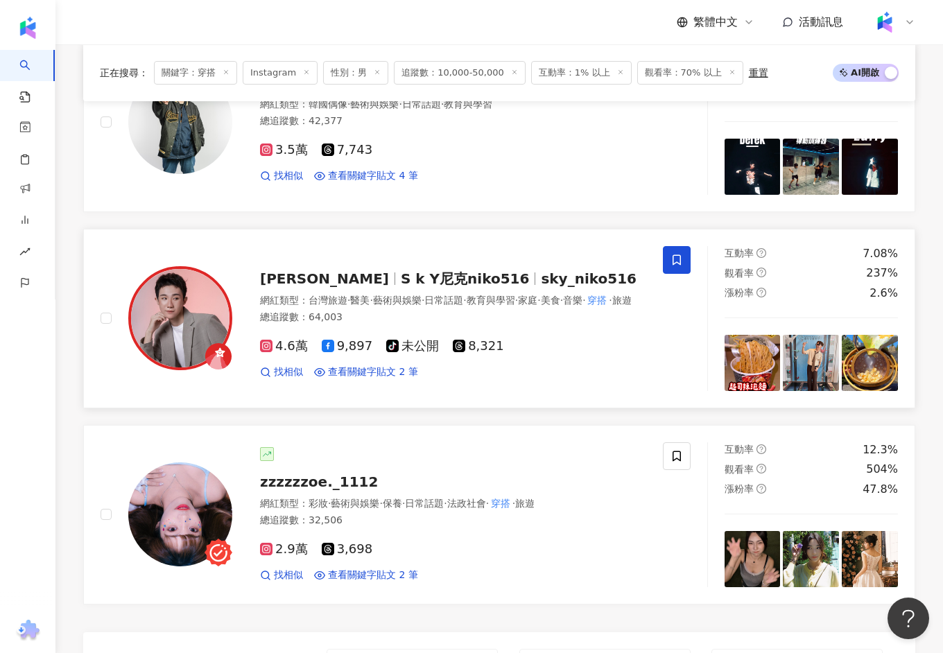
click at [541, 277] on span "sky_niko516" at bounding box center [589, 278] width 96 height 17
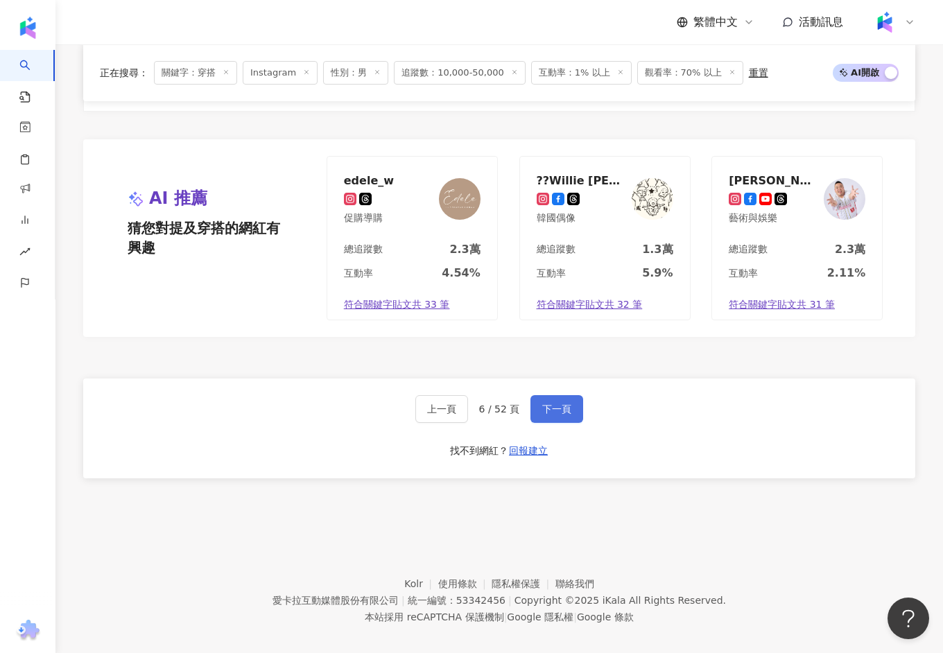
click at [557, 402] on button "下一頁" at bounding box center [556, 409] width 53 height 28
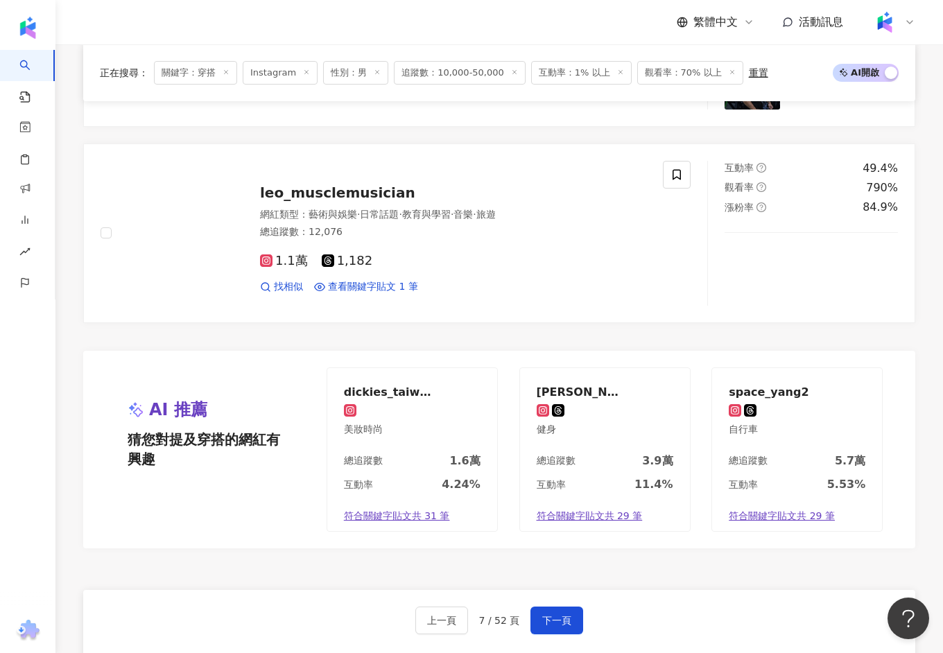
scroll to position [2416, 0]
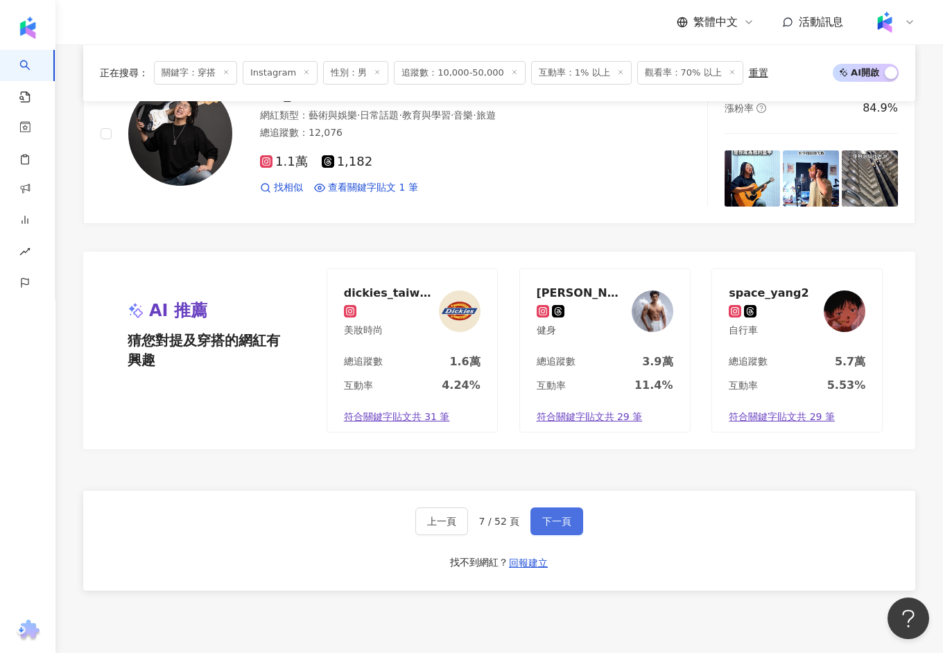
click at [550, 517] on button "下一頁" at bounding box center [556, 521] width 53 height 28
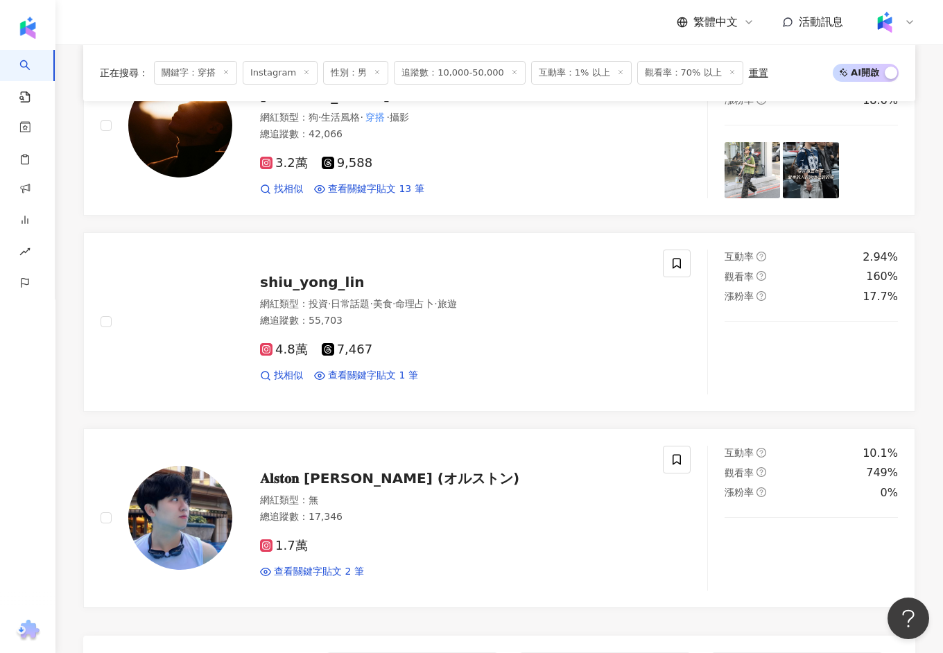
scroll to position [2528, 0]
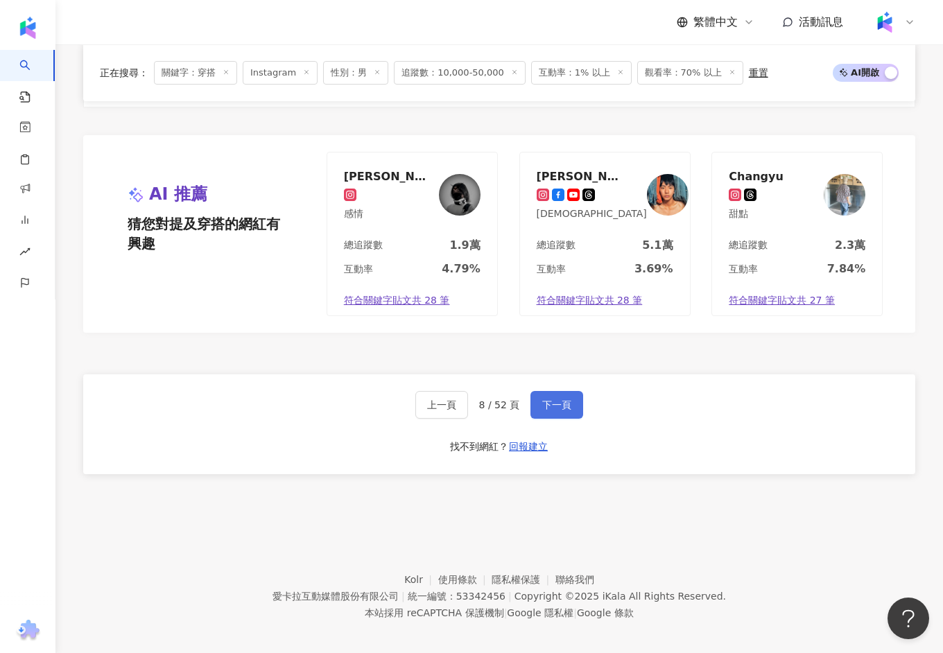
click at [540, 403] on button "下一頁" at bounding box center [556, 405] width 53 height 28
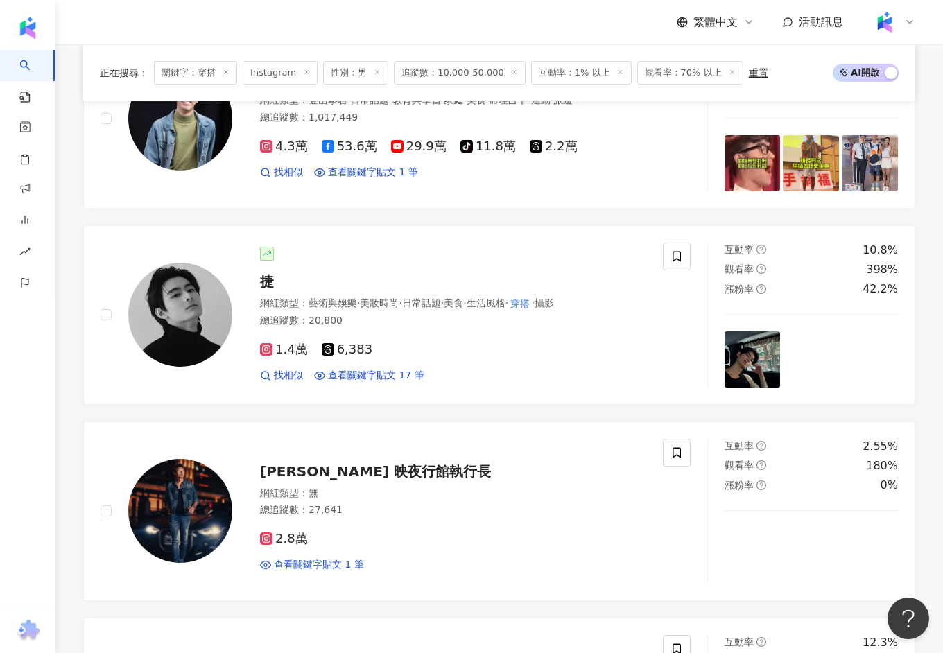
scroll to position [961, 0]
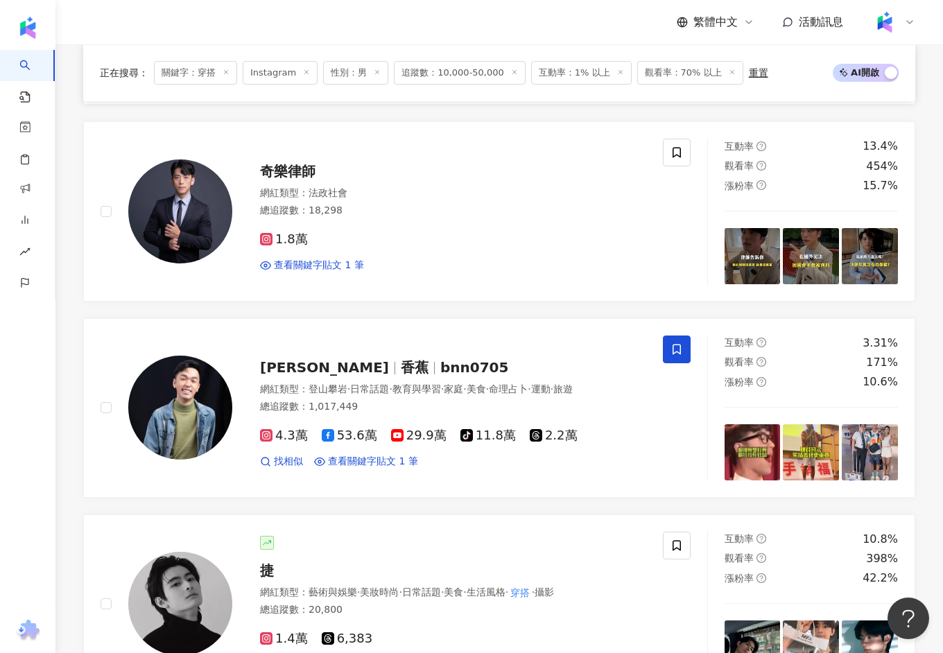
click at [228, 72] on icon at bounding box center [225, 72] width 7 height 7
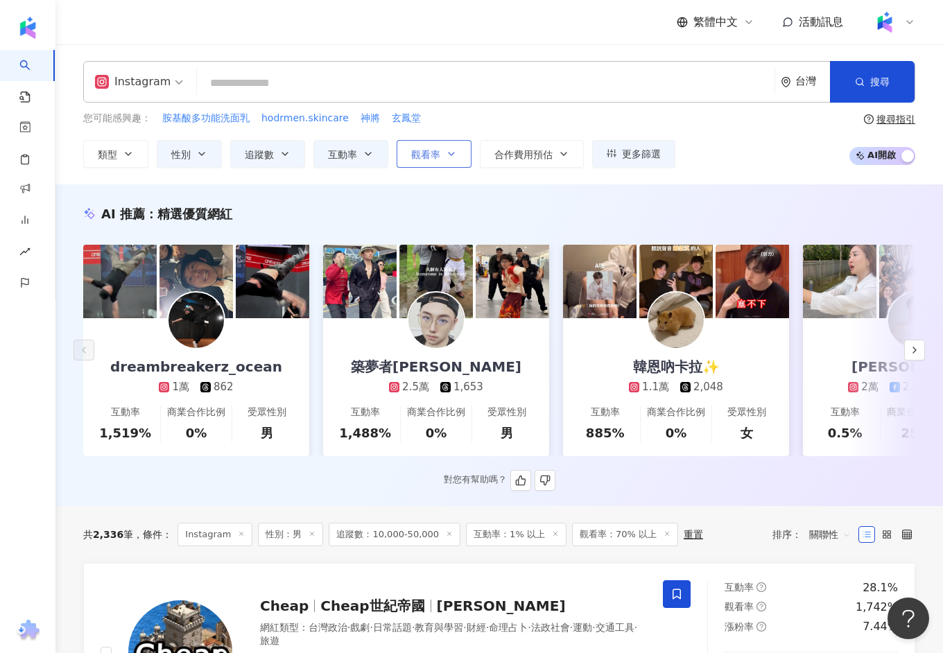
click at [429, 158] on span "觀看率" at bounding box center [425, 154] width 29 height 11
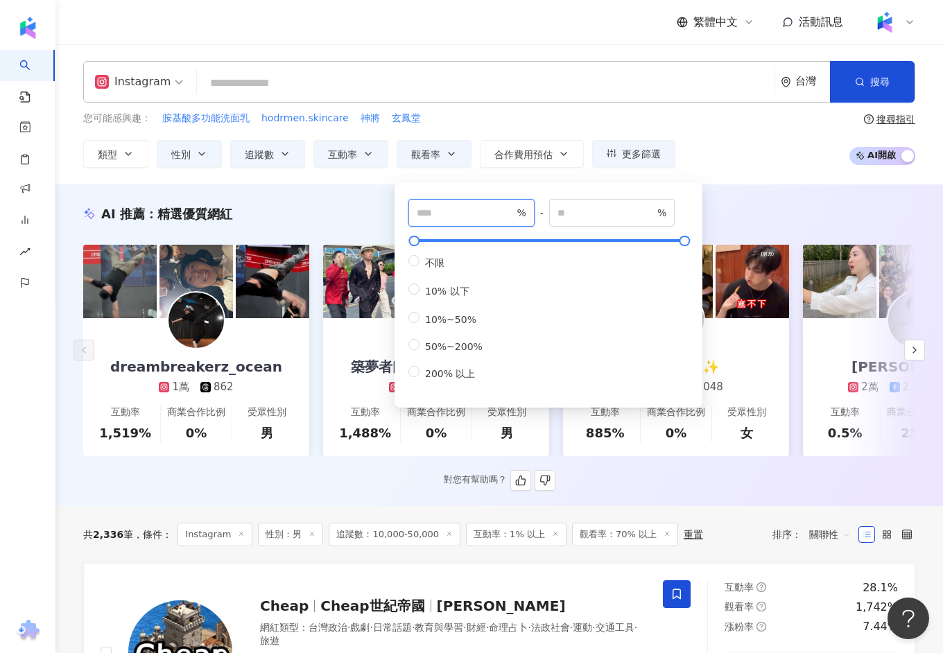
click at [474, 216] on input "**" at bounding box center [465, 212] width 97 height 15
type input "**"
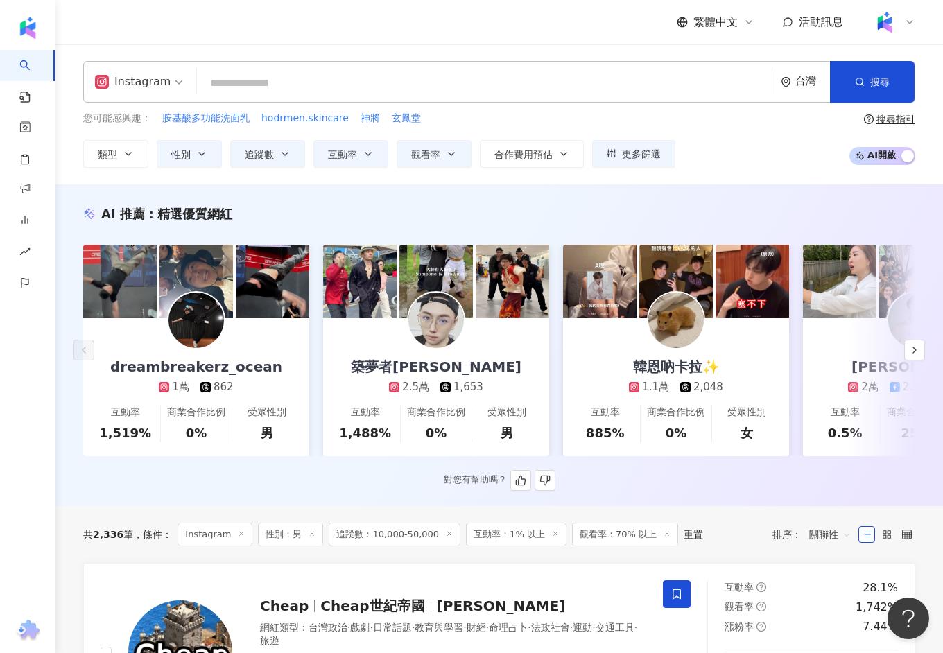
click at [771, 186] on div "AI 推薦 ： 精選優質網紅 dreambreakerz_ocean 1萬 862 互動率 1,519% 商業合作比例 0% 受眾性別 男 築夢者杰哥 2.5…" at bounding box center [498, 345] width 887 height 322
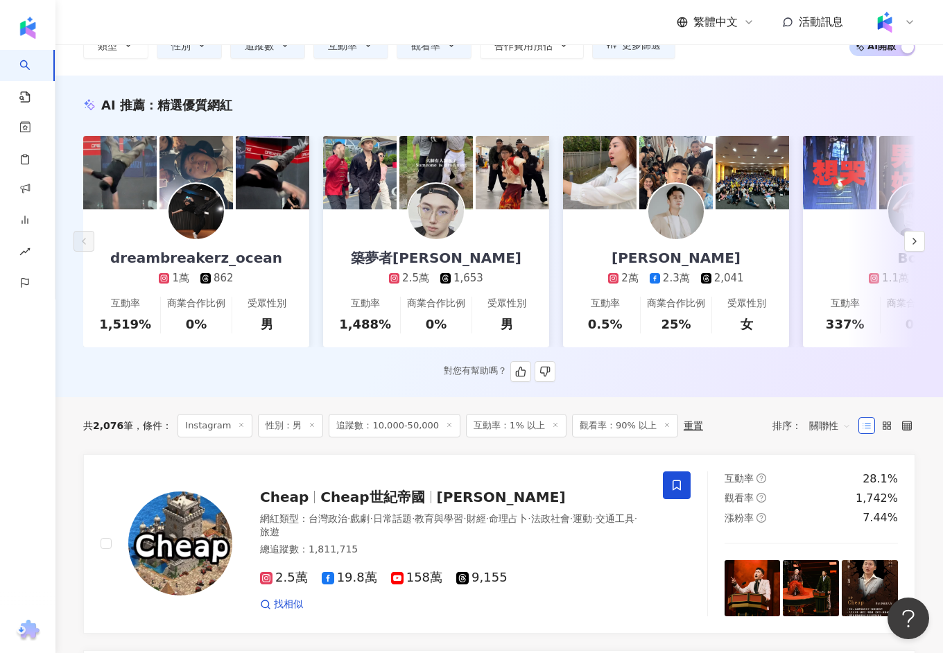
scroll to position [113, 0]
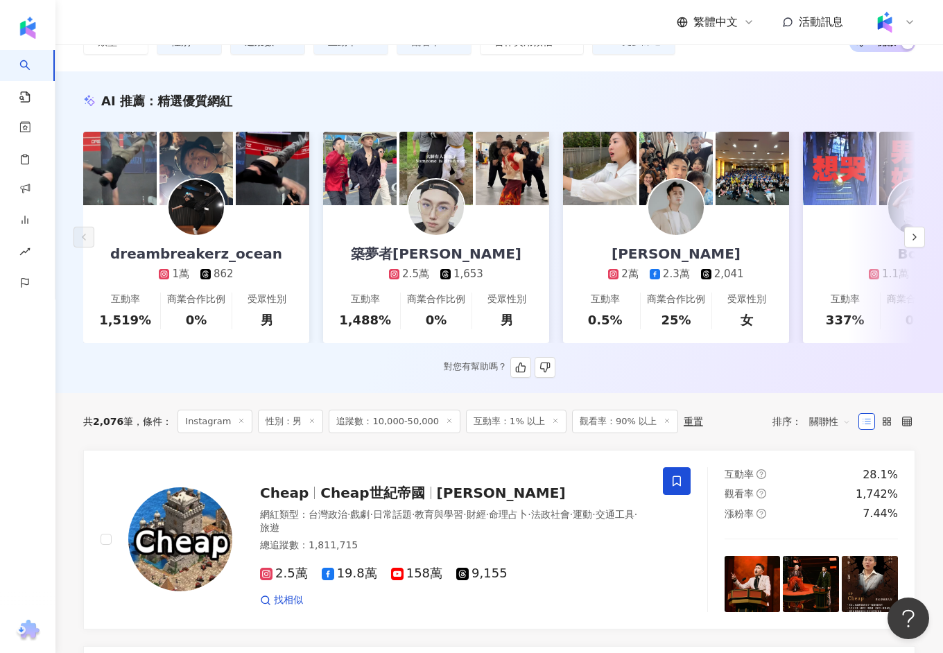
drag, startPoint x: 891, startPoint y: 422, endPoint x: 847, endPoint y: 428, distance: 44.8
click at [891, 422] on label at bounding box center [886, 421] width 17 height 17
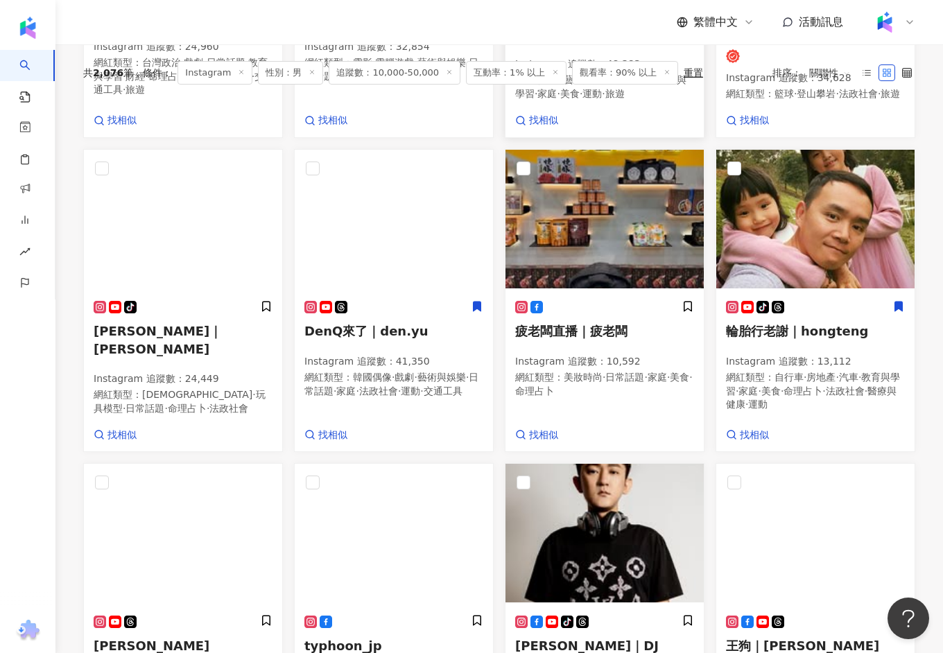
scroll to position [0, 0]
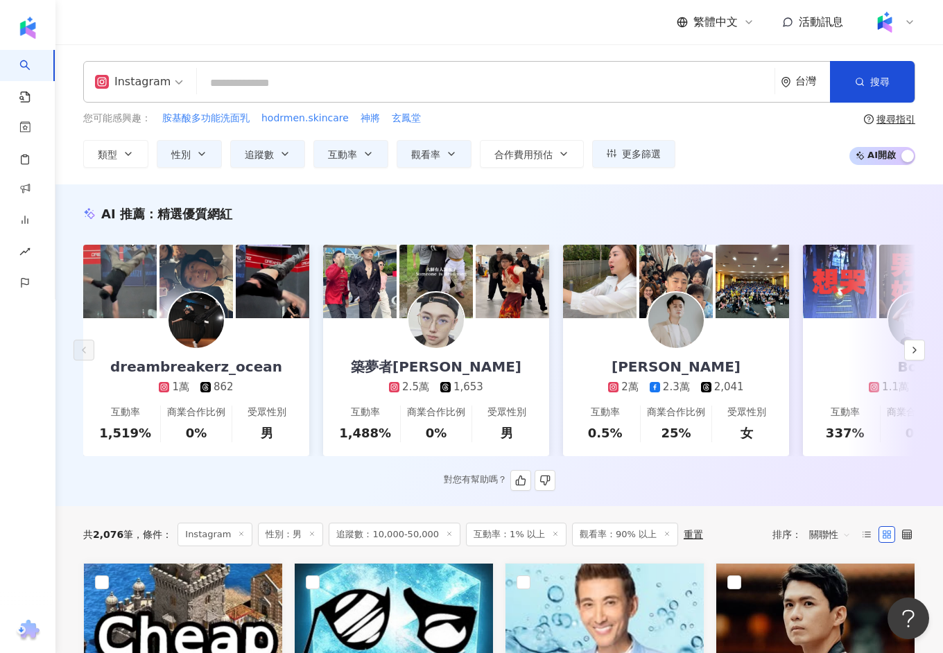
click at [868, 530] on icon at bounding box center [867, 535] width 10 height 10
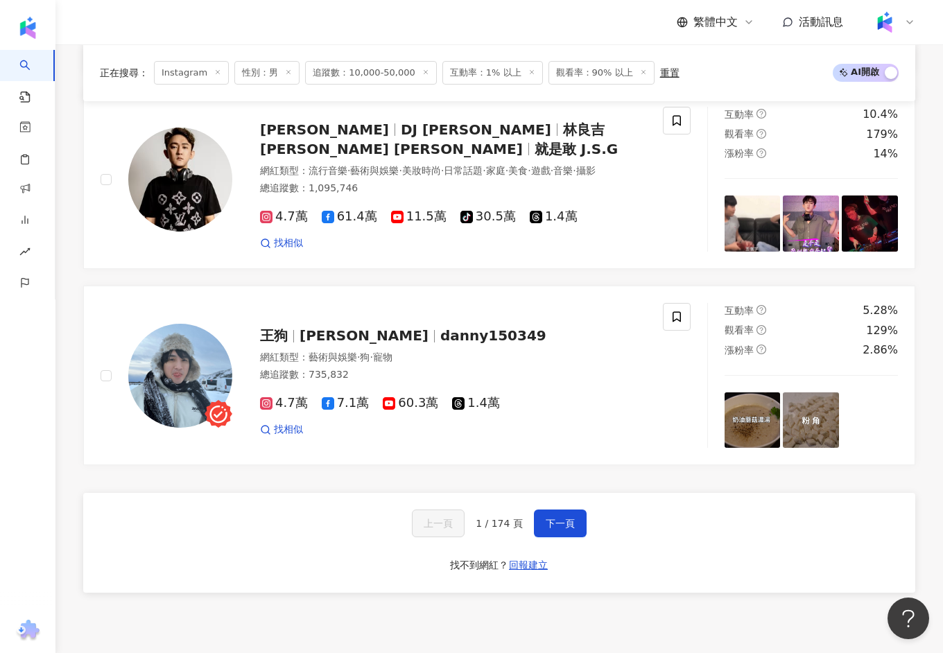
scroll to position [2458, 0]
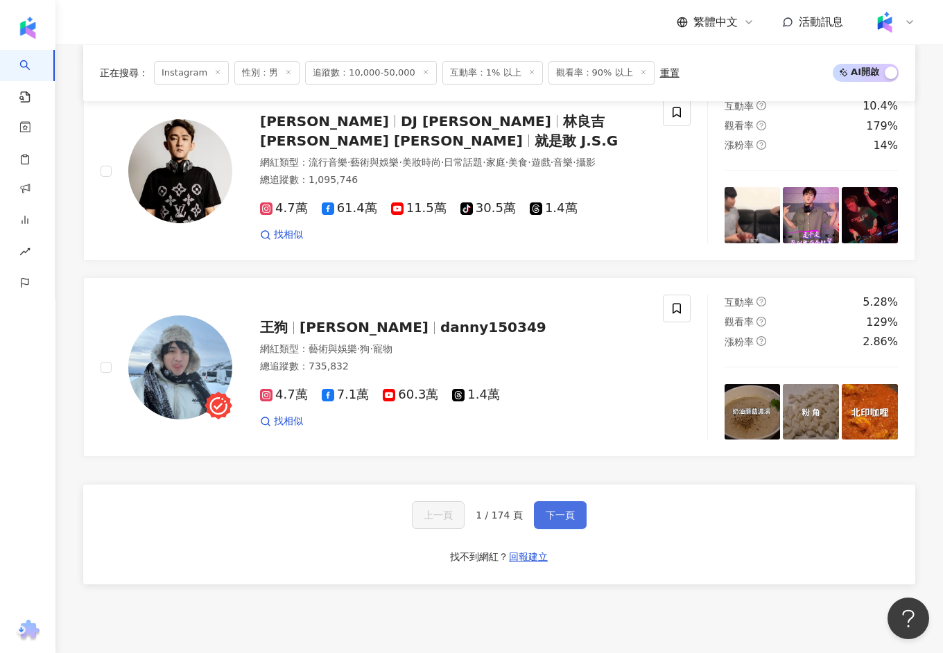
click at [569, 509] on span "下一頁" at bounding box center [559, 514] width 29 height 11
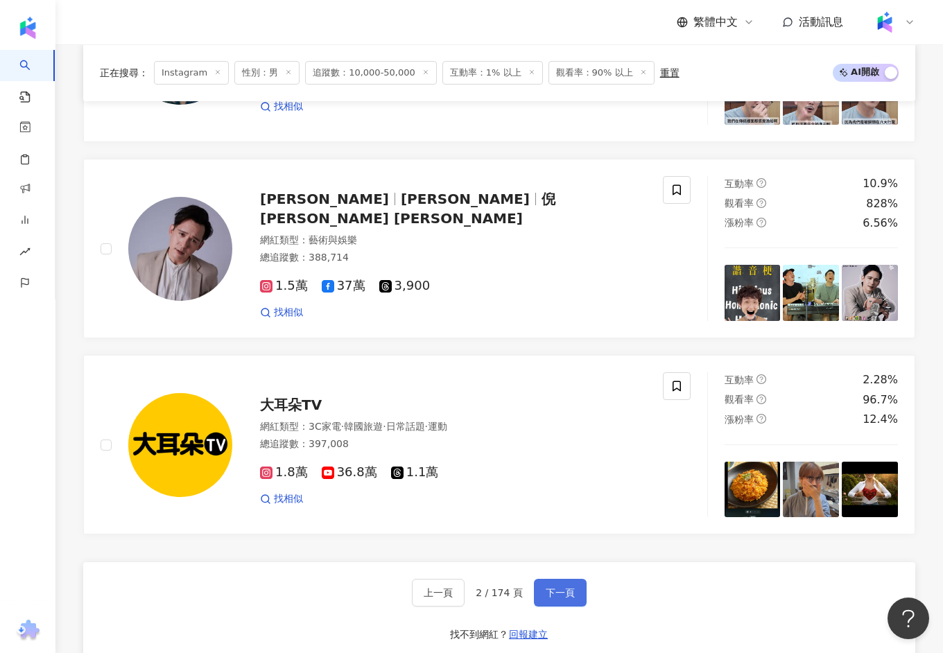
scroll to position [2553, 0]
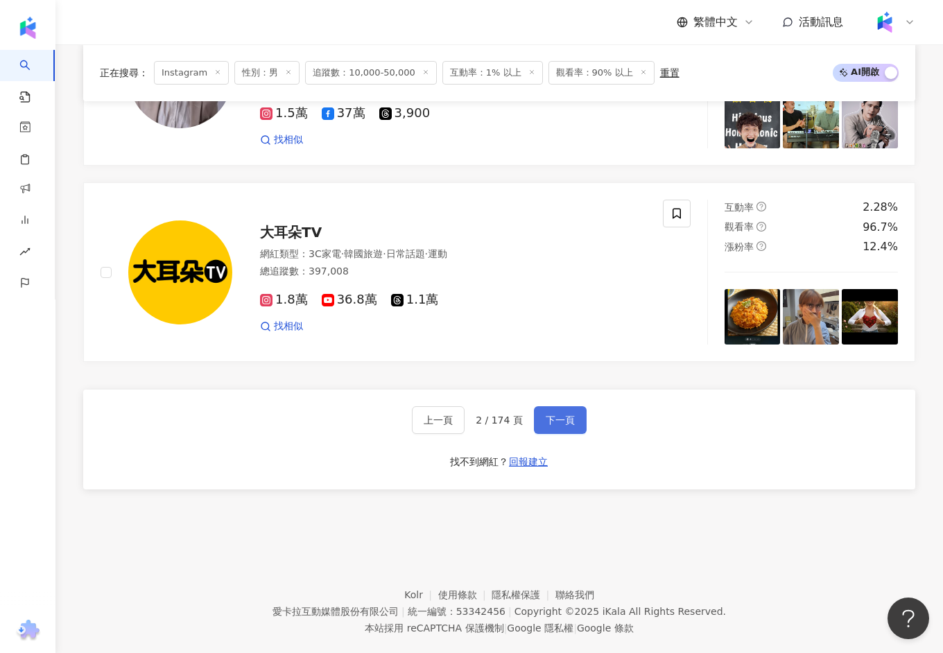
click at [577, 406] on button "下一頁" at bounding box center [560, 420] width 53 height 28
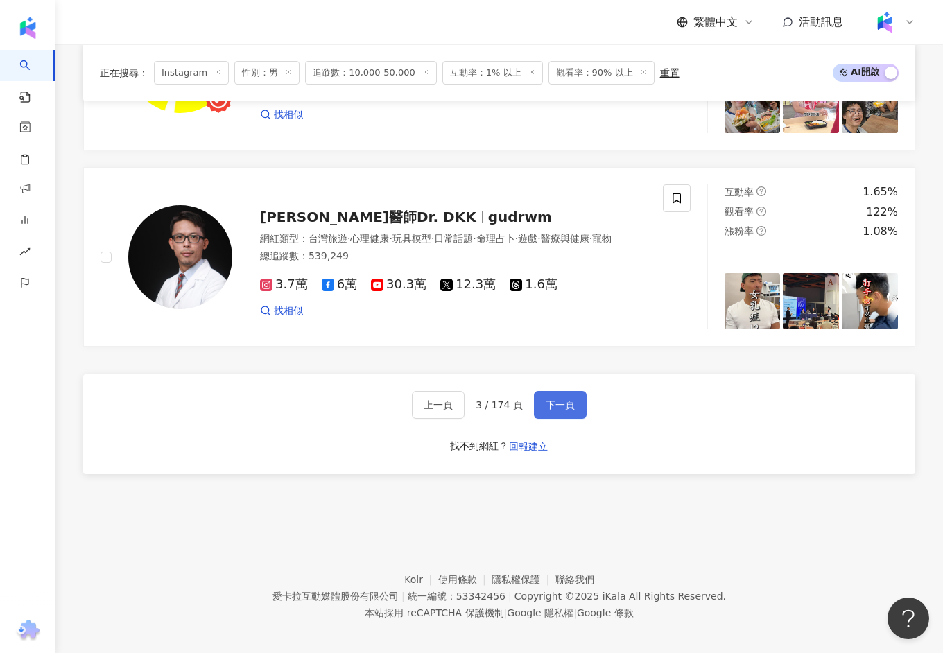
click at [577, 396] on button "下一頁" at bounding box center [560, 405] width 53 height 28
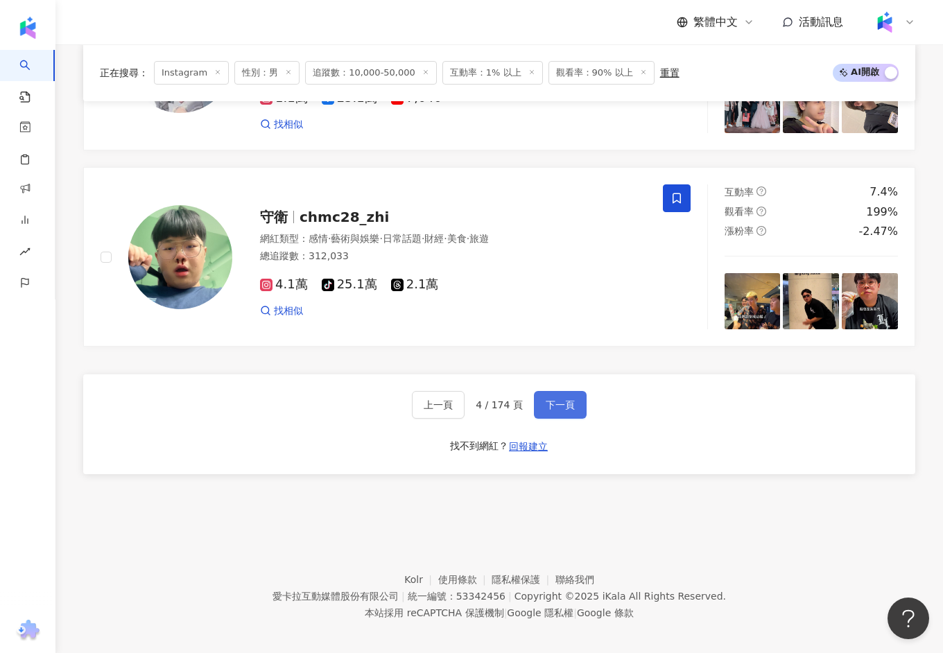
click at [577, 396] on button "下一頁" at bounding box center [560, 405] width 53 height 28
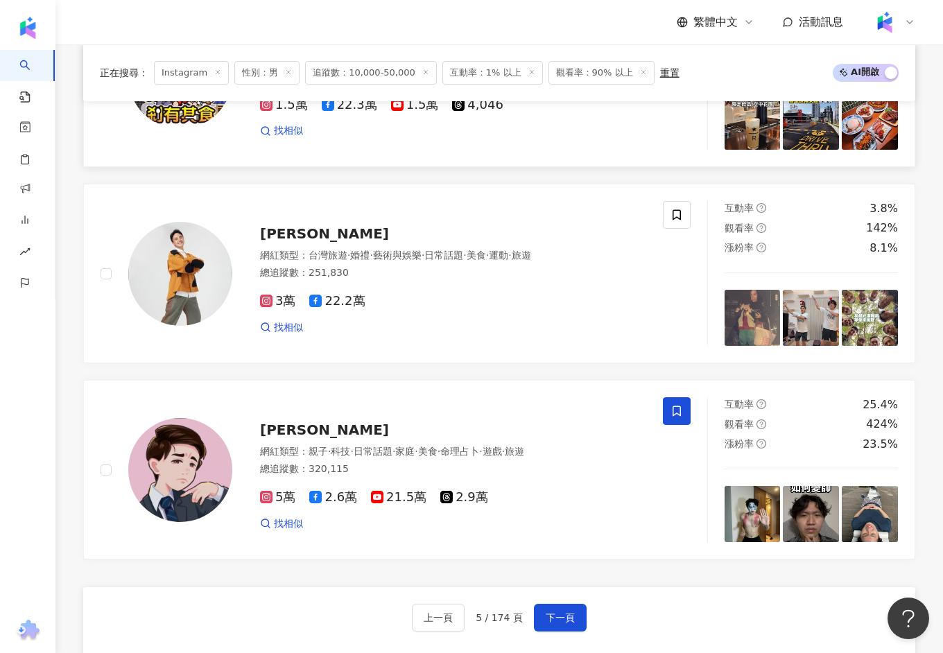
scroll to position [2431, 0]
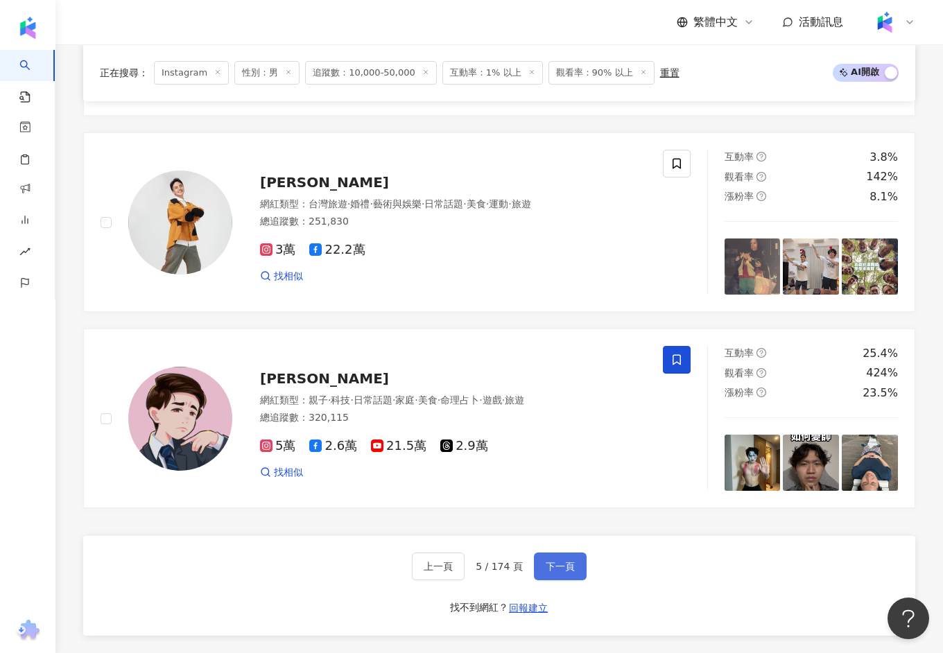
click at [551, 561] on span "下一頁" at bounding box center [559, 566] width 29 height 11
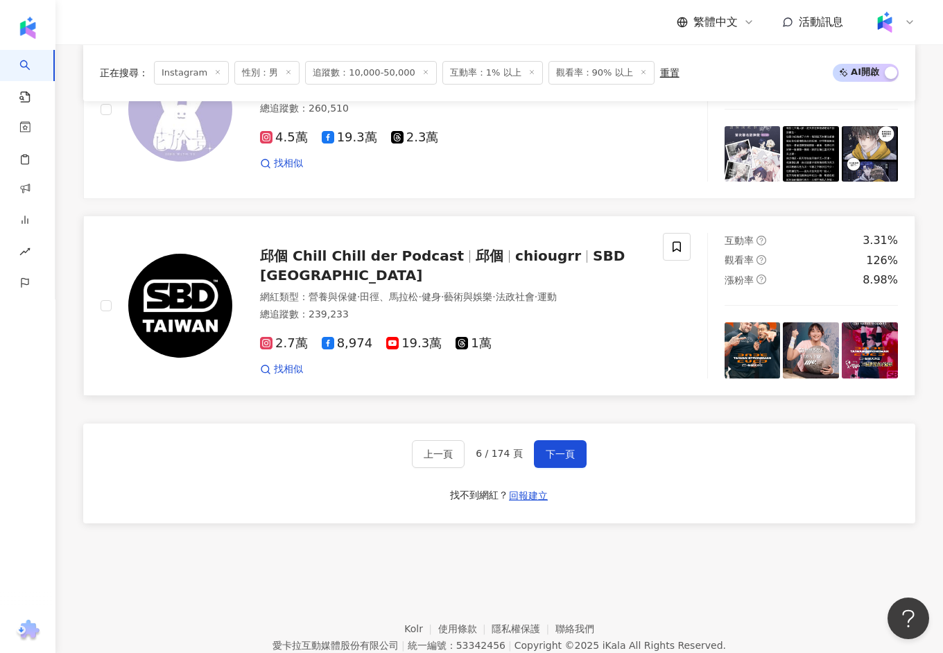
scroll to position [2609, 0]
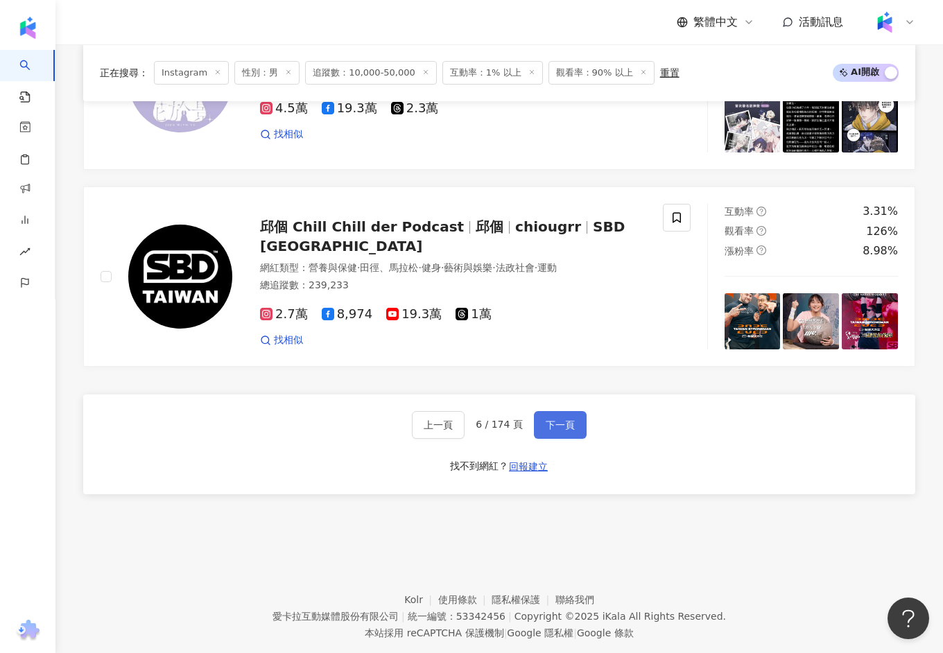
click at [547, 411] on button "下一頁" at bounding box center [560, 425] width 53 height 28
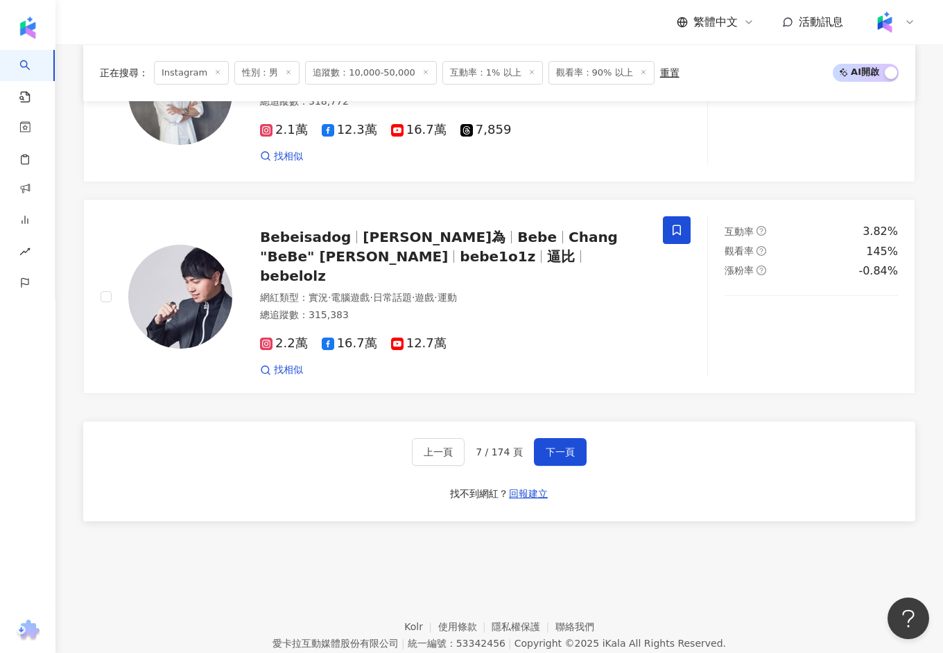
scroll to position [2553, 0]
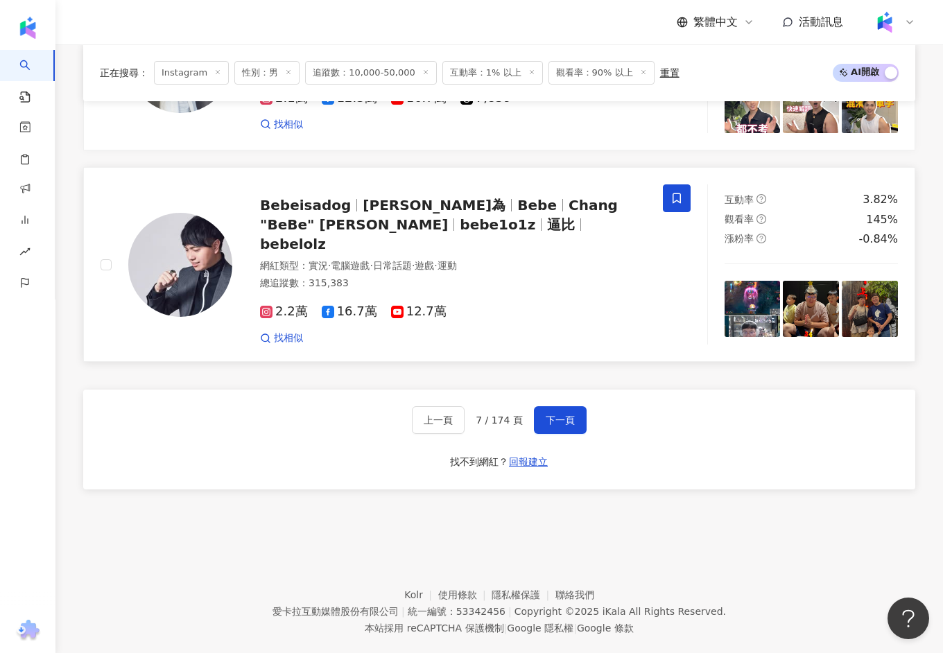
click at [517, 201] on span "Bebe" at bounding box center [537, 205] width 40 height 17
click at [548, 414] on span "下一頁" at bounding box center [559, 419] width 29 height 11
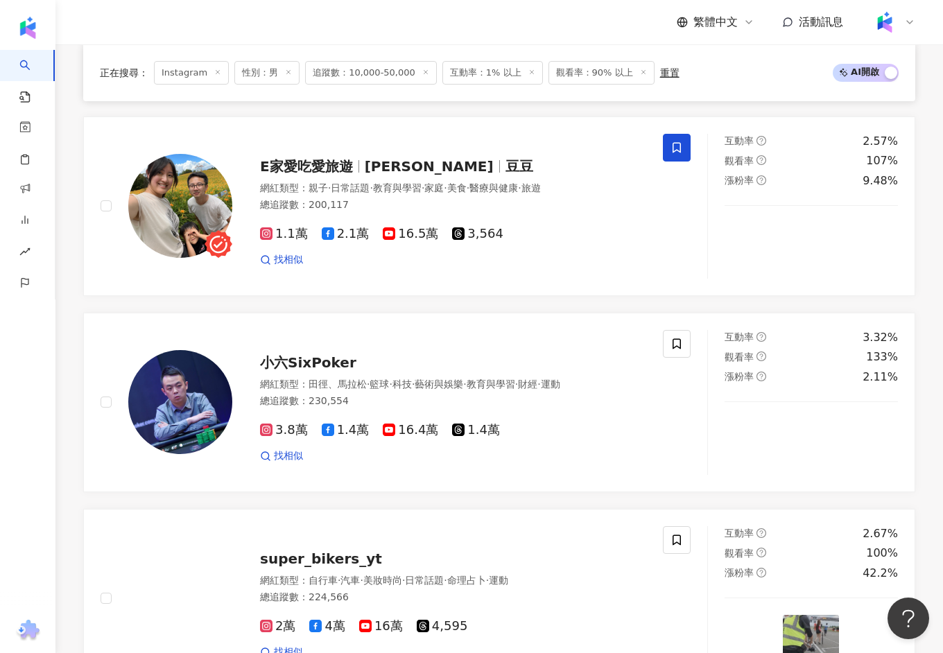
scroll to position [810, 0]
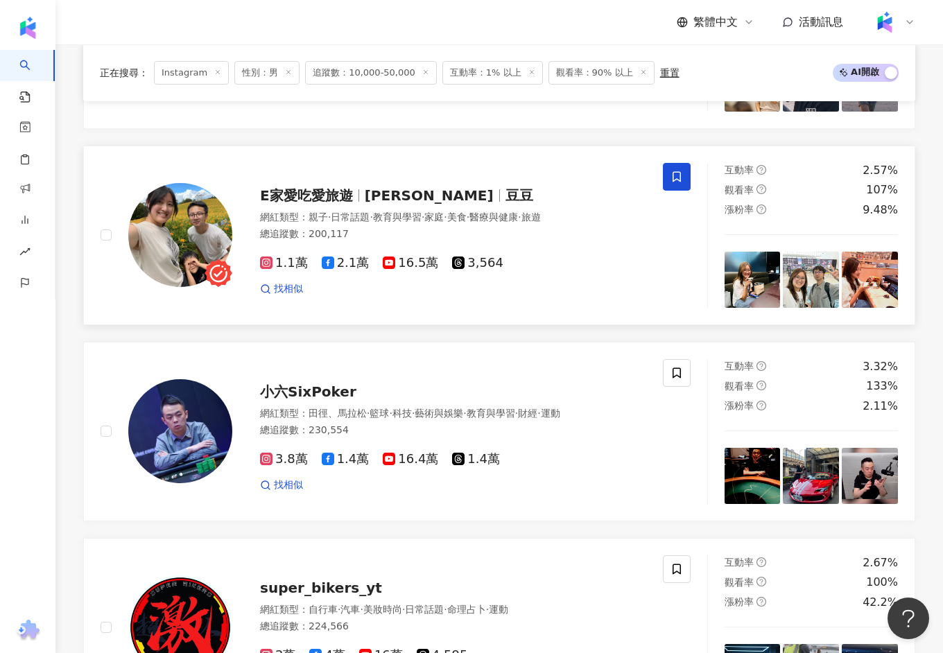
click at [505, 194] on span "豆豆" at bounding box center [519, 195] width 28 height 17
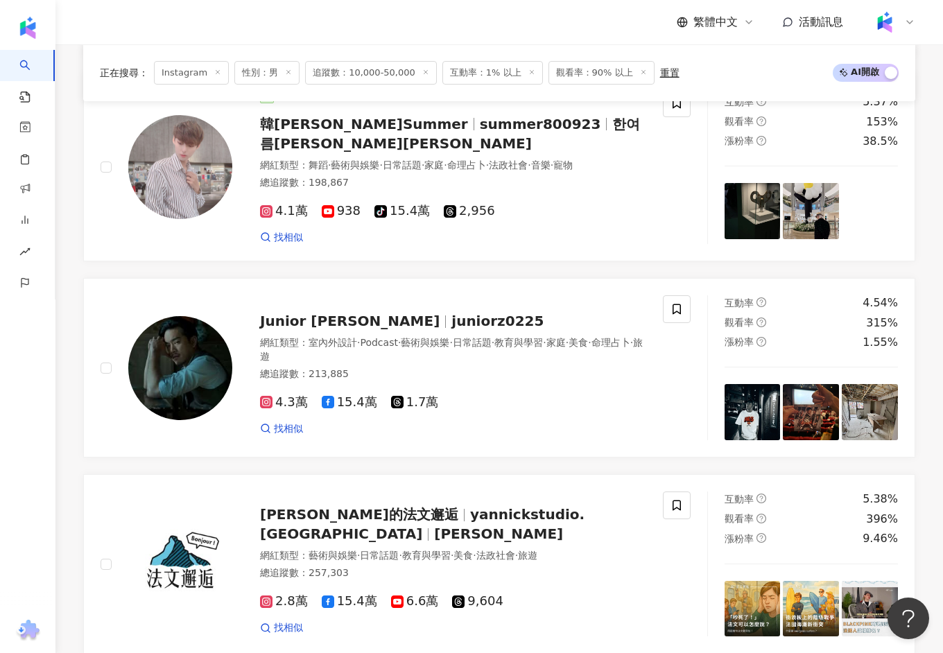
scroll to position [2563, 0]
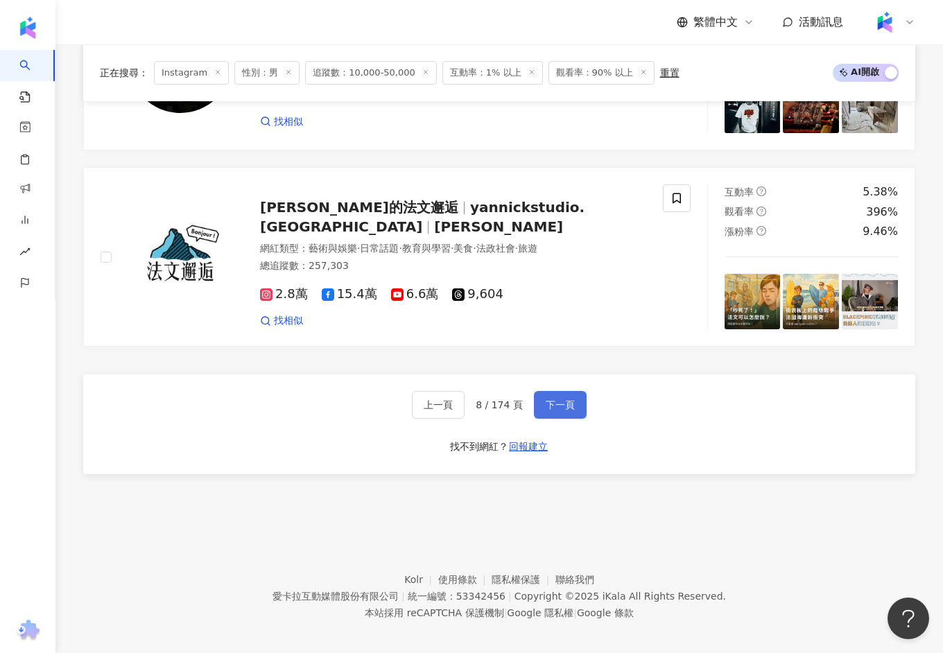
click at [551, 391] on button "下一頁" at bounding box center [560, 405] width 53 height 28
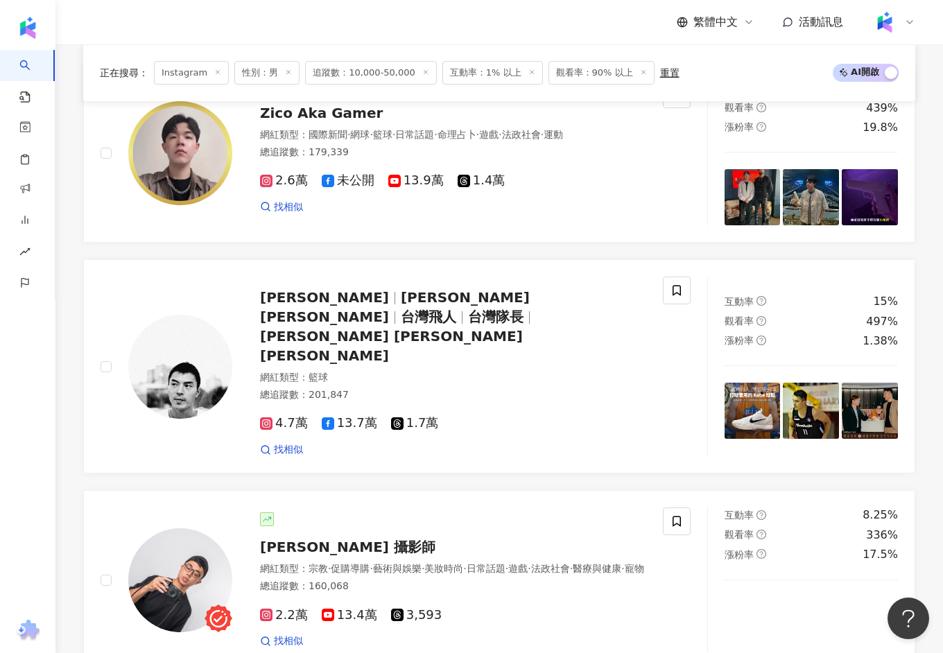
scroll to position [2385, 0]
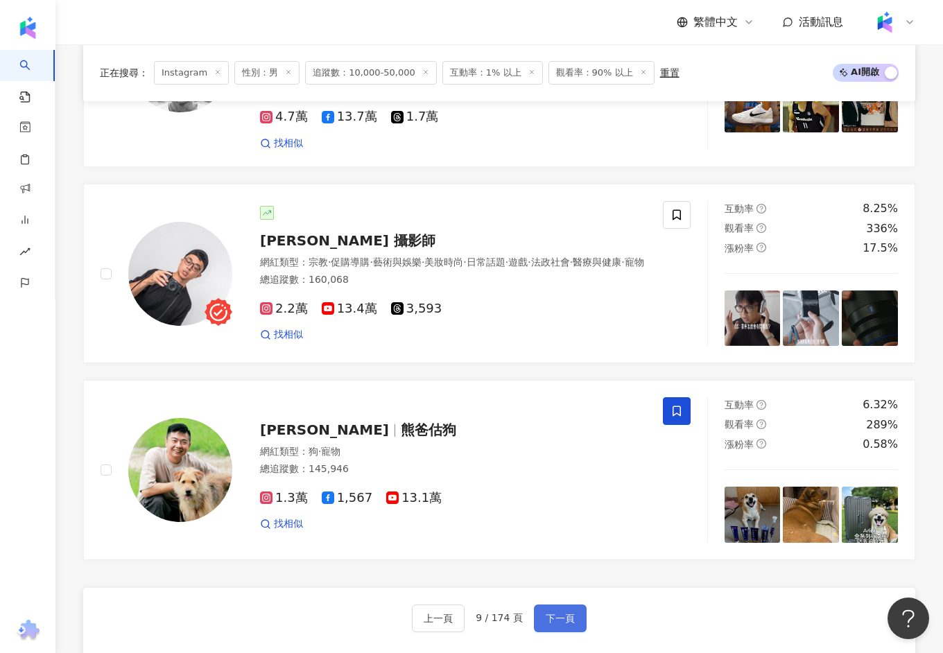
click at [567, 613] on span "下一頁" at bounding box center [559, 618] width 29 height 11
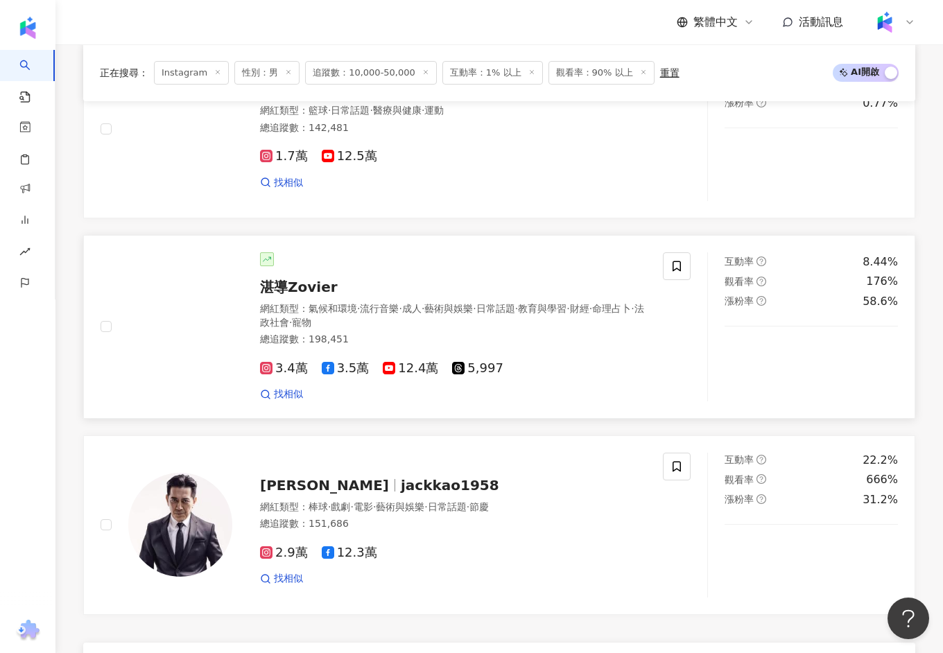
scroll to position [2290, 0]
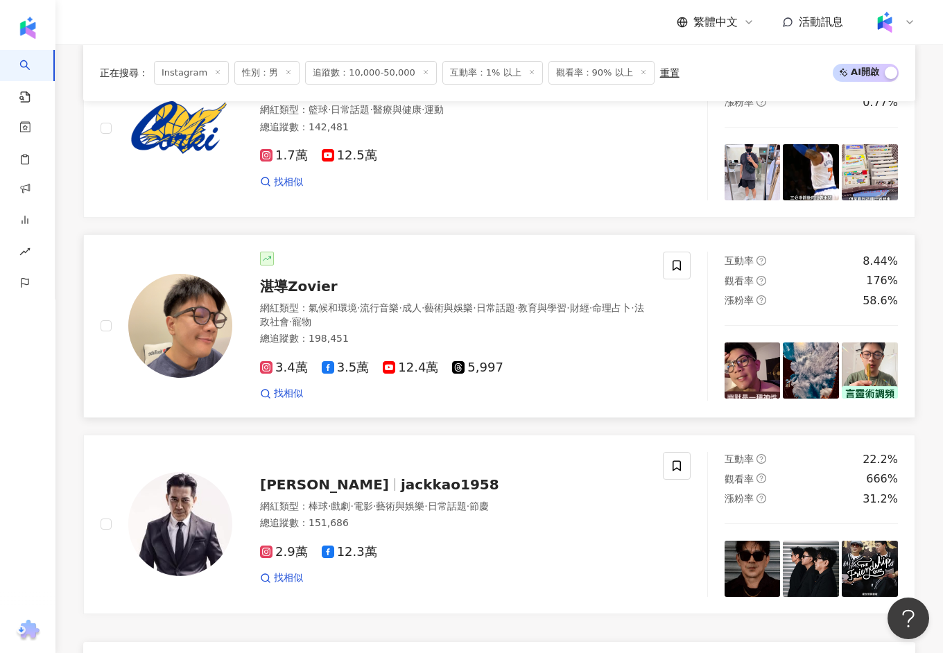
click at [309, 279] on span "湛導Zovier" at bounding box center [299, 286] width 78 height 17
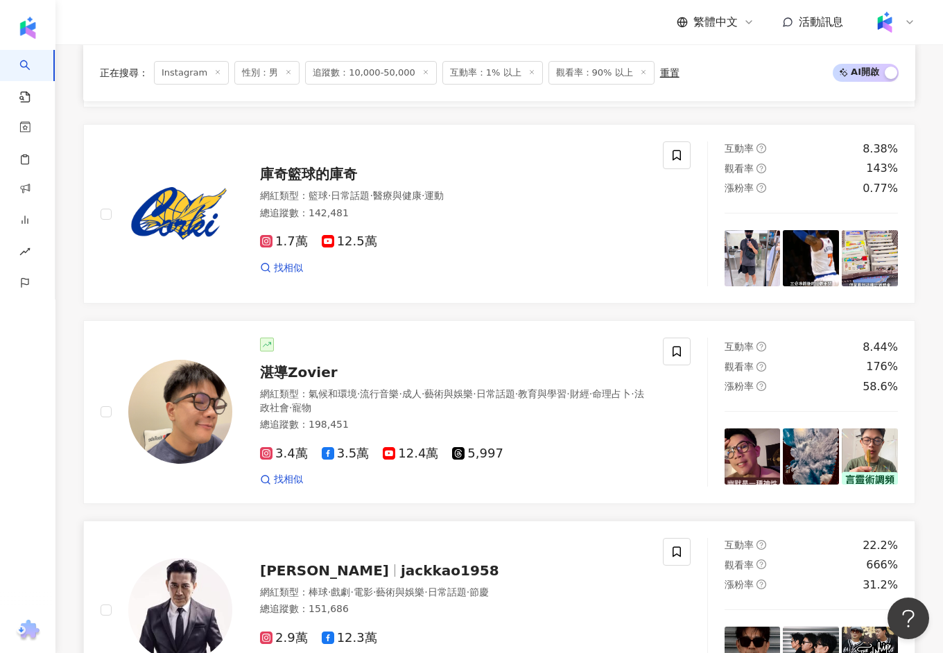
scroll to position [2558, 0]
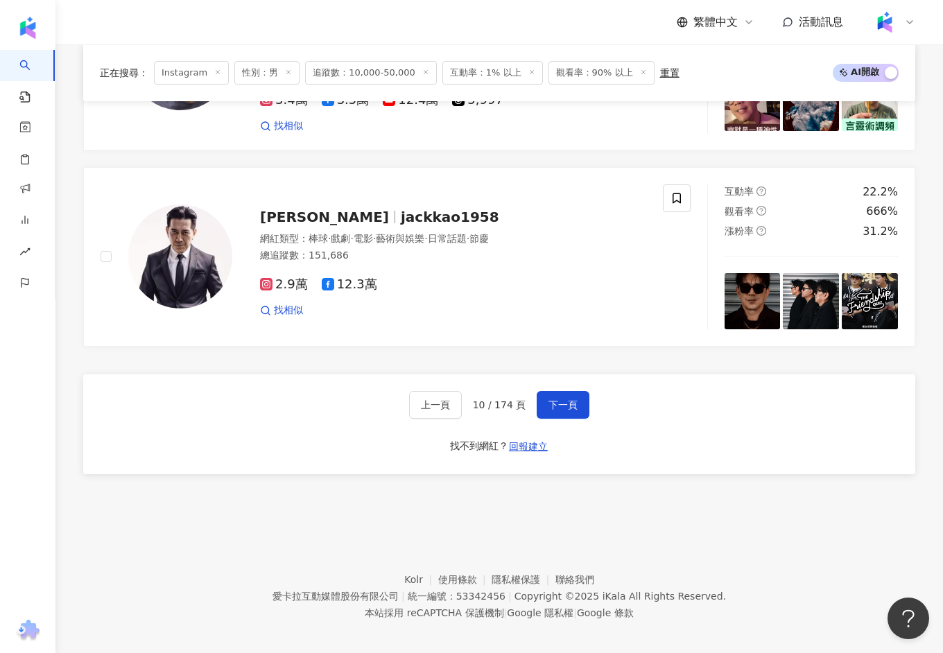
click at [554, 375] on div "上一頁 10 / 174 頁 下一頁 找不到網紅？ 回報建立" at bounding box center [499, 424] width 832 height 100
click at [554, 391] on button "下一頁" at bounding box center [562, 405] width 53 height 28
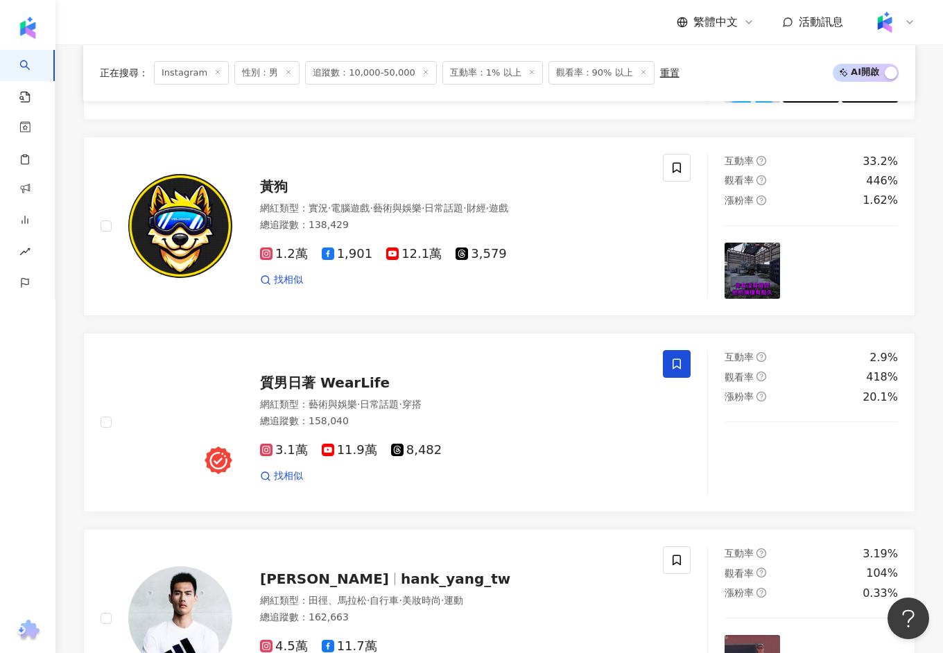
scroll to position [588, 0]
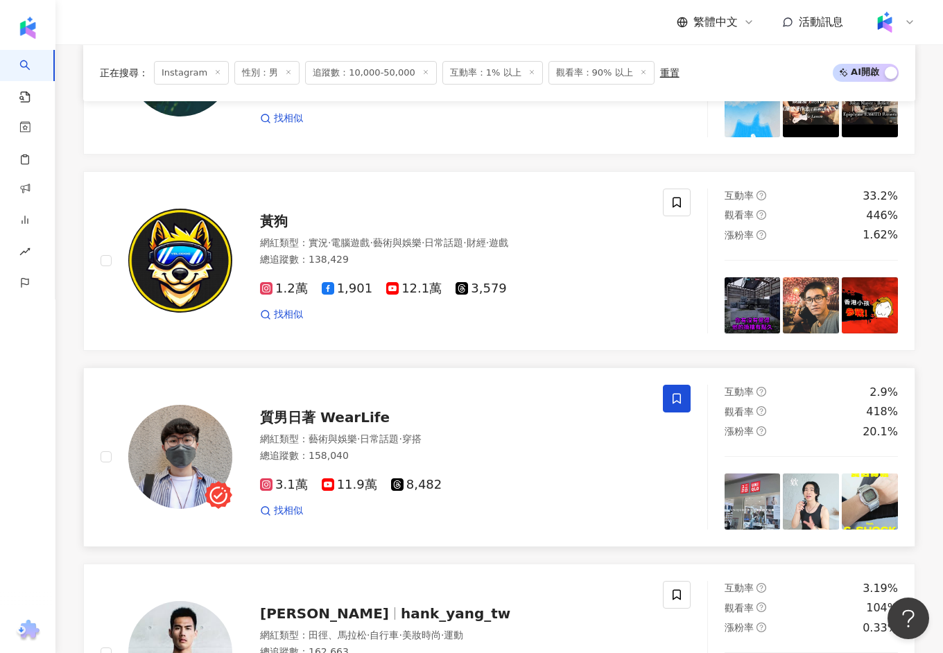
click at [369, 414] on span "質男日著 WearLife" at bounding box center [325, 417] width 130 height 17
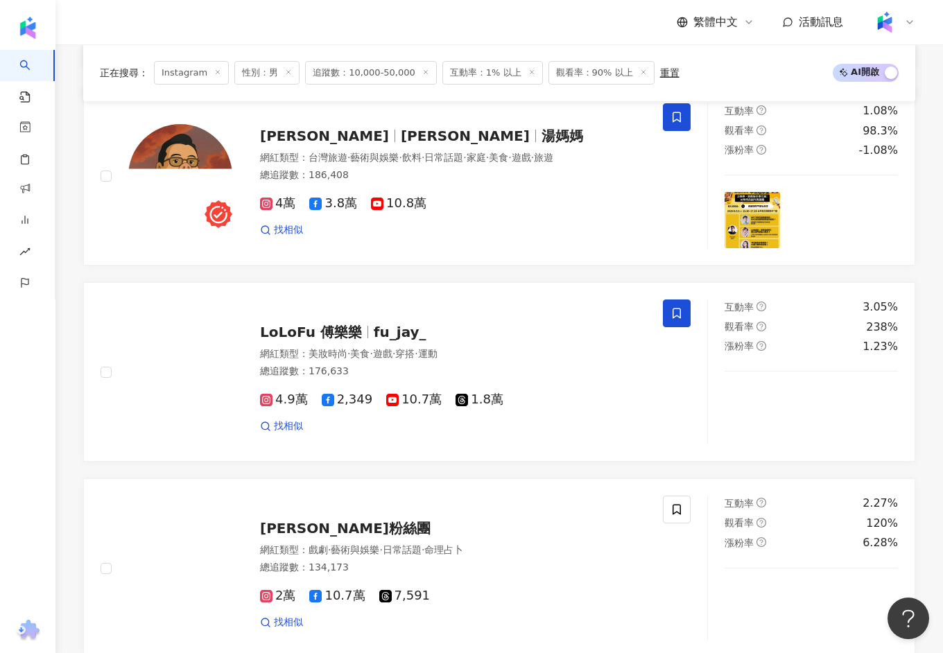
scroll to position [2553, 0]
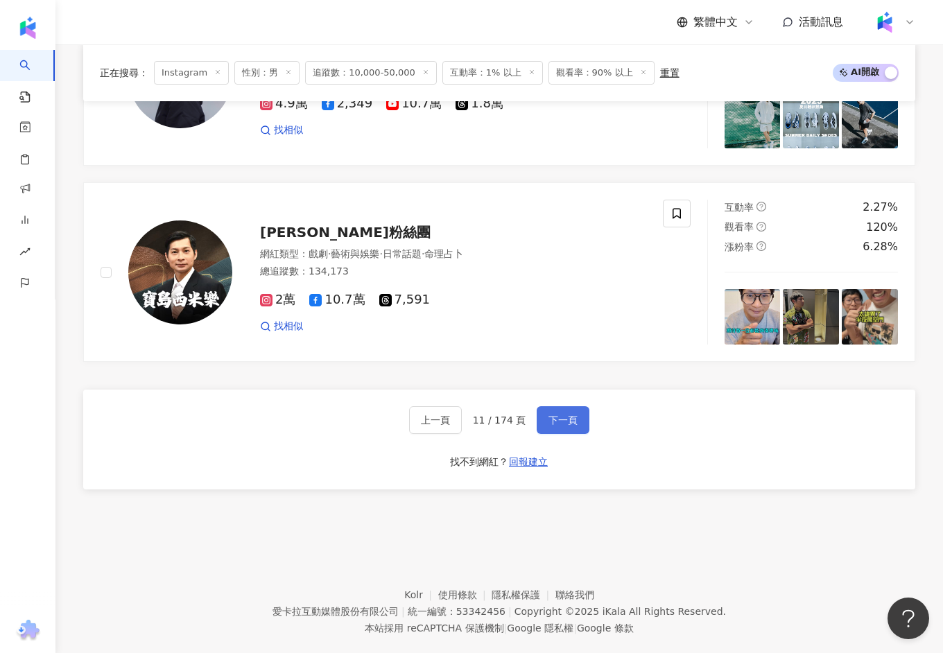
click at [542, 406] on button "下一頁" at bounding box center [562, 420] width 53 height 28
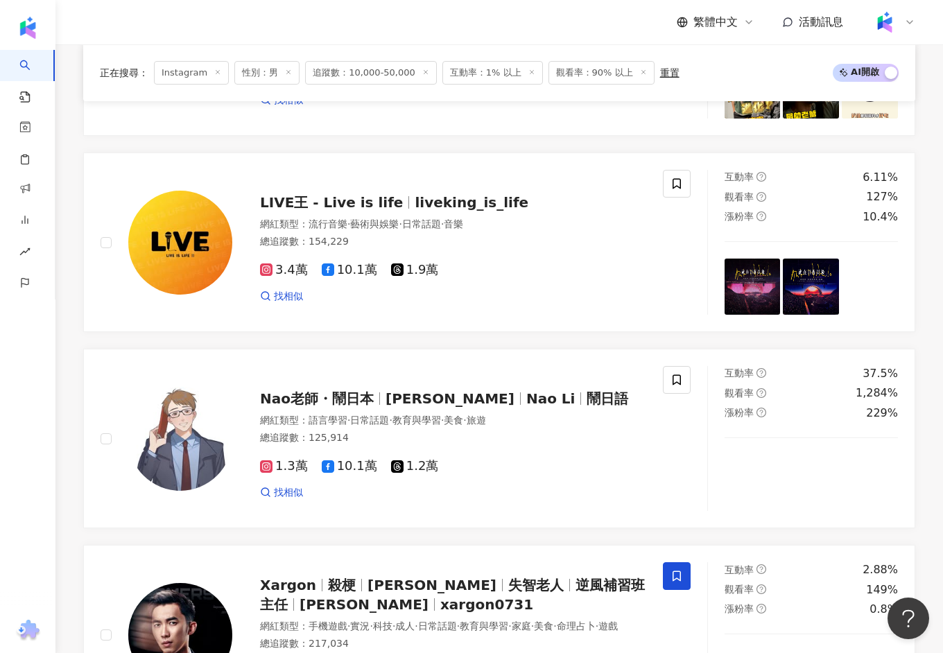
scroll to position [2563, 0]
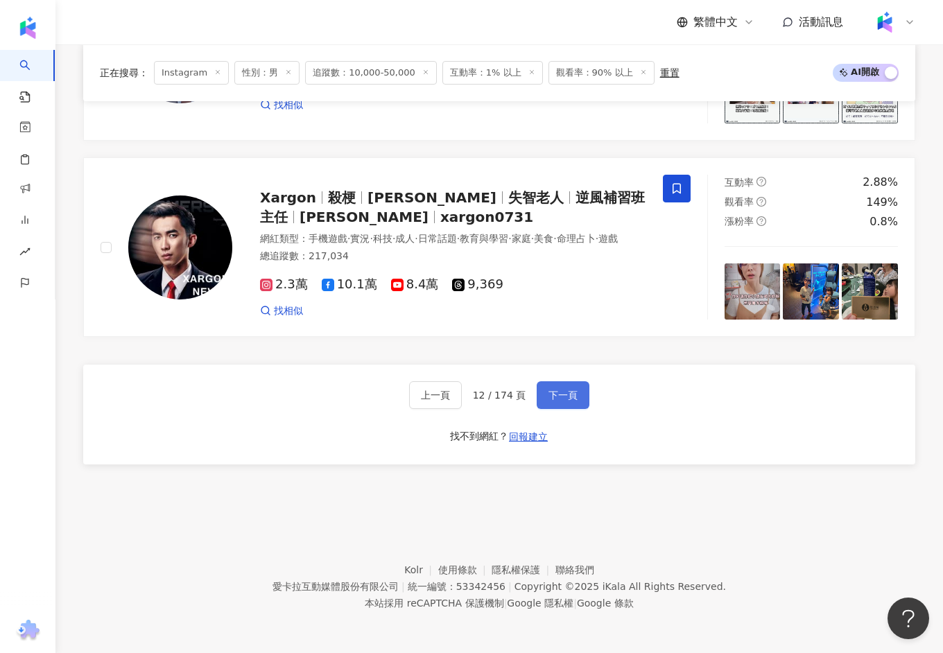
click at [570, 388] on button "下一頁" at bounding box center [562, 395] width 53 height 28
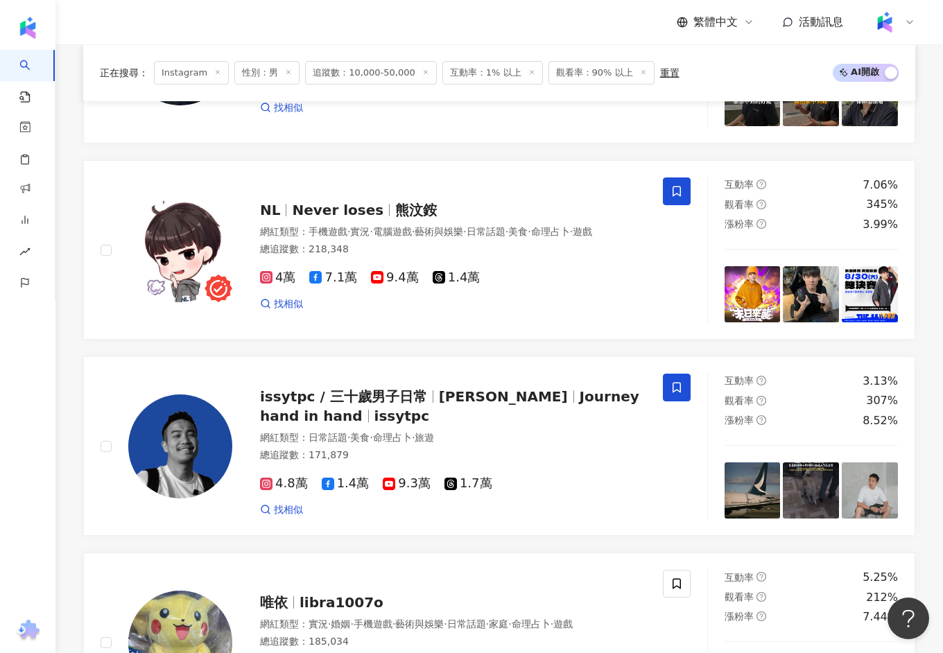
scroll to position [2055, 0]
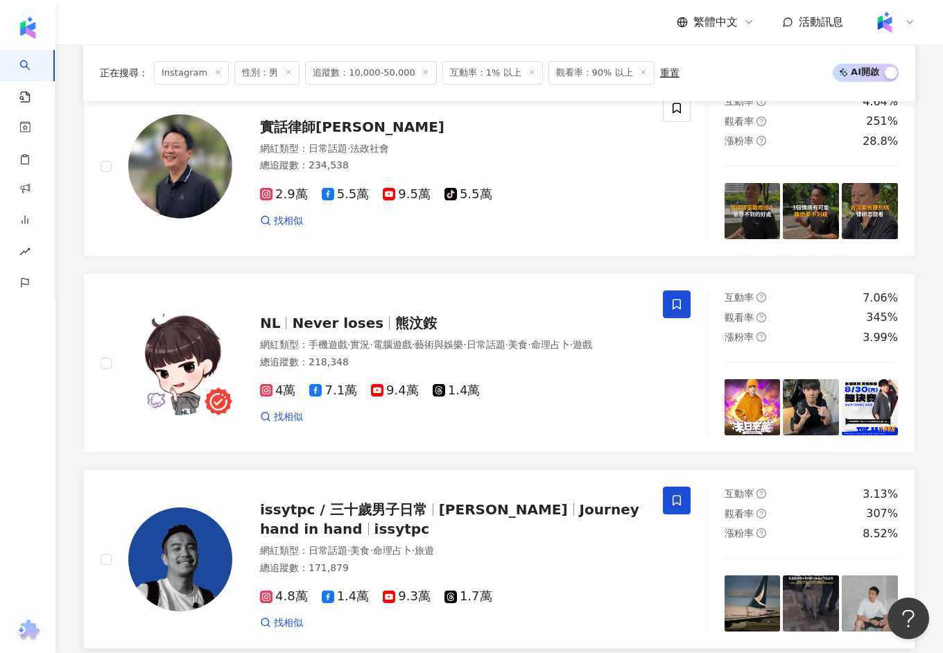
click at [475, 489] on div "issytpc / 三十歲男子日常 Issy 劉易希 Journey hand in hand issytpc 網紅類型 ： 日常話題 · 美食 · 命理占卜…" at bounding box center [439, 559] width 414 height 141
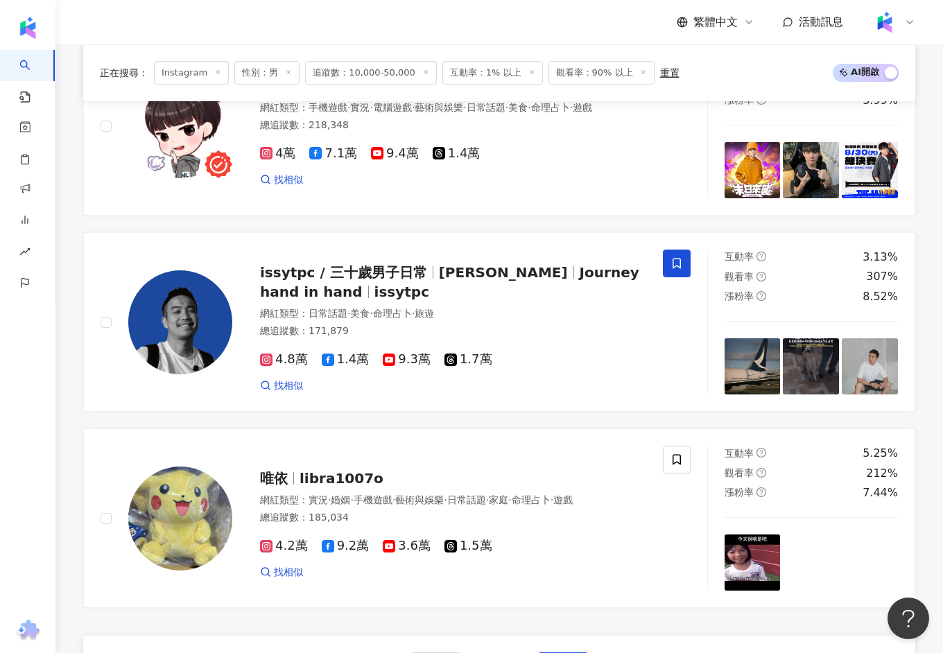
scroll to position [2553, 0]
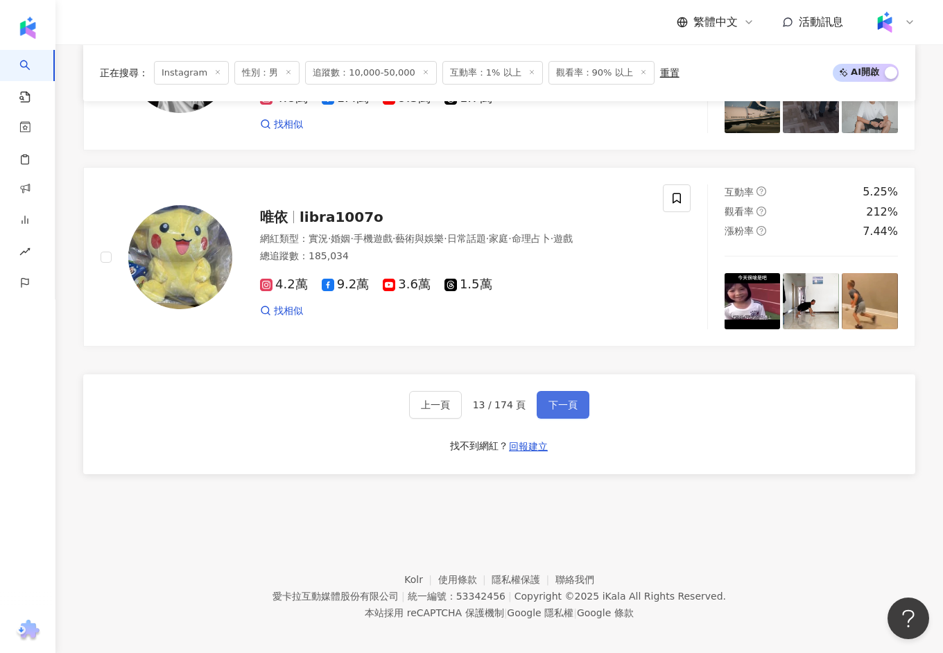
click at [545, 401] on button "下一頁" at bounding box center [562, 405] width 53 height 28
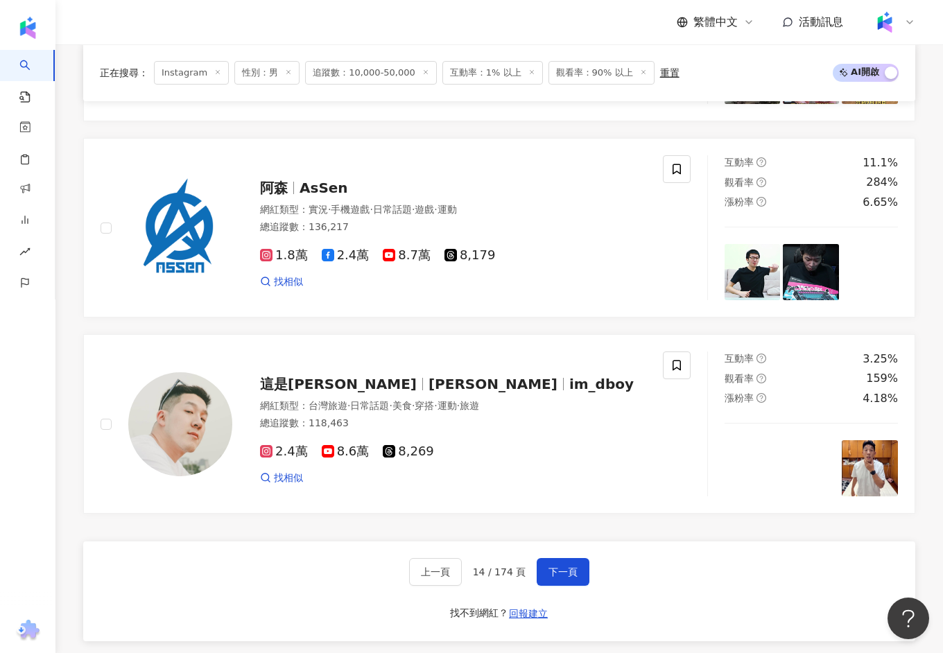
scroll to position [2262, 0]
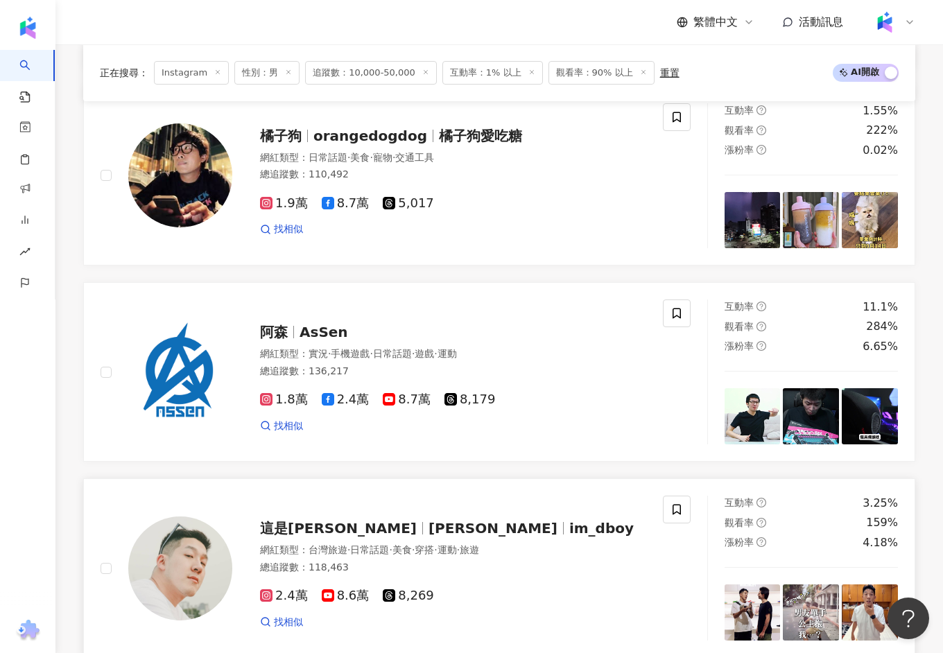
click at [466, 520] on span "Danny_boy" at bounding box center [492, 528] width 129 height 17
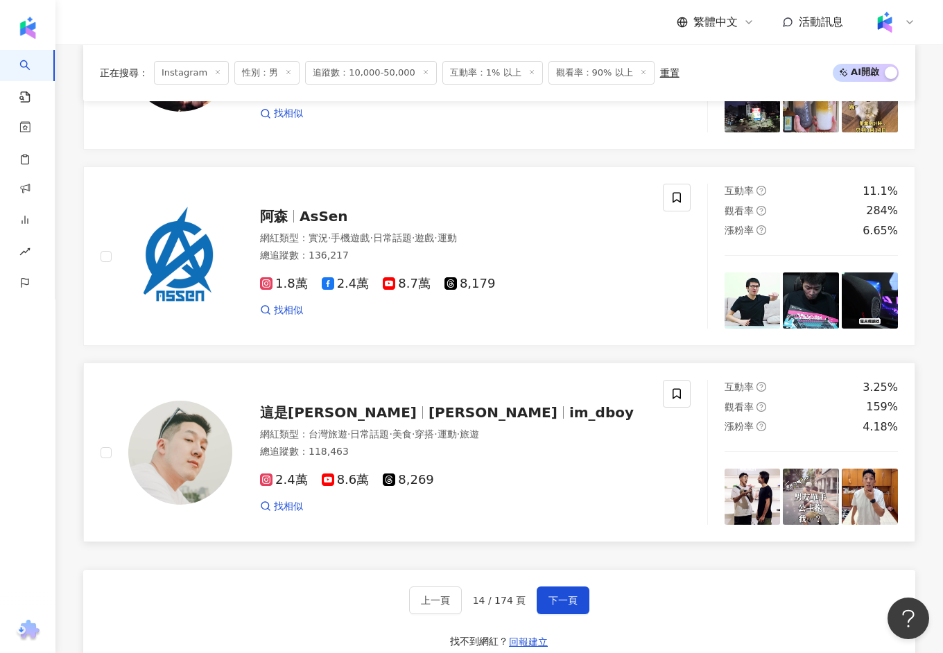
scroll to position [2553, 0]
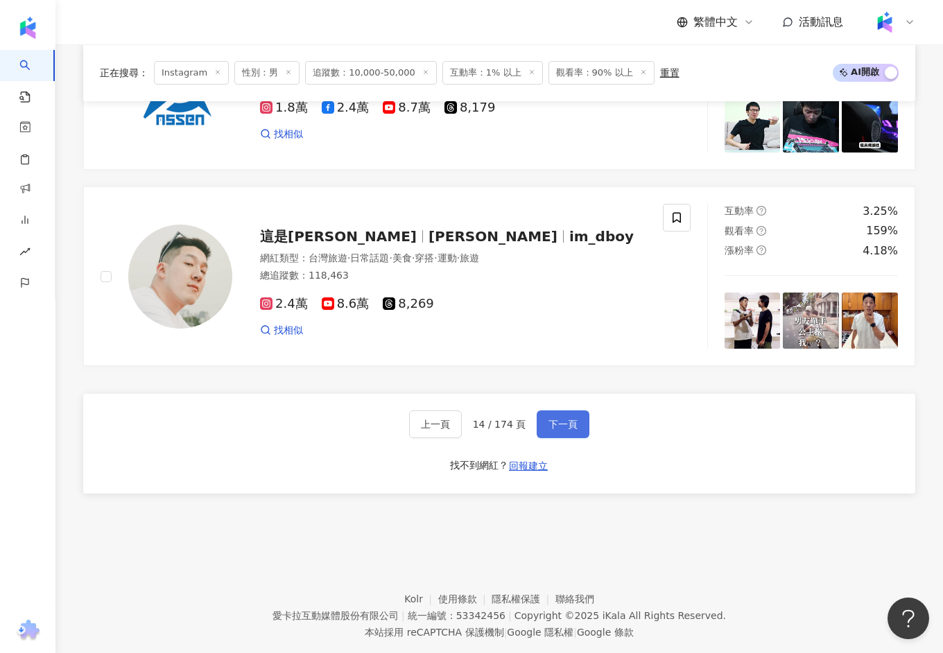
click at [565, 419] on span "下一頁" at bounding box center [562, 424] width 29 height 11
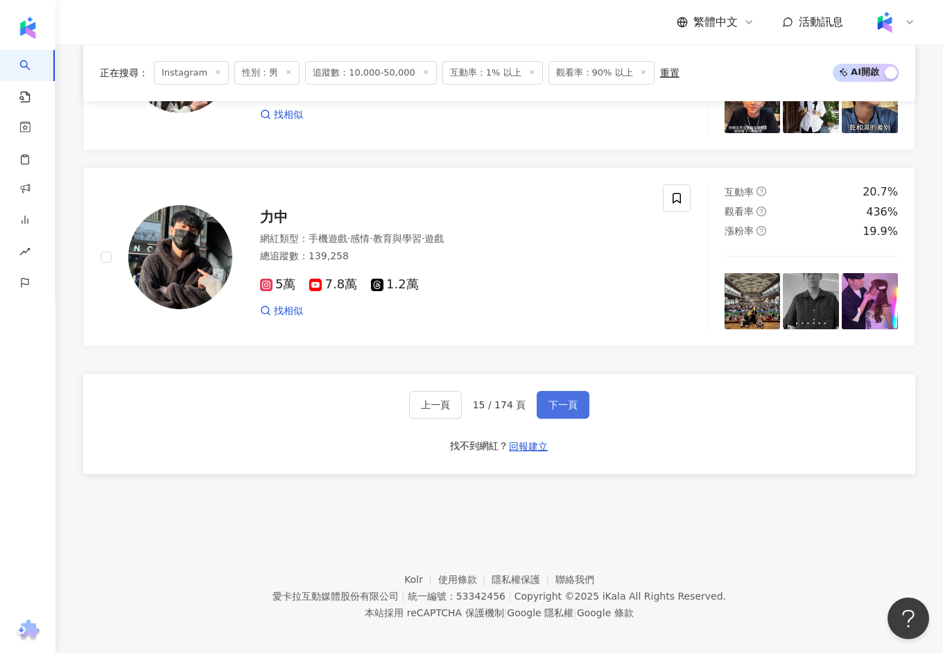
click at [563, 399] on span "下一頁" at bounding box center [562, 404] width 29 height 11
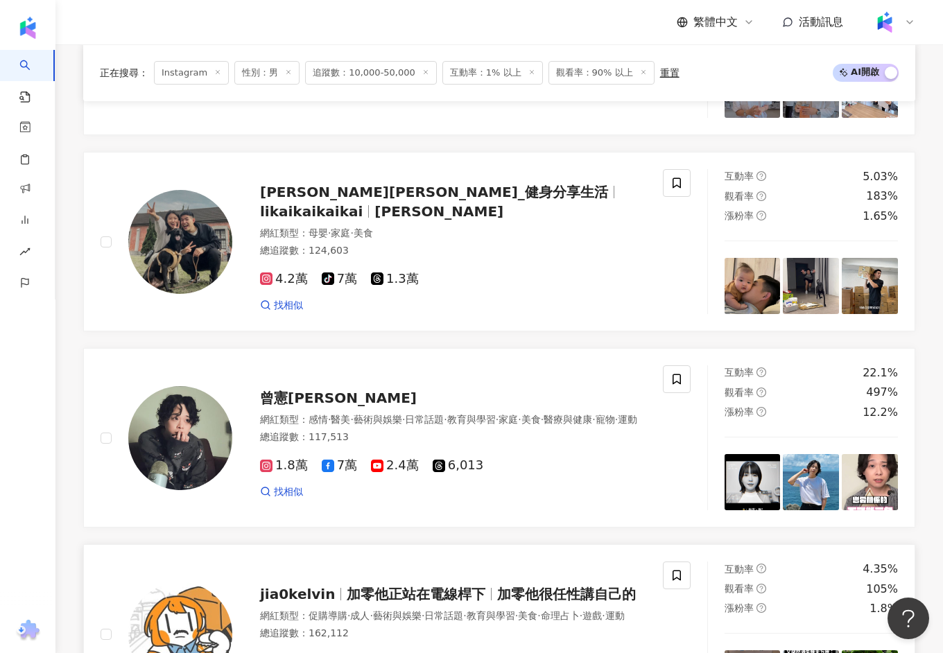
scroll to position [2172, 0]
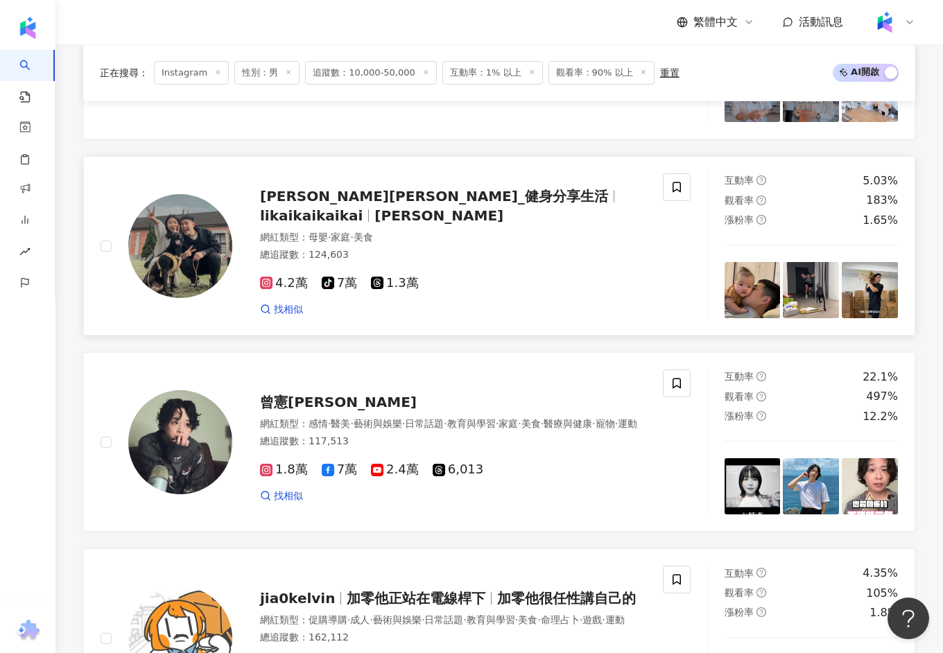
click at [376, 196] on span "郭力愷Alex_健身分享生活" at bounding box center [434, 196] width 348 height 17
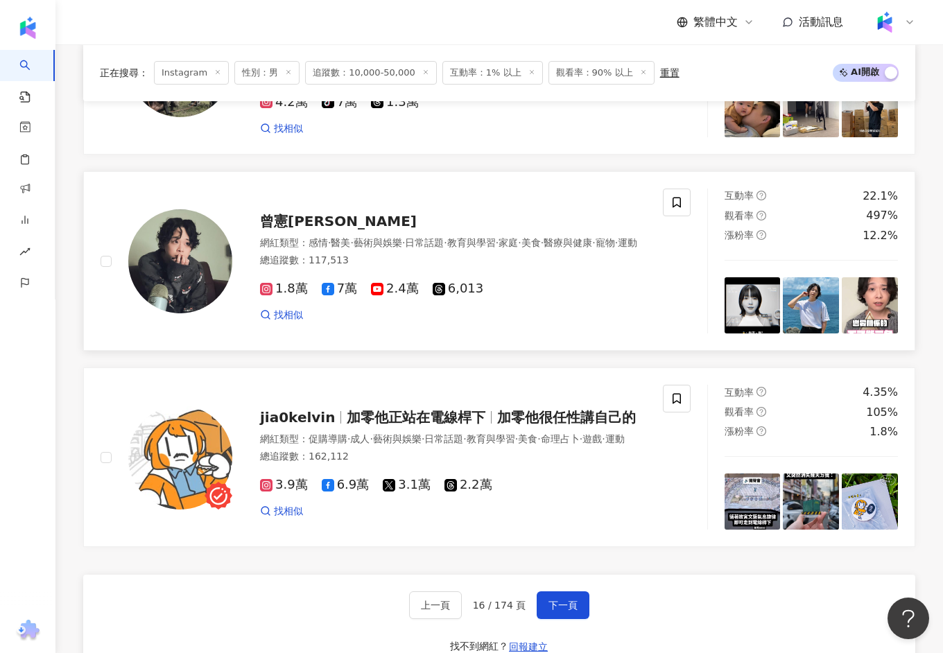
scroll to position [2553, 0]
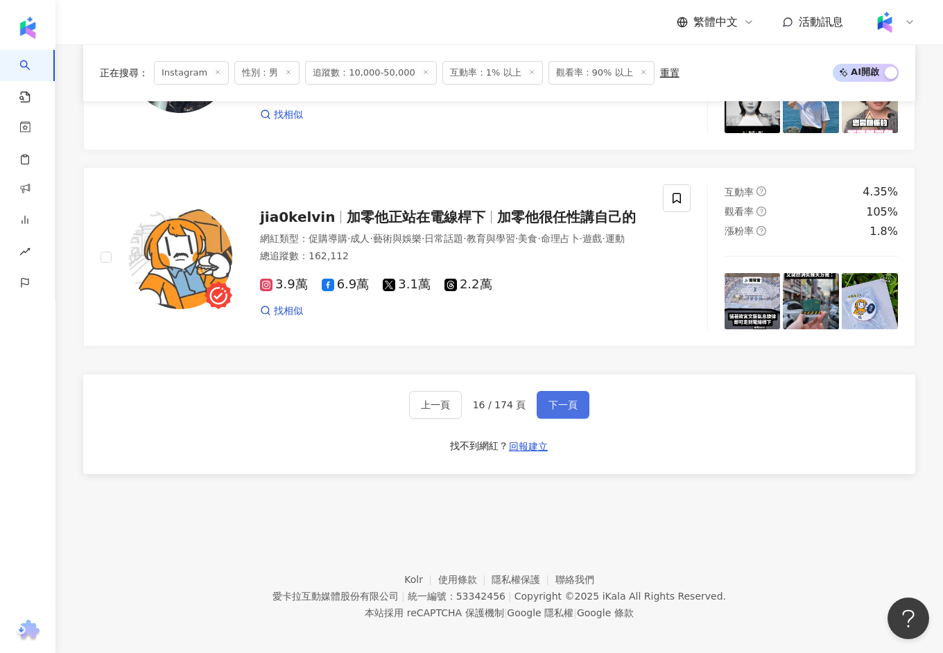
click at [557, 405] on button "下一頁" at bounding box center [562, 405] width 53 height 28
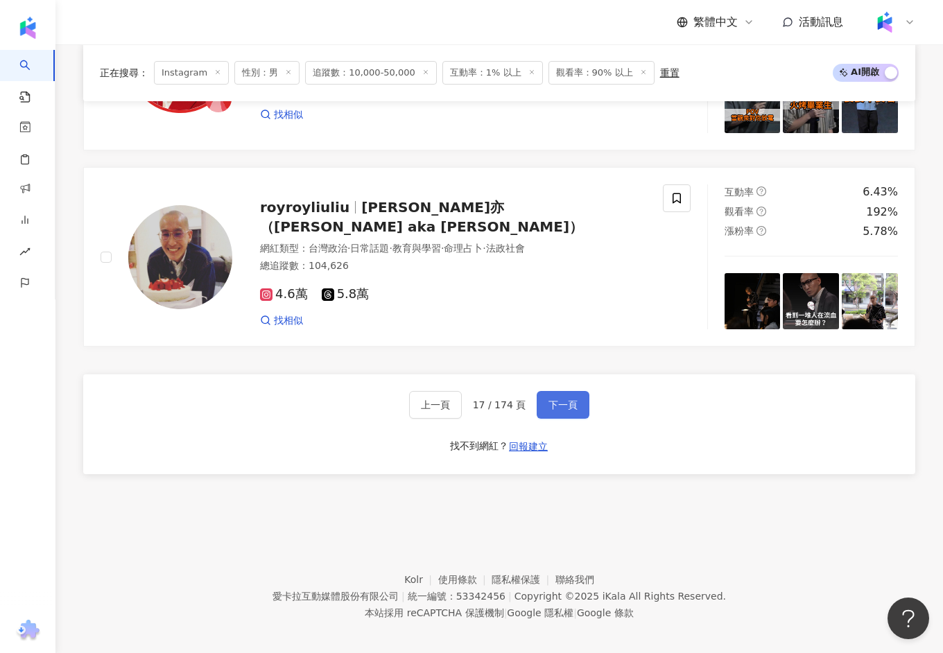
click at [570, 407] on button "下一頁" at bounding box center [562, 405] width 53 height 28
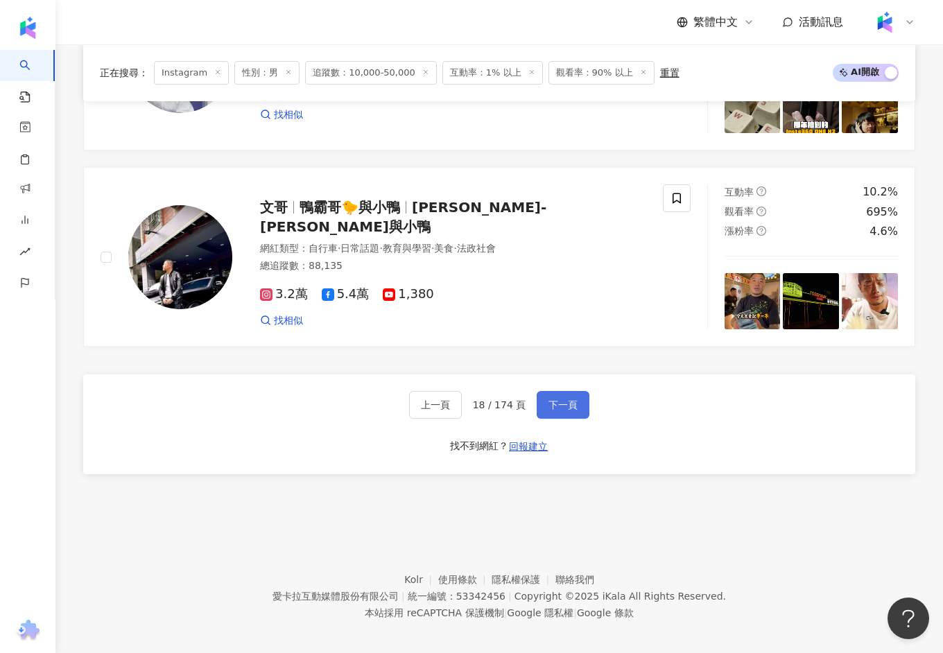
click at [549, 399] on span "下一頁" at bounding box center [562, 404] width 29 height 11
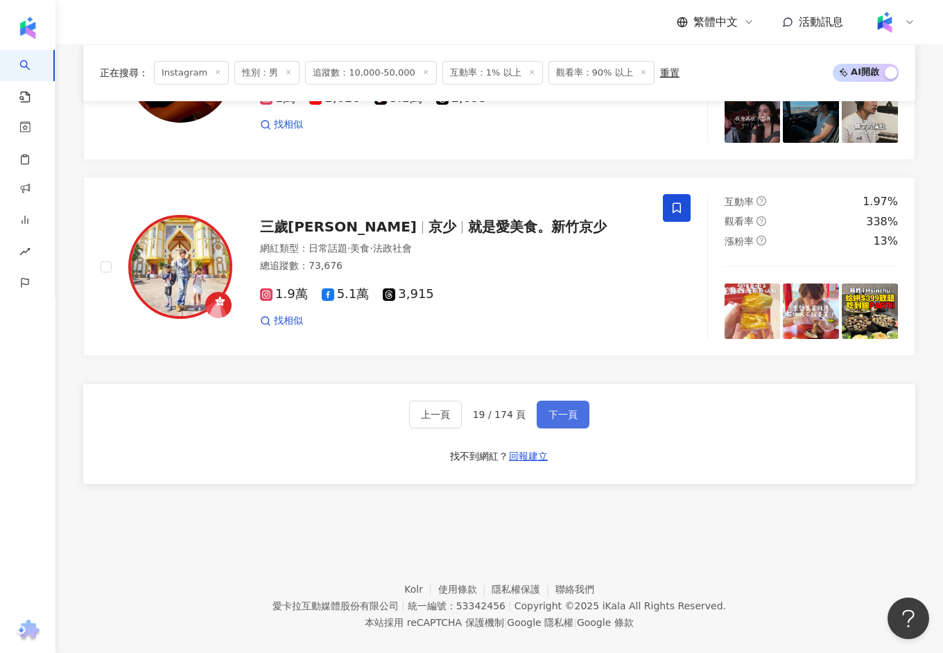
click at [561, 409] on span "下一頁" at bounding box center [562, 414] width 29 height 11
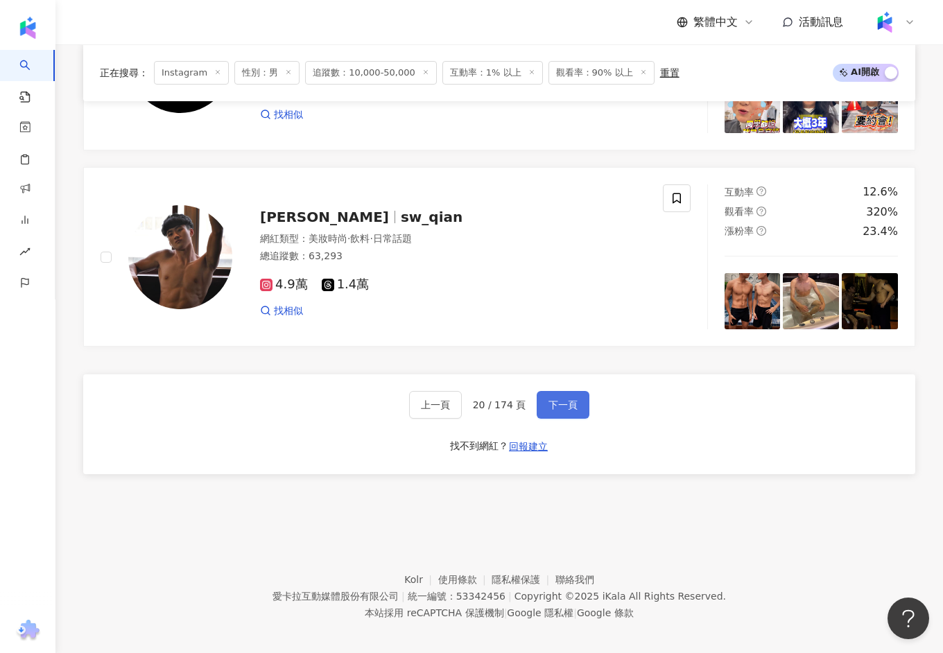
click at [573, 399] on span "下一頁" at bounding box center [562, 404] width 29 height 11
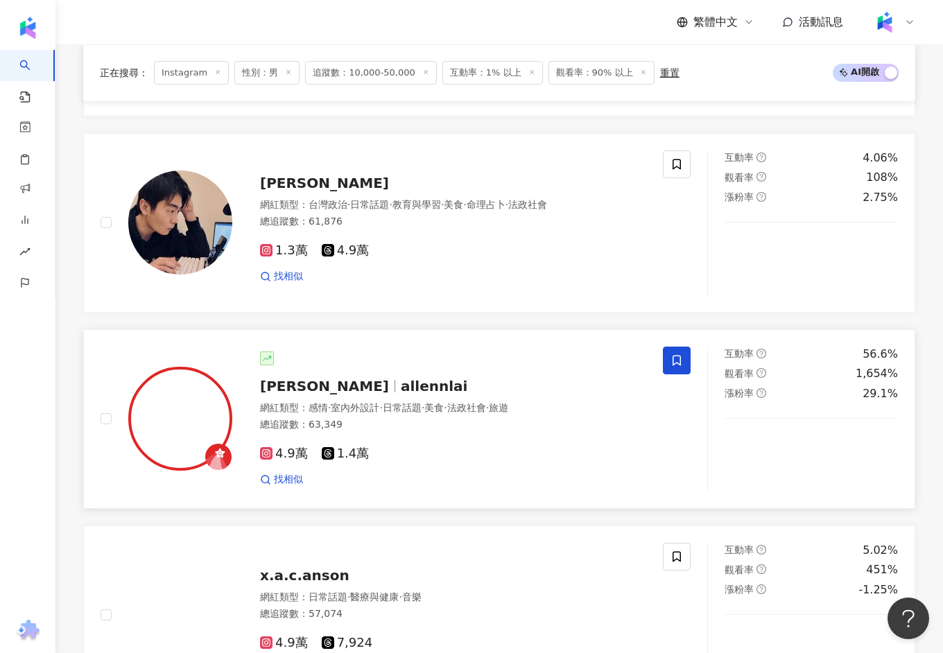
scroll to position [819, 0]
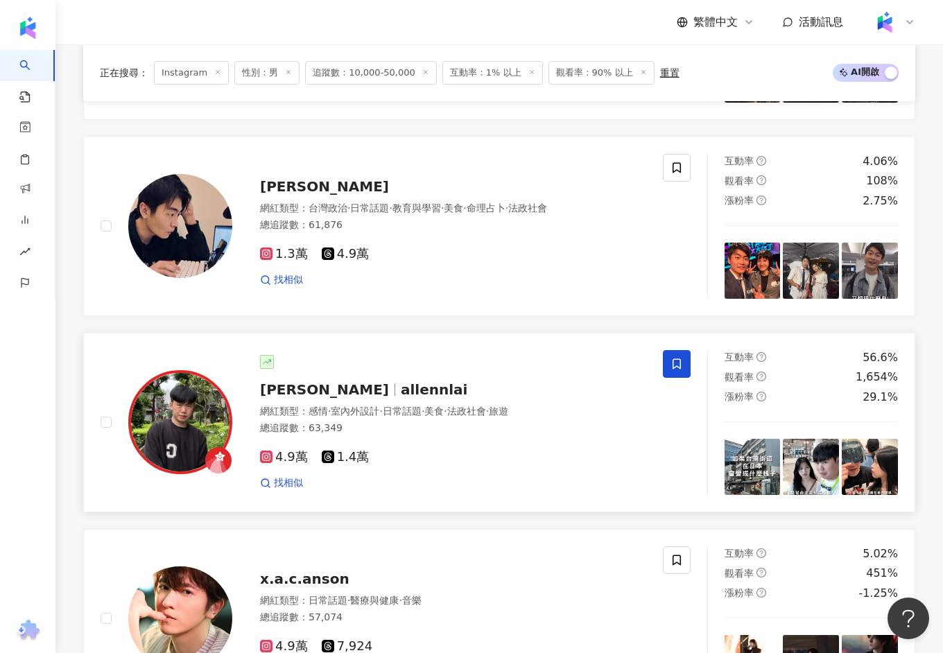
click at [401, 390] on span "allennlai" at bounding box center [434, 389] width 67 height 17
click at [283, 190] on div "李文成" at bounding box center [453, 186] width 386 height 19
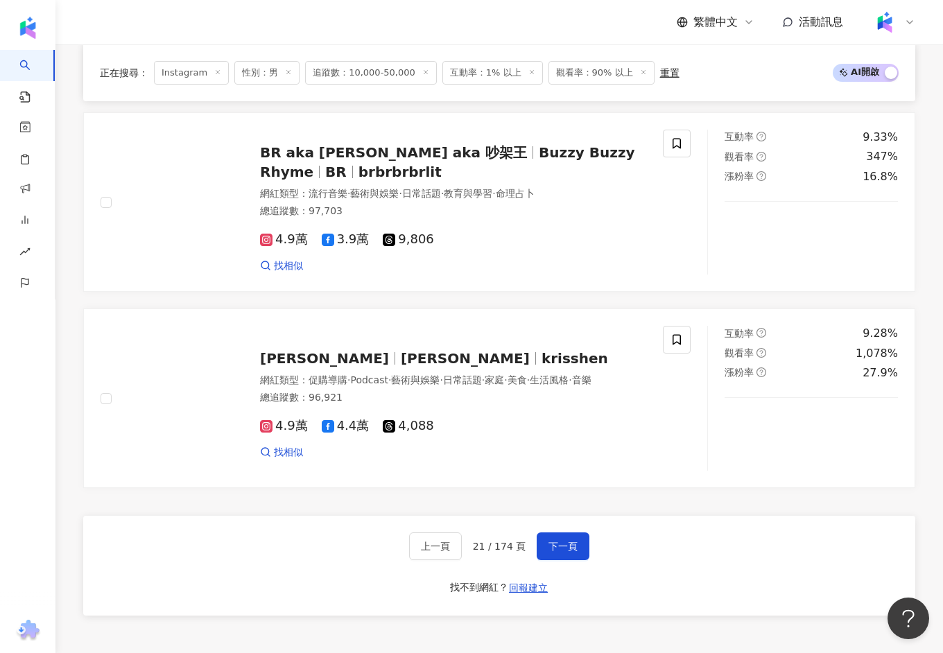
scroll to position [2553, 0]
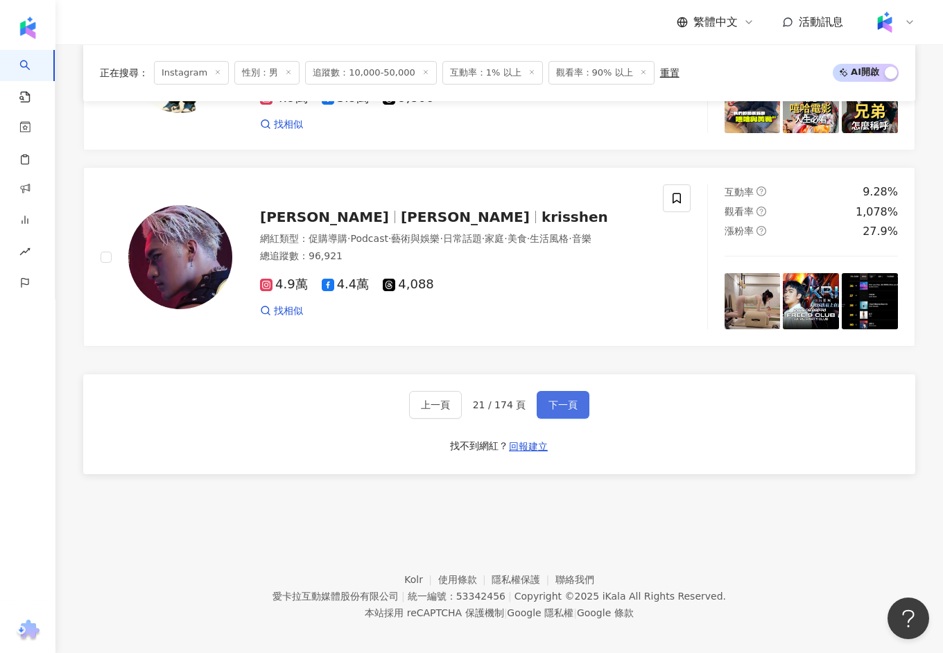
click at [564, 399] on span "下一頁" at bounding box center [562, 404] width 29 height 11
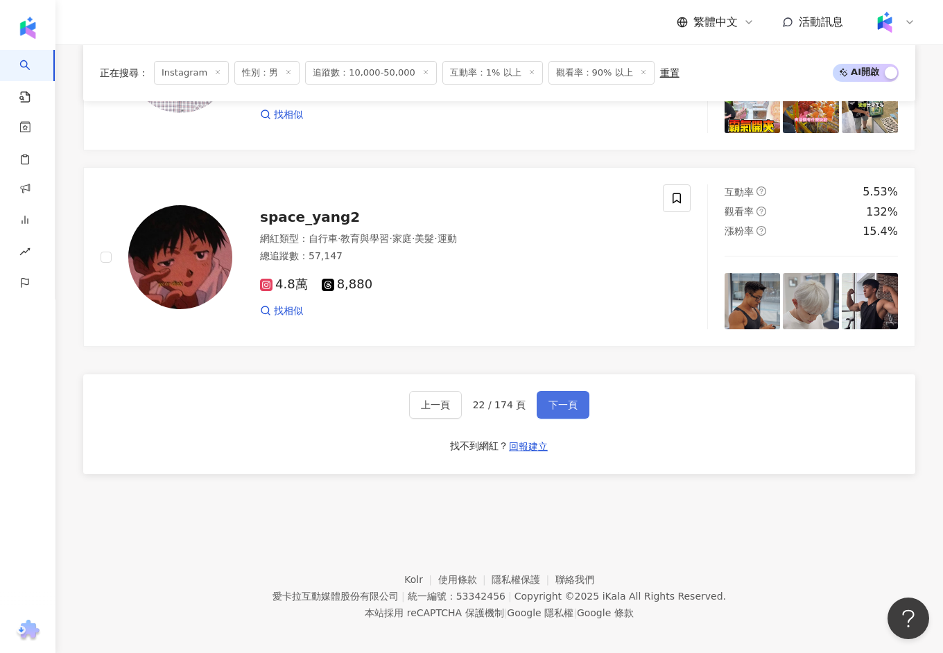
click at [565, 401] on button "下一頁" at bounding box center [562, 405] width 53 height 28
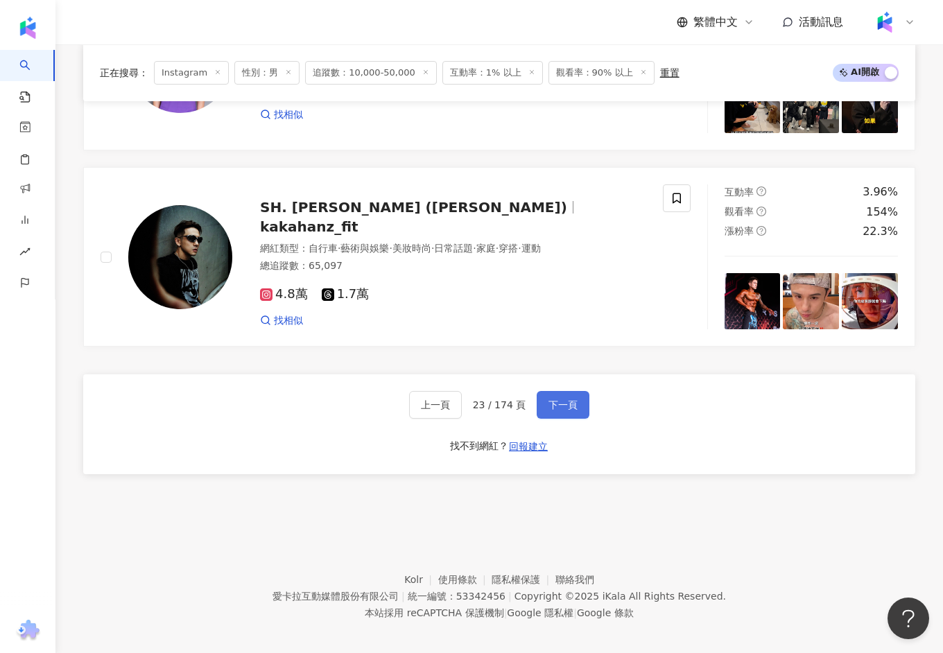
click at [557, 399] on span "下一頁" at bounding box center [562, 404] width 29 height 11
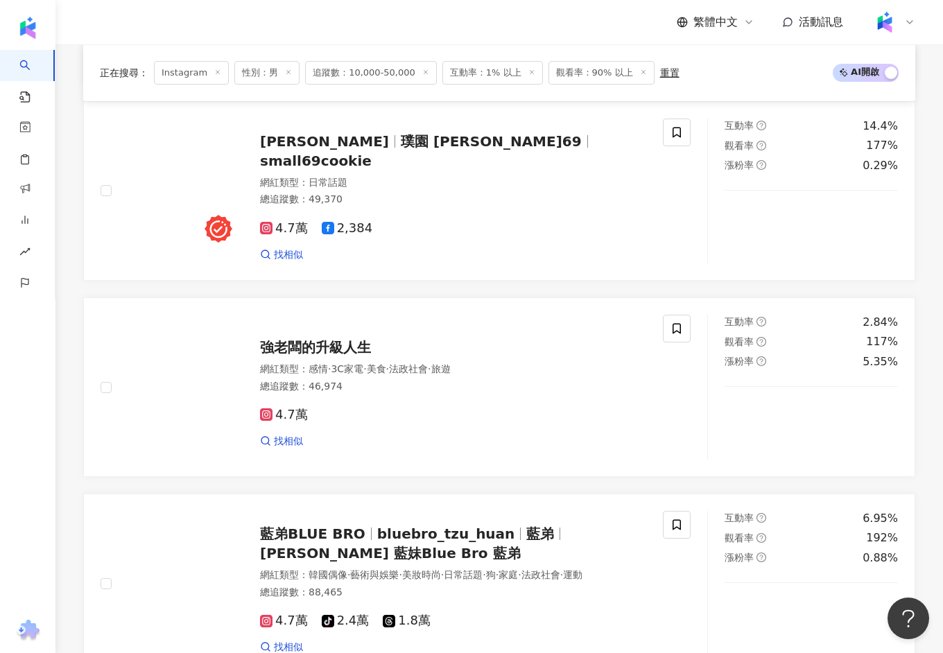
scroll to position [2671, 0]
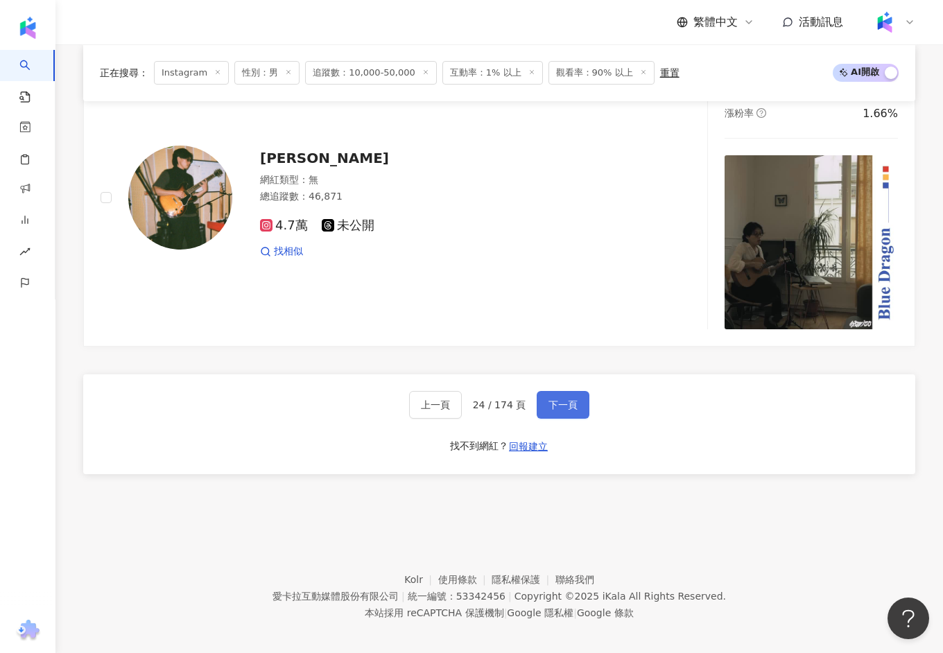
click at [570, 399] on span "下一頁" at bounding box center [562, 404] width 29 height 11
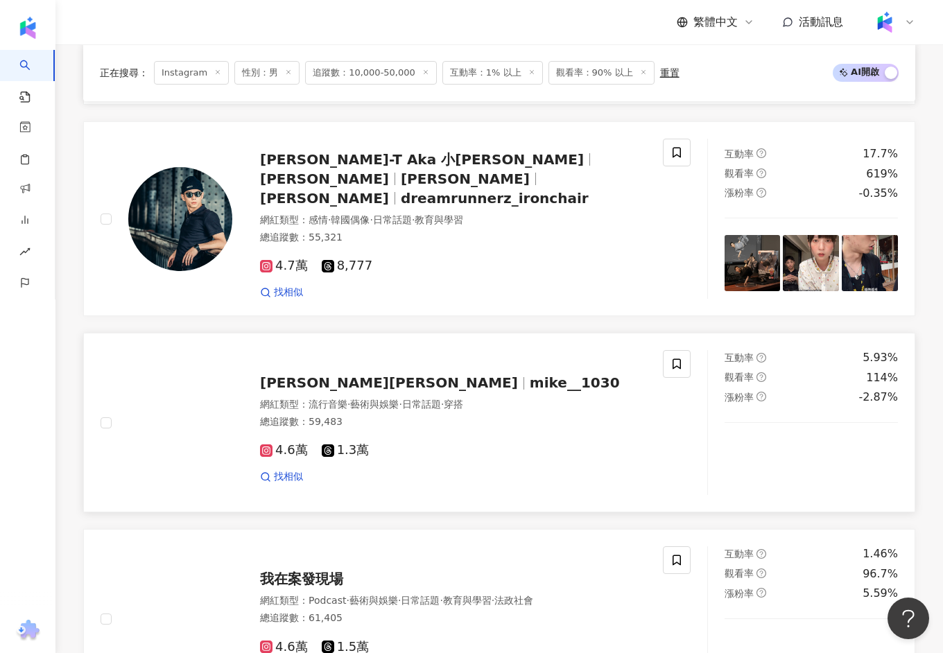
scroll to position [2509, 0]
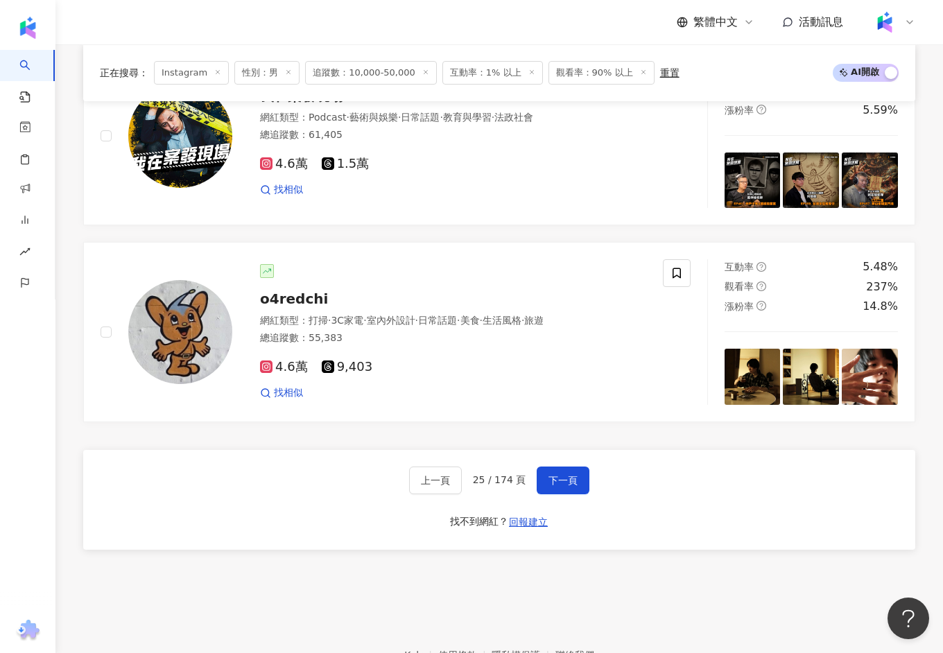
click at [566, 475] on span "下一頁" at bounding box center [562, 480] width 29 height 11
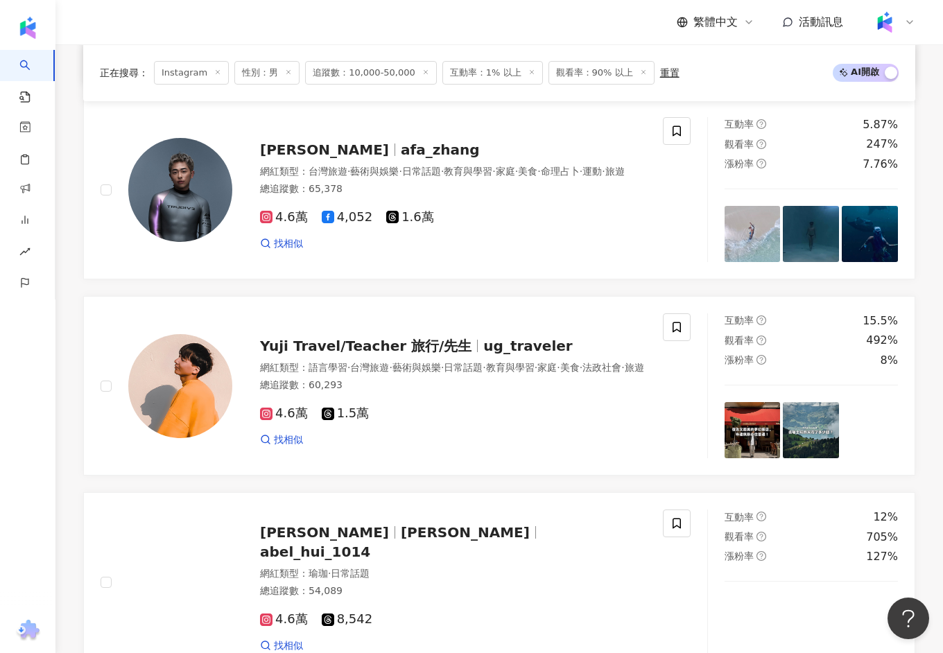
scroll to position [2374, 0]
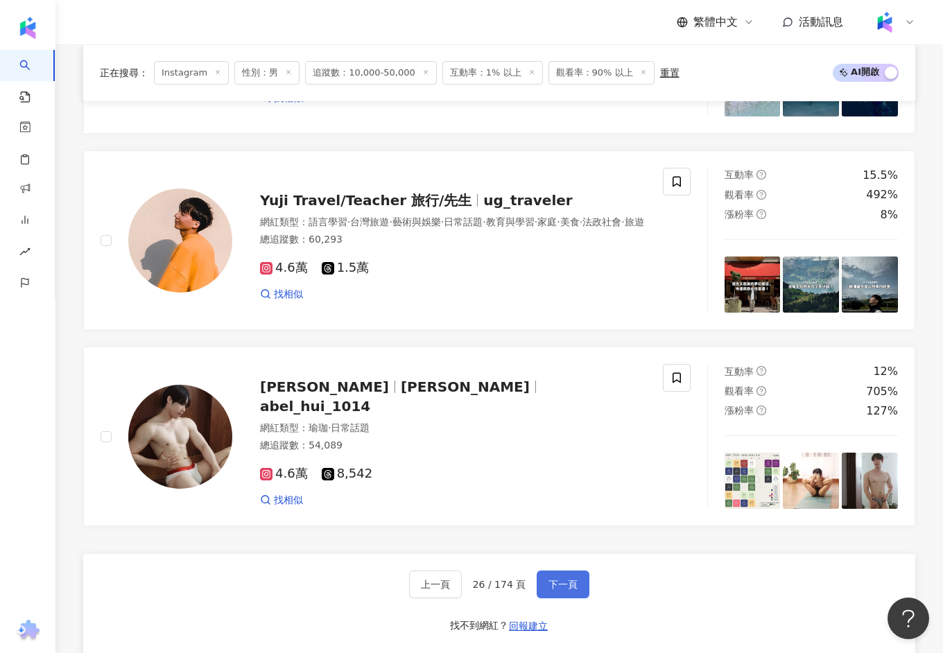
click at [556, 584] on button "下一頁" at bounding box center [562, 584] width 53 height 28
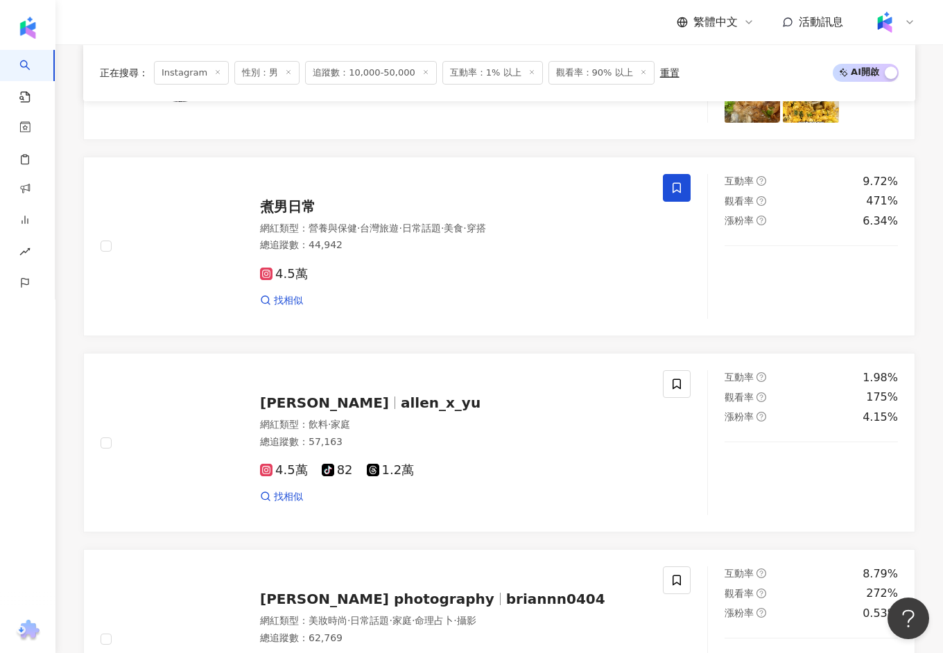
scroll to position [1924, 0]
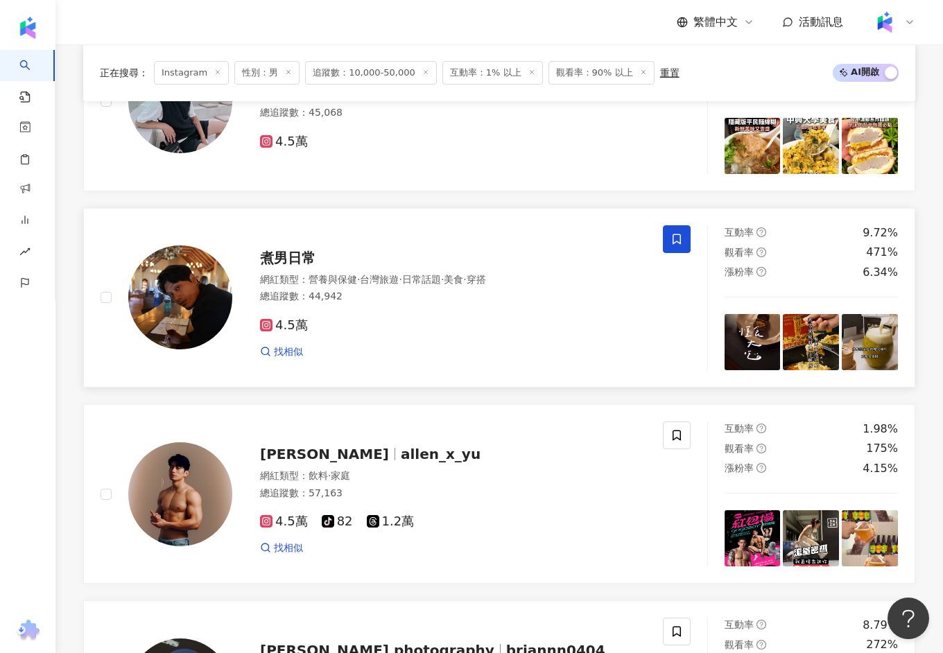
click at [272, 259] on div "煮男日常" at bounding box center [453, 257] width 386 height 19
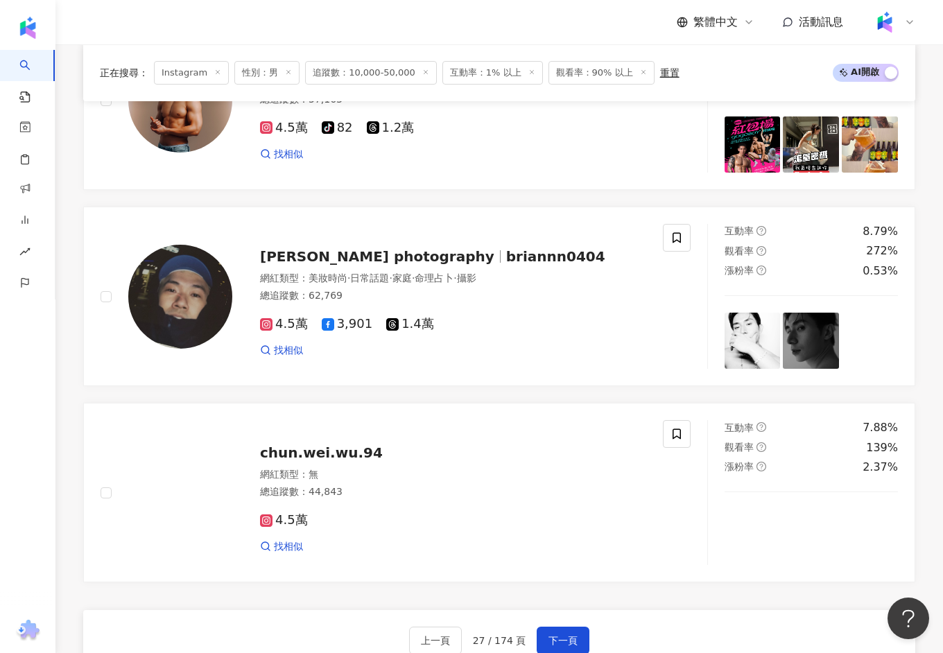
scroll to position [2553, 0]
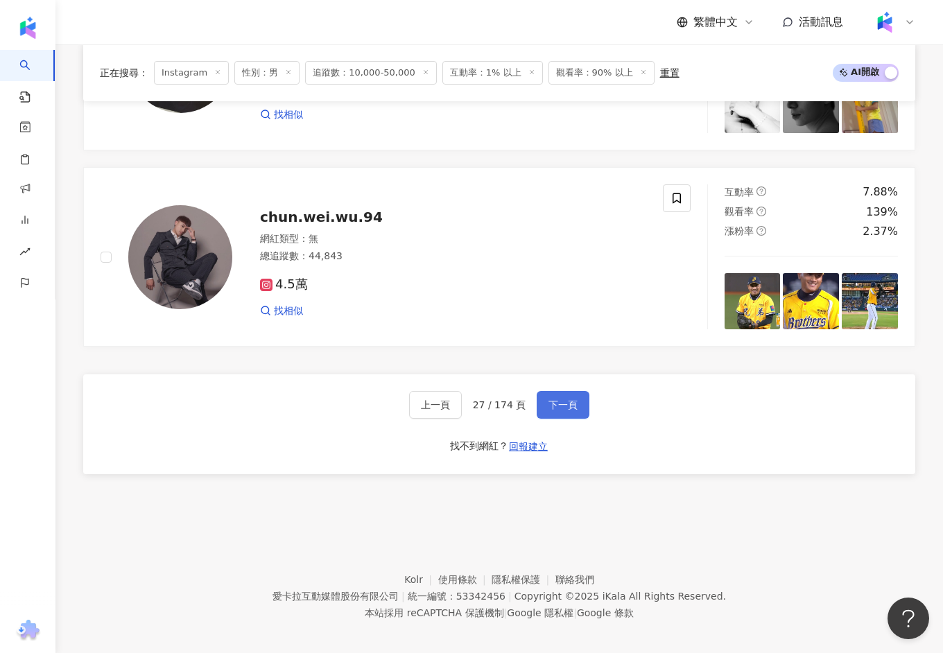
click at [554, 405] on button "下一頁" at bounding box center [562, 405] width 53 height 28
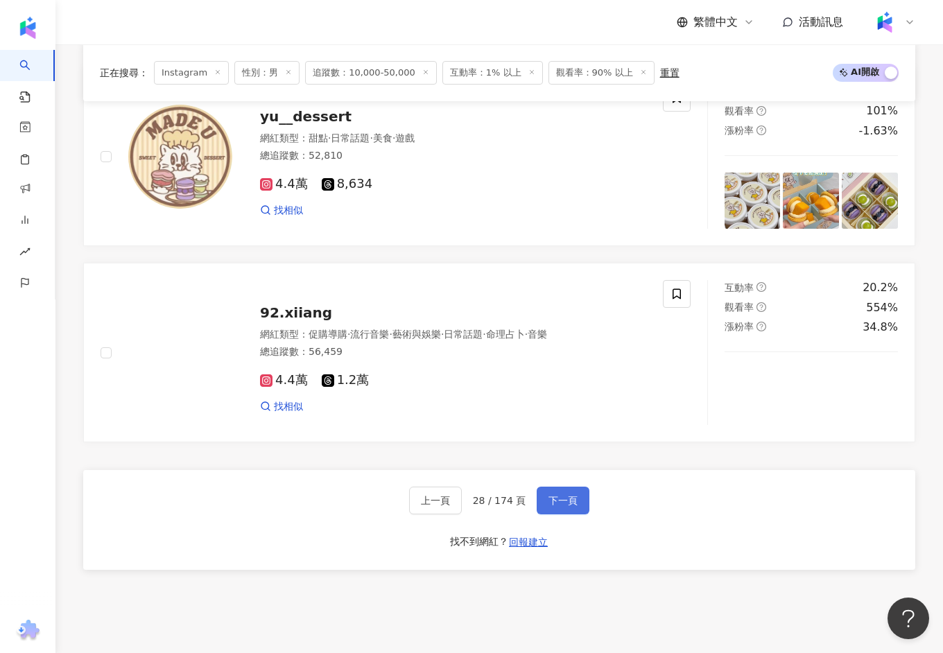
scroll to position [2474, 0]
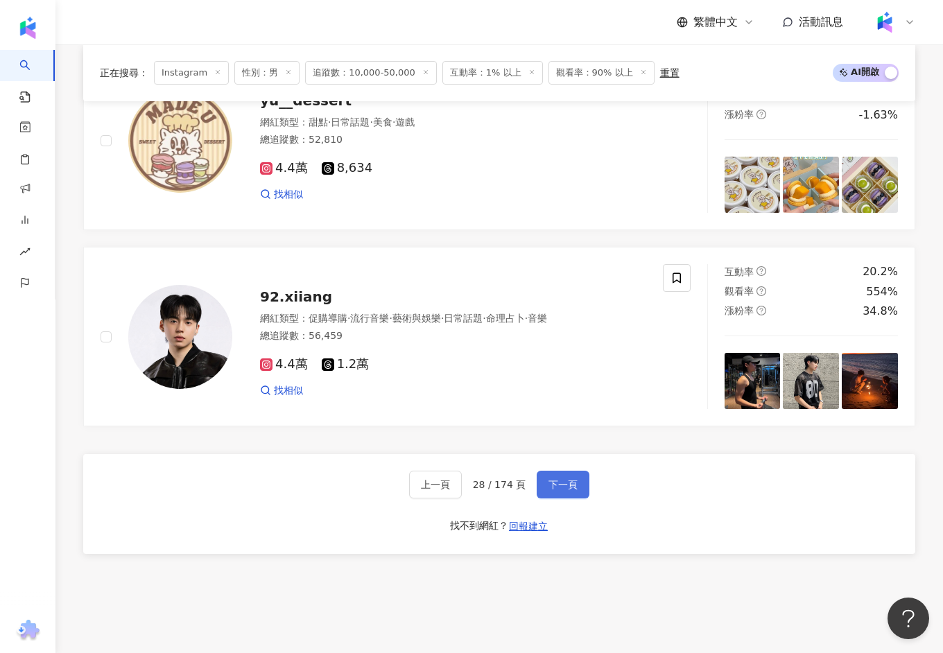
click at [559, 471] on button "下一頁" at bounding box center [562, 485] width 53 height 28
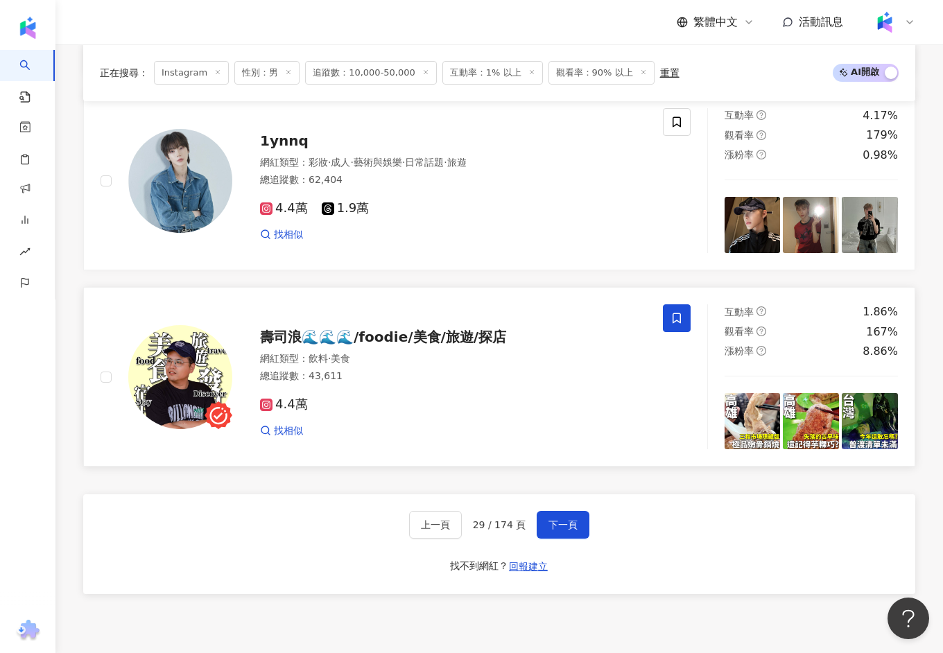
scroll to position [2428, 0]
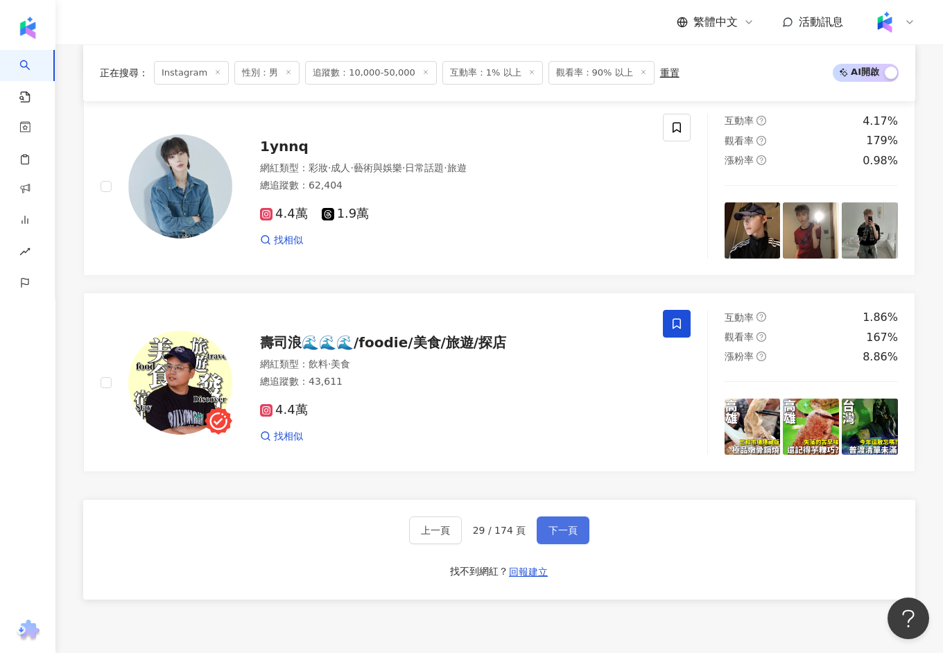
click at [570, 528] on button "下一頁" at bounding box center [562, 530] width 53 height 28
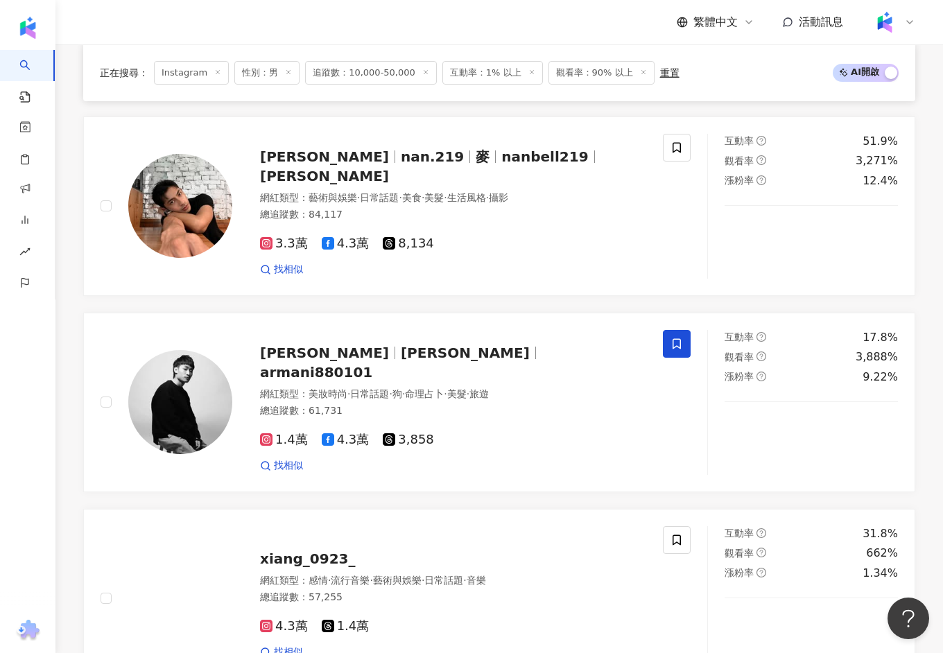
scroll to position [922, 0]
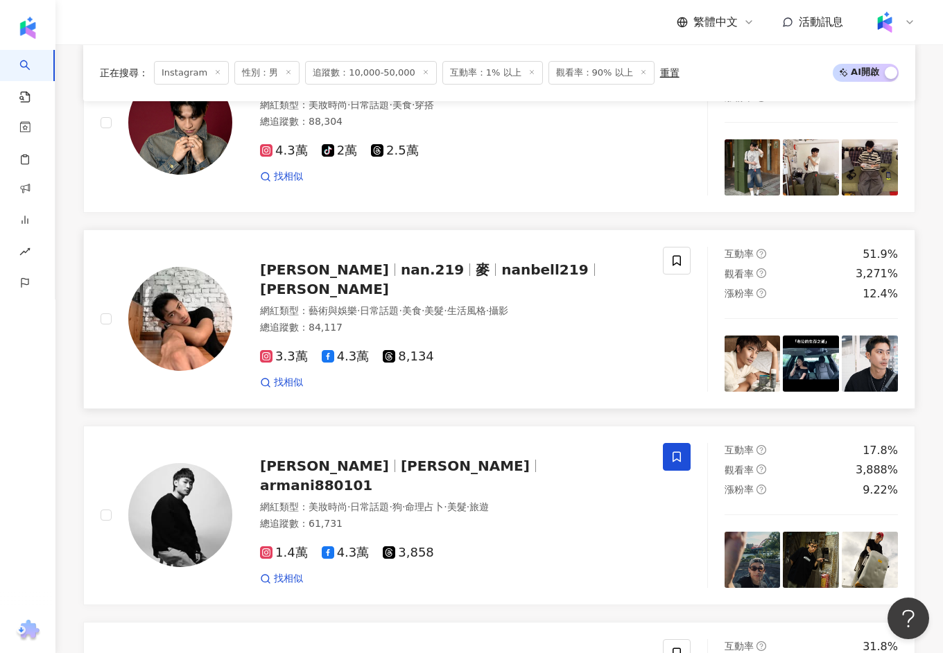
click at [455, 268] on div "鄭楠鐘 nan.219 麥 nanbell219 麥克強" at bounding box center [453, 279] width 386 height 39
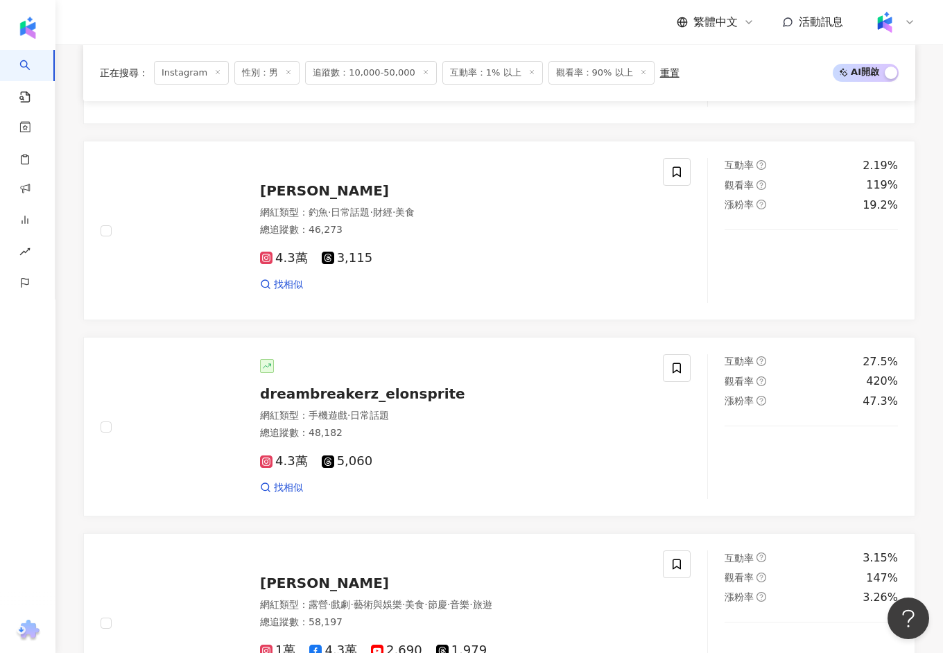
scroll to position [2378, 0]
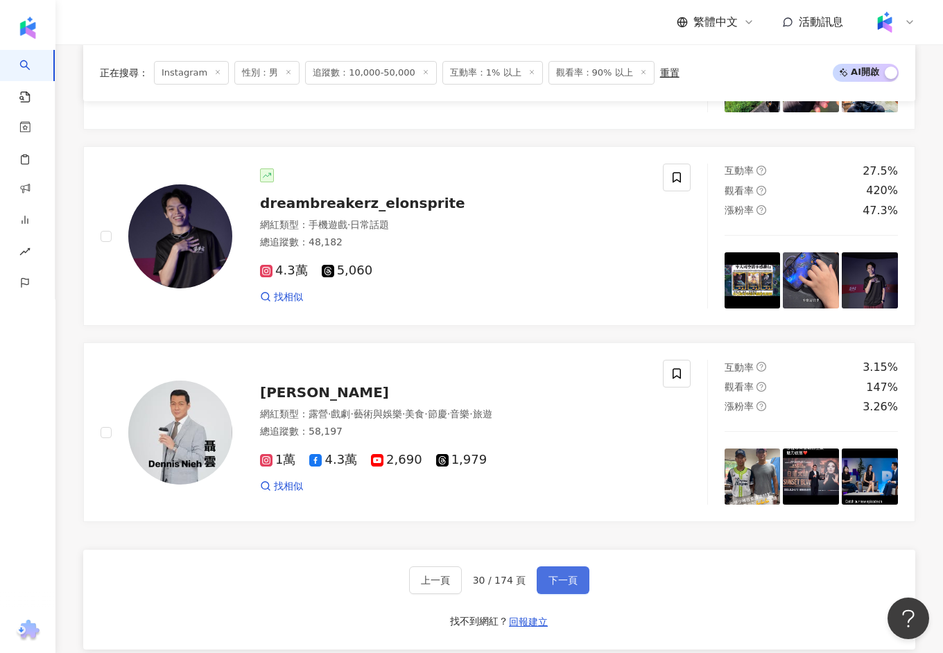
click at [559, 575] on span "下一頁" at bounding box center [562, 580] width 29 height 11
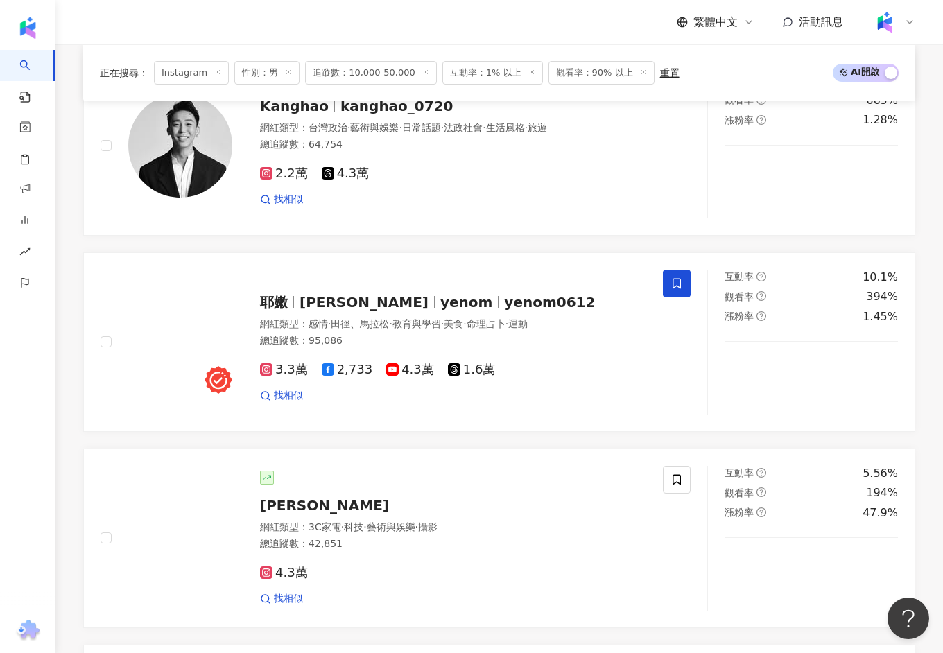
scroll to position [676, 0]
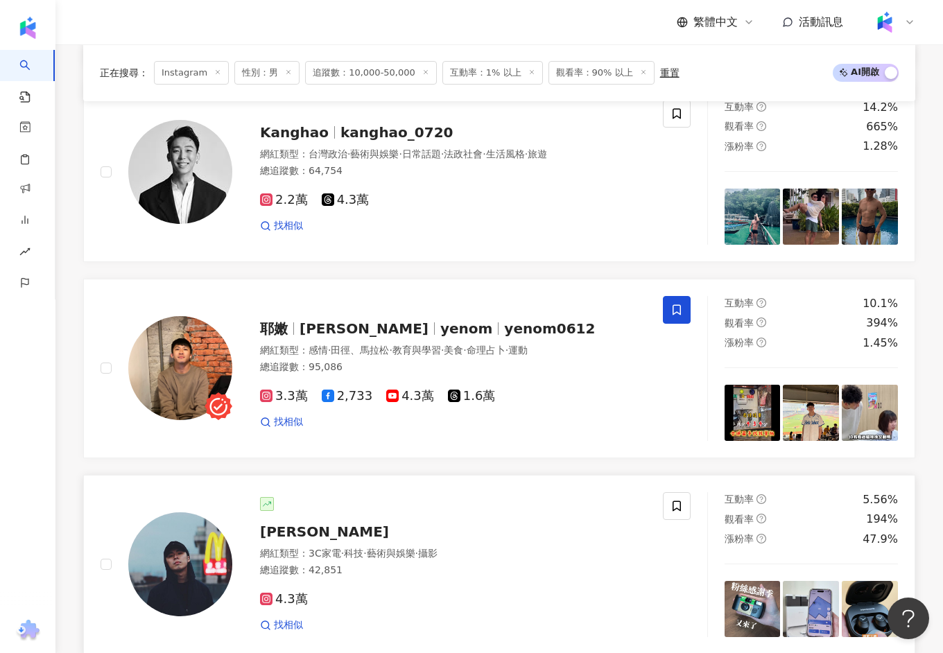
click at [316, 523] on span "gojim狗俊" at bounding box center [324, 531] width 129 height 17
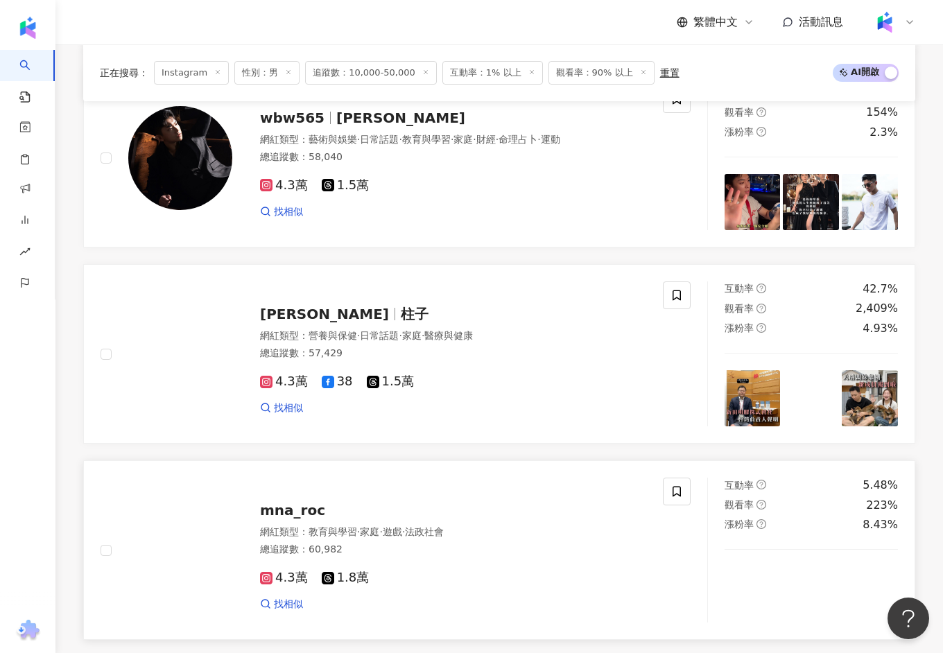
scroll to position [2444, 0]
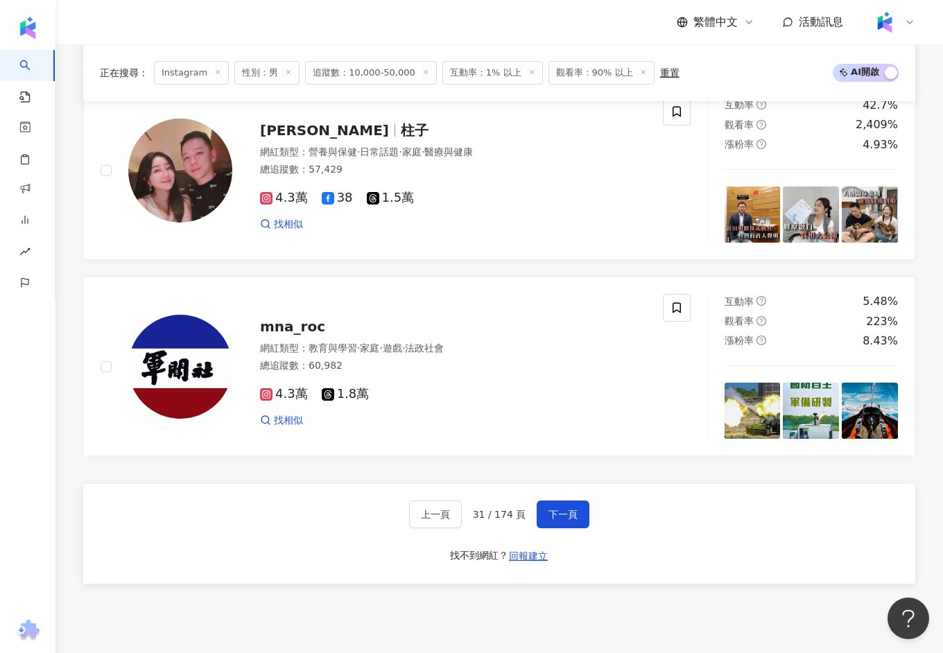
click at [530, 506] on div "上一頁 31 / 174 頁 下一頁" at bounding box center [499, 514] width 181 height 28
click at [543, 509] on button "下一頁" at bounding box center [562, 514] width 53 height 28
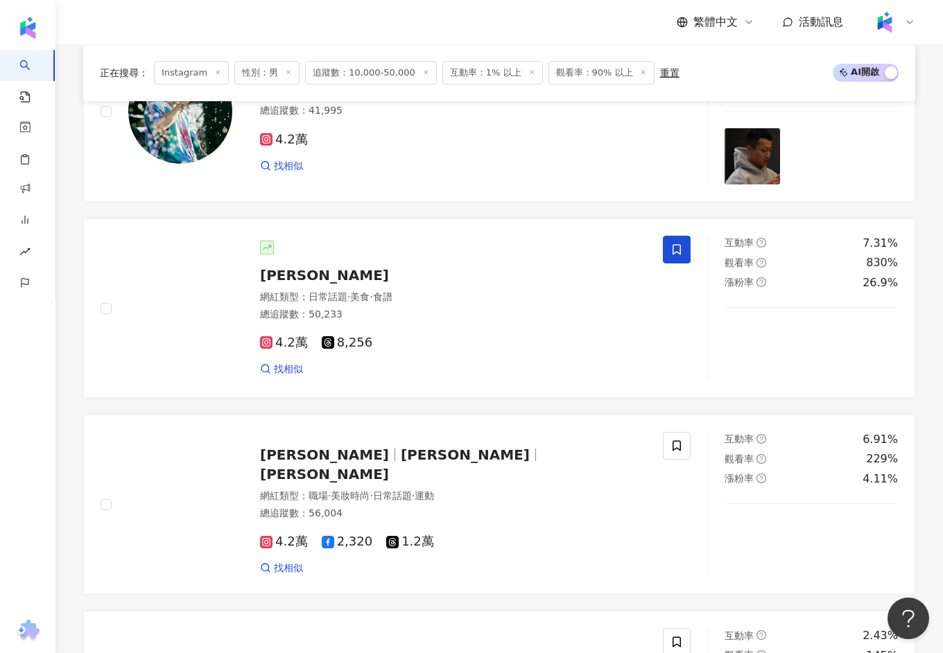
scroll to position [2553, 0]
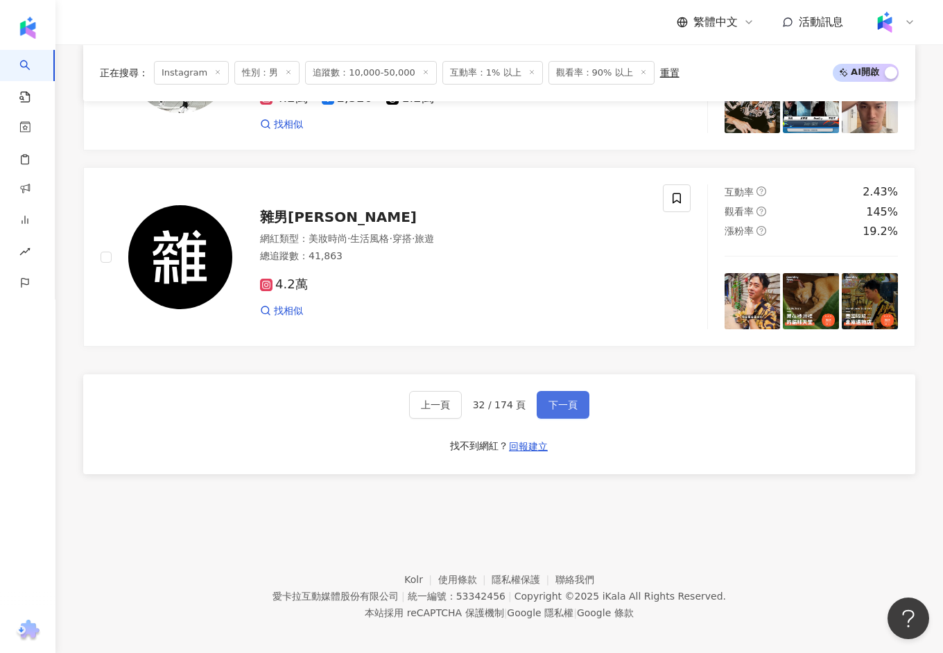
click at [543, 396] on button "下一頁" at bounding box center [562, 405] width 53 height 28
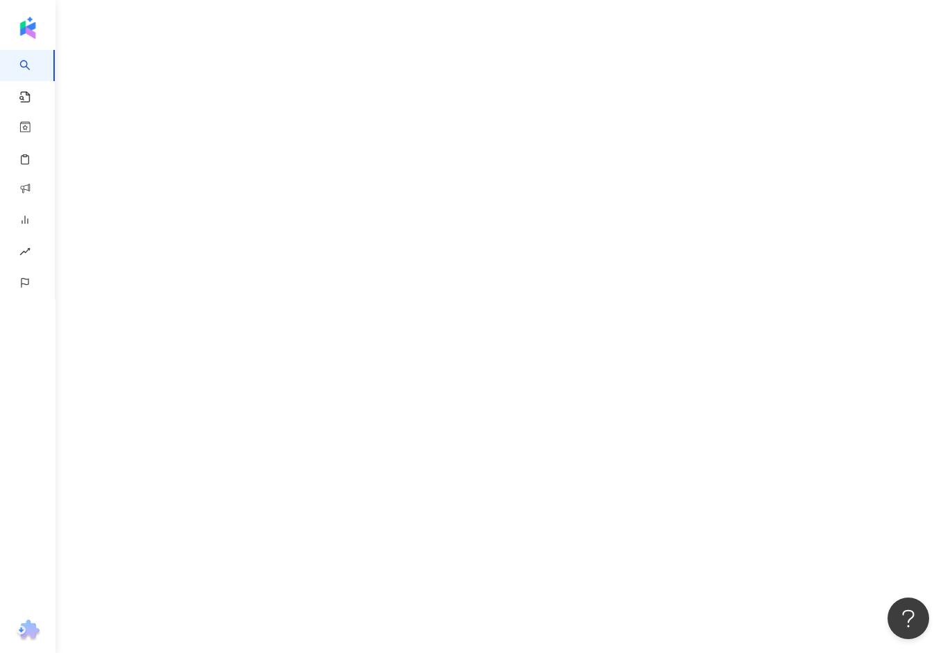
scroll to position [63, 0]
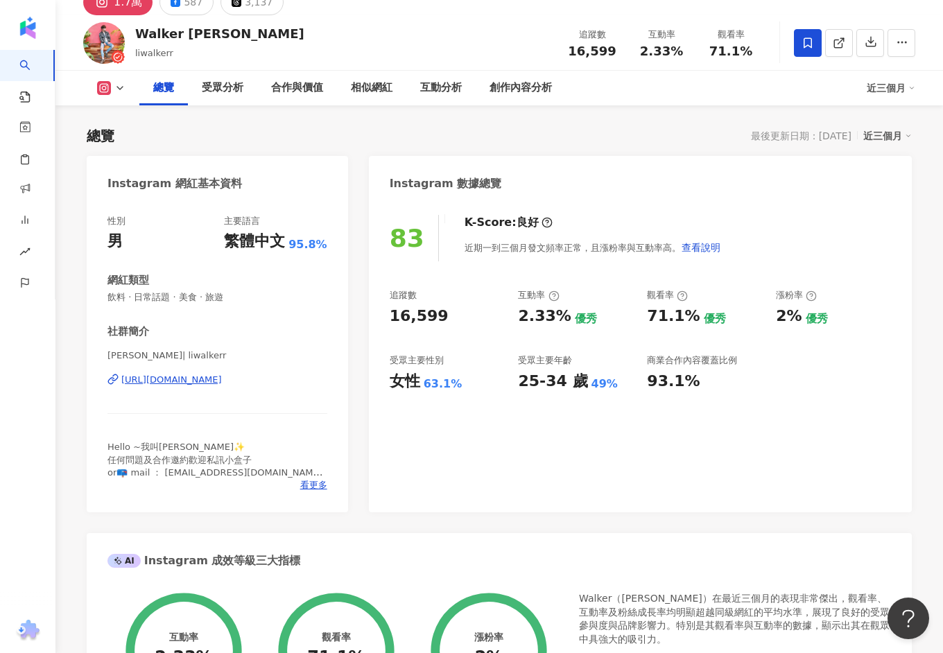
click at [209, 380] on div "https://www.instagram.com/liwalkerr/" at bounding box center [171, 380] width 101 height 12
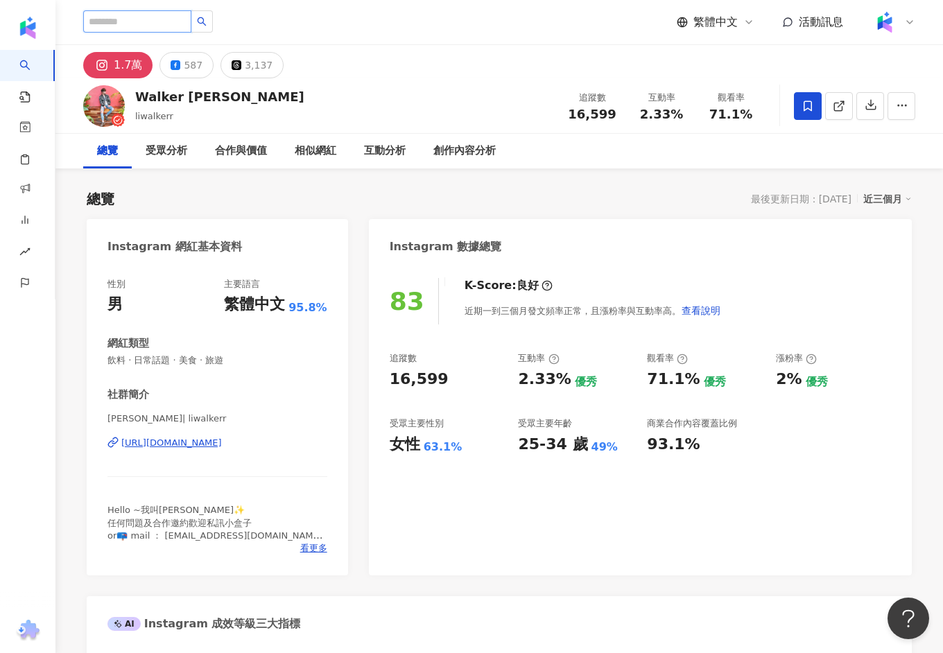
click at [149, 30] on input "search" at bounding box center [137, 21] width 108 height 22
paste input "*****"
type input "*****"
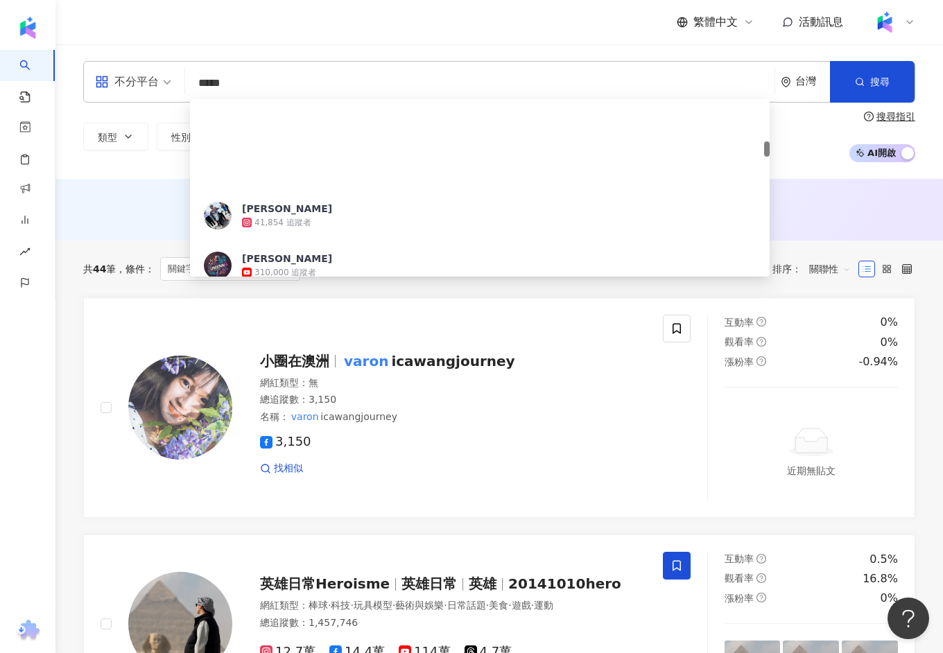
scroll to position [487, 0]
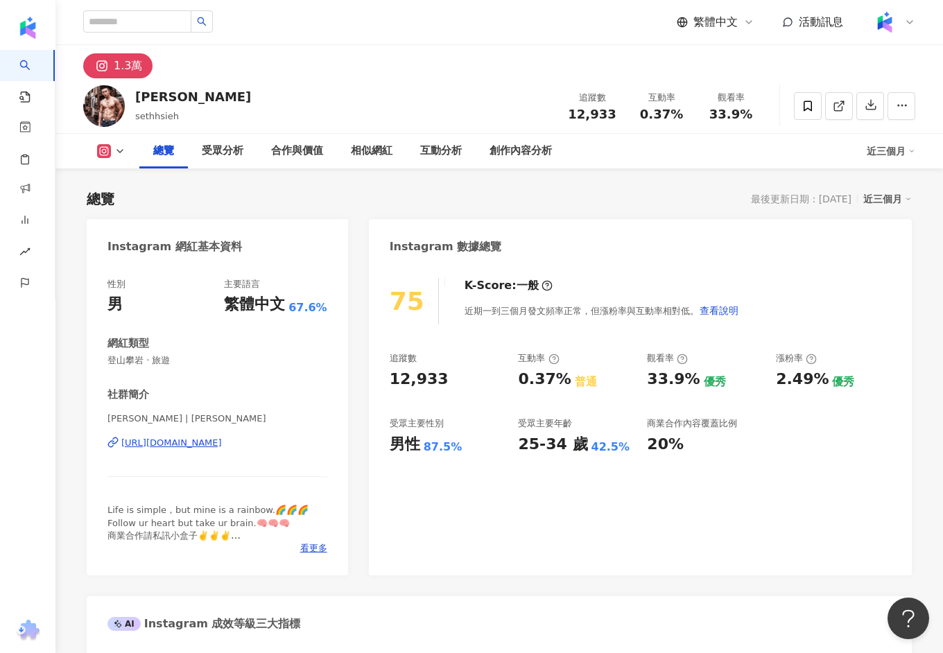
click at [222, 443] on div "[URL][DOMAIN_NAME]" at bounding box center [171, 443] width 101 height 12
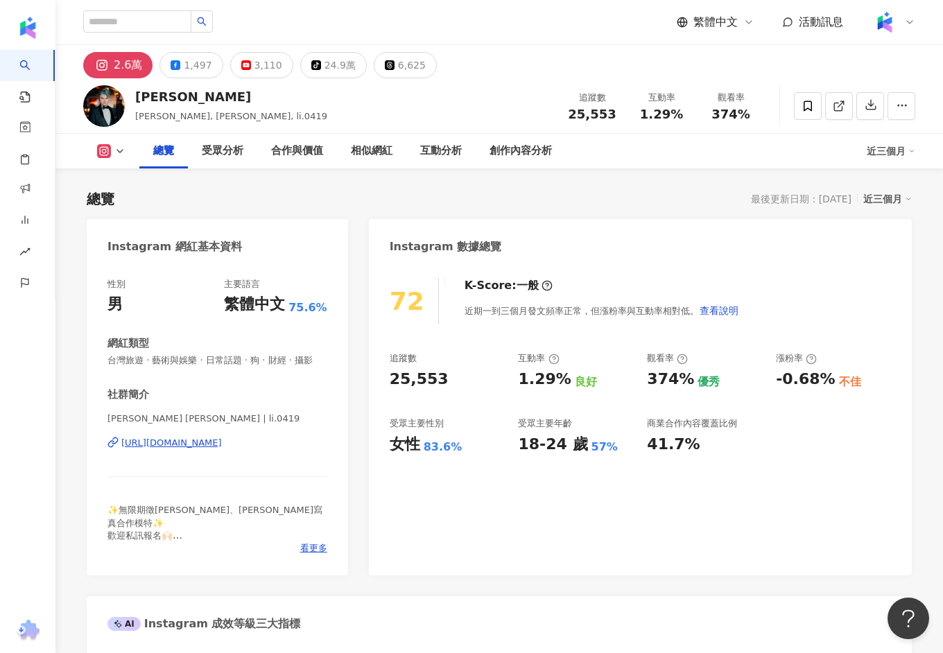
click at [222, 440] on div "[URL][DOMAIN_NAME]" at bounding box center [171, 443] width 101 height 12
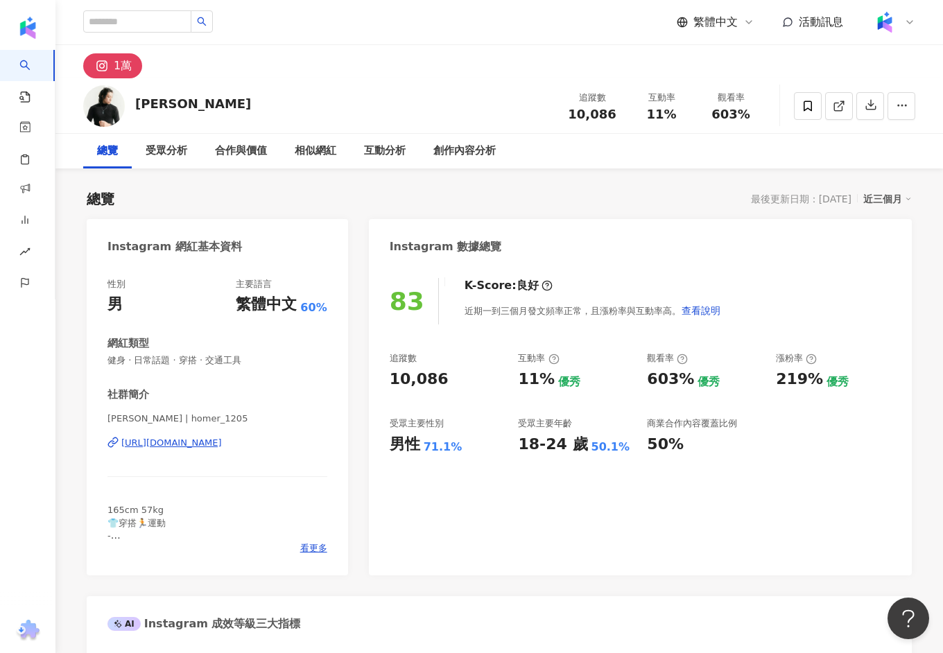
click at [247, 450] on div "[PERSON_NAME] | homer_1205 [URL][DOMAIN_NAME]" at bounding box center [217, 452] width 220 height 81
click at [222, 443] on div "[URL][DOMAIN_NAME]" at bounding box center [171, 443] width 101 height 12
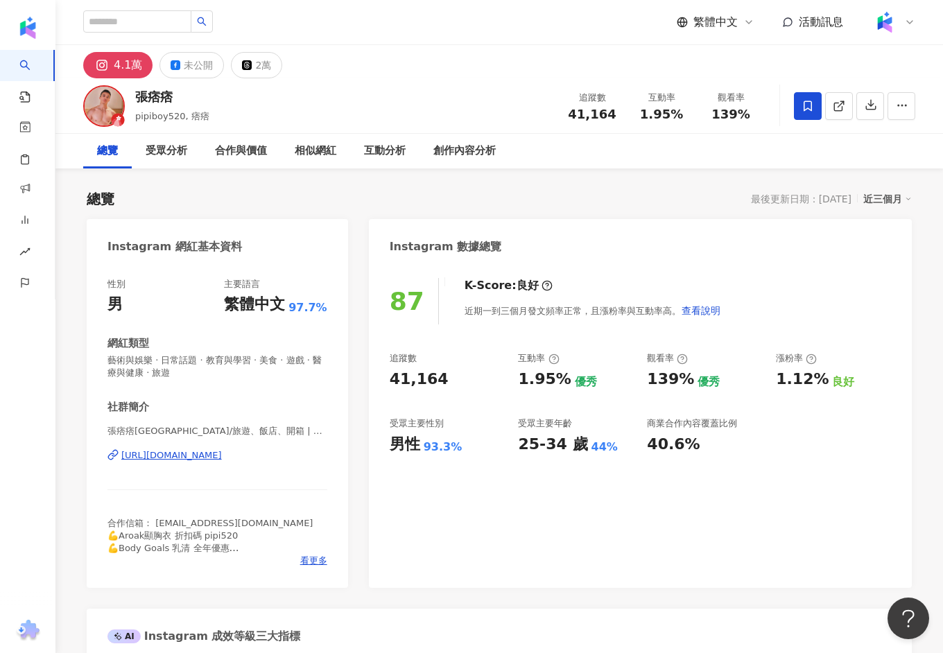
click at [186, 455] on div "[URL][DOMAIN_NAME]" at bounding box center [171, 455] width 101 height 12
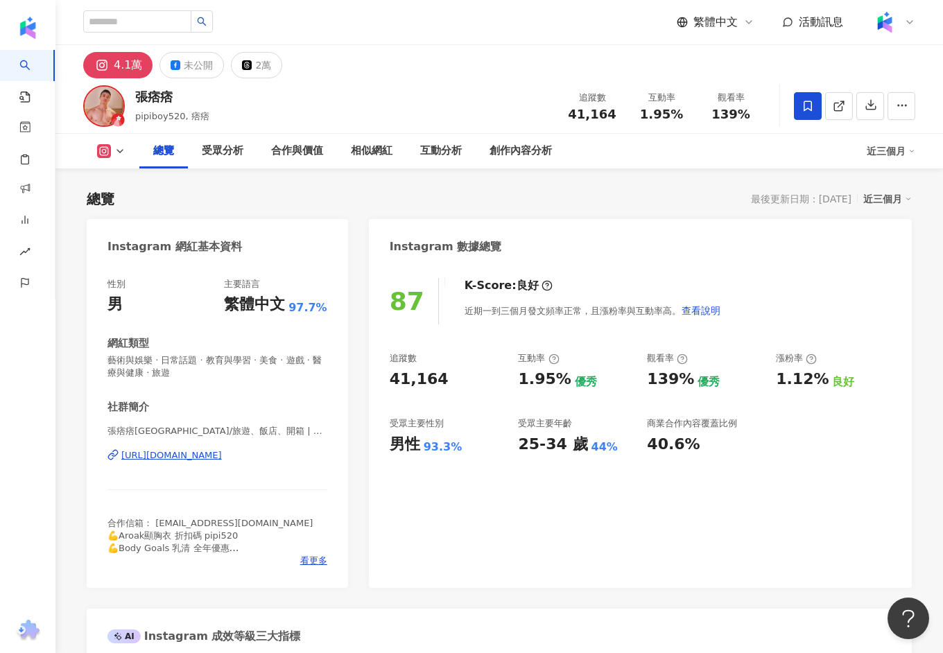
scroll to position [814, 0]
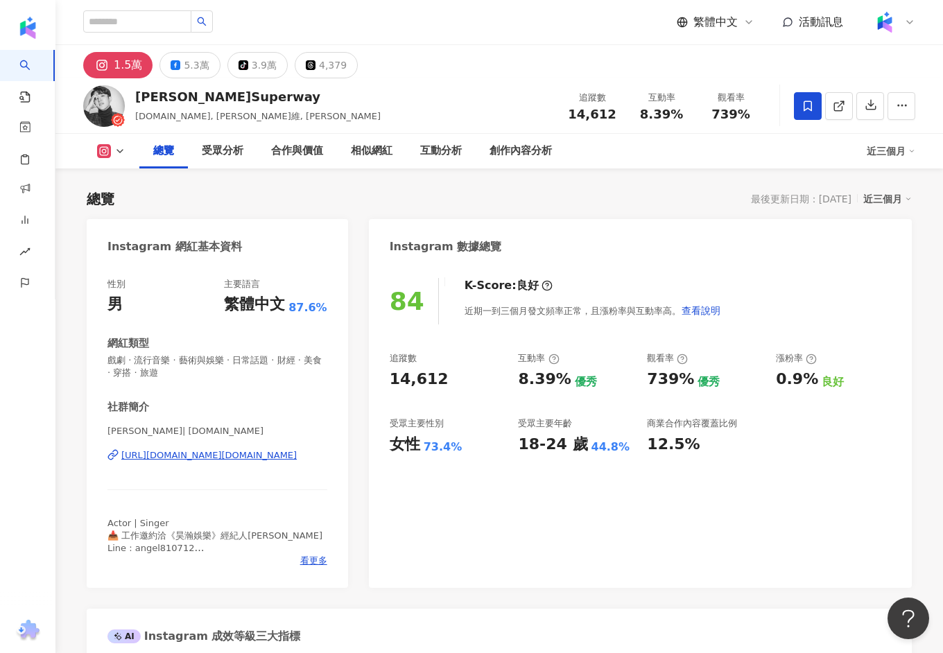
click at [293, 459] on div "[URL][DOMAIN_NAME][DOMAIN_NAME]" at bounding box center [208, 455] width 175 height 12
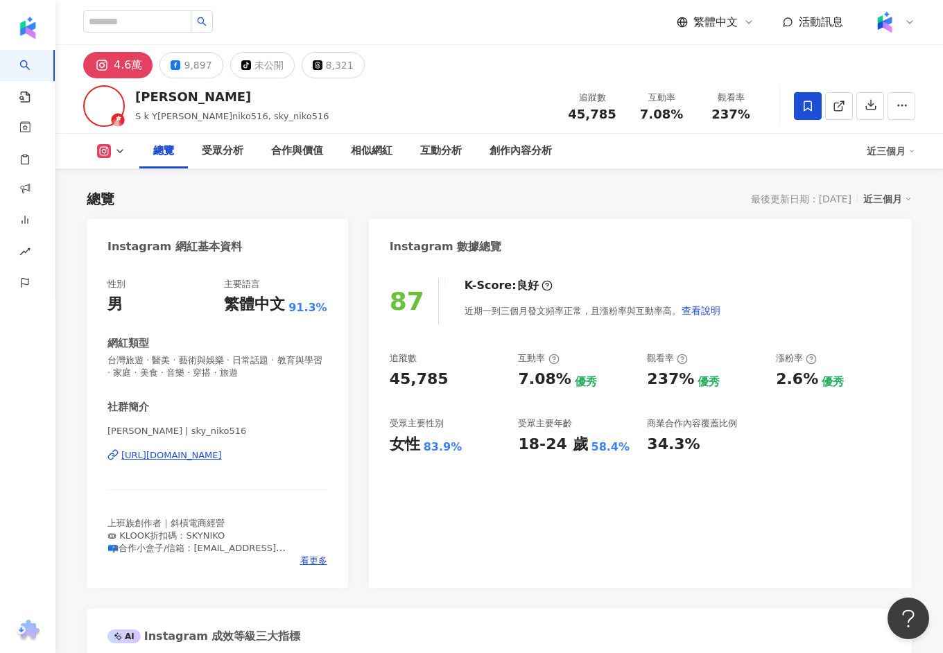
scroll to position [272, 0]
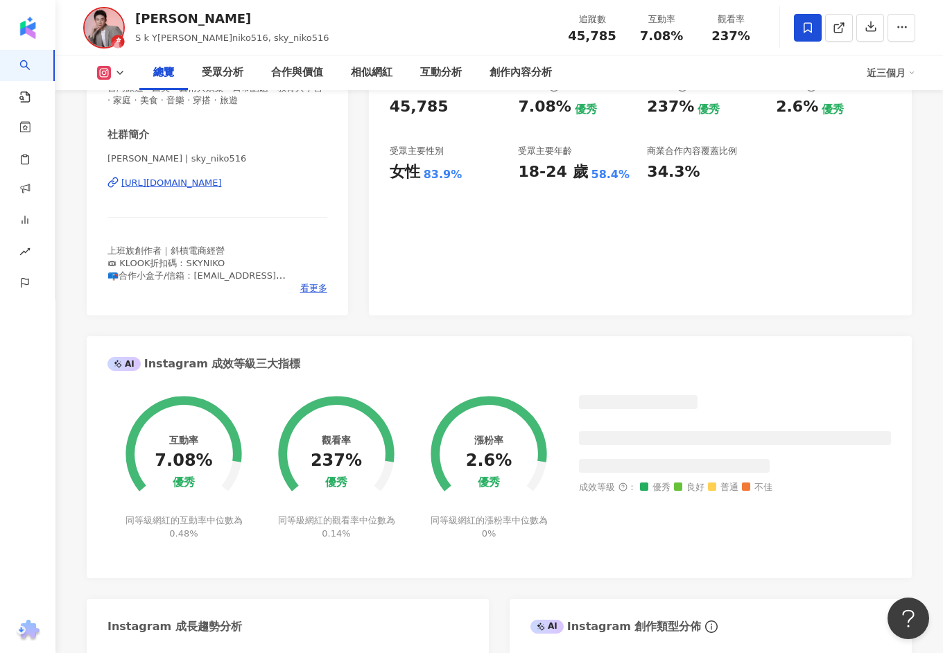
click at [222, 184] on div "[URL][DOMAIN_NAME]" at bounding box center [171, 183] width 101 height 12
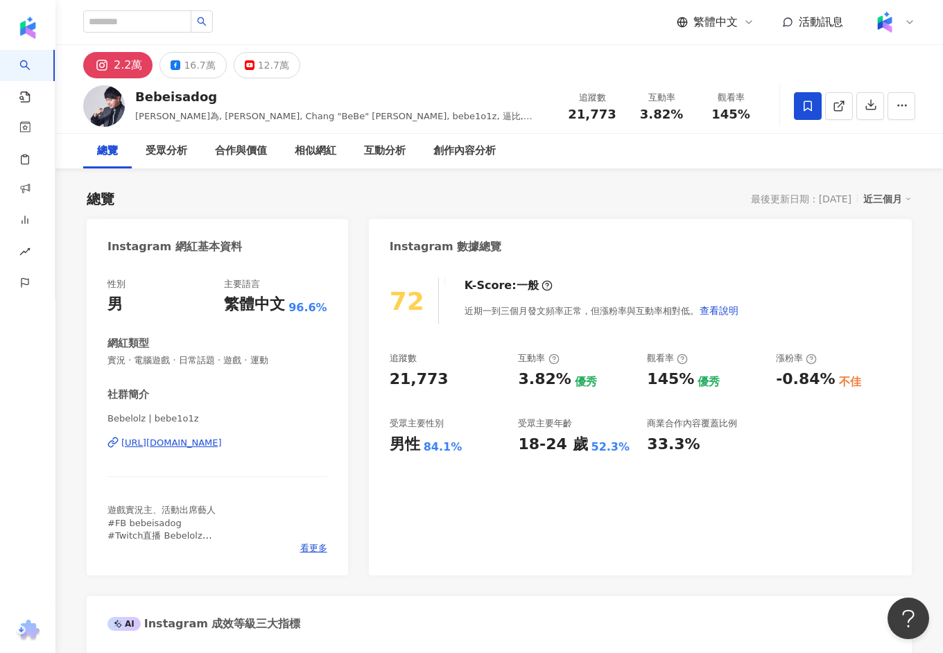
click at [202, 444] on div "https://www.instagram.com/bebe1o1z/" at bounding box center [171, 443] width 101 height 12
drag, startPoint x: 226, startPoint y: 94, endPoint x: 134, endPoint y: 101, distance: 92.4
click at [134, 101] on div "Bebeisadog 張博為, Bebe, Chang "BeBe" Bo-Wei, bebe1o1z, 逼比, bebelolz 追蹤數 21,773 互動…" at bounding box center [498, 105] width 887 height 55
copy div "Bebeisadog"
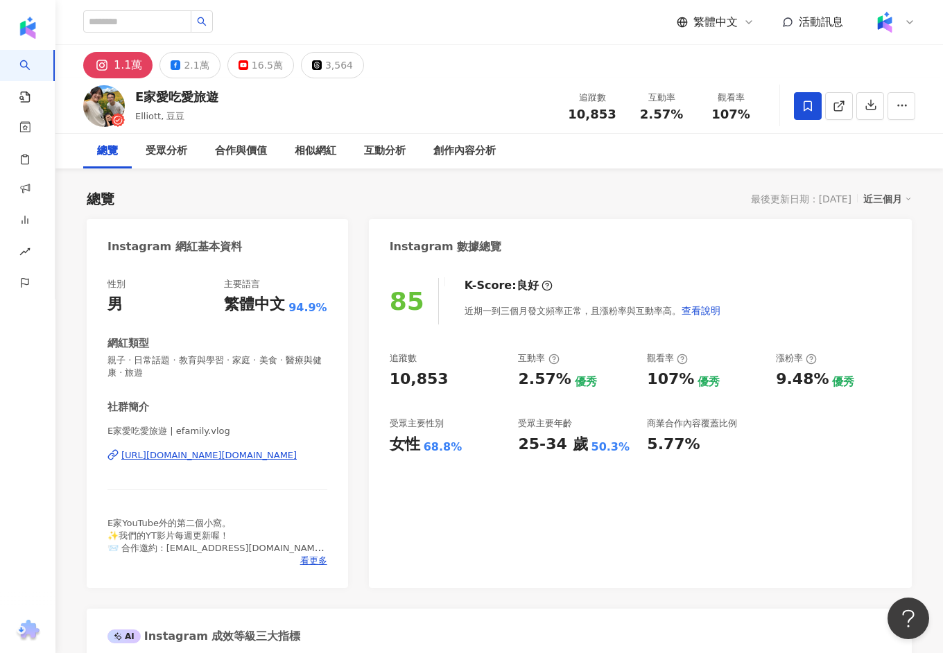
click at [212, 457] on div "https://www.instagram.com/efamily.vlog/" at bounding box center [208, 455] width 175 height 12
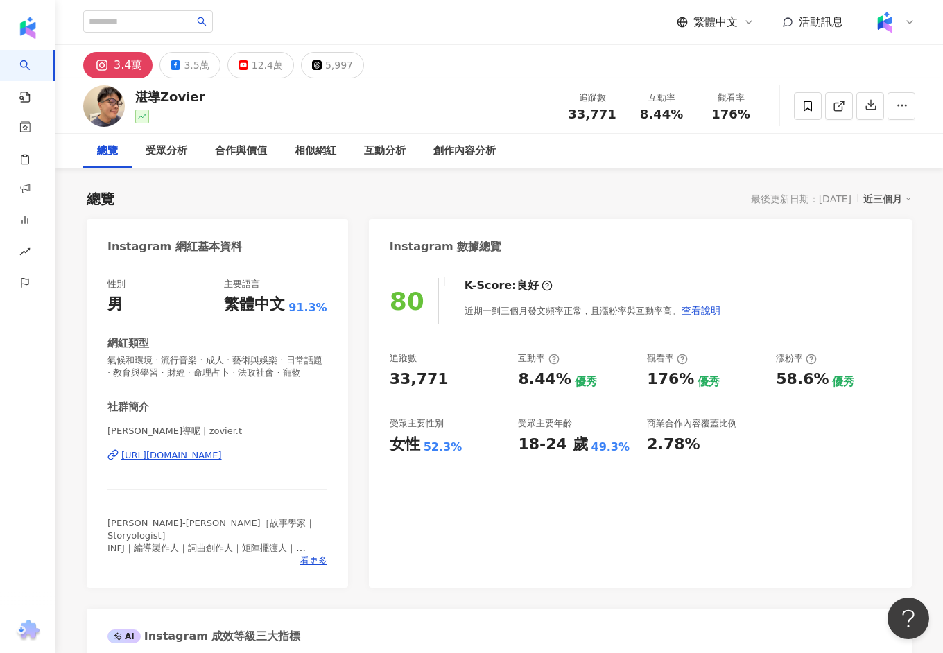
click at [205, 450] on div "https://www.instagram.com/zovier.t/" at bounding box center [171, 455] width 101 height 12
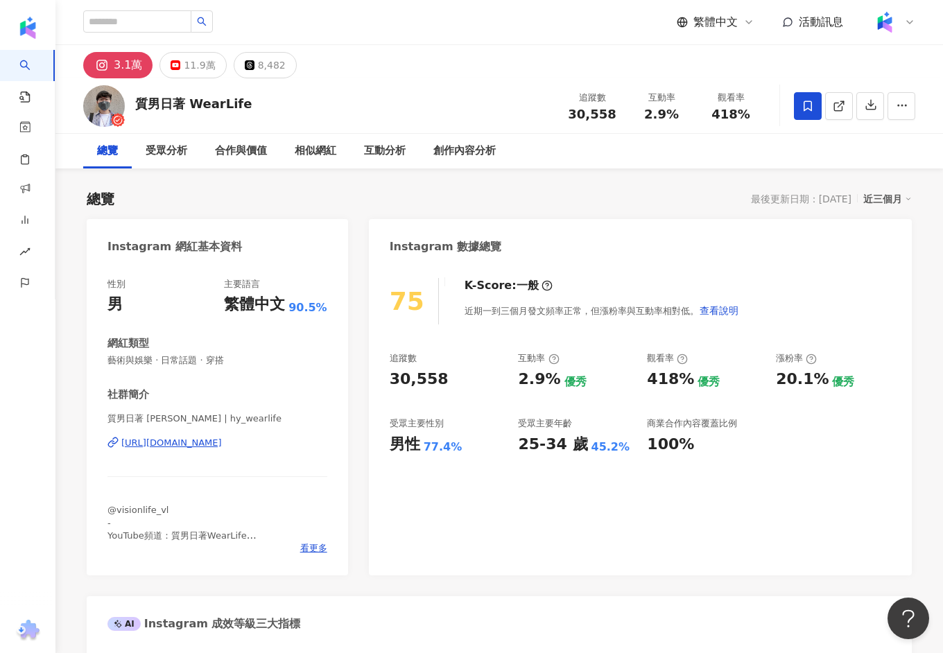
click at [185, 451] on div "質男日著 ALLEN | hy_wearlife https://www.instagram.com/hy_wearlife/" at bounding box center [217, 452] width 220 height 81
click at [191, 442] on div "https://www.instagram.com/hy_wearlife/" at bounding box center [171, 443] width 101 height 12
click at [220, 455] on div "質男日著 ALLEN | hy_wearlife https://www.instagram.com/hy_wearlife/" at bounding box center [217, 452] width 220 height 81
click at [222, 440] on div "https://www.instagram.com/hy_wearlife/" at bounding box center [171, 443] width 101 height 12
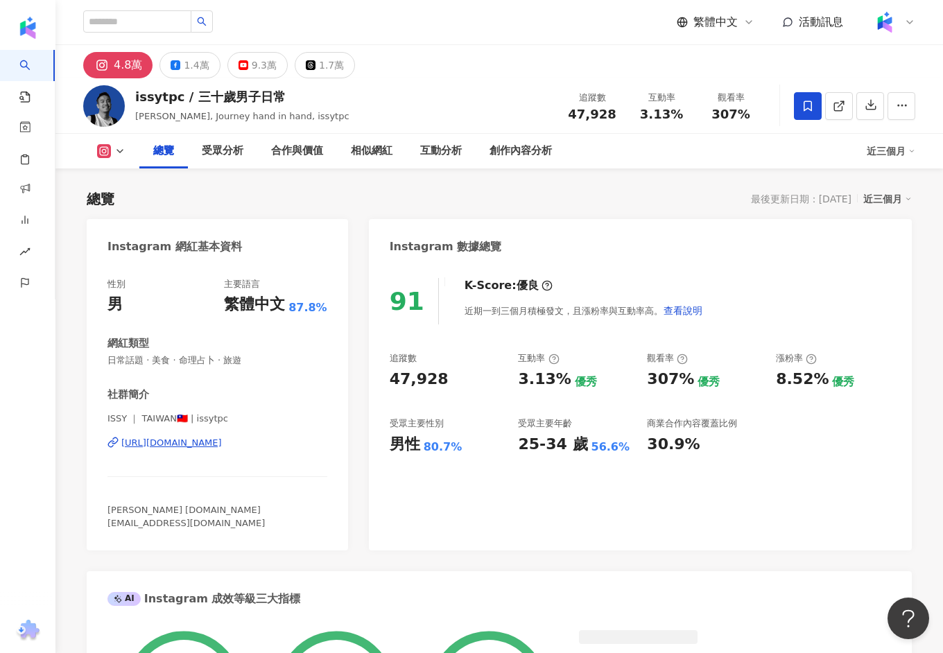
click at [232, 450] on div "ISSY ｜ TAIWAN🇹🇼 | issytpc [URL][DOMAIN_NAME]" at bounding box center [217, 452] width 220 height 81
click at [222, 441] on div "[URL][DOMAIN_NAME]" at bounding box center [171, 443] width 101 height 12
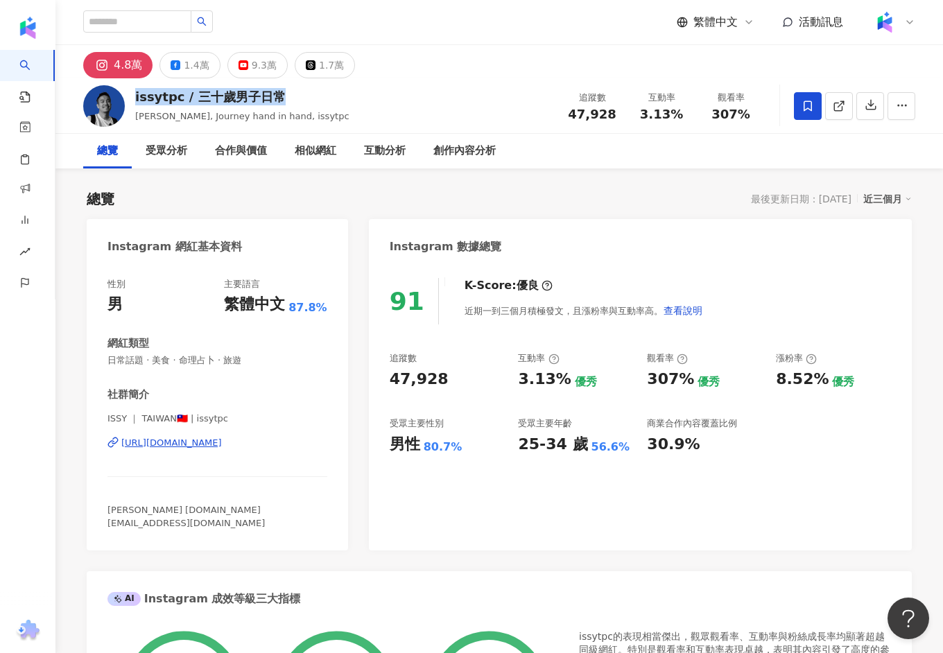
drag, startPoint x: 279, startPoint y: 101, endPoint x: 132, endPoint y: 101, distance: 146.2
click at [132, 101] on div "issytpc / 三十歲男子日常 [PERSON_NAME], Journey hand in hand, issytpc 追蹤數 47,928 互動率 3…" at bounding box center [498, 105] width 887 height 55
copy div "issytpc / 三十歲男子日常"
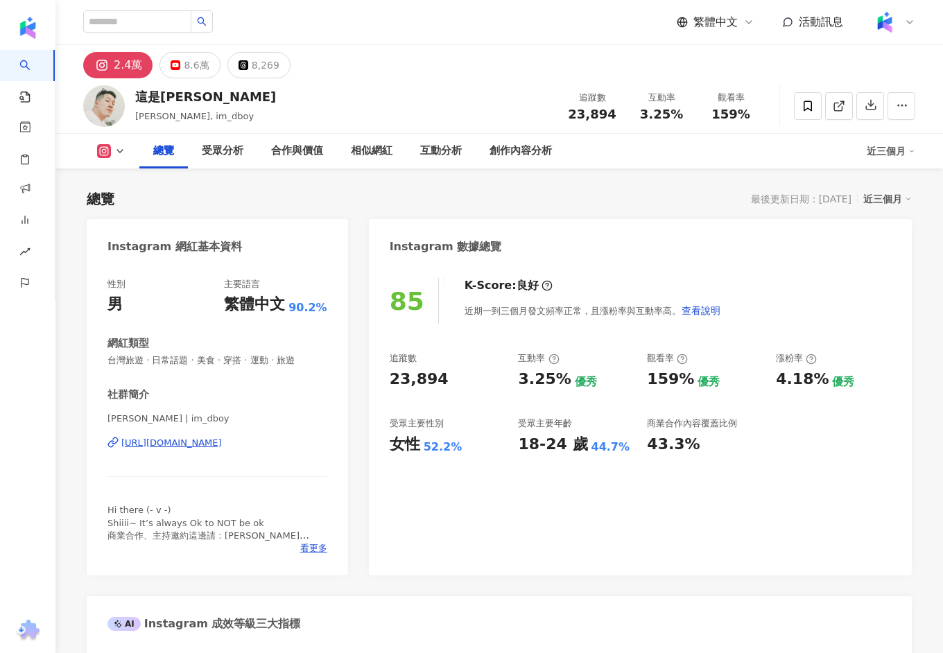
click at [222, 445] on div "[URL][DOMAIN_NAME]" at bounding box center [171, 443] width 101 height 12
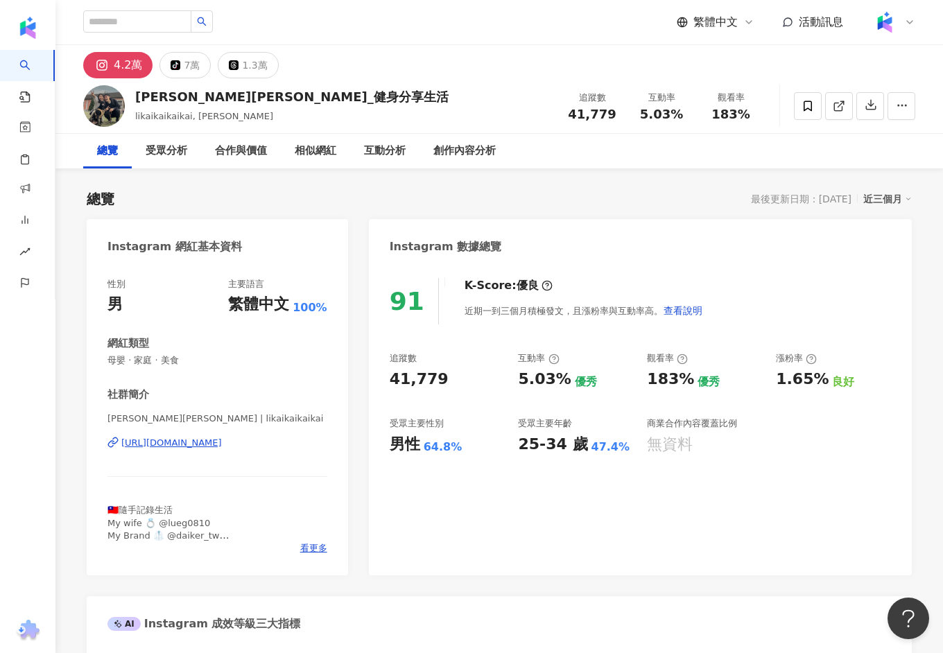
click at [222, 437] on div "[URL][DOMAIN_NAME]" at bounding box center [171, 443] width 101 height 12
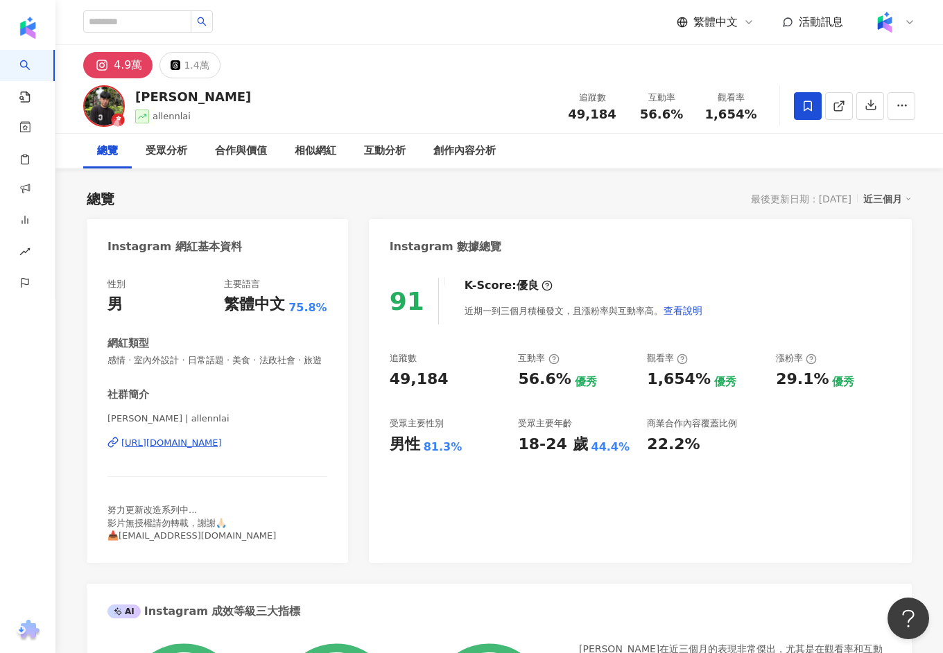
click at [214, 436] on div "賴Allen | allennlai https://www.instagram.com/allennlai/" at bounding box center [217, 452] width 220 height 81
click at [214, 443] on div "https://www.instagram.com/allennlai/" at bounding box center [171, 443] width 101 height 12
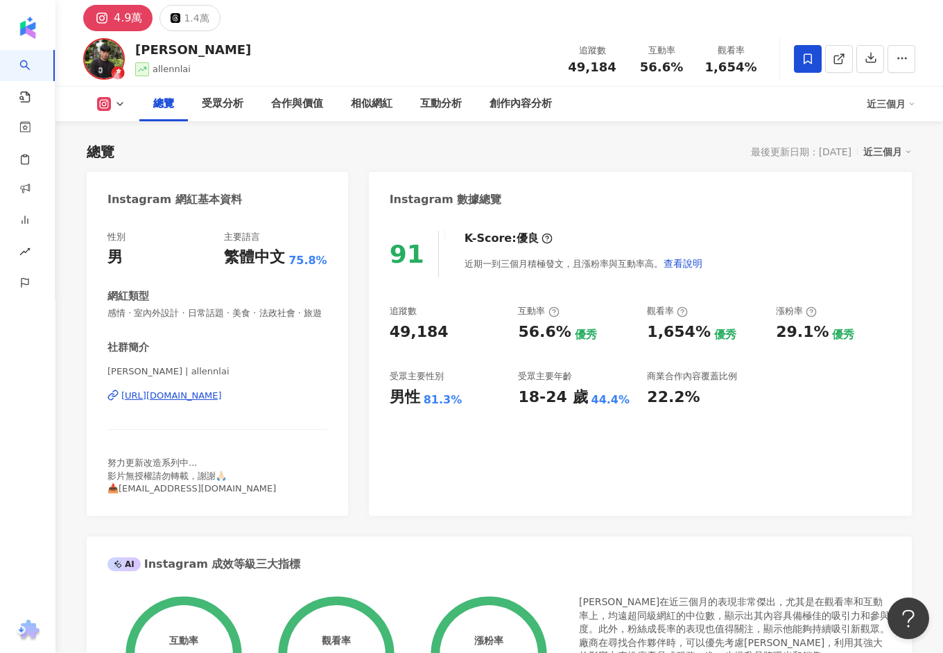
scroll to position [98, 0]
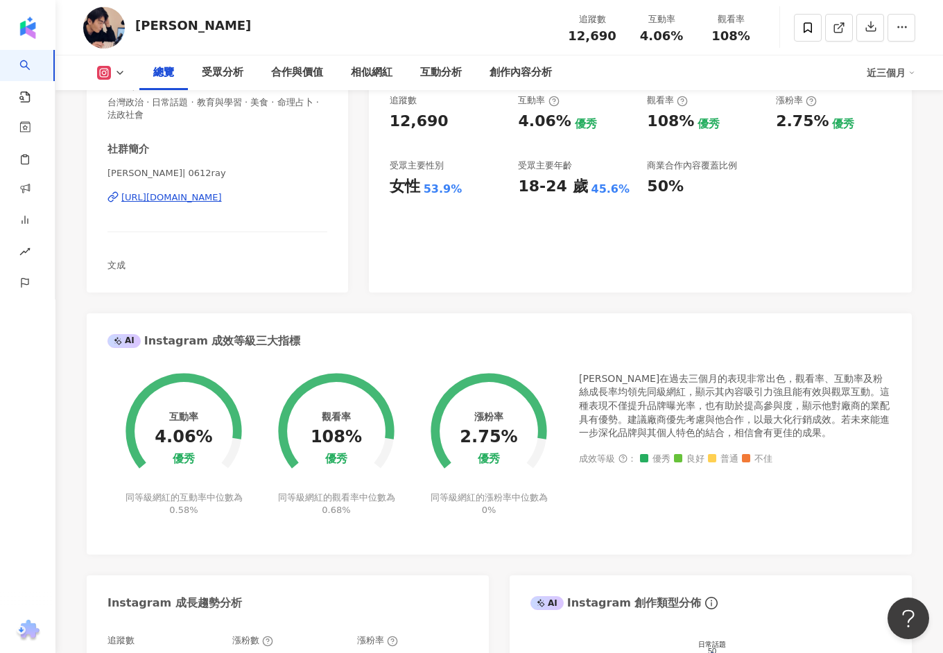
scroll to position [319, 0]
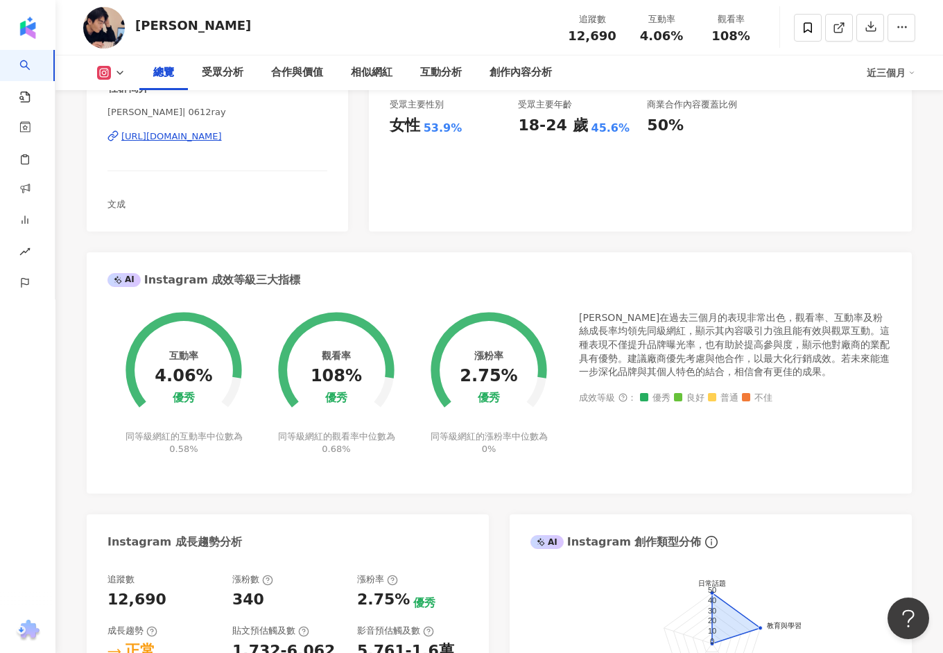
click at [222, 141] on div "[URL][DOMAIN_NAME]" at bounding box center [171, 136] width 101 height 12
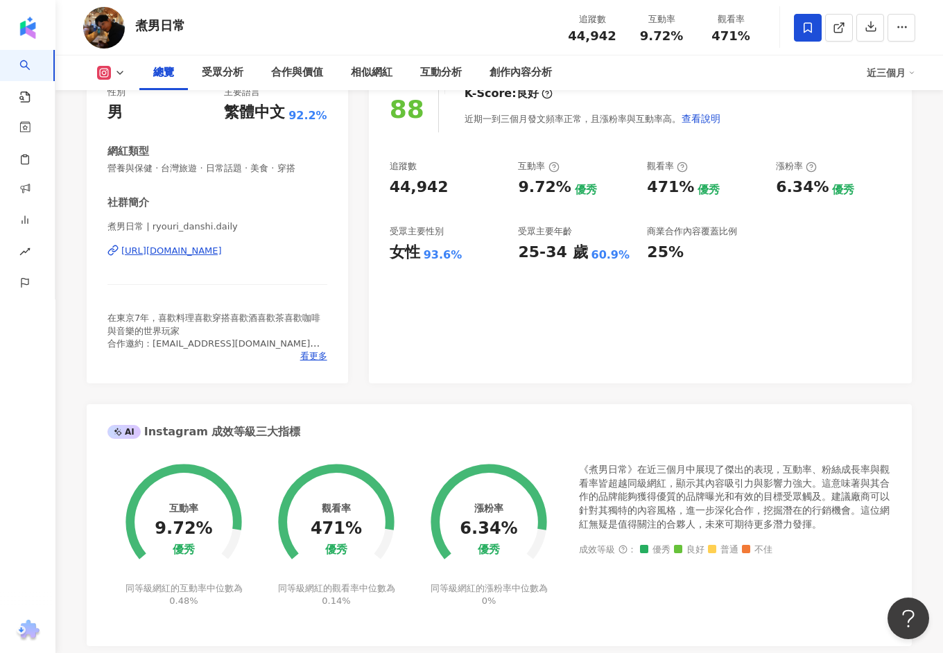
scroll to position [188, 0]
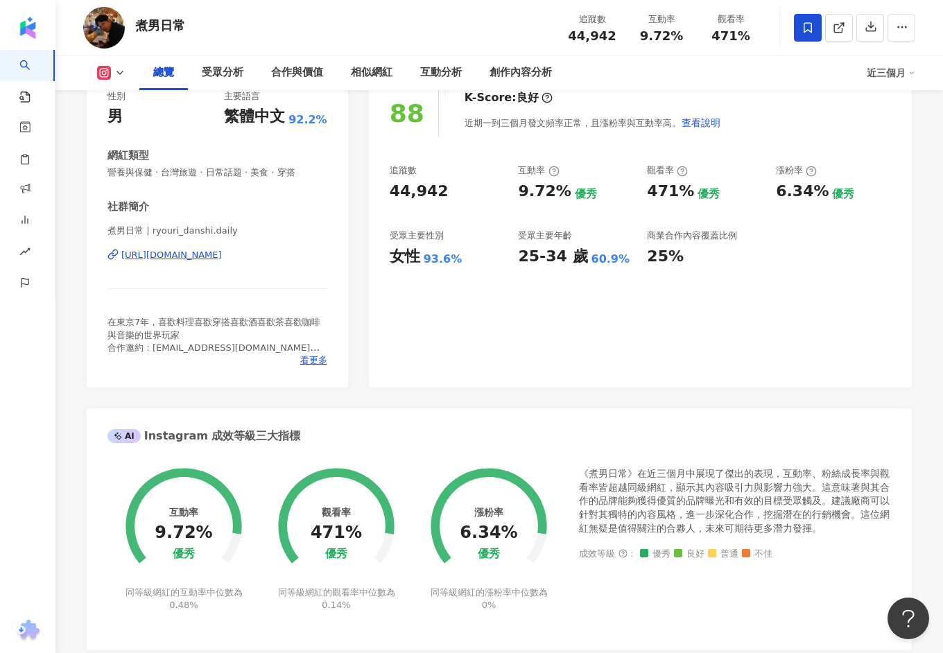
click at [211, 257] on div "[URL][DOMAIN_NAME]" at bounding box center [171, 255] width 101 height 12
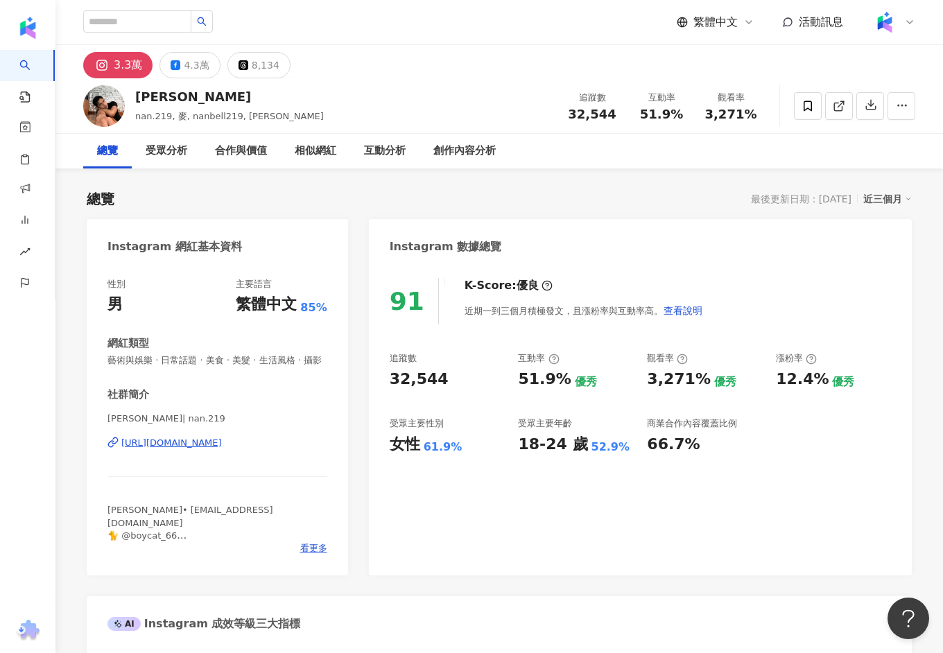
click at [221, 443] on div "https://www.instagram.com/nan.219/" at bounding box center [171, 443] width 101 height 12
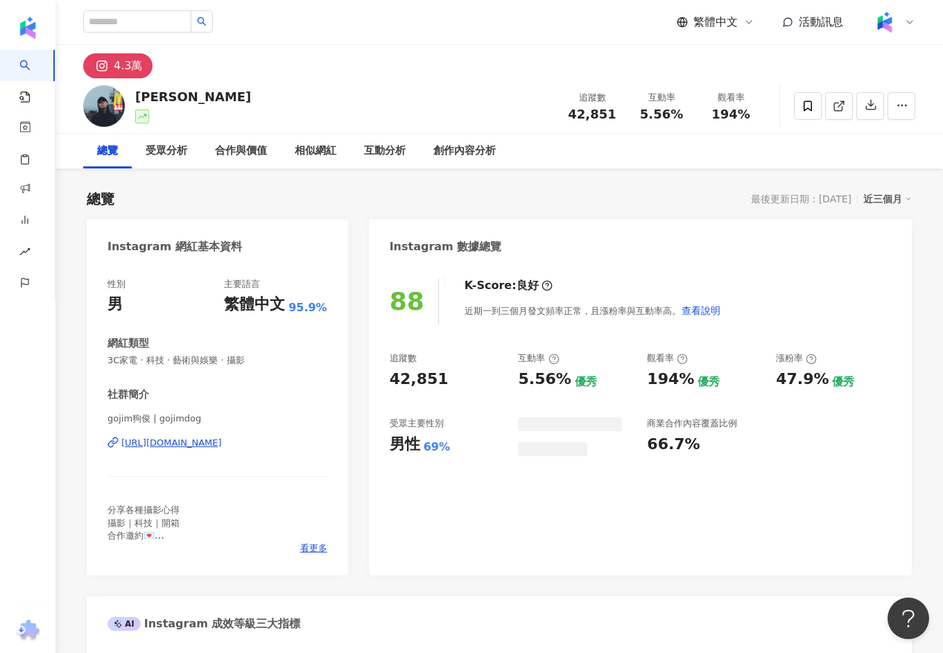
click at [208, 442] on div "https://www.instagram.com/gojimdog/" at bounding box center [171, 443] width 101 height 12
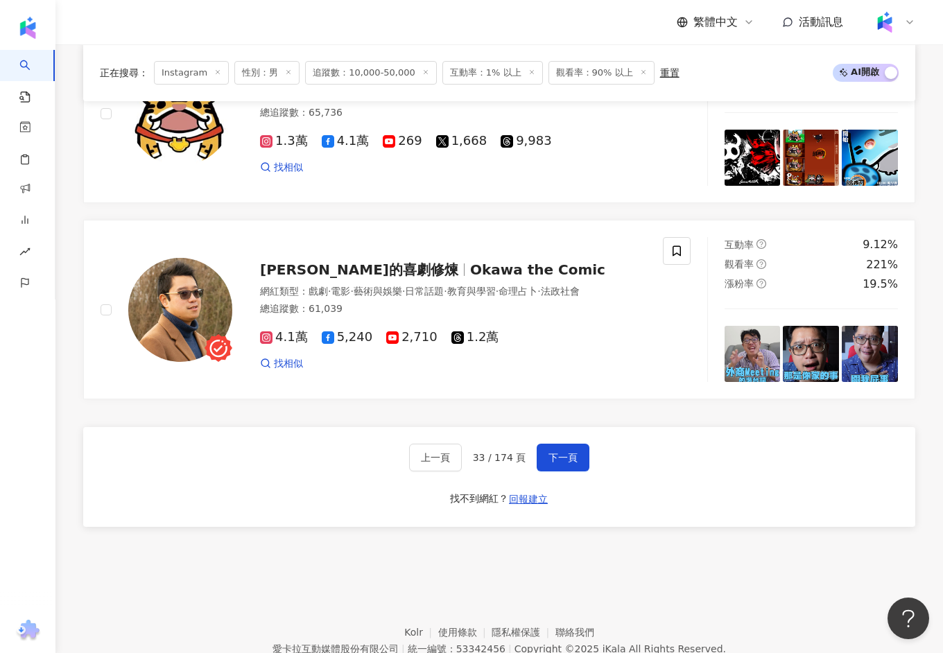
scroll to position [2553, 0]
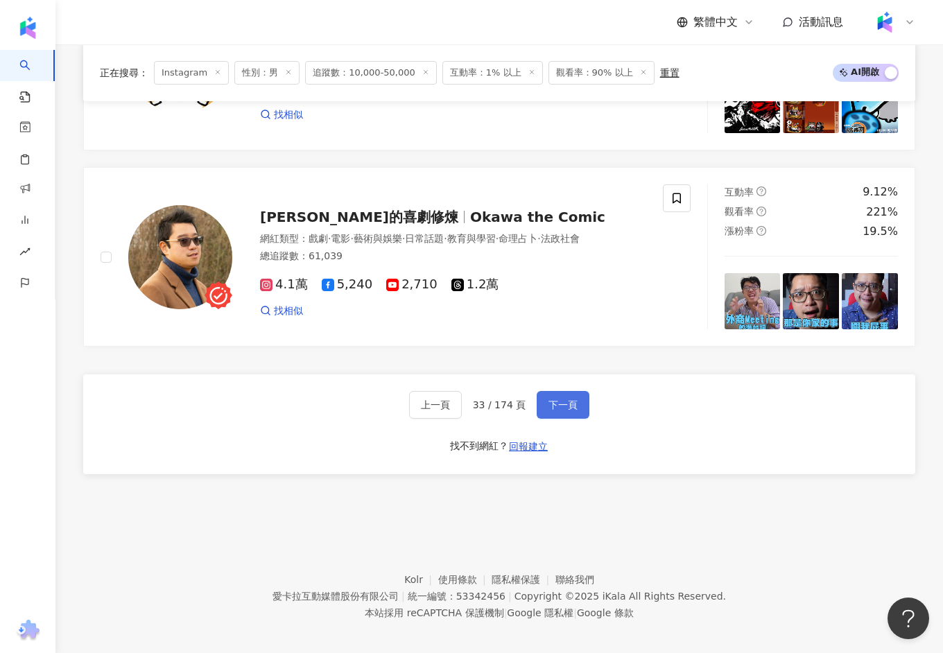
click at [558, 401] on button "下一頁" at bounding box center [562, 405] width 53 height 28
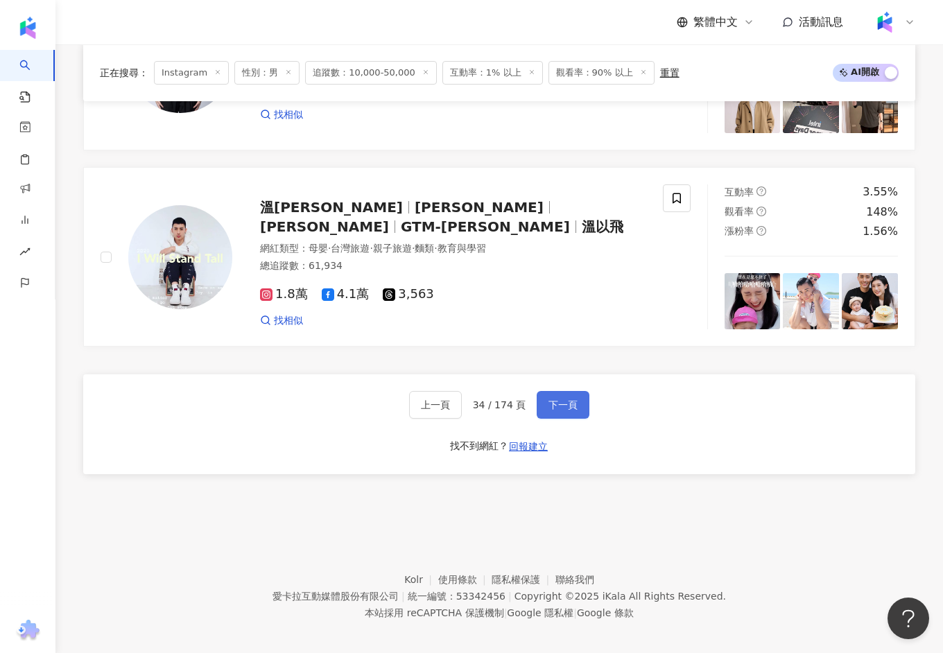
click at [548, 399] on span "下一頁" at bounding box center [562, 404] width 29 height 11
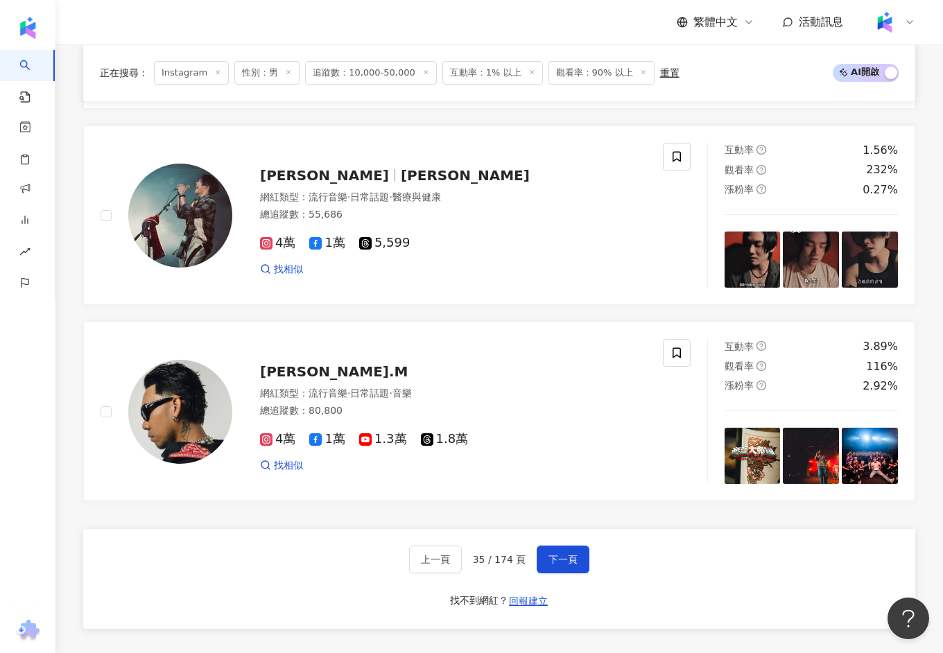
scroll to position [2447, 0]
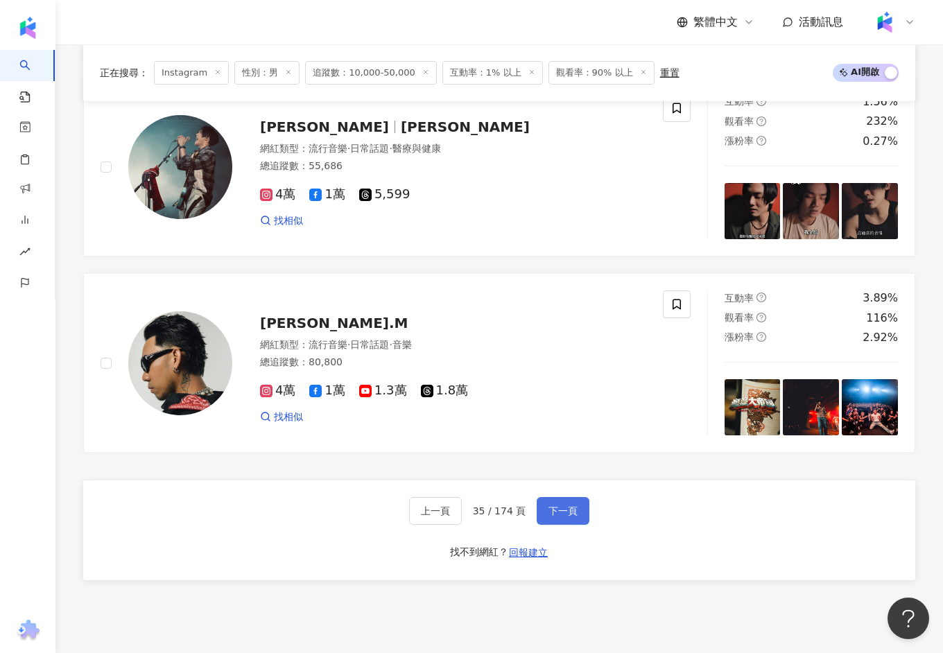
click at [549, 513] on button "下一頁" at bounding box center [562, 511] width 53 height 28
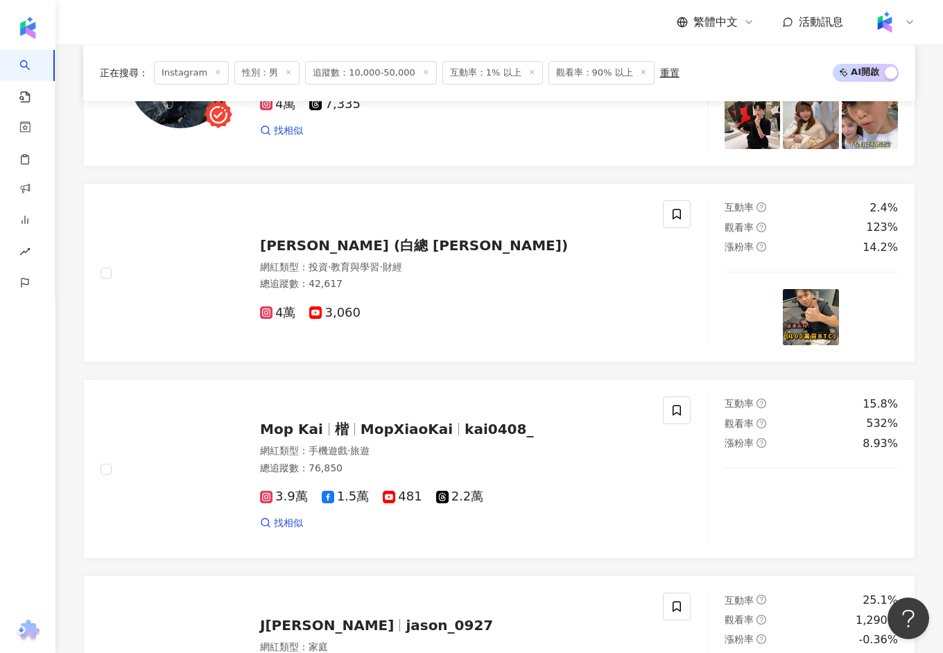
scroll to position [2553, 0]
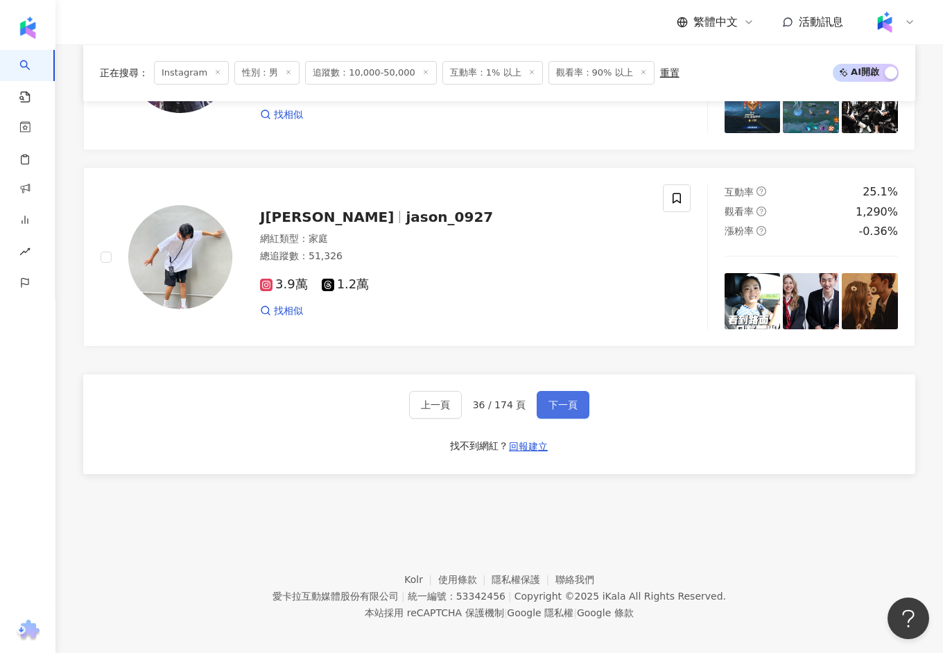
click at [548, 391] on button "下一頁" at bounding box center [562, 405] width 53 height 28
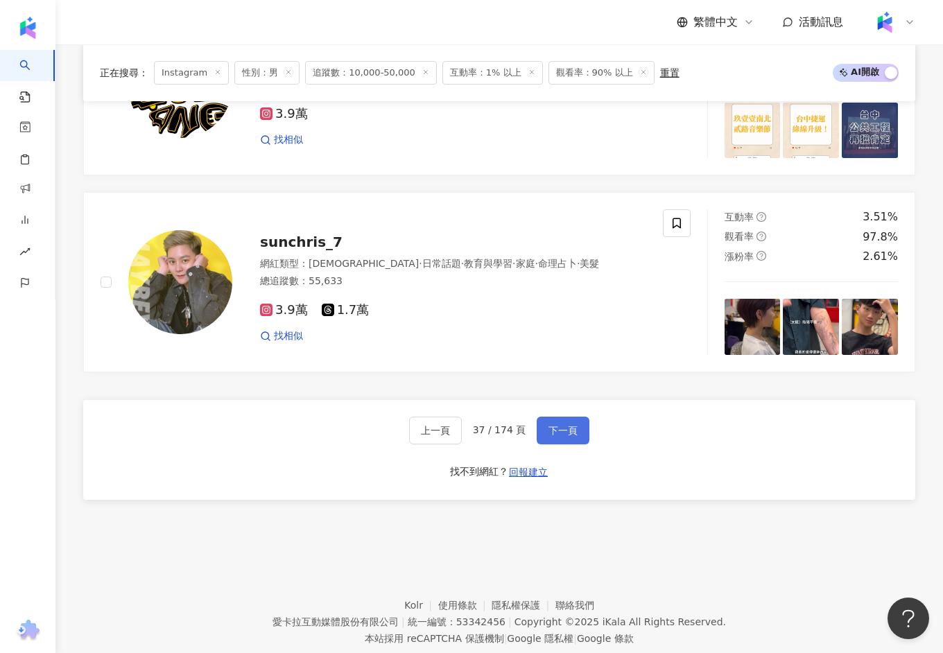
click at [538, 417] on button "下一頁" at bounding box center [562, 431] width 53 height 28
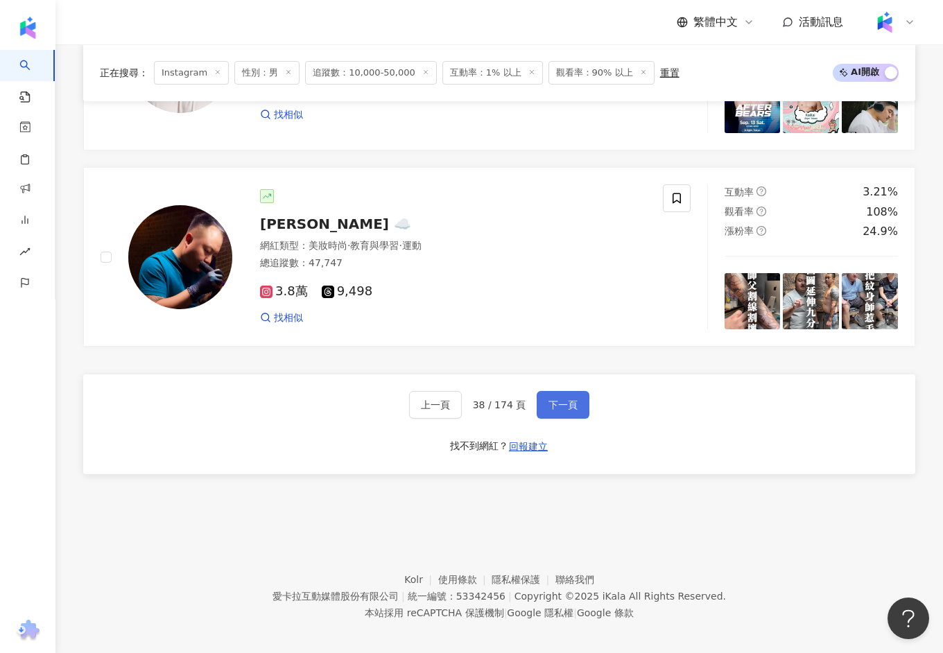
click at [557, 399] on span "下一頁" at bounding box center [562, 404] width 29 height 11
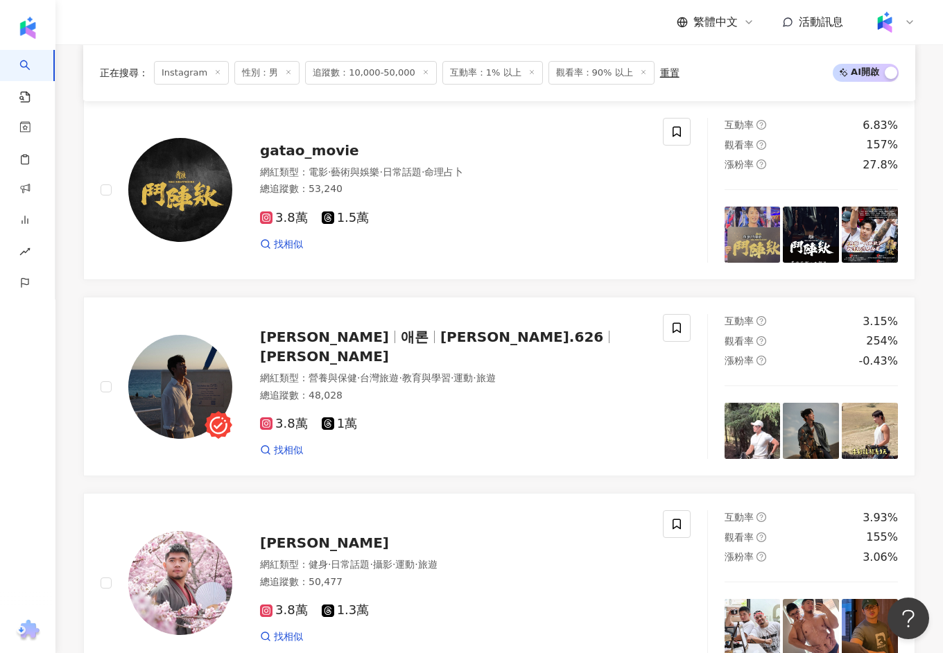
scroll to position [2034, 0]
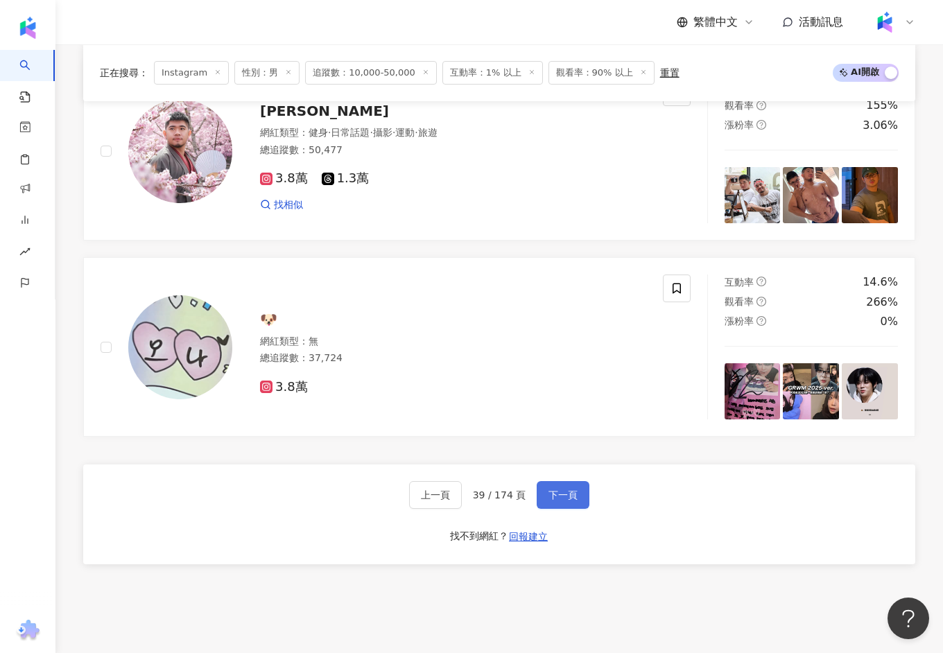
click at [552, 490] on span "下一頁" at bounding box center [562, 494] width 29 height 11
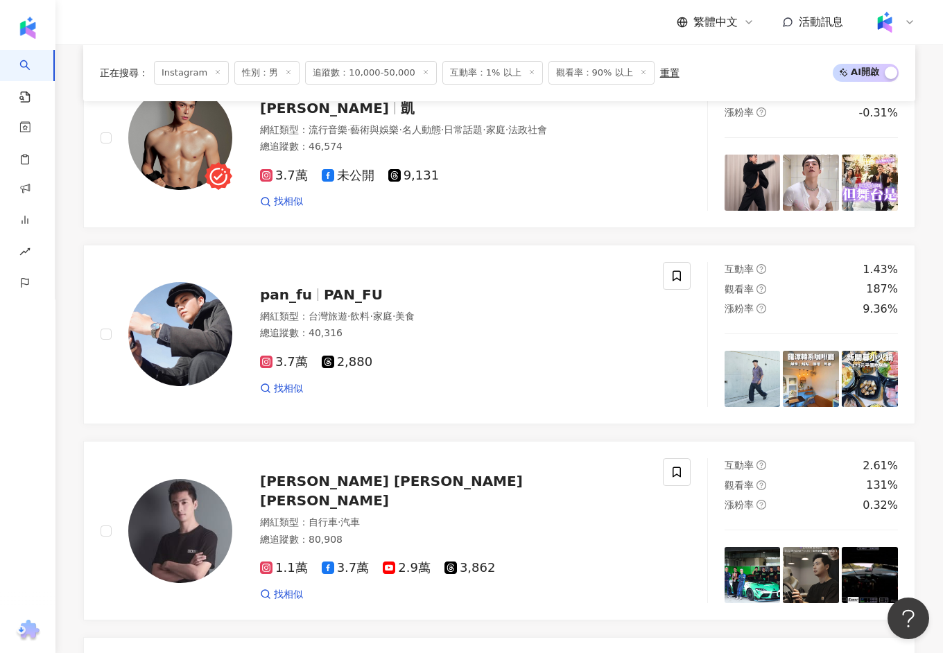
scroll to position [1885, 0]
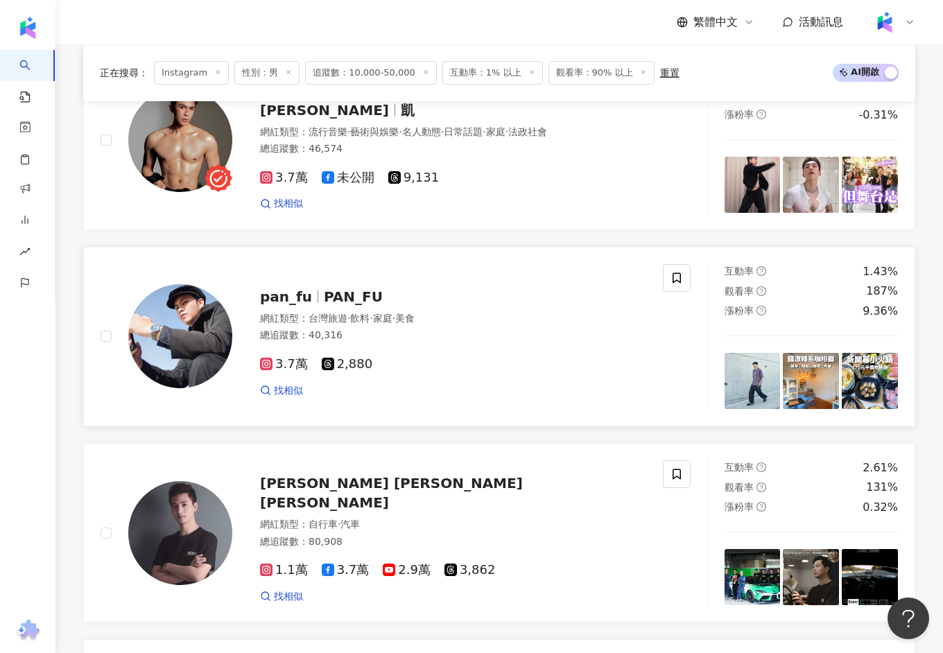
click at [358, 288] on span "PAN_FU" at bounding box center [353, 296] width 59 height 17
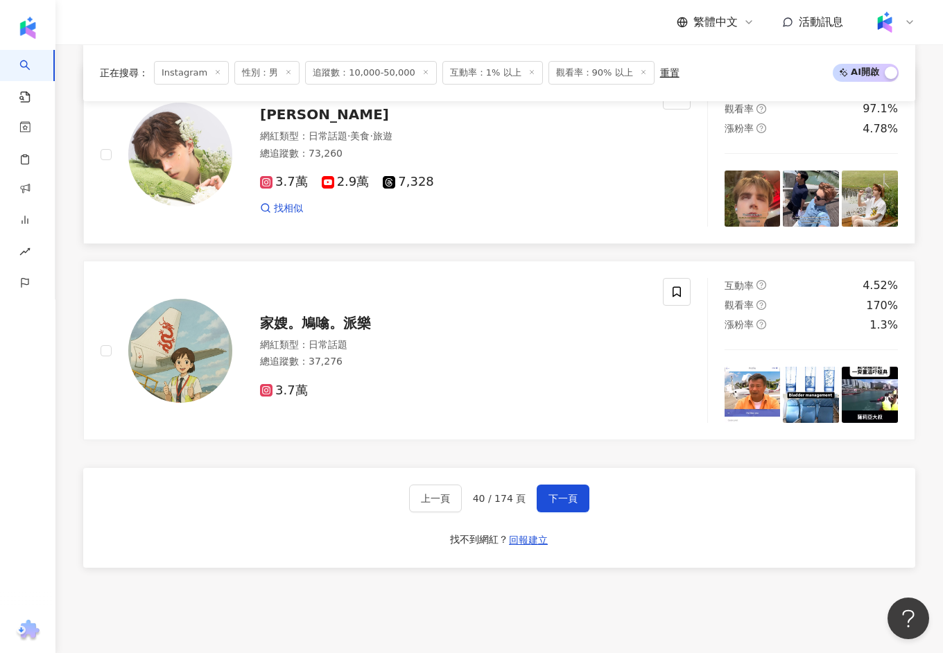
scroll to position [2463, 0]
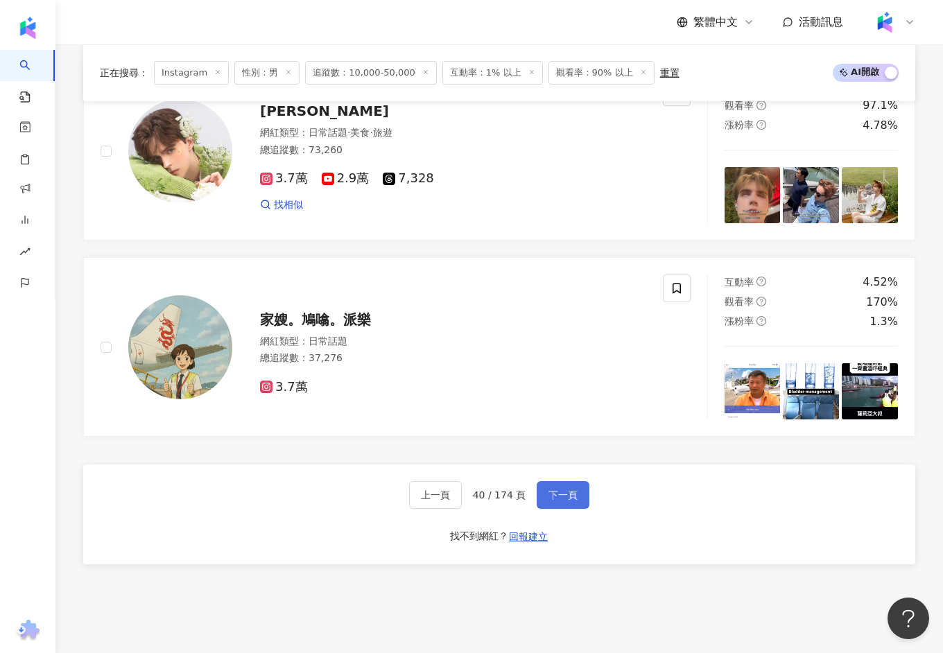
click at [550, 496] on button "下一頁" at bounding box center [562, 495] width 53 height 28
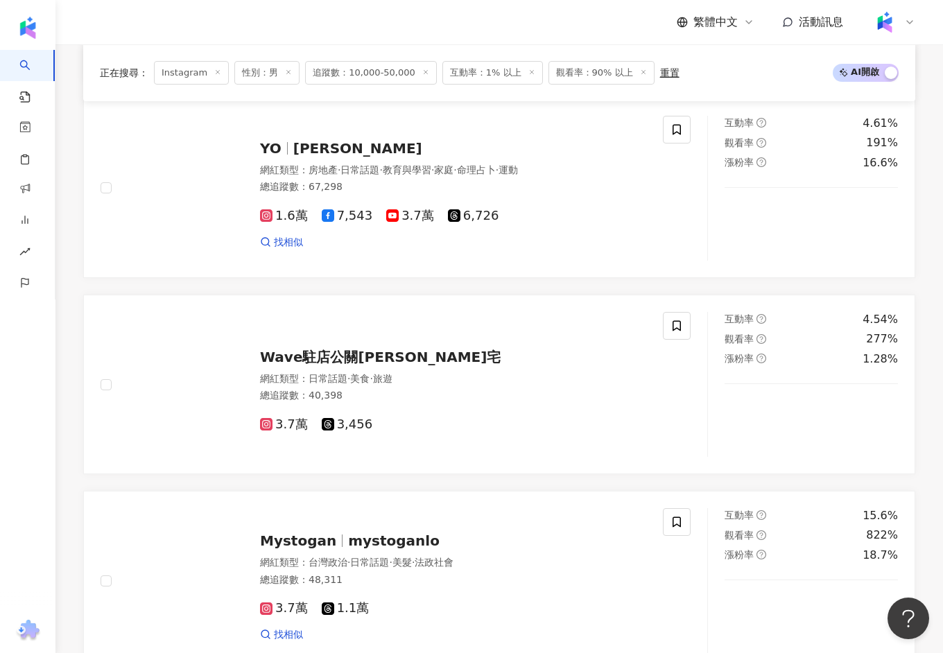
scroll to position [2553, 0]
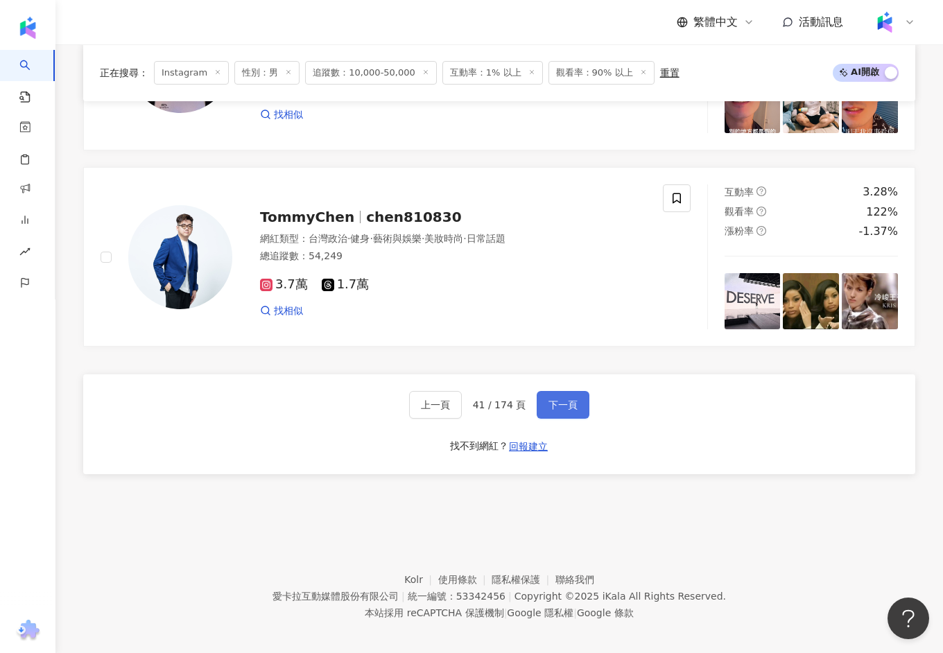
click at [564, 391] on button "下一頁" at bounding box center [562, 405] width 53 height 28
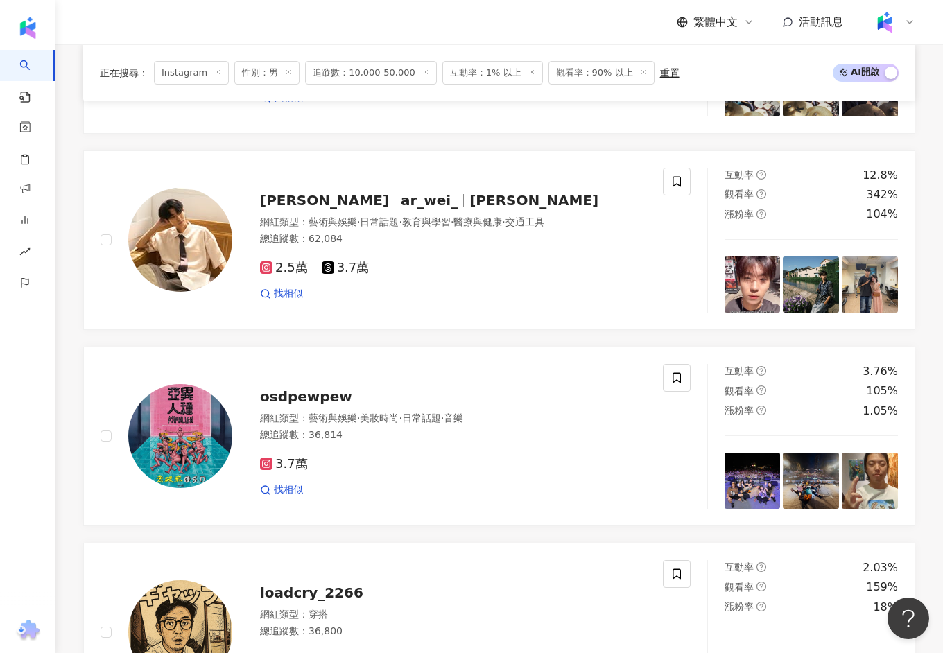
scroll to position [2583, 0]
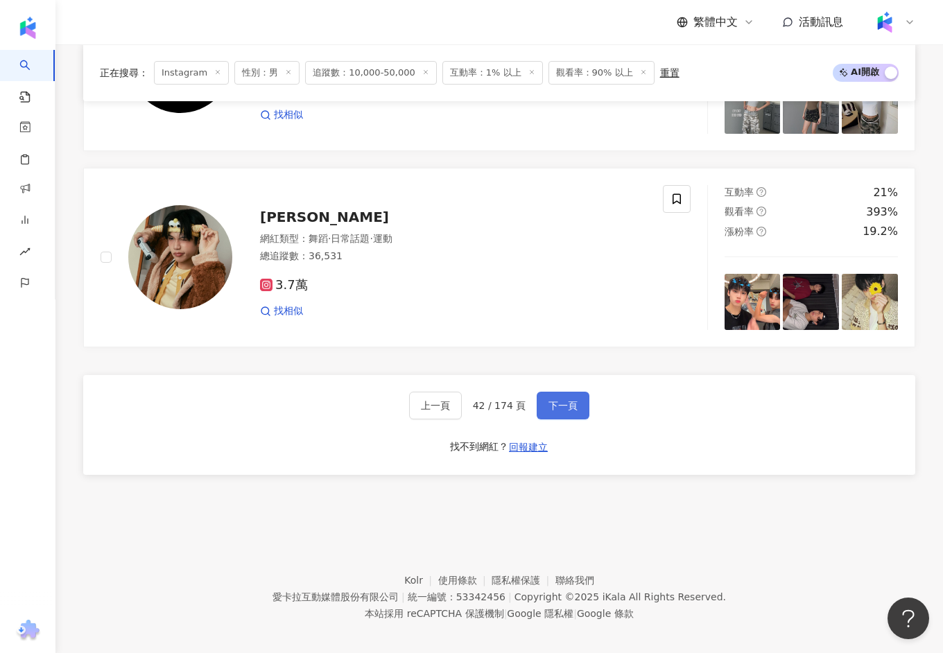
click at [551, 400] on span "下一頁" at bounding box center [562, 405] width 29 height 11
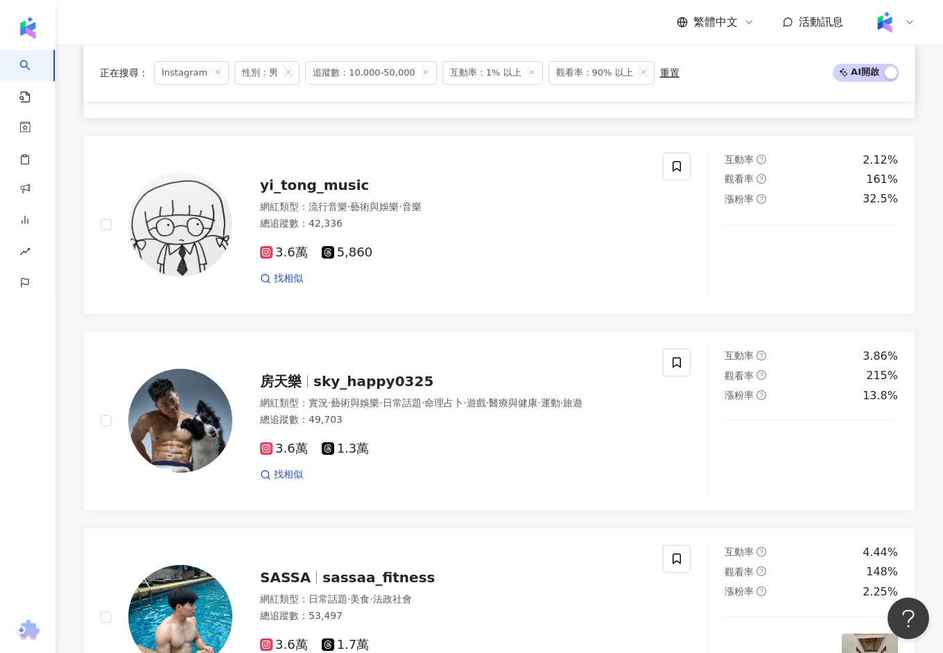
scroll to position [675, 0]
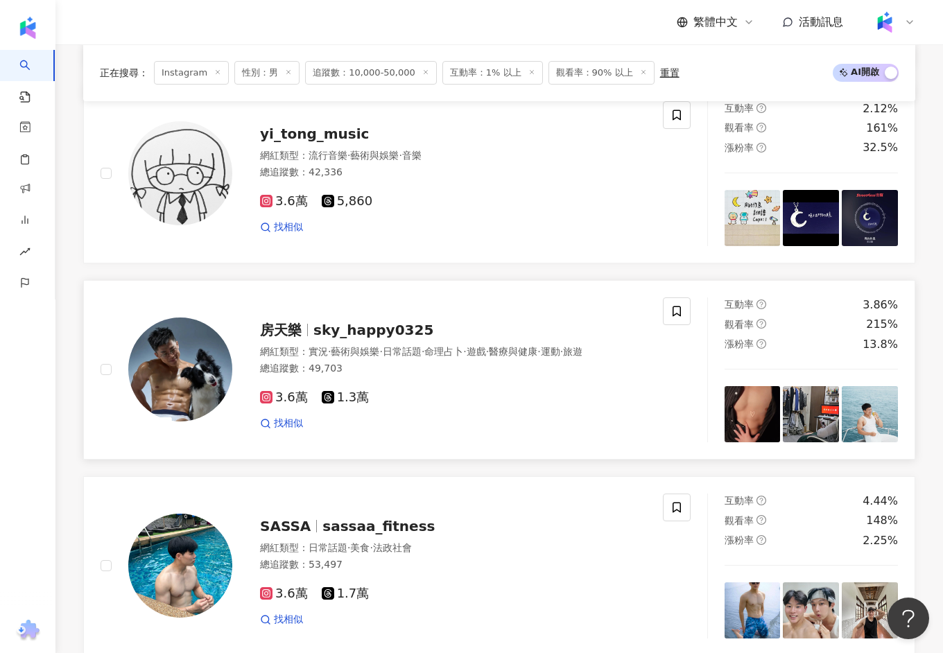
click at [400, 328] on span "sky_happy0325" at bounding box center [373, 330] width 120 height 17
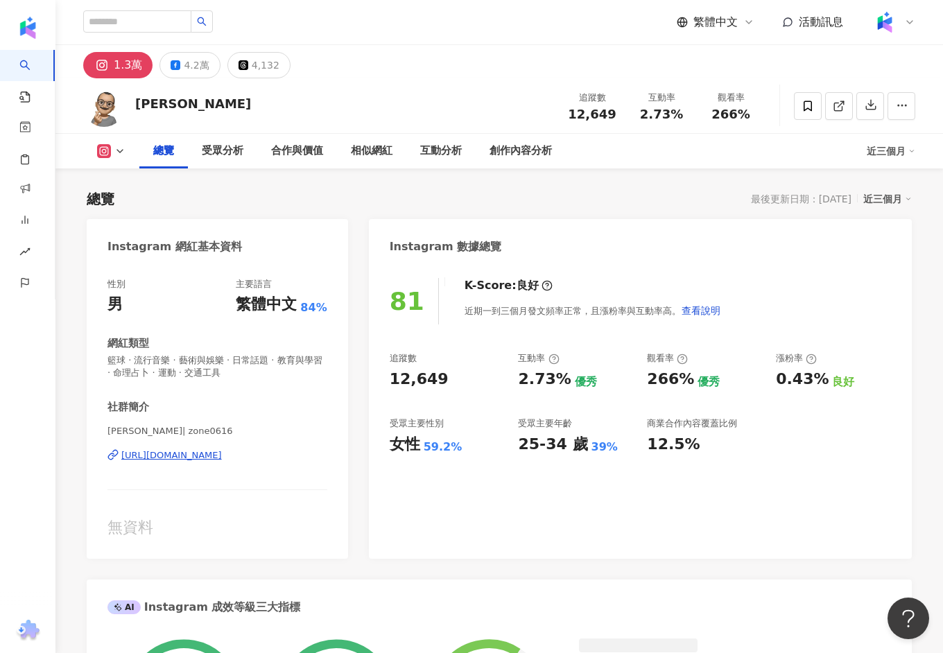
click at [191, 454] on div "https://www.instagram.com/zone0616/" at bounding box center [171, 455] width 101 height 12
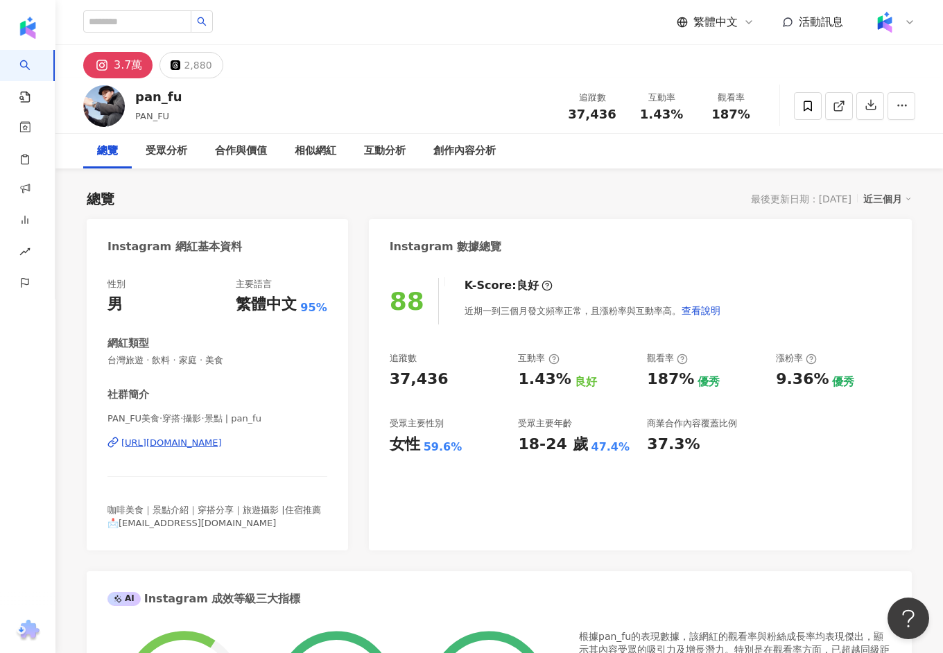
click at [222, 437] on div "[URL][DOMAIN_NAME]" at bounding box center [171, 443] width 101 height 12
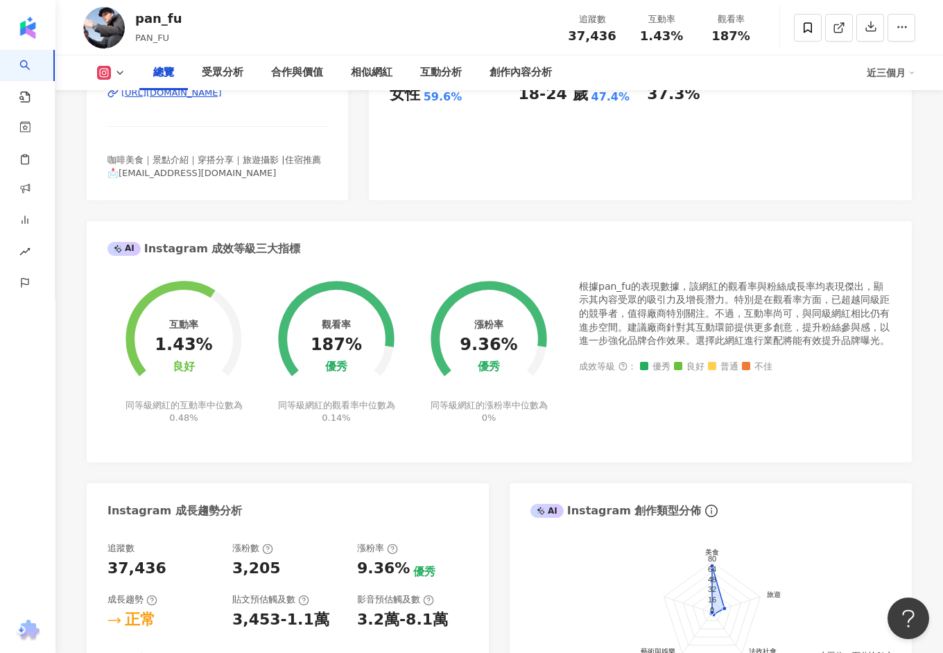
scroll to position [397, 0]
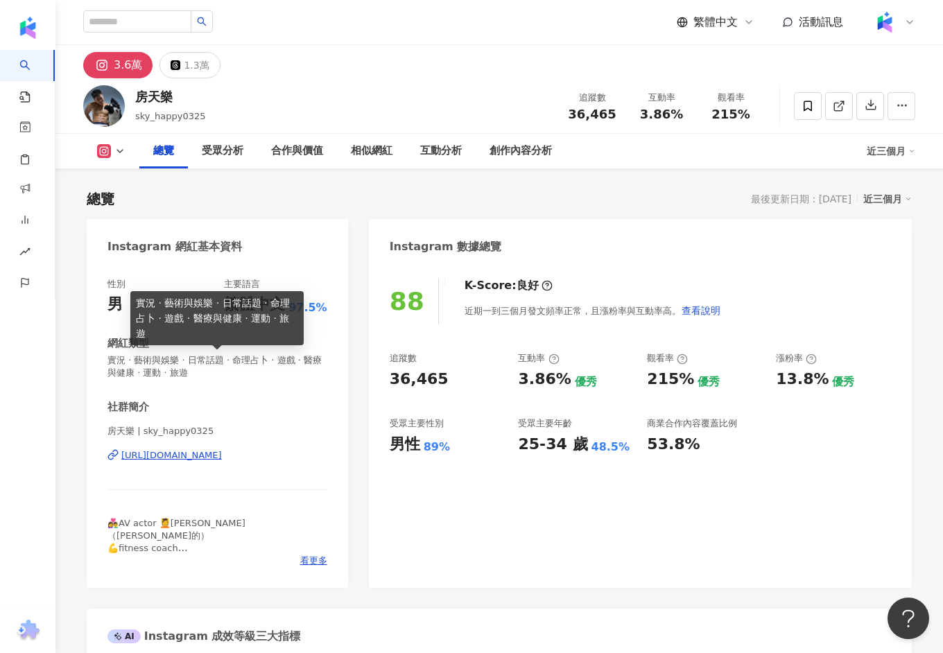
click at [216, 453] on div "https://www.instagram.com/sky_happy0325/" at bounding box center [171, 455] width 101 height 12
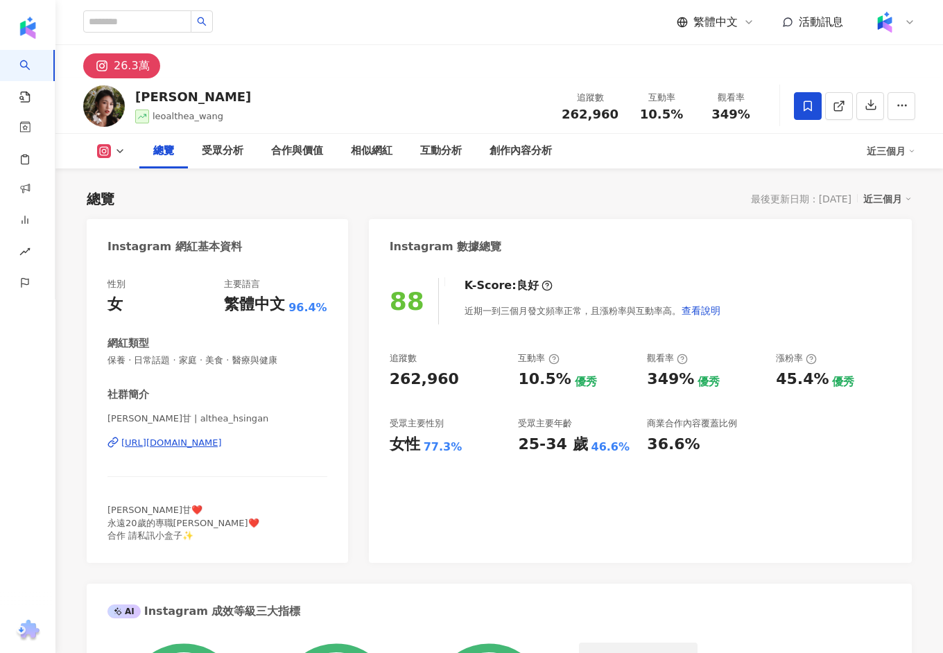
click at [222, 438] on div "[URL][DOMAIN_NAME]" at bounding box center [171, 443] width 101 height 12
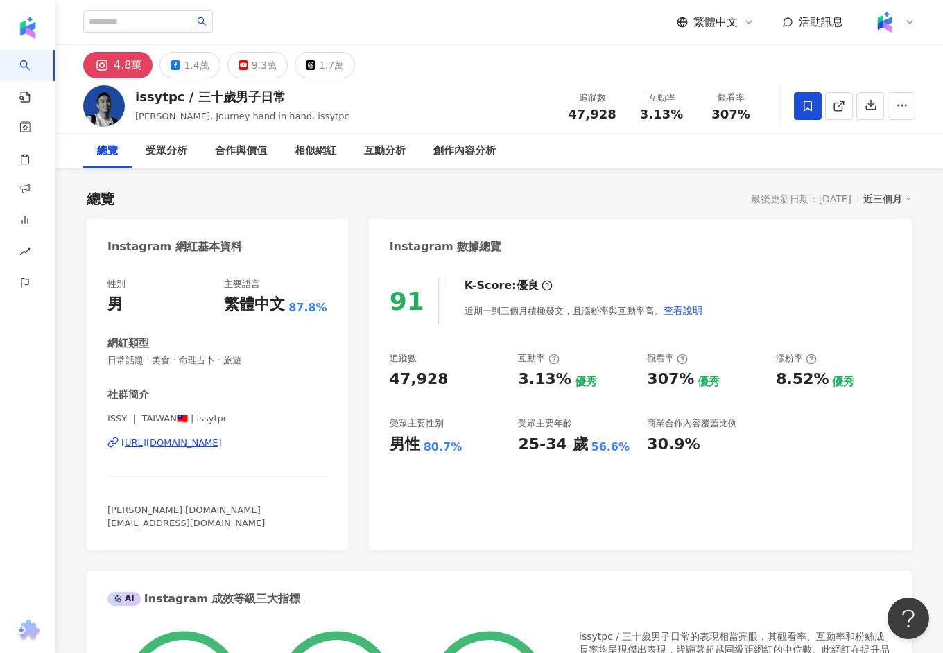
click at [222, 446] on div "https://www.instagram.com/issytpc/" at bounding box center [171, 443] width 101 height 12
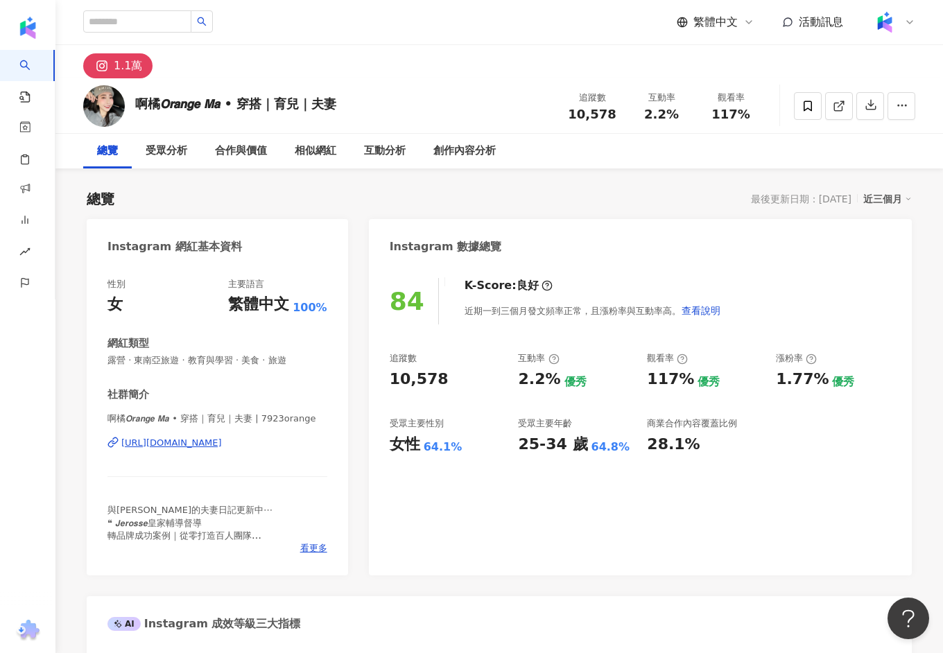
click at [173, 446] on div "[URL][DOMAIN_NAME]" at bounding box center [171, 443] width 101 height 12
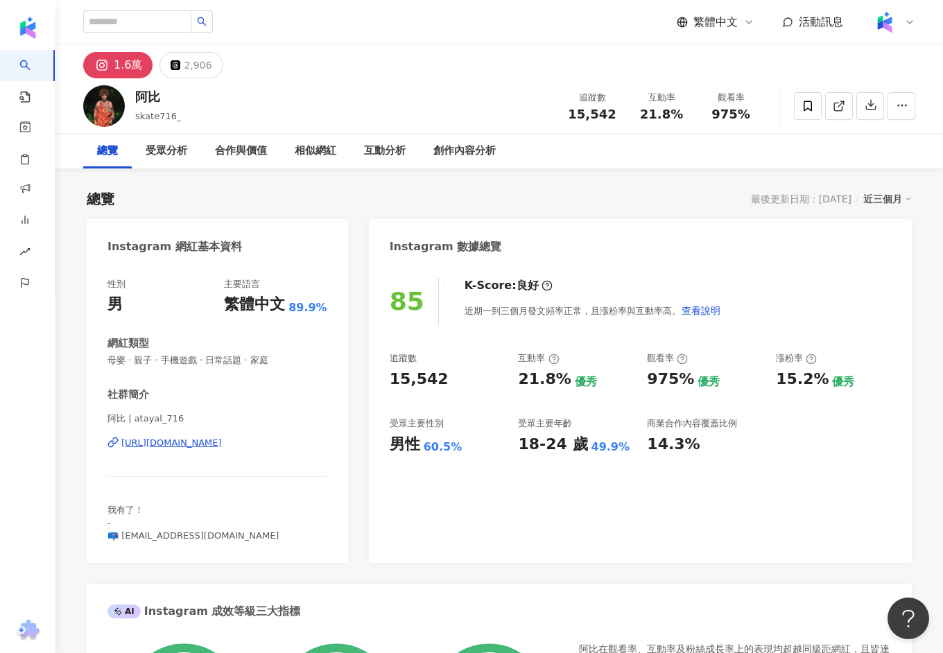
click at [213, 442] on div "https://www.instagram.com/atayal_716/" at bounding box center [171, 443] width 101 height 12
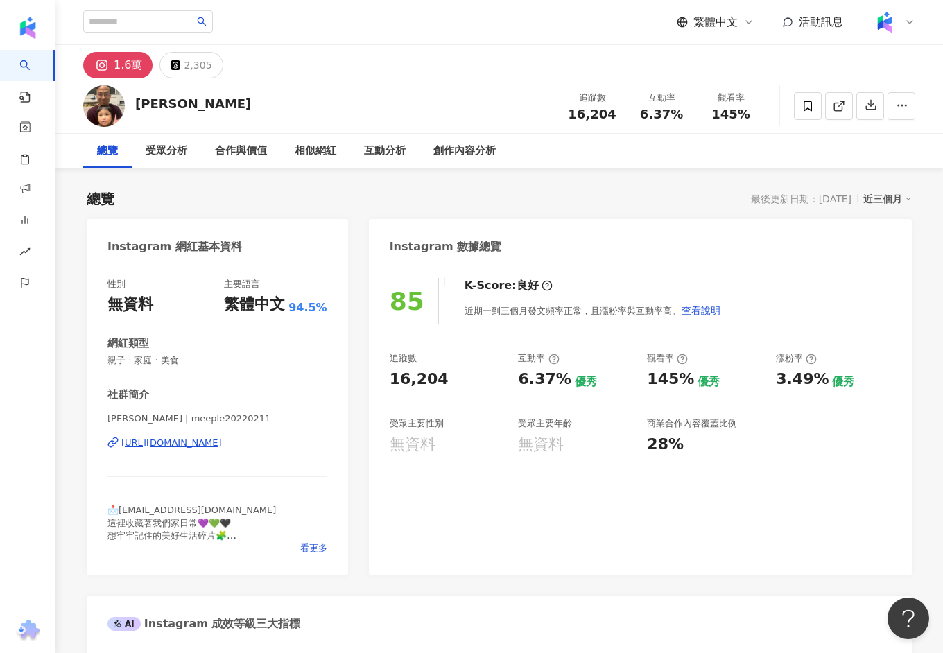
click at [228, 449] on div "[PERSON_NAME] | meeple20220211 [URL][DOMAIN_NAME]" at bounding box center [217, 452] width 220 height 81
click at [234, 433] on div "鍾陳眷屬 | meeple20220211 https://www.instagram.com/meeple20220211/" at bounding box center [217, 452] width 220 height 81
click at [222, 442] on div "https://www.instagram.com/meeple20220211/" at bounding box center [171, 443] width 101 height 12
